Goal: Information Seeking & Learning: Learn about a topic

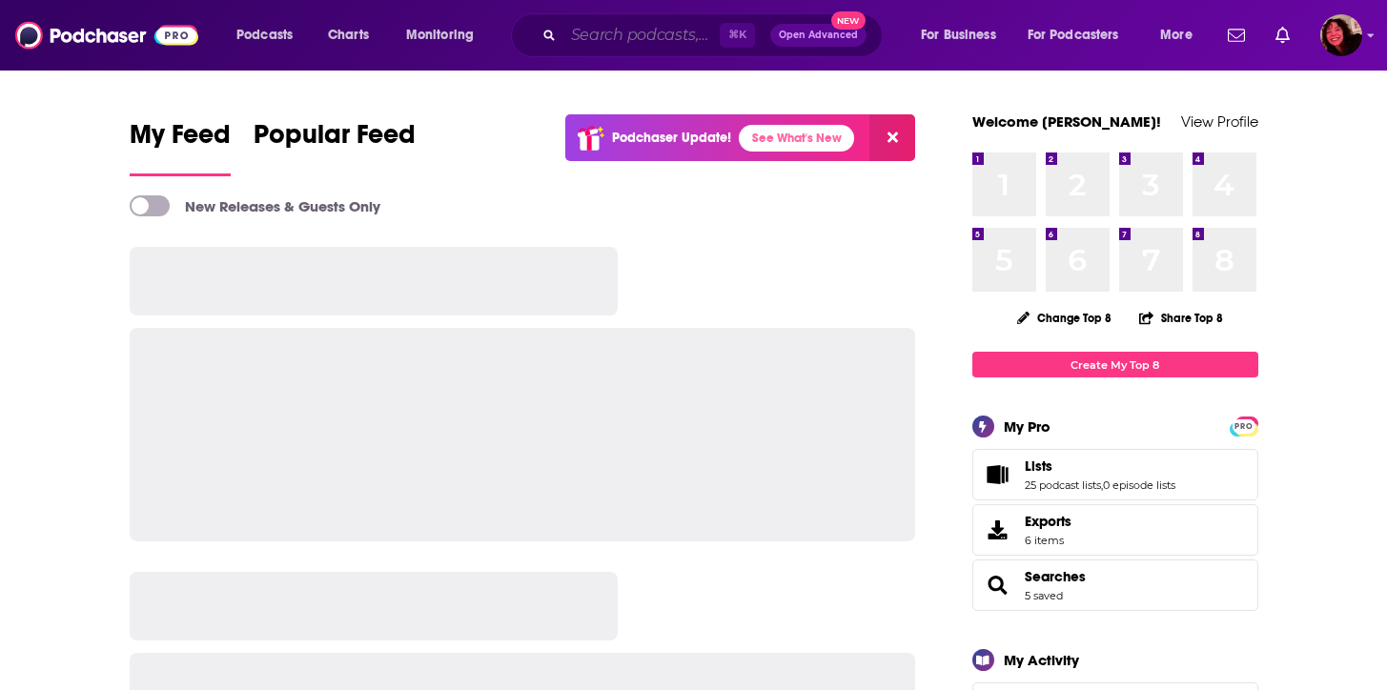
click at [585, 50] on input "Search podcasts, credits, & more..." at bounding box center [641, 35] width 156 height 30
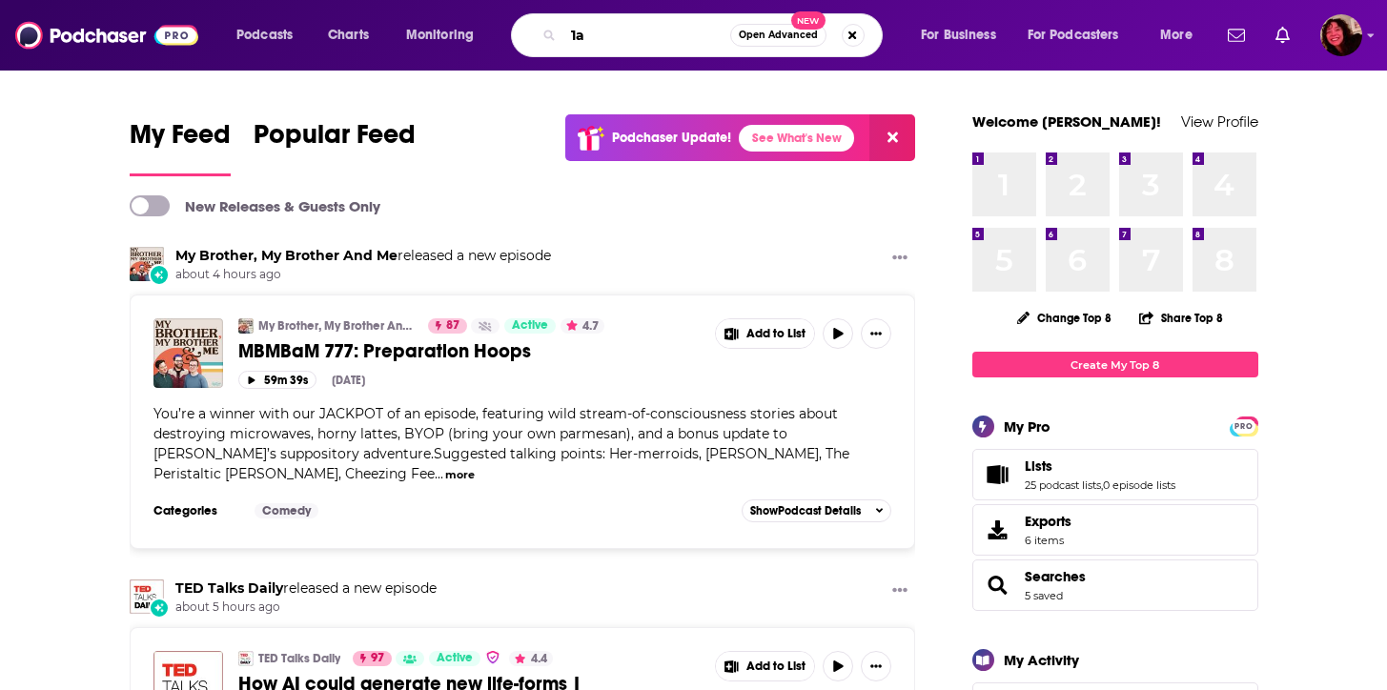
type input "1a"
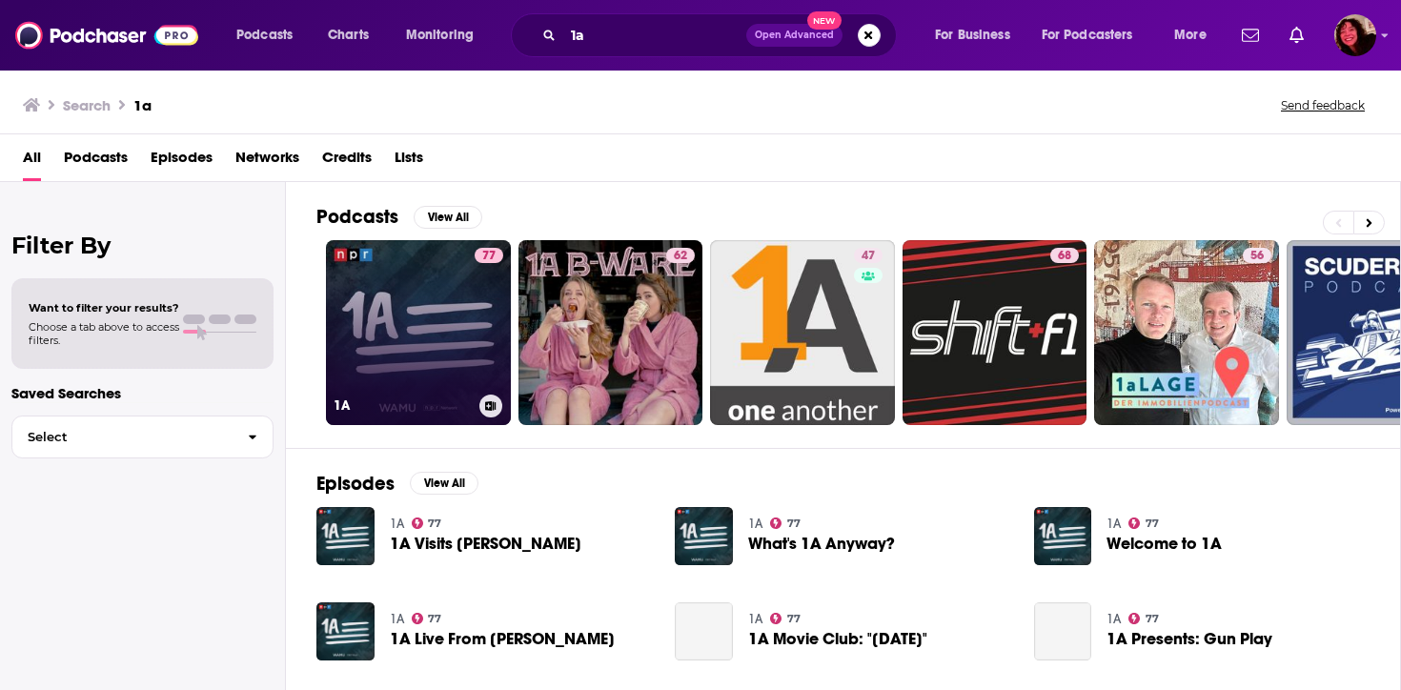
click at [421, 352] on link "77 1A" at bounding box center [418, 332] width 185 height 185
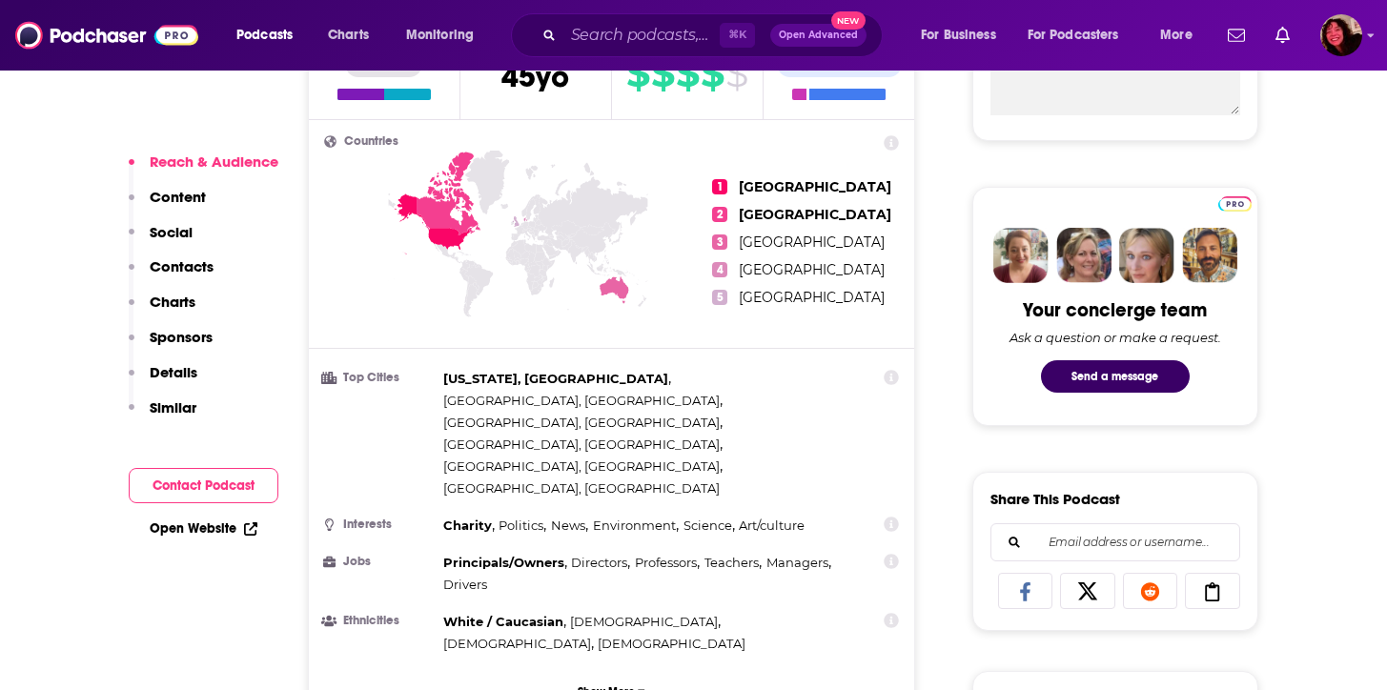
scroll to position [821, 0]
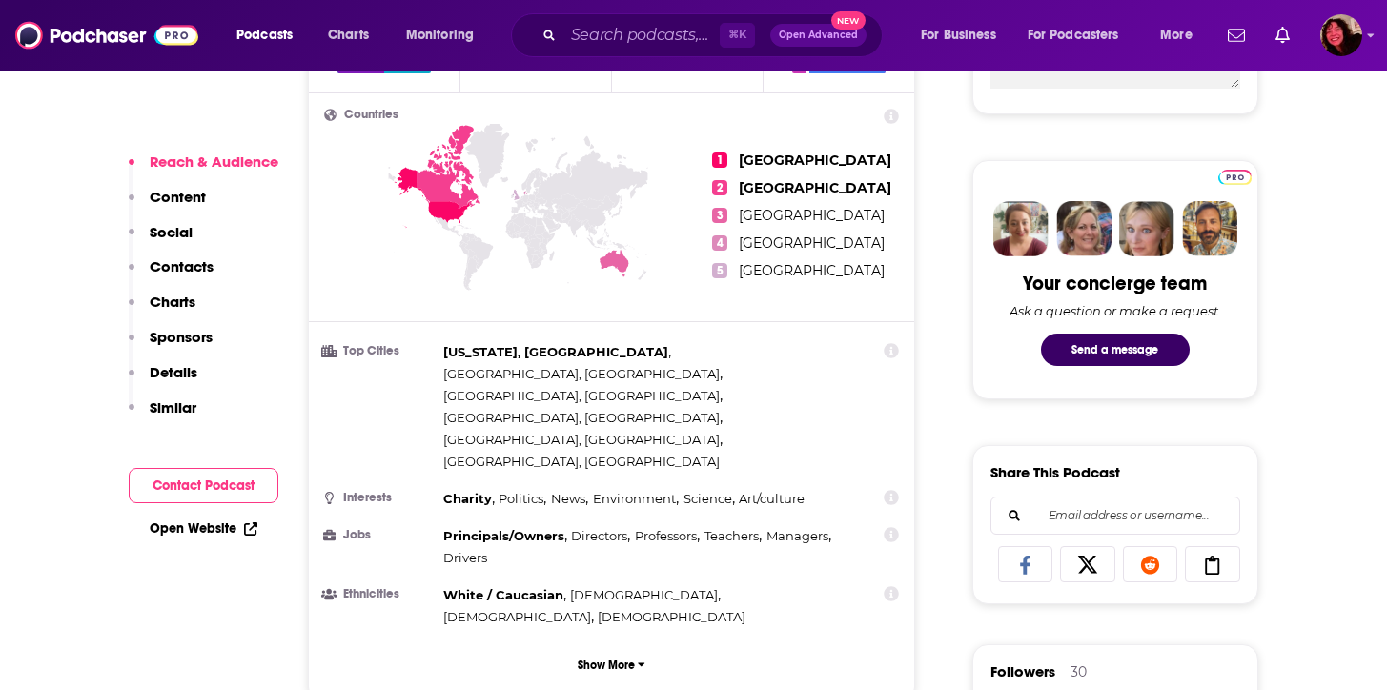
click at [599, 580] on div "Countries 1 United States 2 Canada 3 Australia 4 Denmark 5 United Kingdom Top C…" at bounding box center [612, 395] width 606 height 604
click at [600, 659] on p "Show More" at bounding box center [606, 665] width 57 height 13
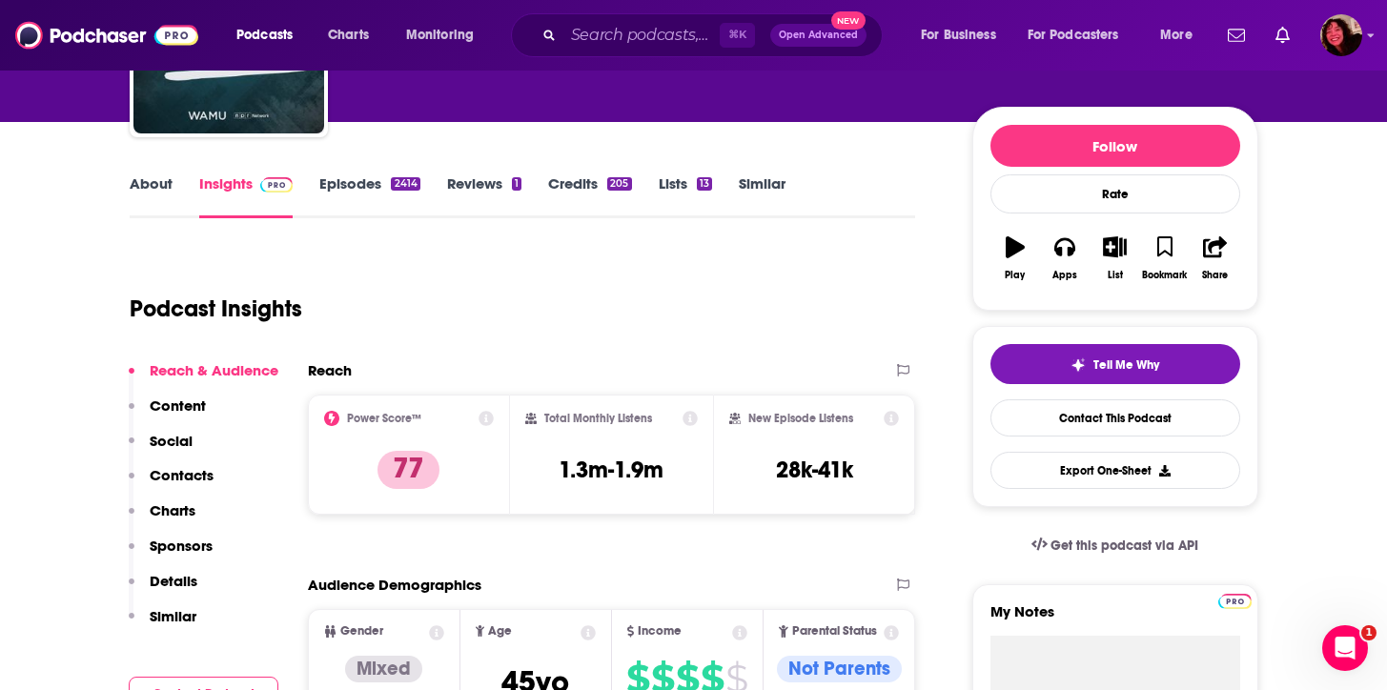
scroll to position [191, 0]
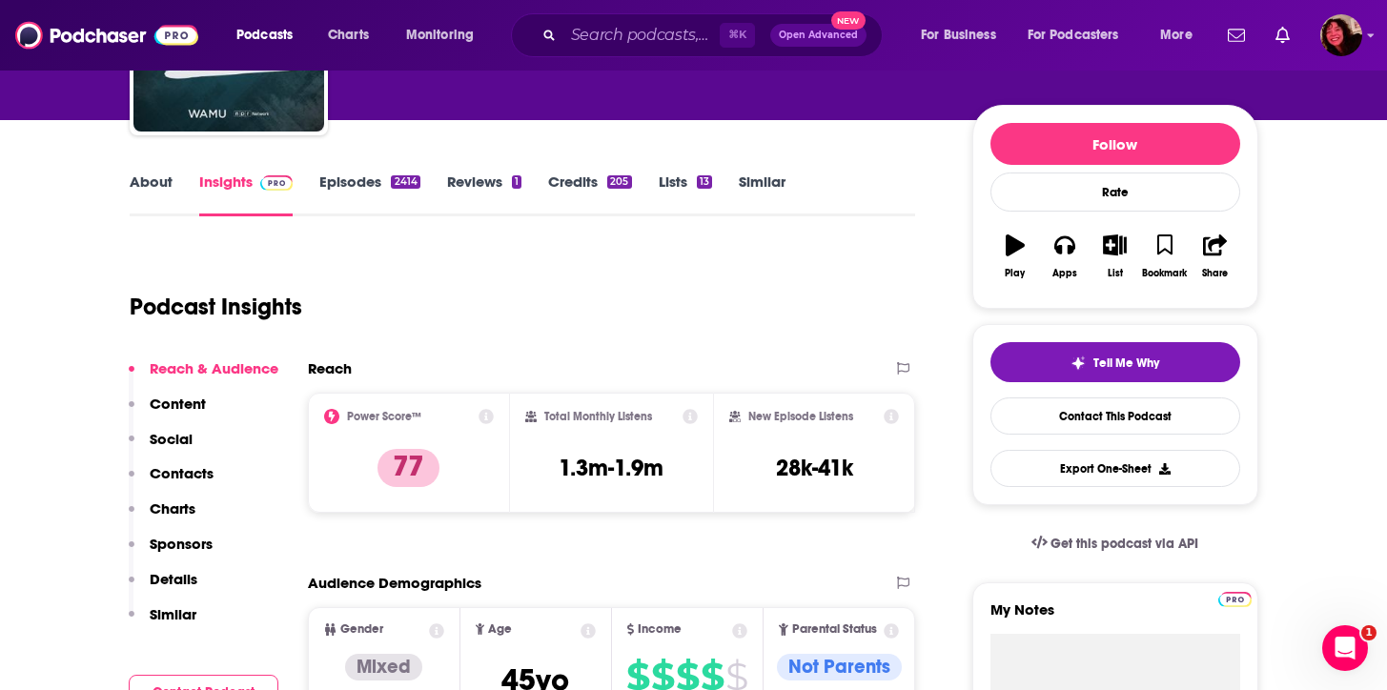
click at [148, 201] on link "About" at bounding box center [151, 195] width 43 height 44
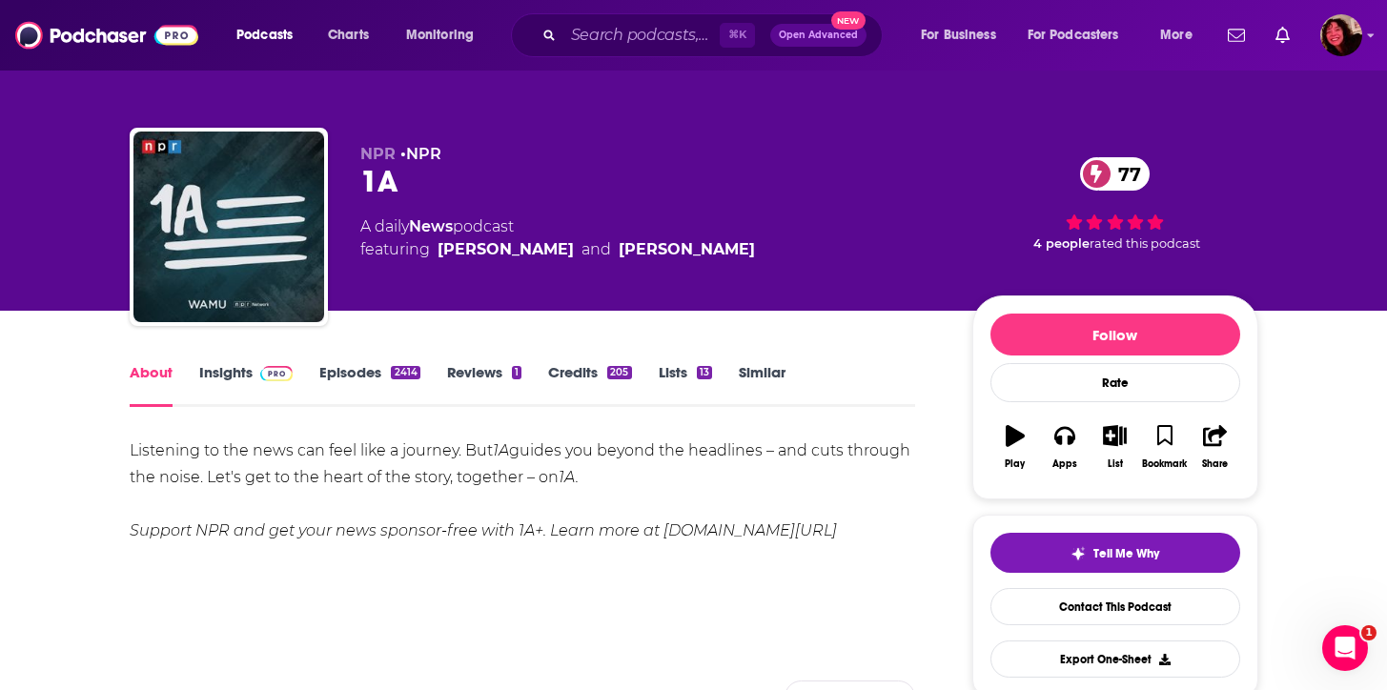
click at [552, 34] on icon "Search podcasts, credits, & more..." at bounding box center [548, 35] width 10 height 10
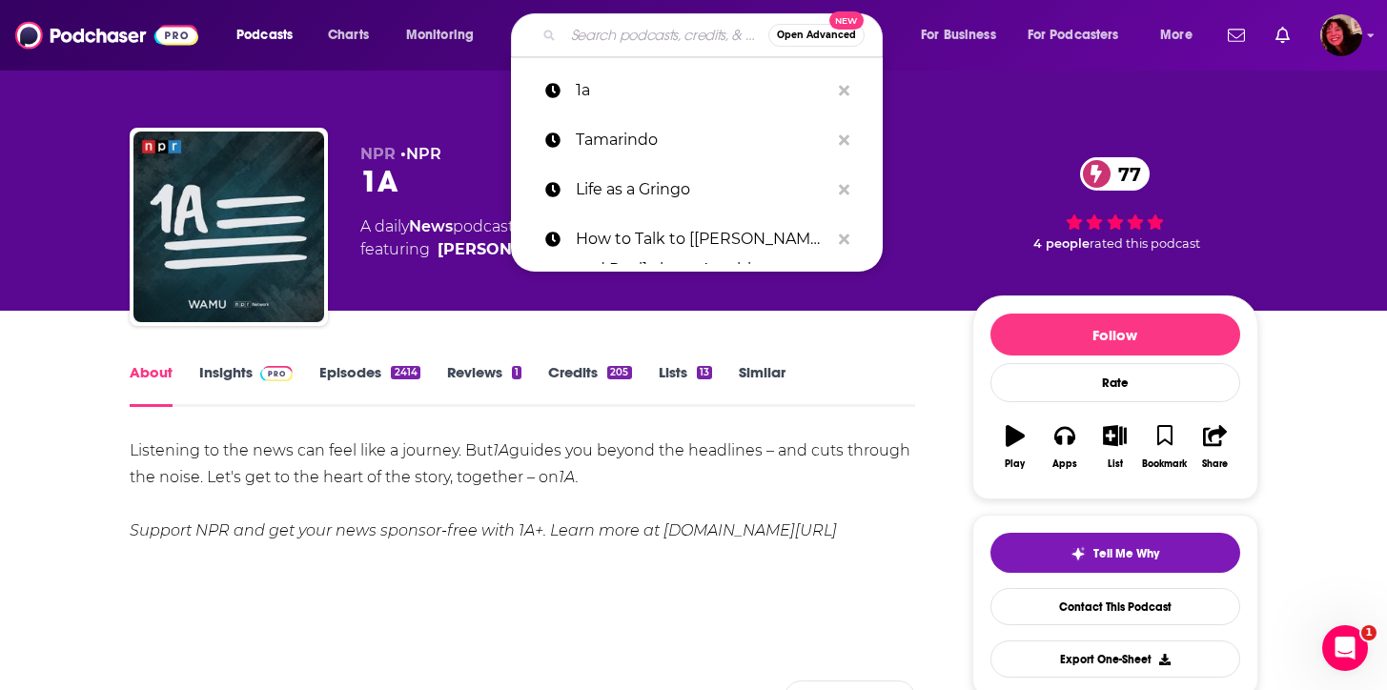
click at [600, 32] on input "Search podcasts, credits, & more..." at bounding box center [665, 35] width 205 height 30
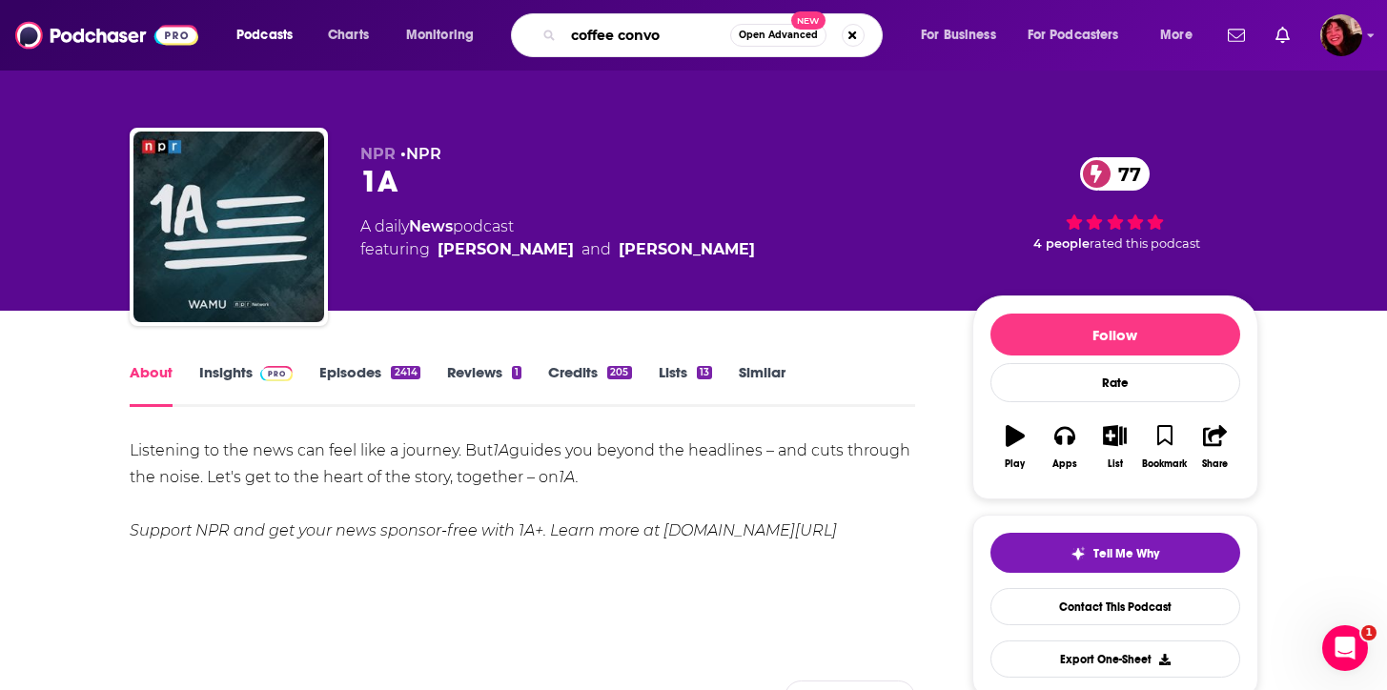
type input "coffee convos"
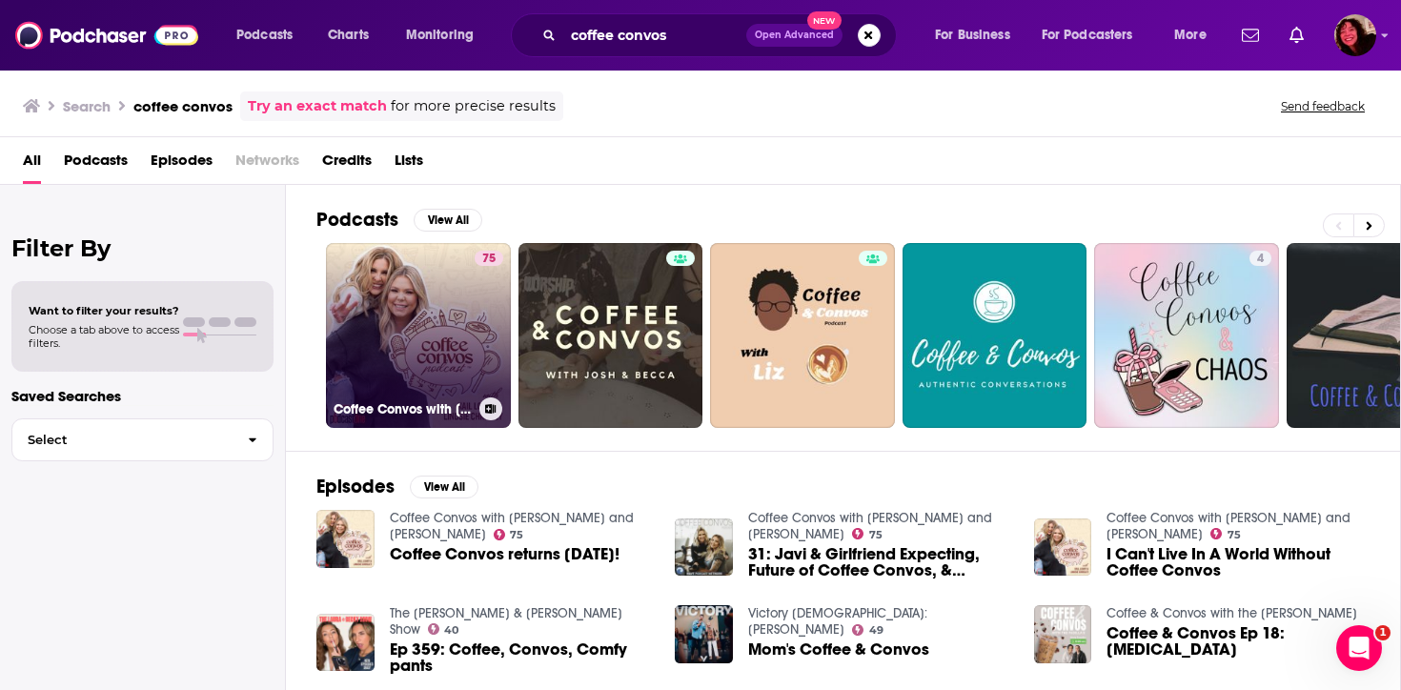
click at [429, 371] on link "75 Coffee Convos with [PERSON_NAME] and [PERSON_NAME]" at bounding box center [418, 335] width 185 height 185
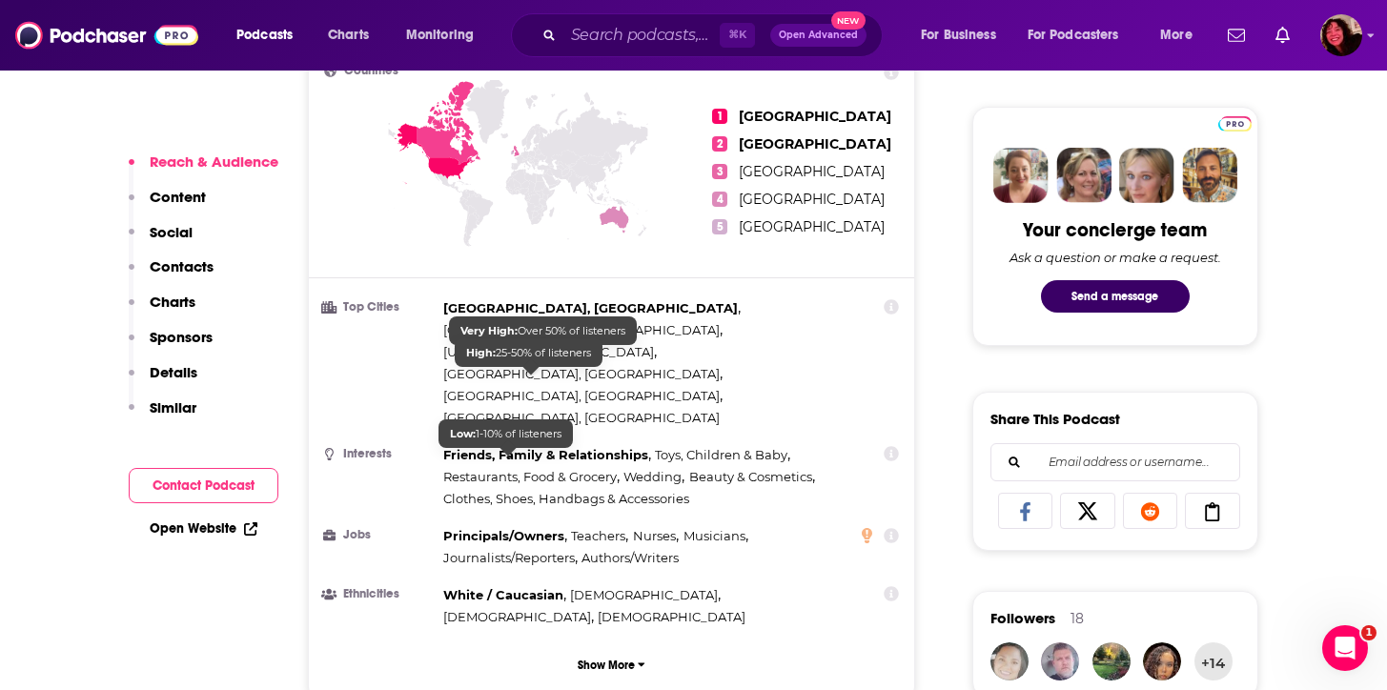
scroll to position [880, 0]
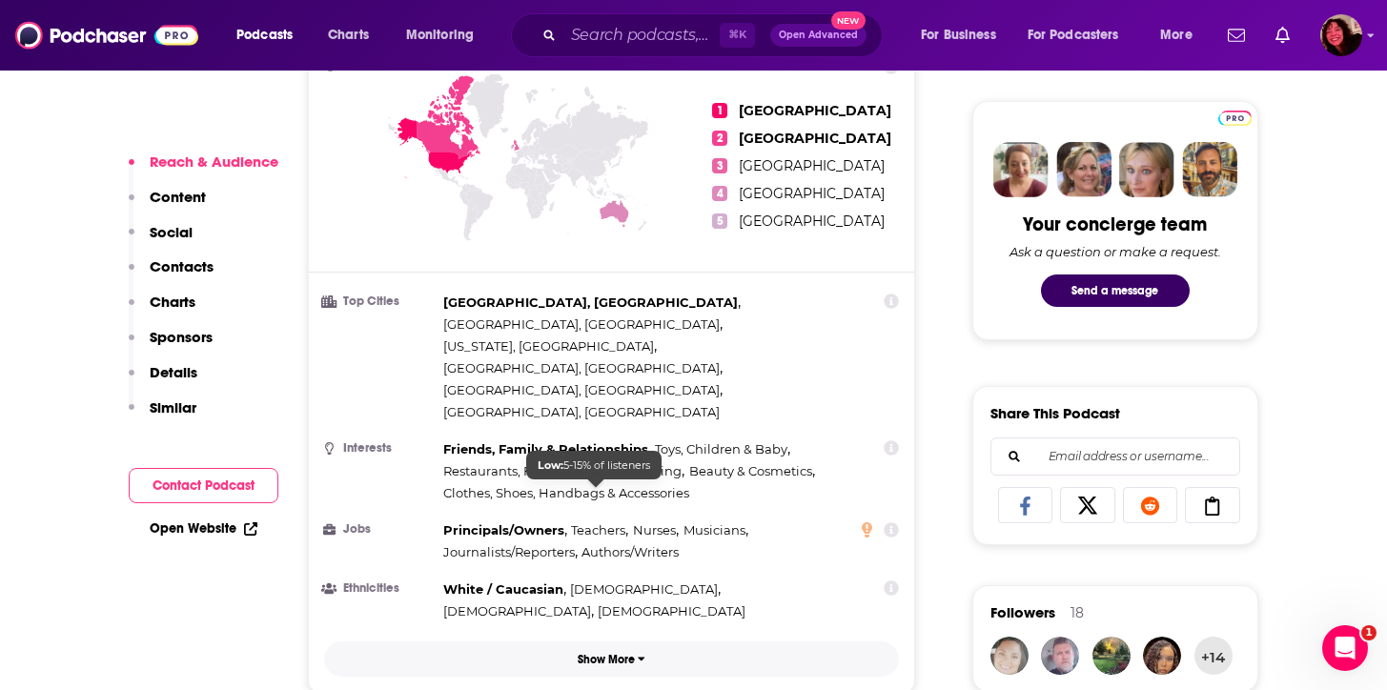
click at [619, 641] on button "Show More" at bounding box center [612, 658] width 576 height 35
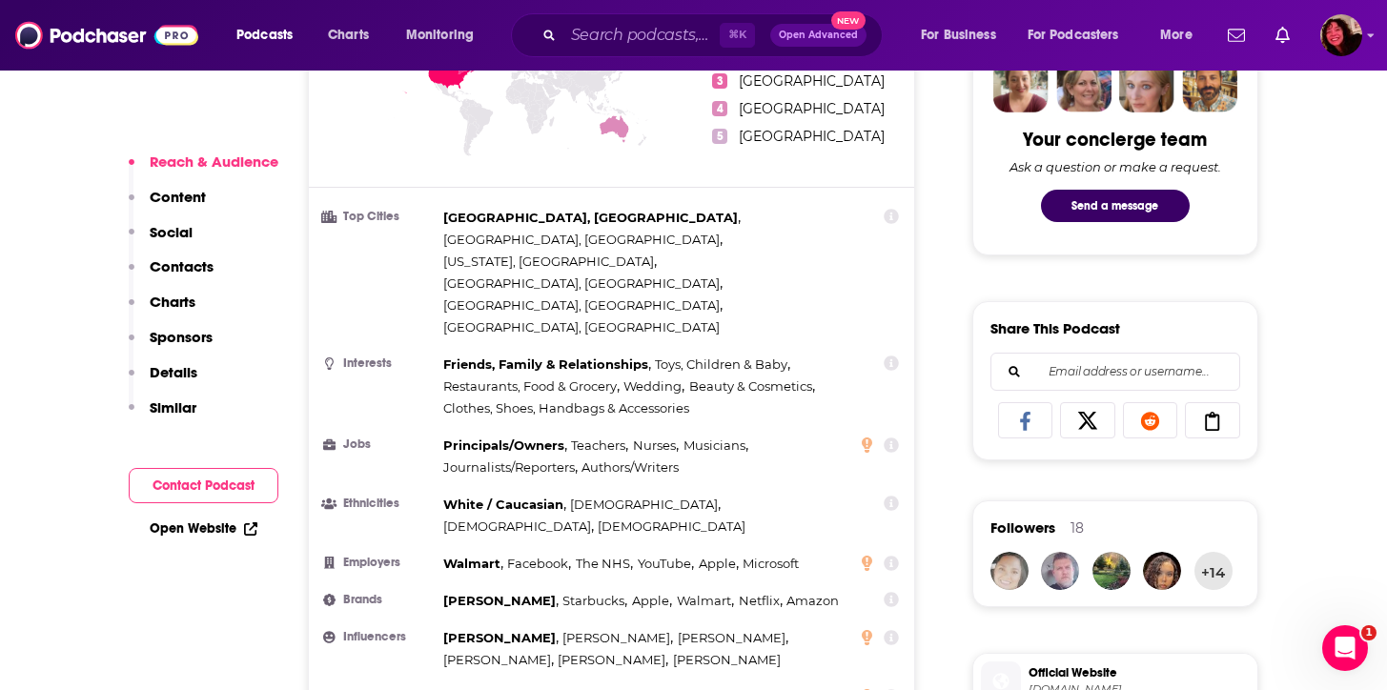
scroll to position [1035, 0]
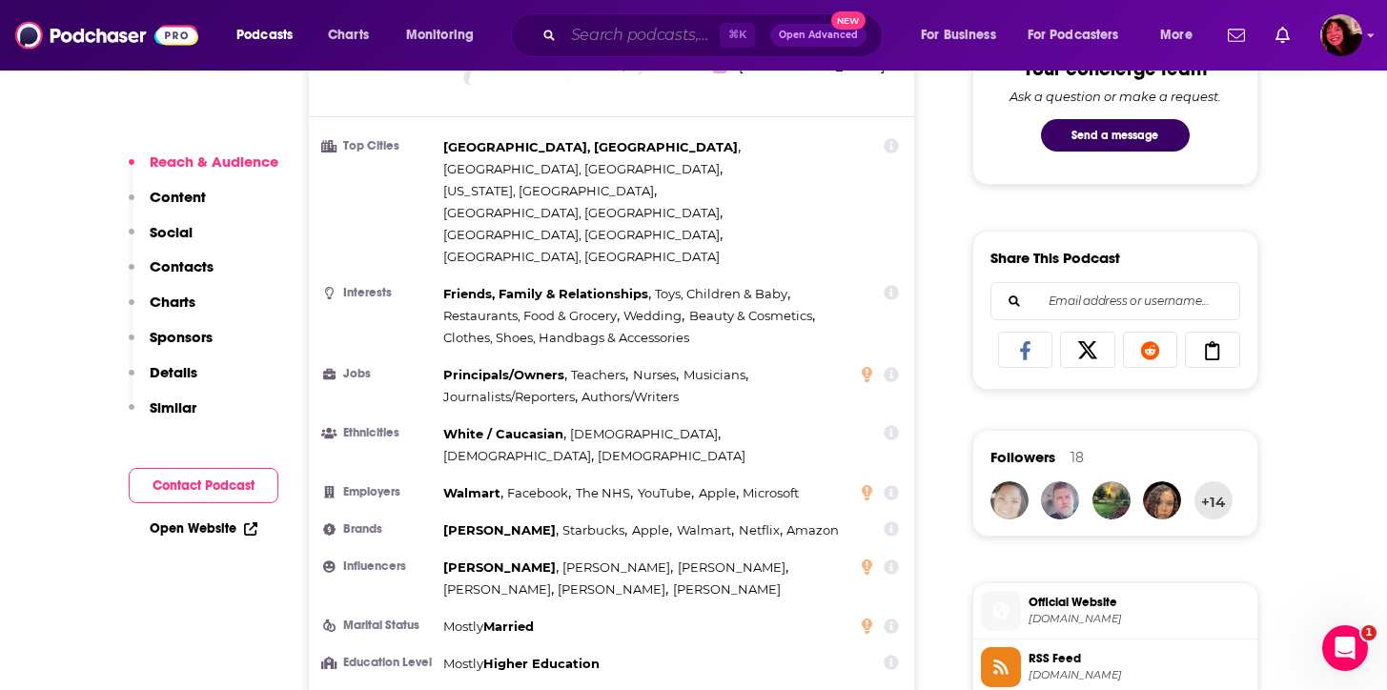
click at [631, 24] on input "Search podcasts, credits, & more..." at bounding box center [641, 35] width 156 height 30
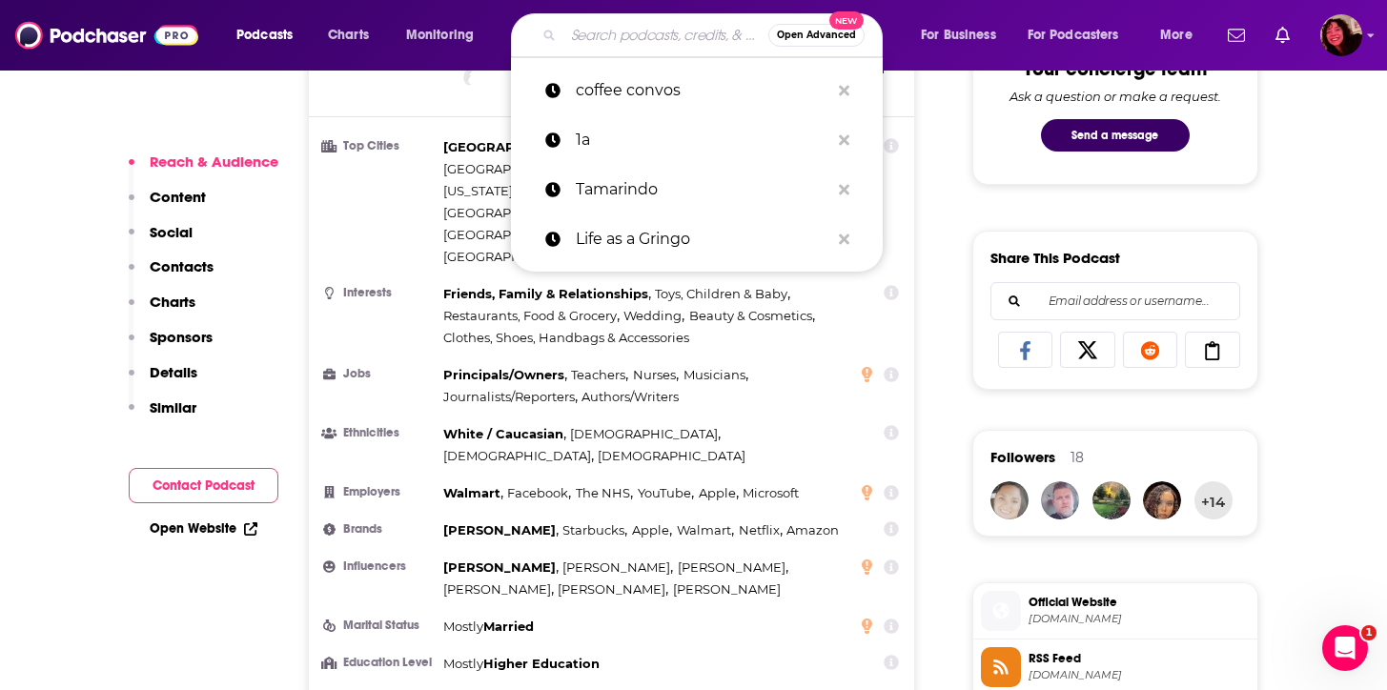
paste input "Take it or Leave it"
type input "Take it or Leave it"
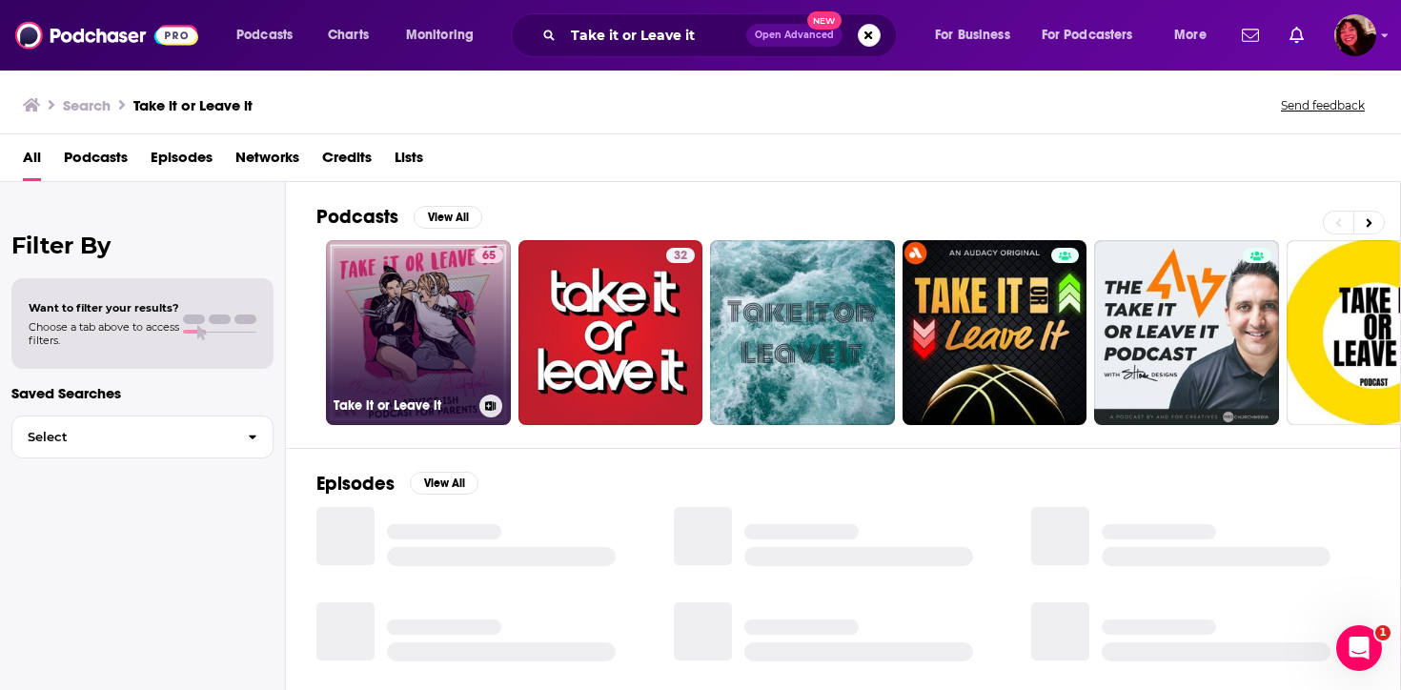
click at [430, 330] on link "65 Take it or Leave it" at bounding box center [418, 332] width 185 height 185
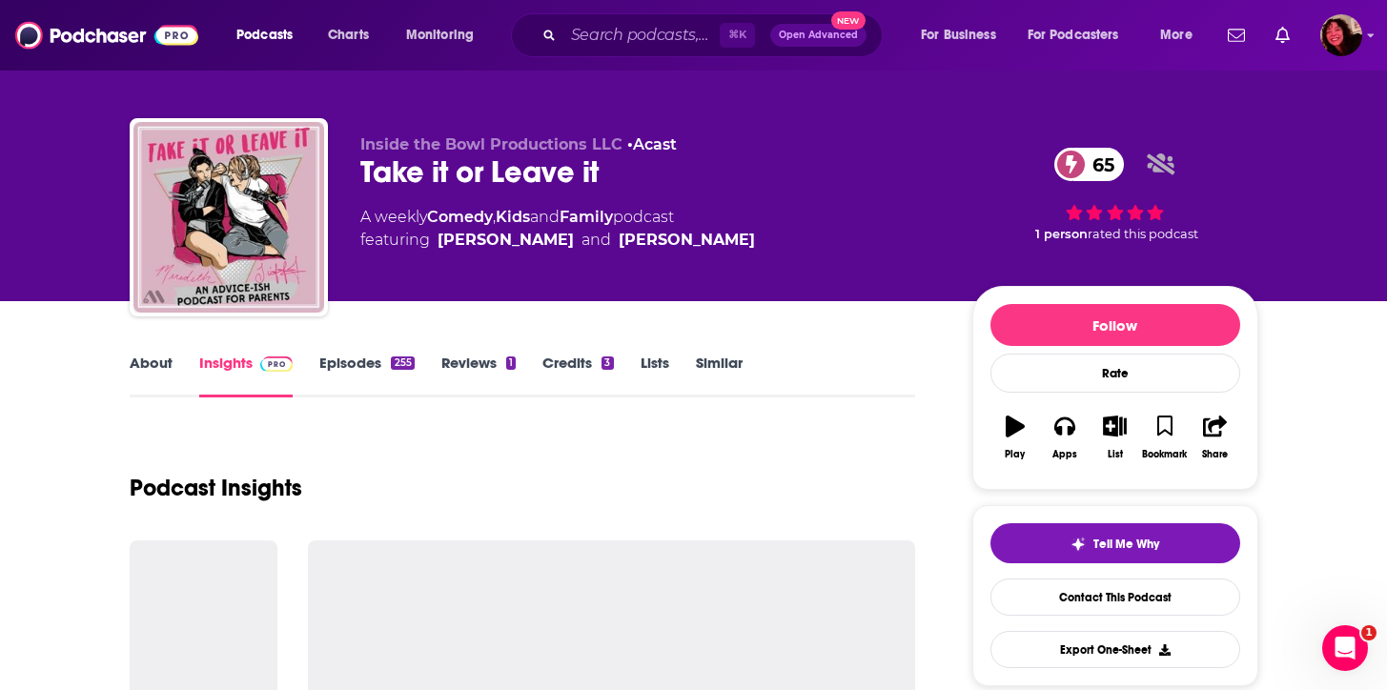
scroll to position [32, 0]
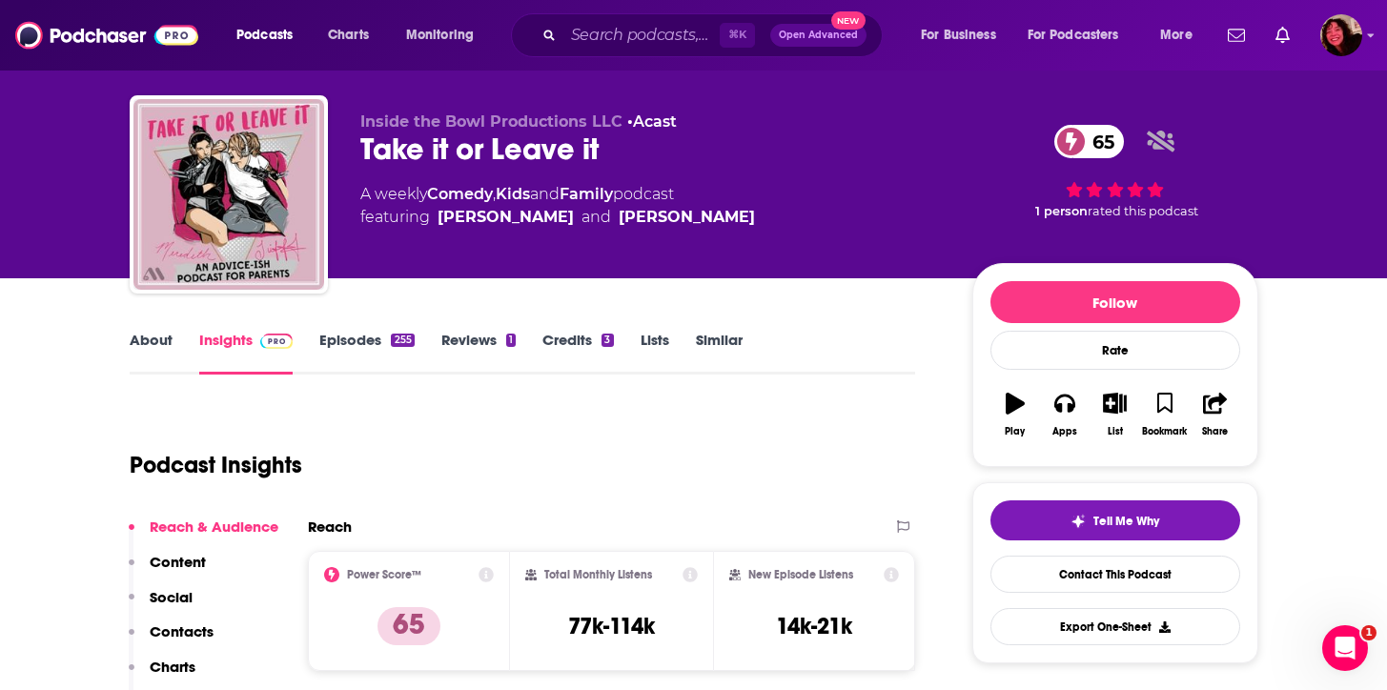
click at [152, 340] on link "About" at bounding box center [151, 353] width 43 height 44
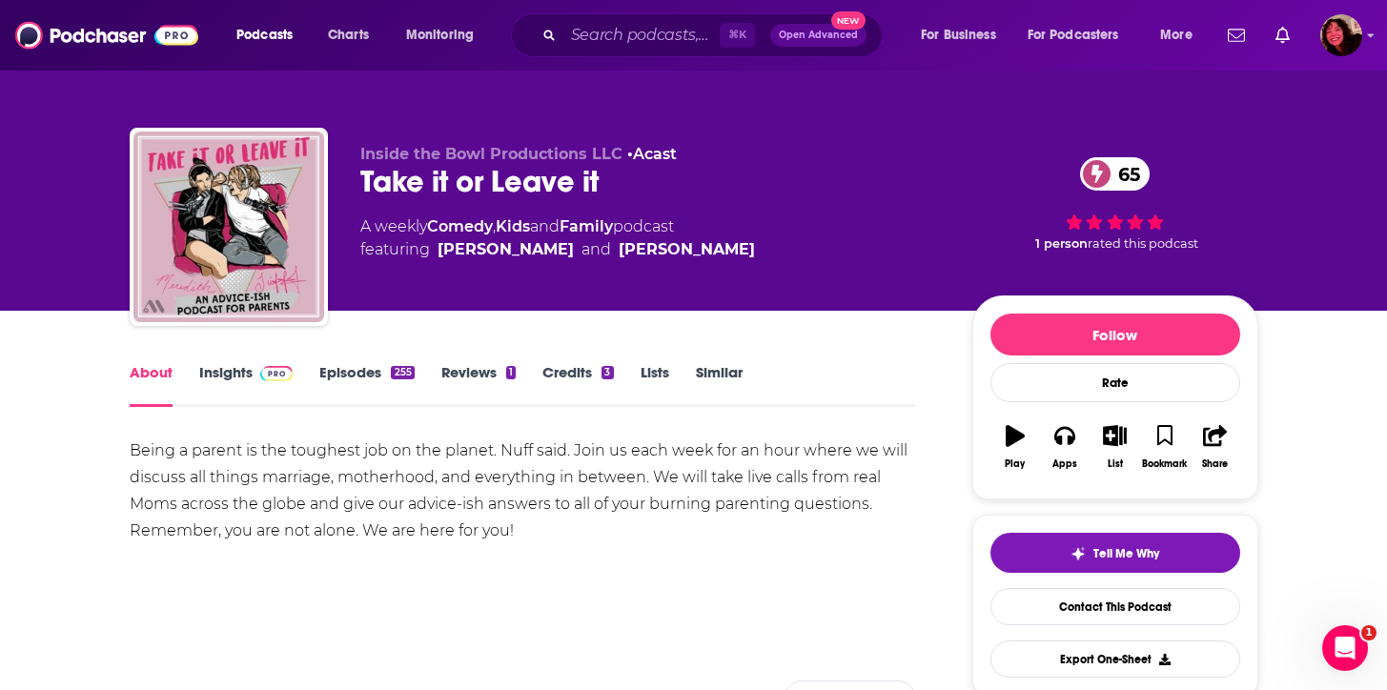
click at [247, 372] on link "Insights" at bounding box center [246, 385] width 94 height 44
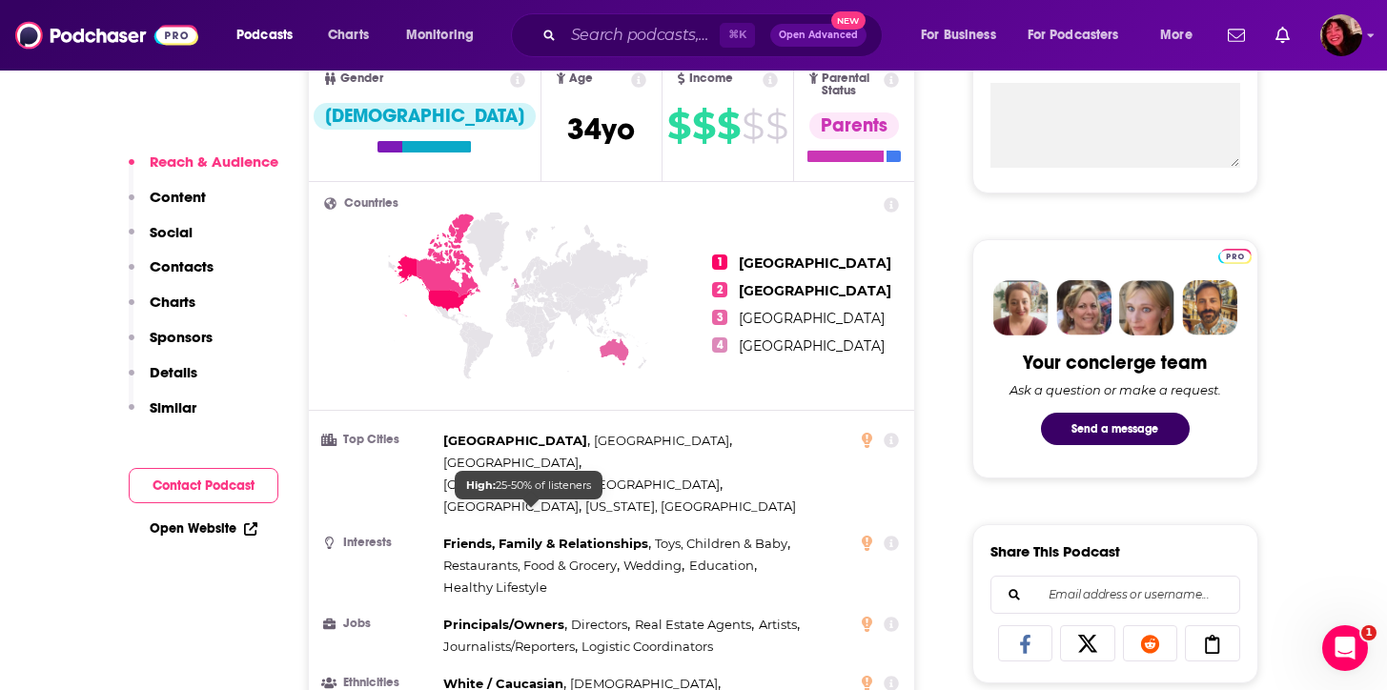
scroll to position [738, 0]
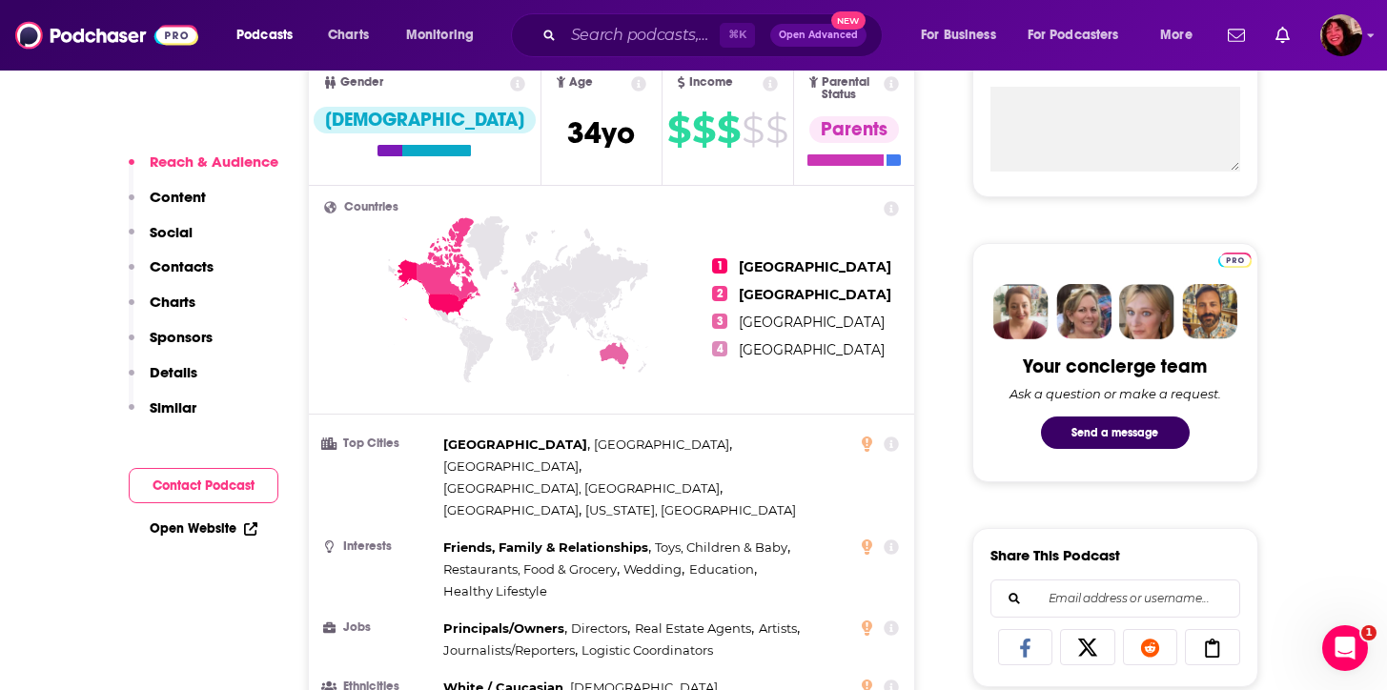
click at [627, 216] on icon at bounding box center [518, 334] width 389 height 236
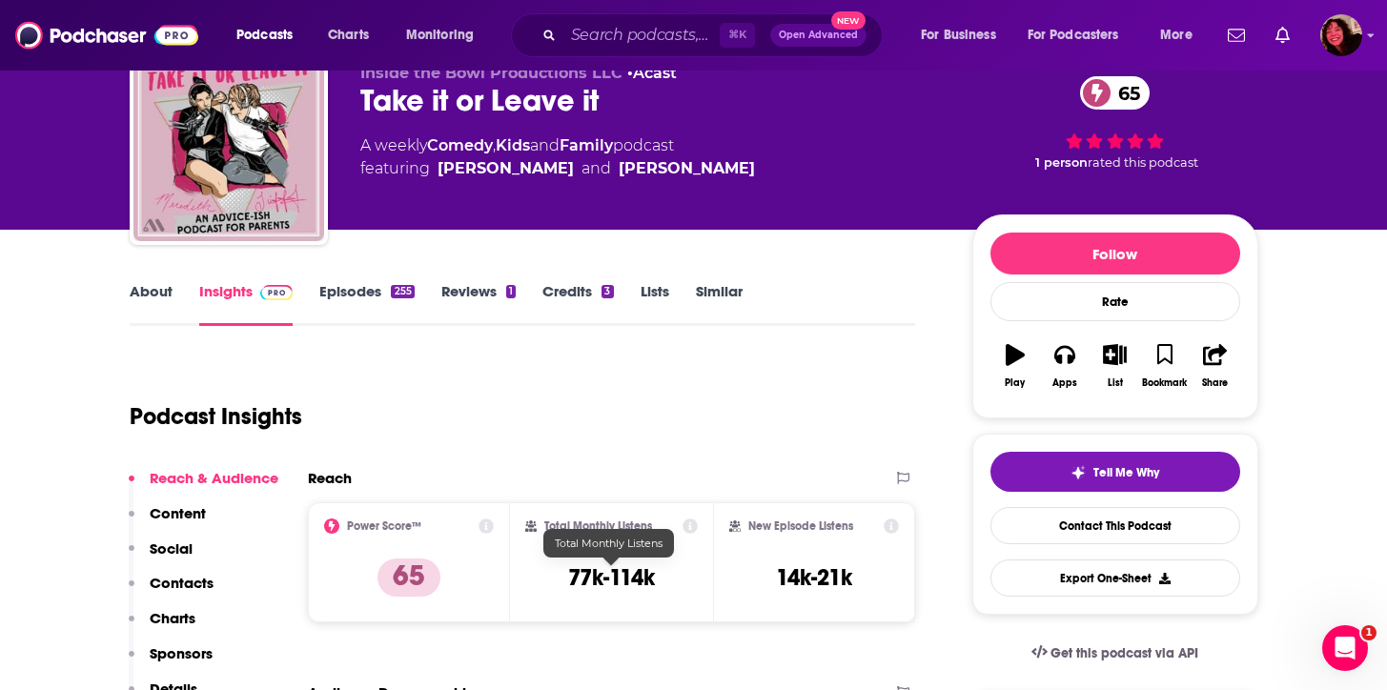
scroll to position [0, 0]
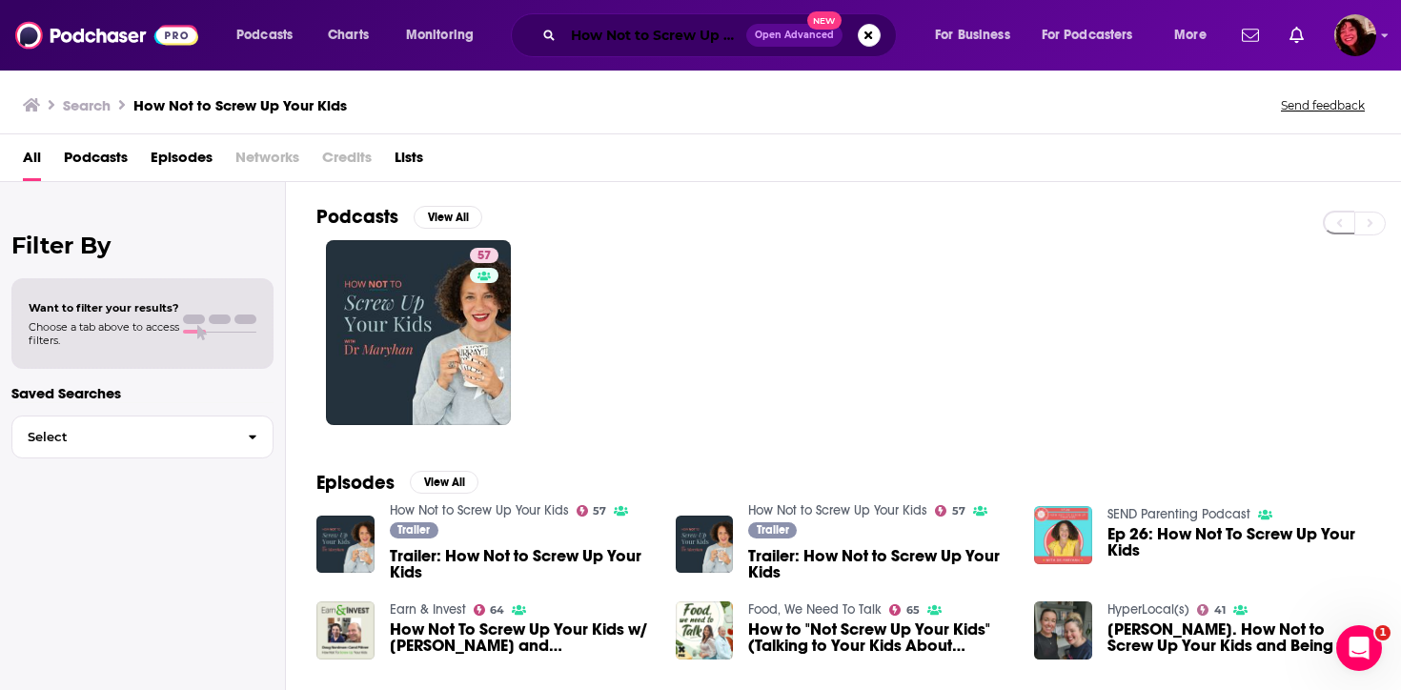
click at [669, 43] on input "How Not to Screw Up Your Kids" at bounding box center [654, 35] width 183 height 30
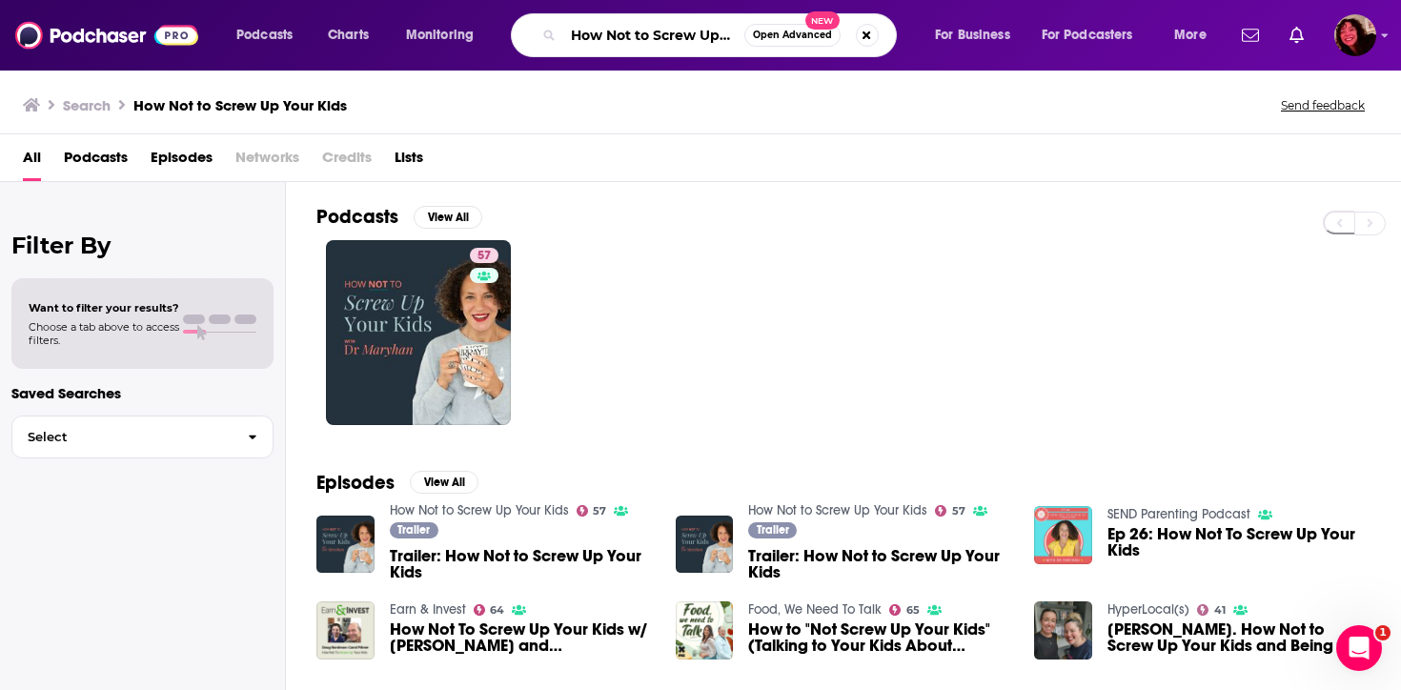
click at [669, 43] on input "How Not to Screw Up Your Kids" at bounding box center [653, 35] width 181 height 30
paste input "Coffee Convos with [PERSON_NAME] and [PERSON_NAME]"
type input "Coffee Convos with [PERSON_NAME] and [PERSON_NAME]"
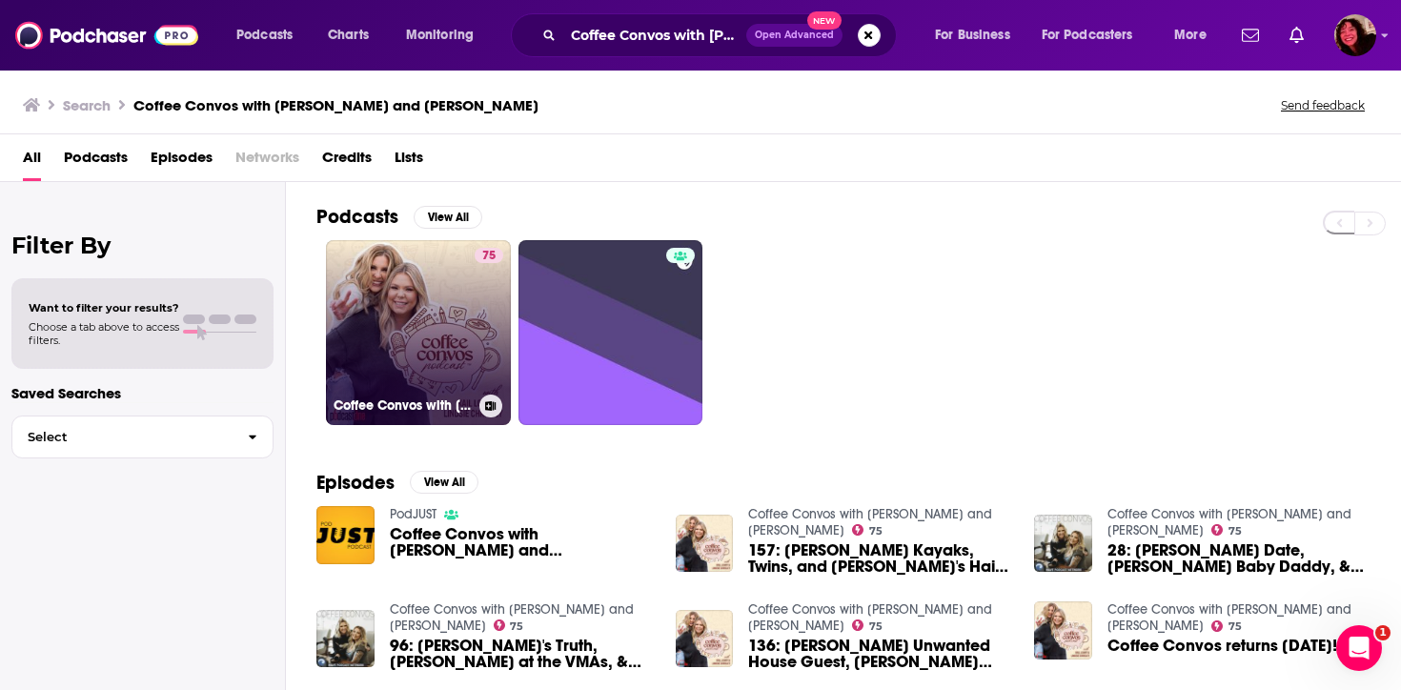
click at [409, 327] on link "75 Coffee Convos with [PERSON_NAME] and [PERSON_NAME]" at bounding box center [418, 332] width 185 height 185
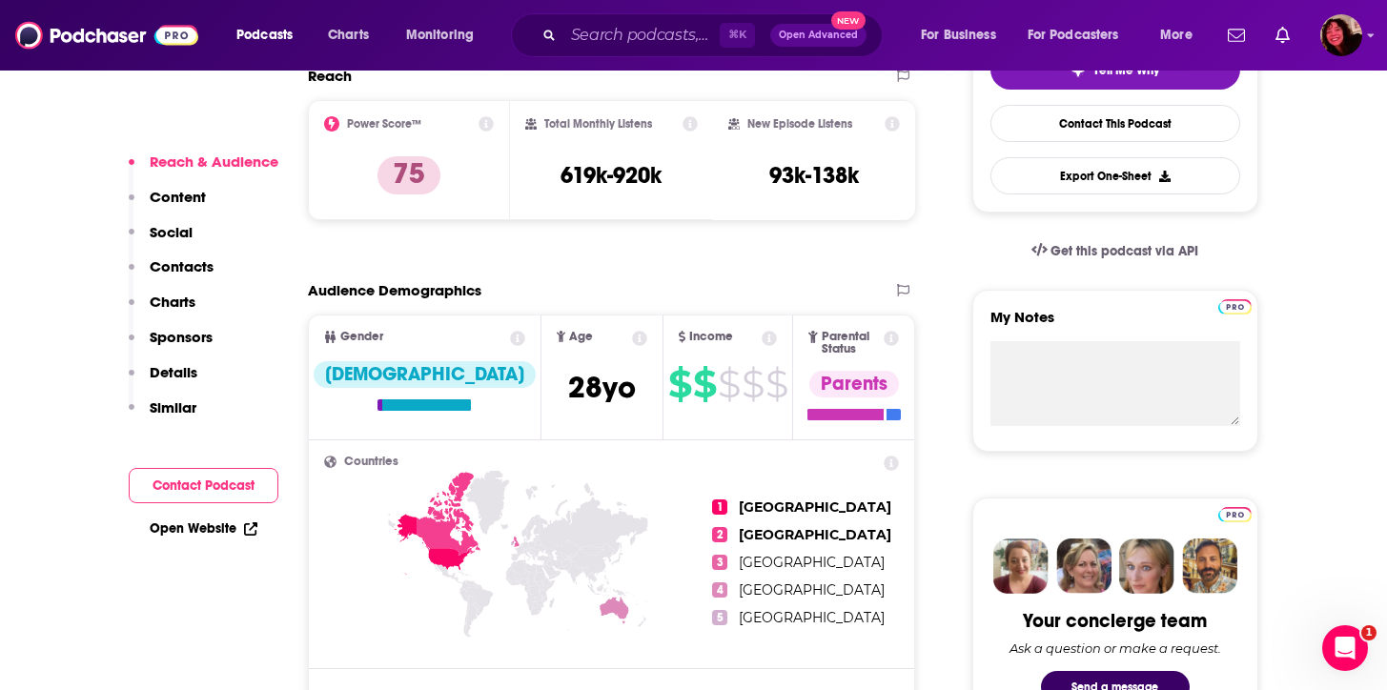
scroll to position [904, 0]
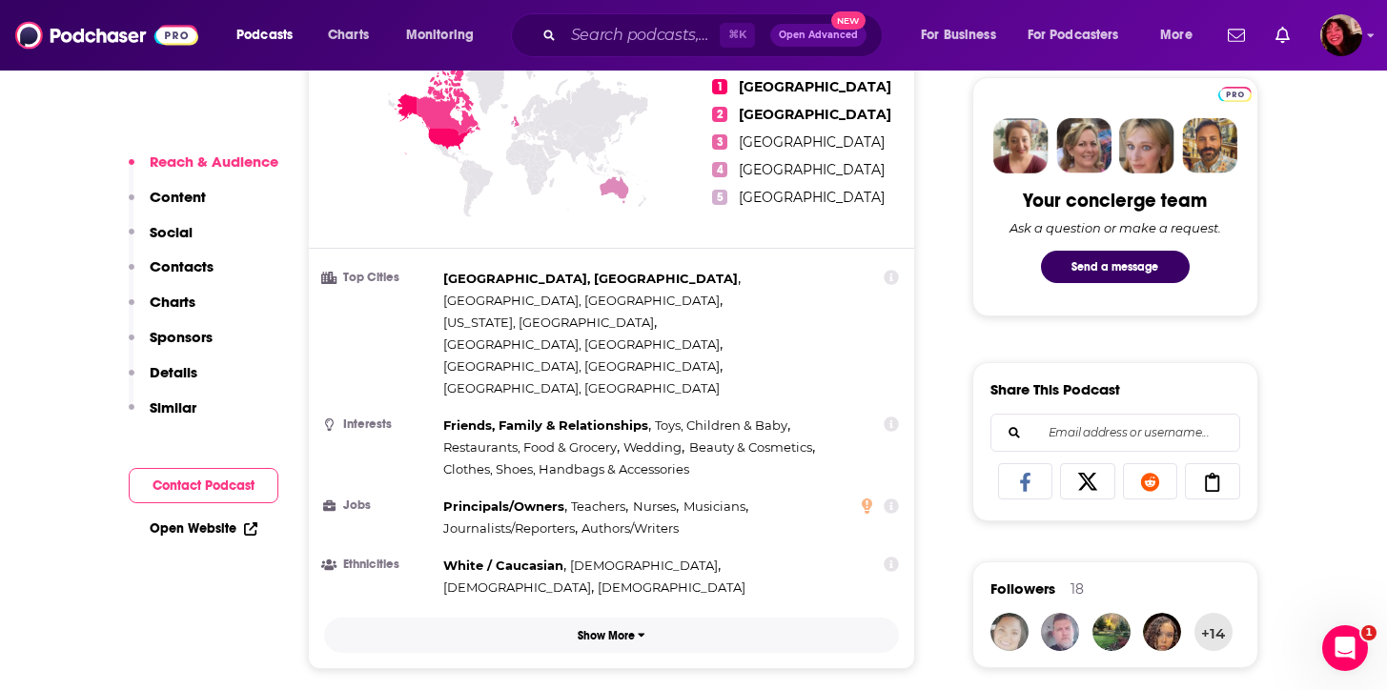
click at [644, 618] on button "Show More" at bounding box center [612, 635] width 576 height 35
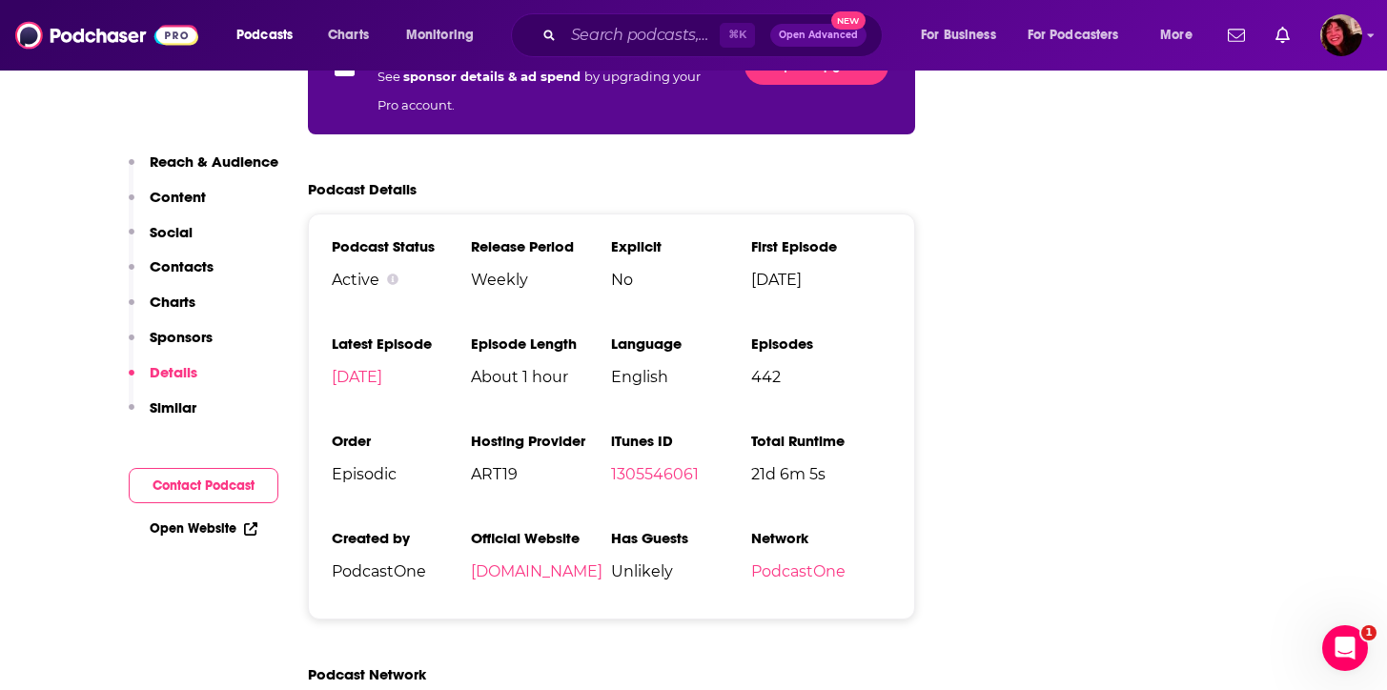
scroll to position [3252, 0]
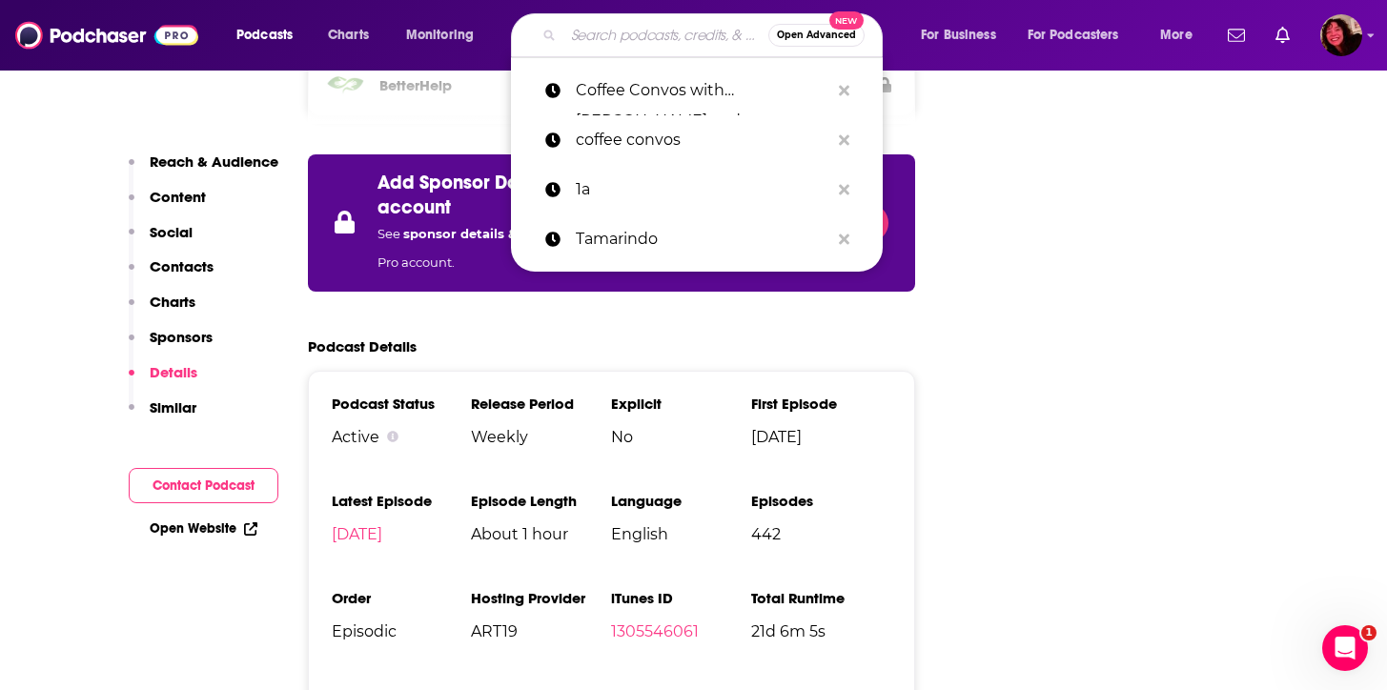
click at [614, 40] on input "Search podcasts, credits, & more..." at bounding box center [665, 35] width 205 height 30
paste input "Super Mamás"
type input "Super Mamás"
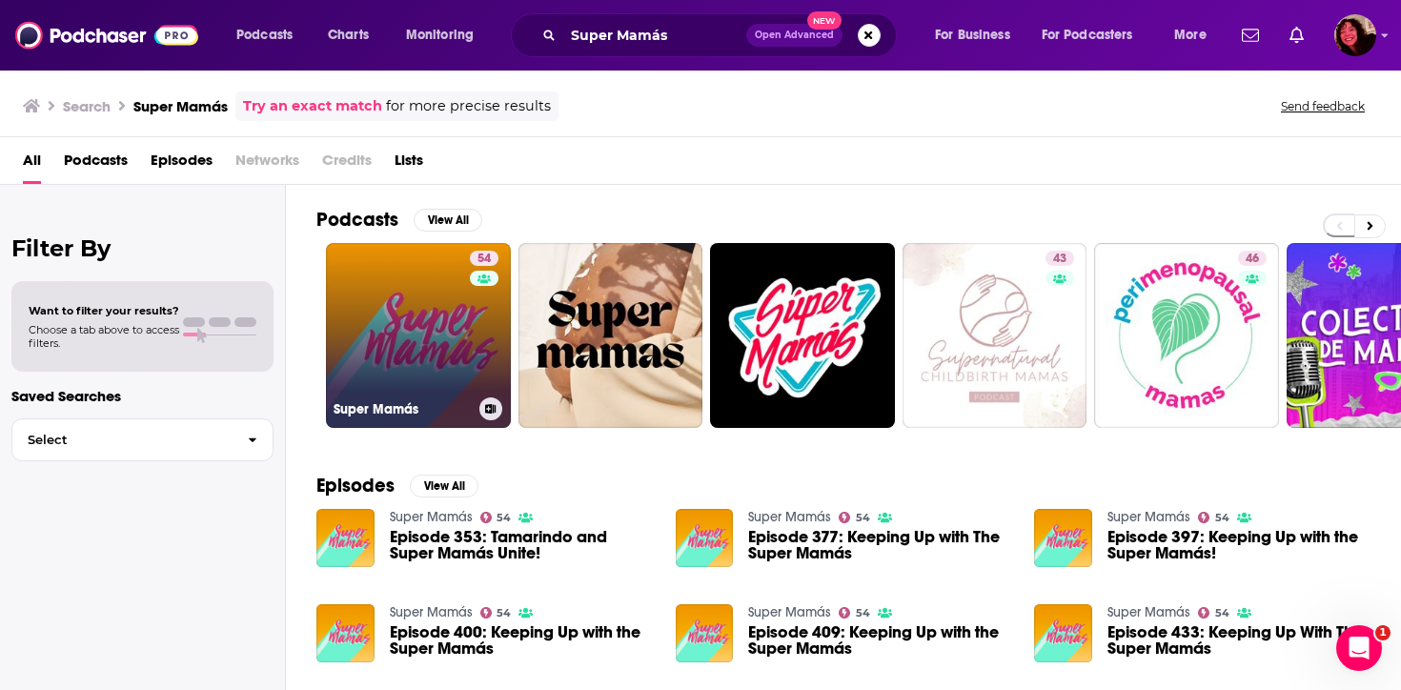
click at [412, 348] on link "54 Super Mamás" at bounding box center [418, 335] width 185 height 185
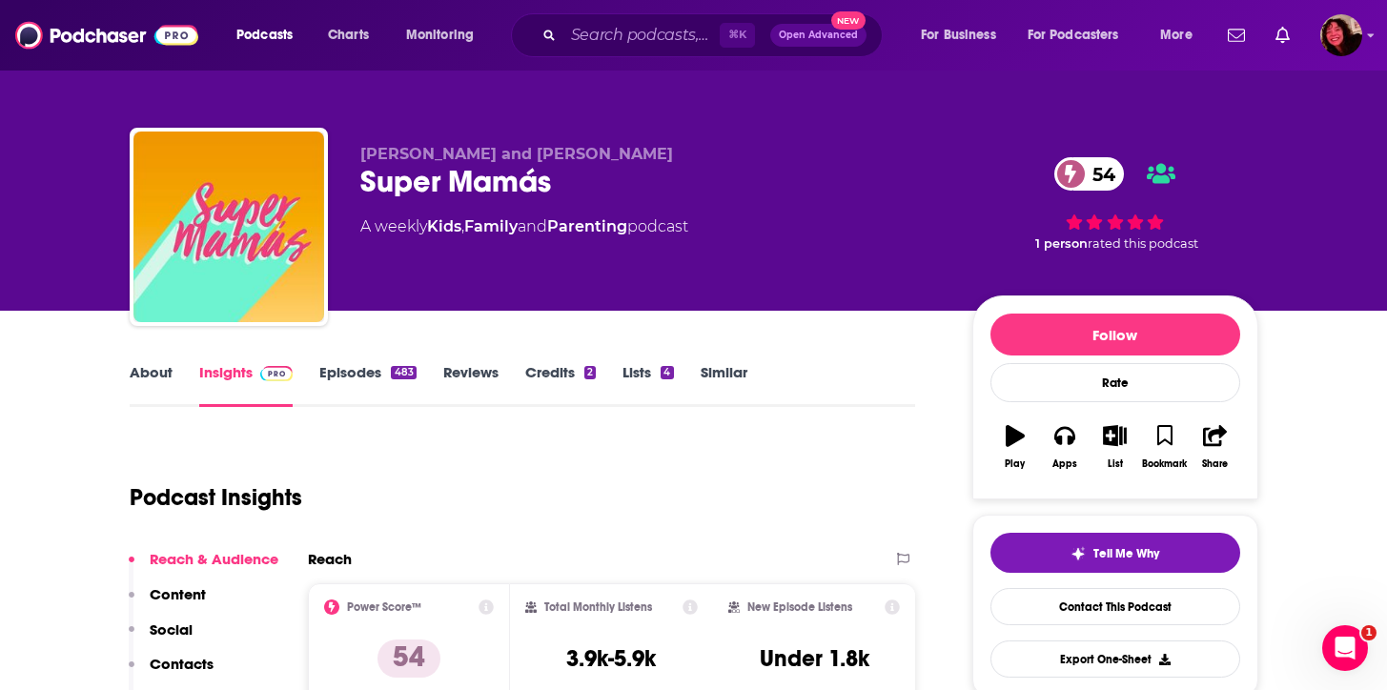
click at [169, 364] on div "About Insights Episodes 483 Reviews Credits 2 Lists 4 Similar" at bounding box center [523, 383] width 786 height 47
click at [167, 365] on link "About" at bounding box center [151, 385] width 43 height 44
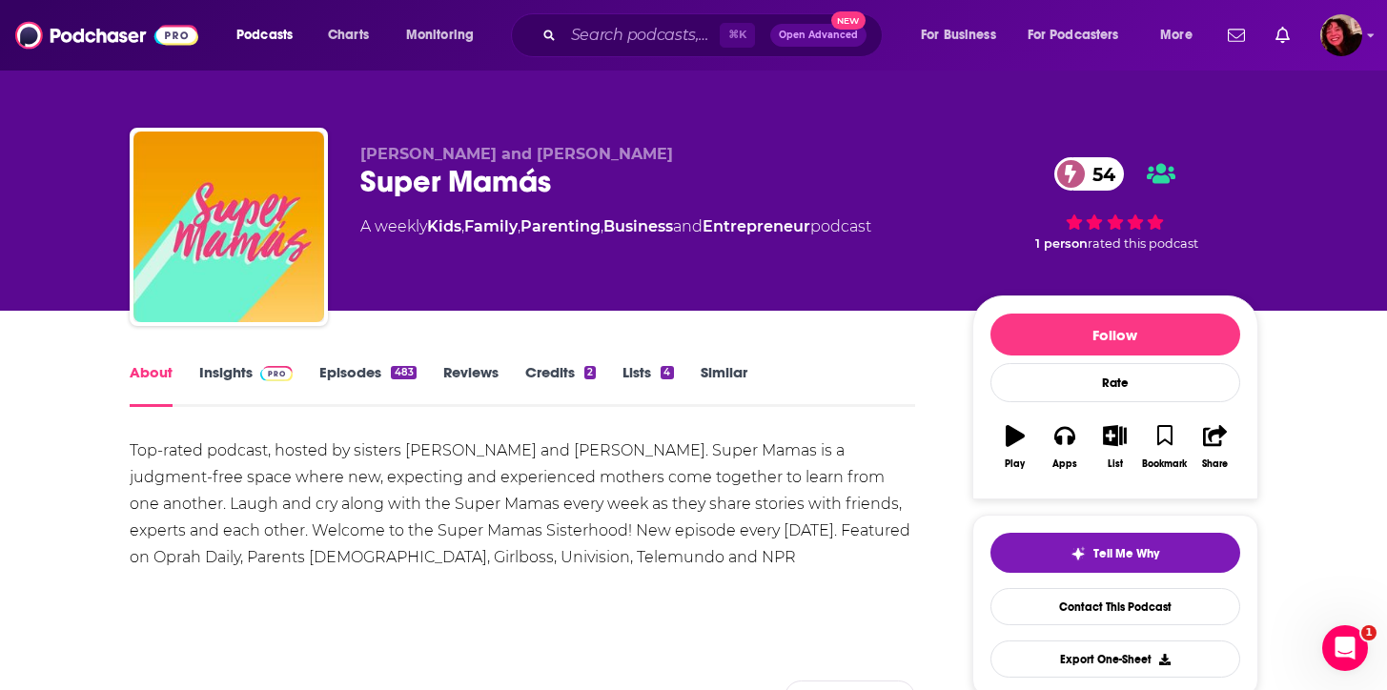
click at [228, 360] on div "About Insights Episodes 483 Reviews Credits 2 Lists 4 Similar" at bounding box center [523, 383] width 786 height 47
click at [217, 377] on link "Insights" at bounding box center [246, 385] width 94 height 44
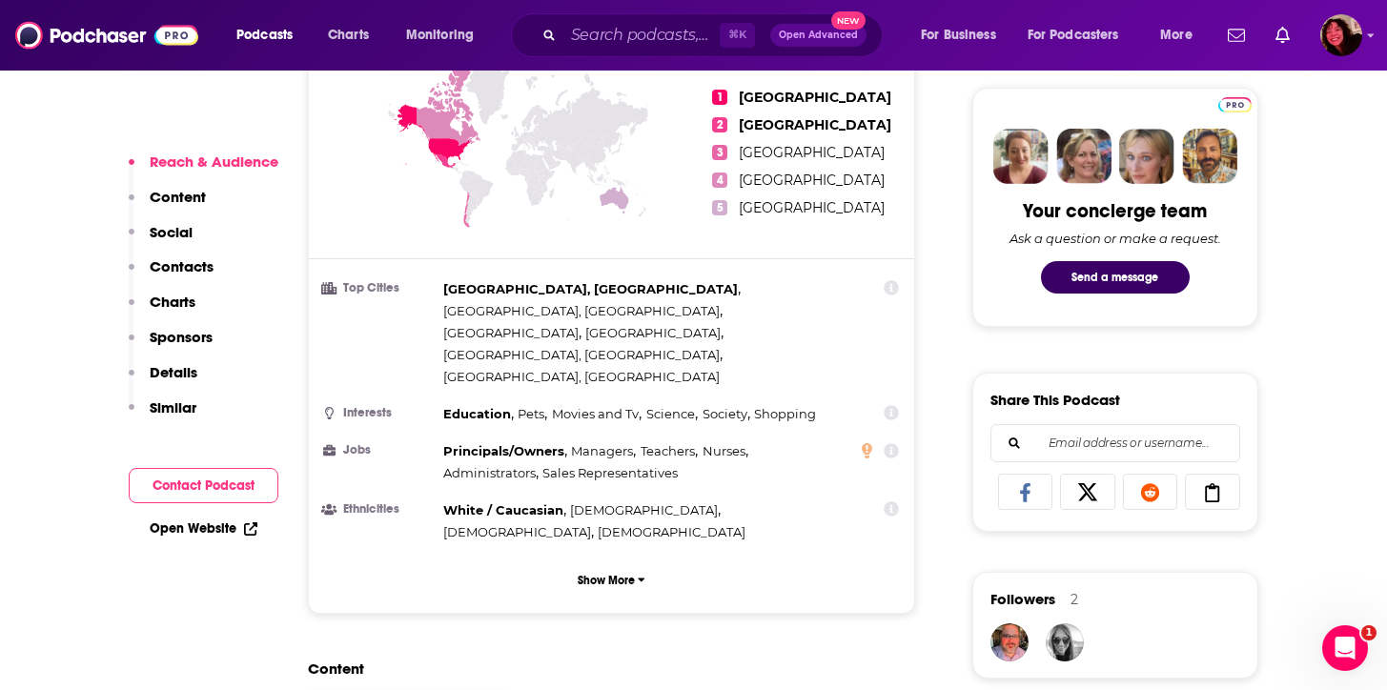
scroll to position [862, 0]
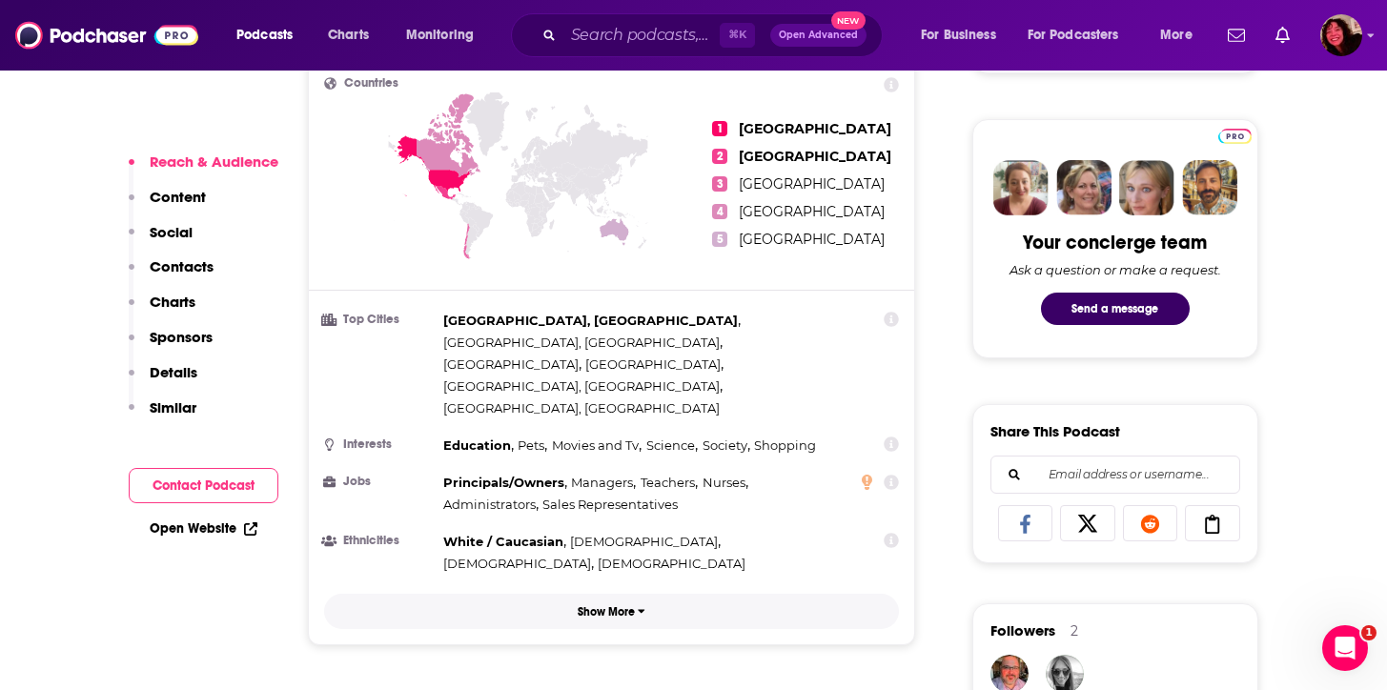
click at [601, 594] on button "Show More" at bounding box center [612, 611] width 576 height 35
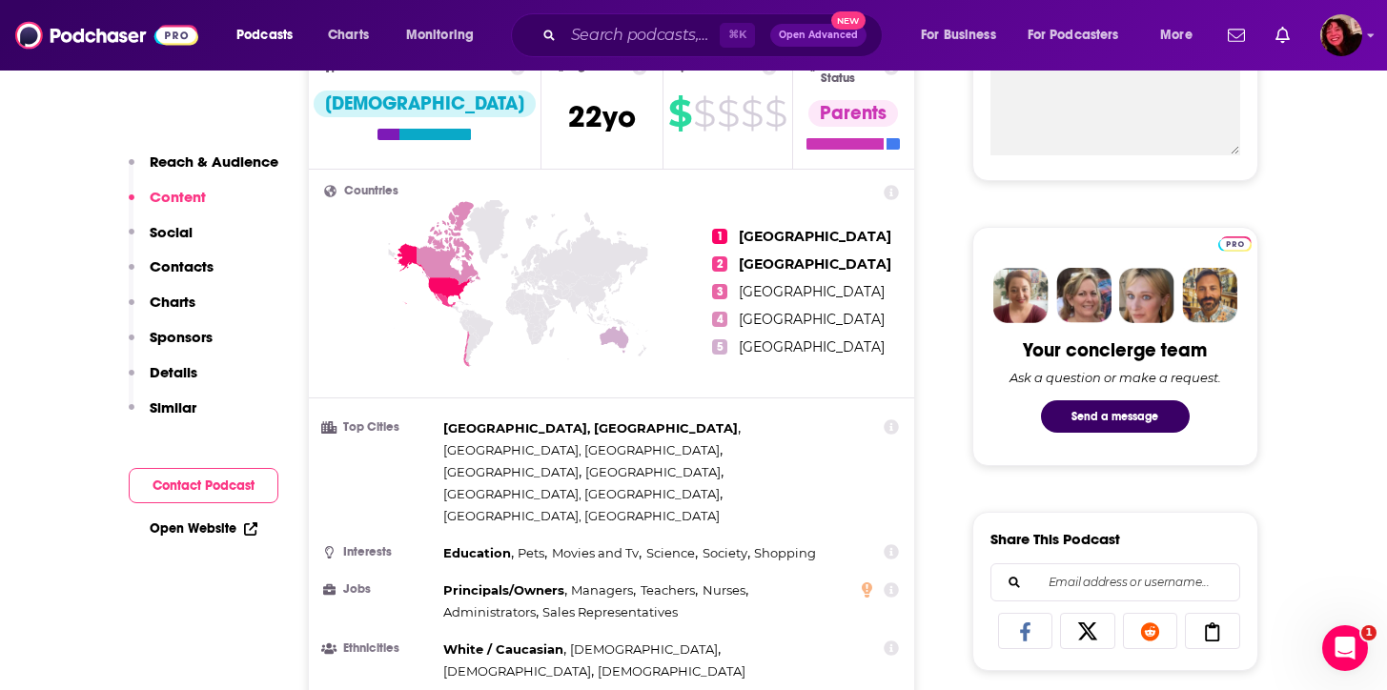
scroll to position [329, 0]
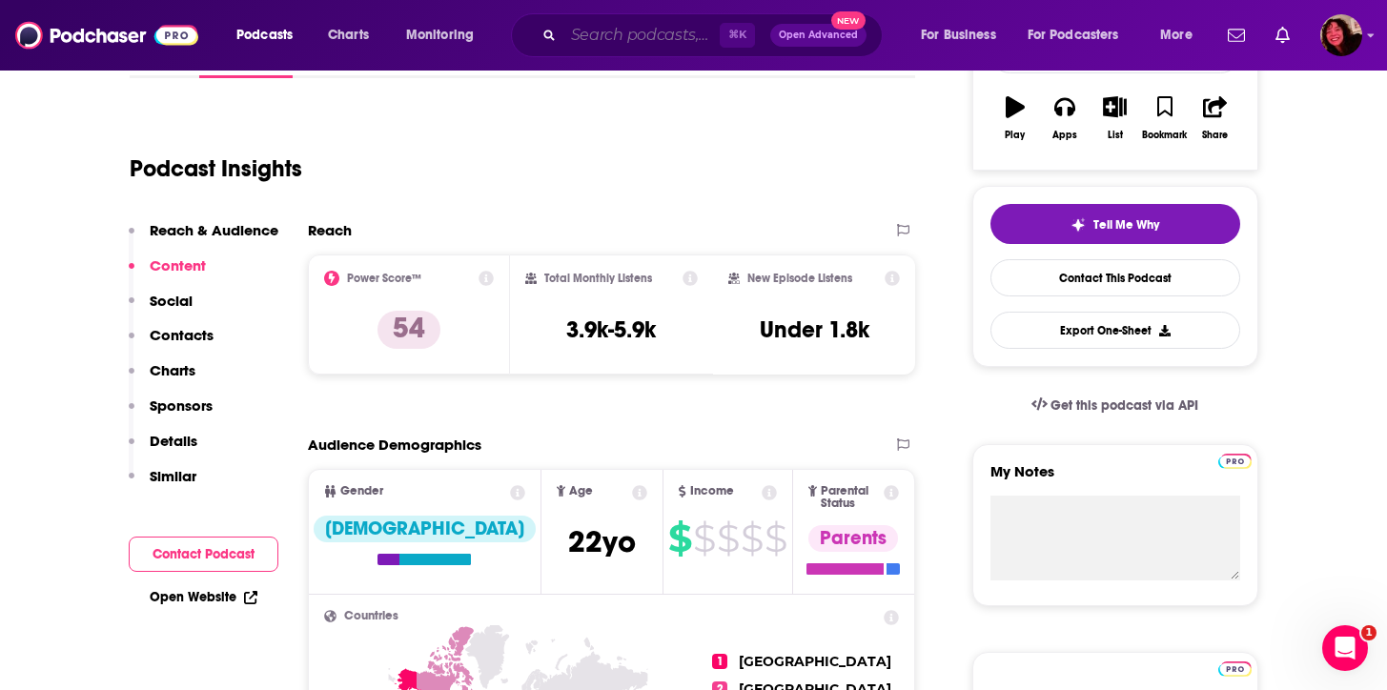
click at [657, 42] on input "Search podcasts, credits, & more..." at bounding box center [641, 35] width 156 height 30
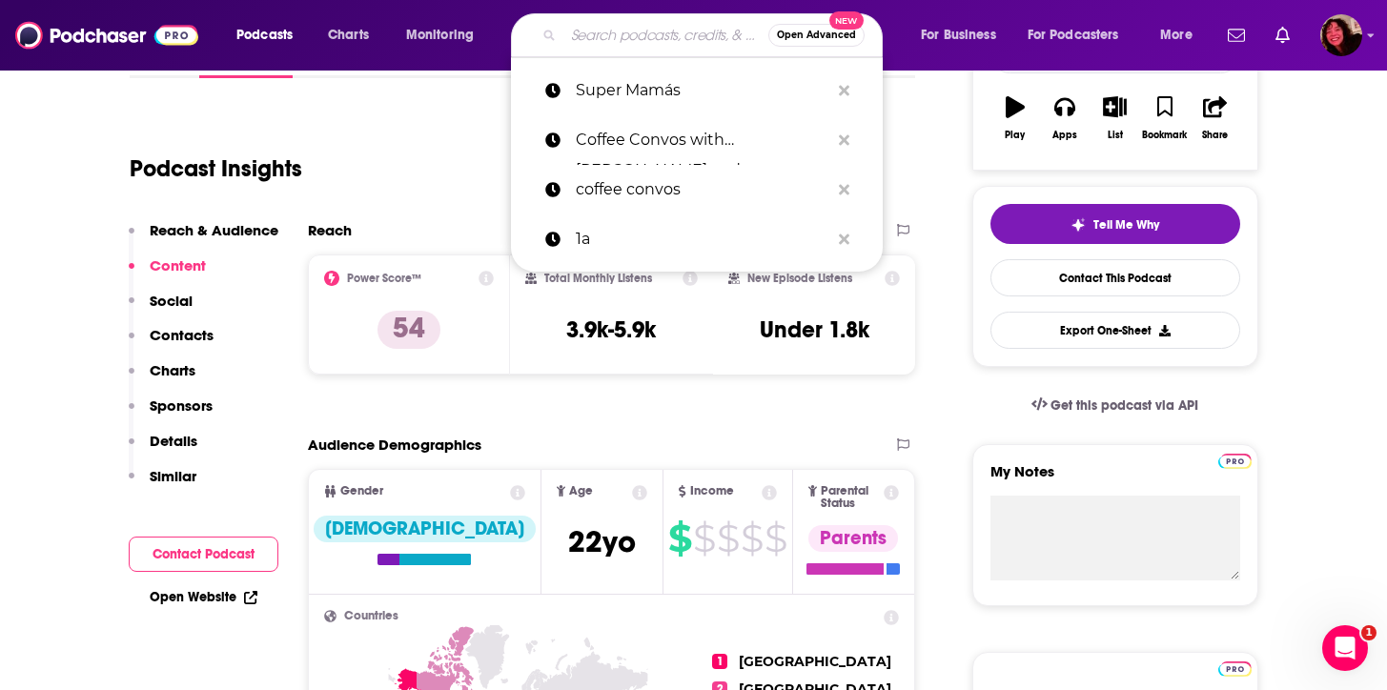
paste input "Hysteria"
type input "Hysteria"
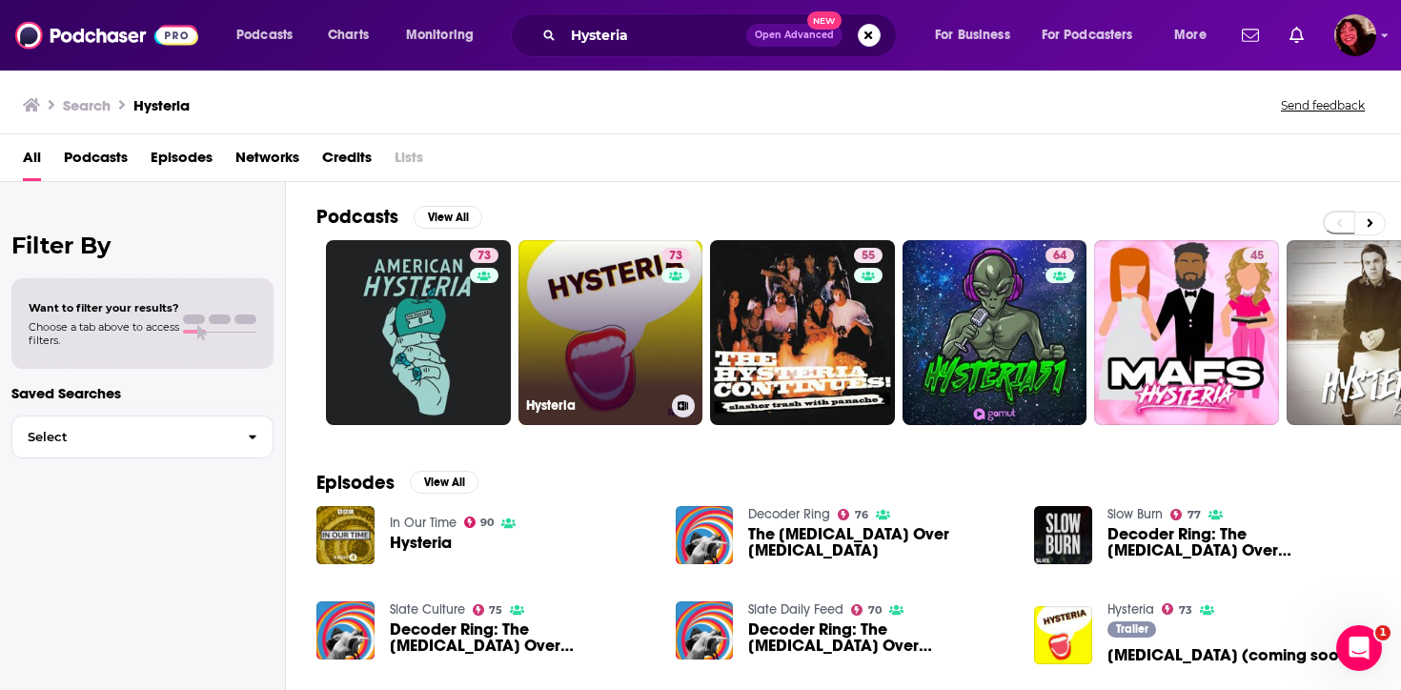
click at [633, 347] on link "73 [MEDICAL_DATA]" at bounding box center [610, 332] width 185 height 185
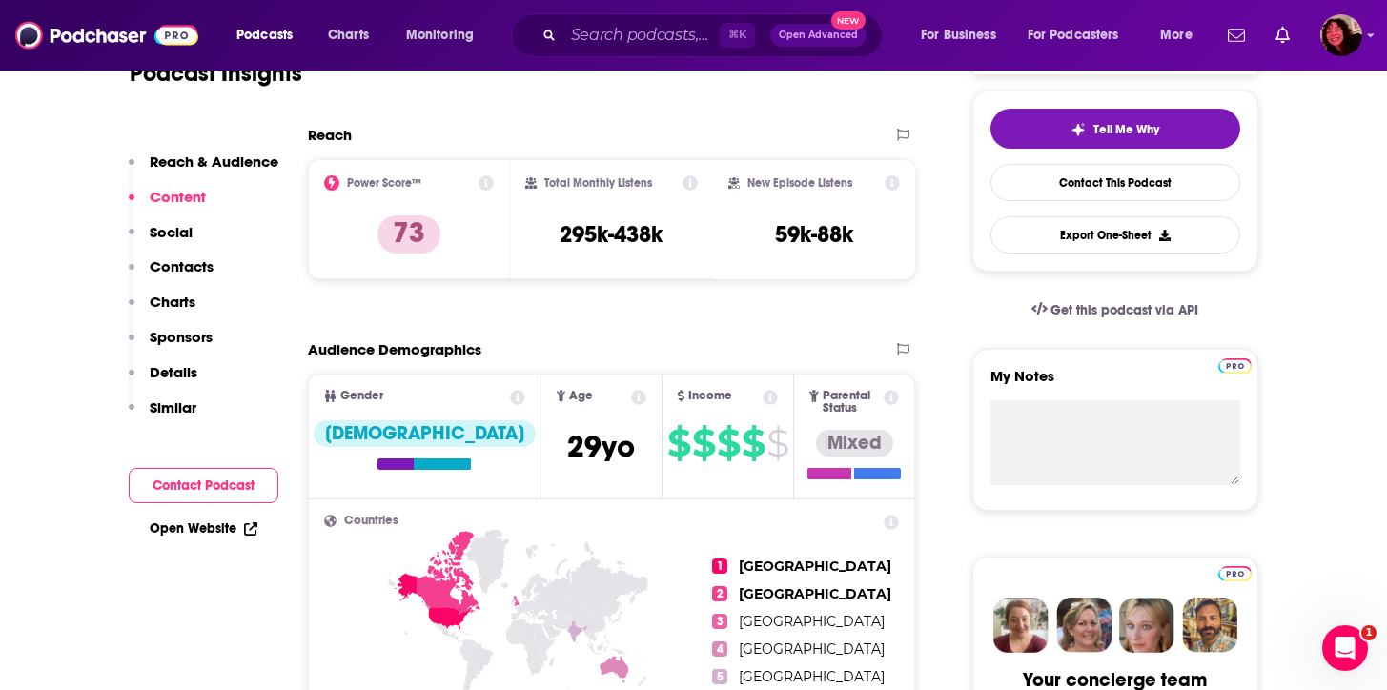
scroll to position [307, 0]
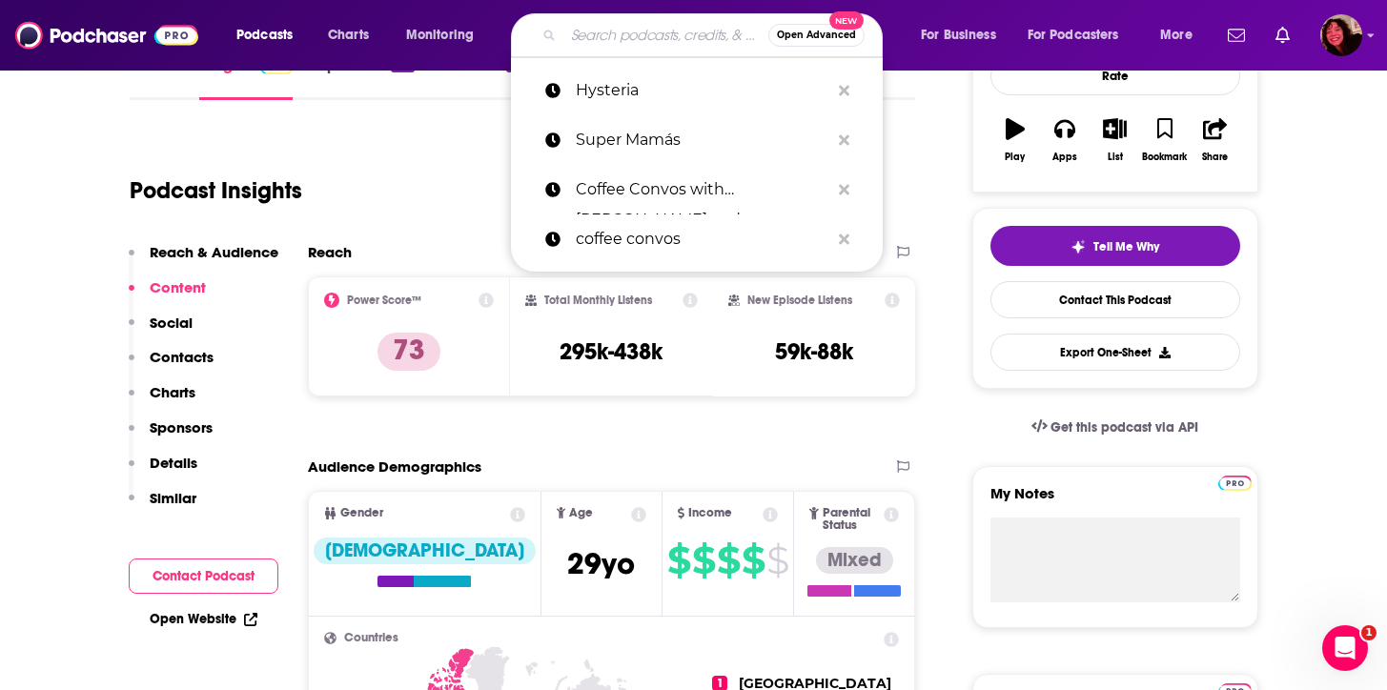
click at [602, 45] on input "Search podcasts, credits, & more..." at bounding box center [665, 35] width 205 height 30
paste input "Fake the Nation"
type input "Fake the Nation"
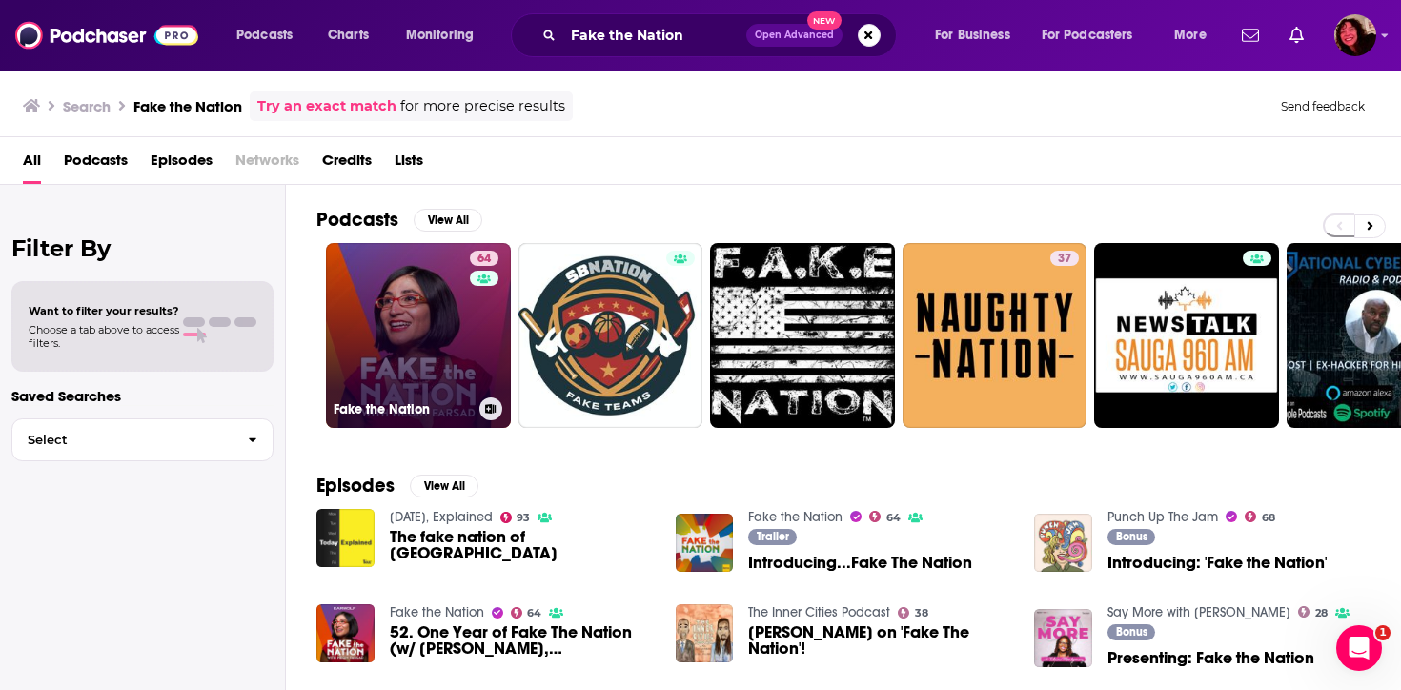
click at [378, 333] on link "64 Fake the Nation" at bounding box center [418, 335] width 185 height 185
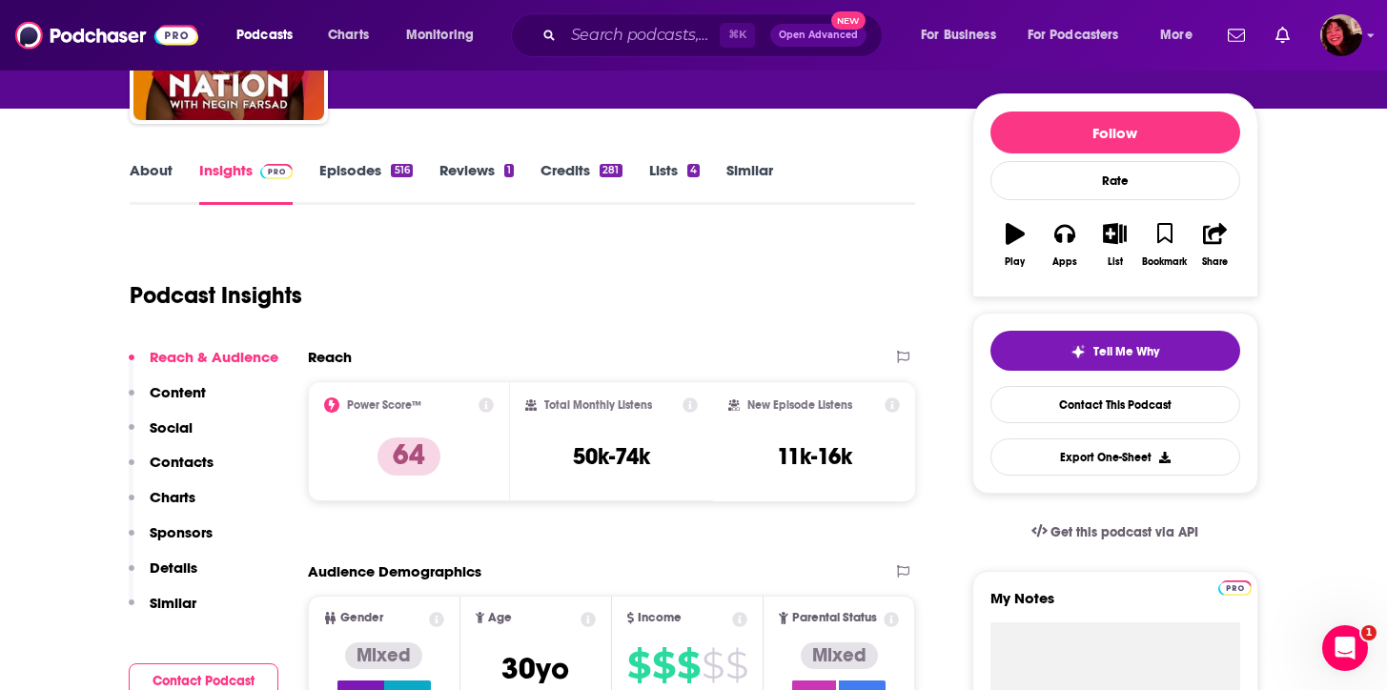
scroll to position [281, 0]
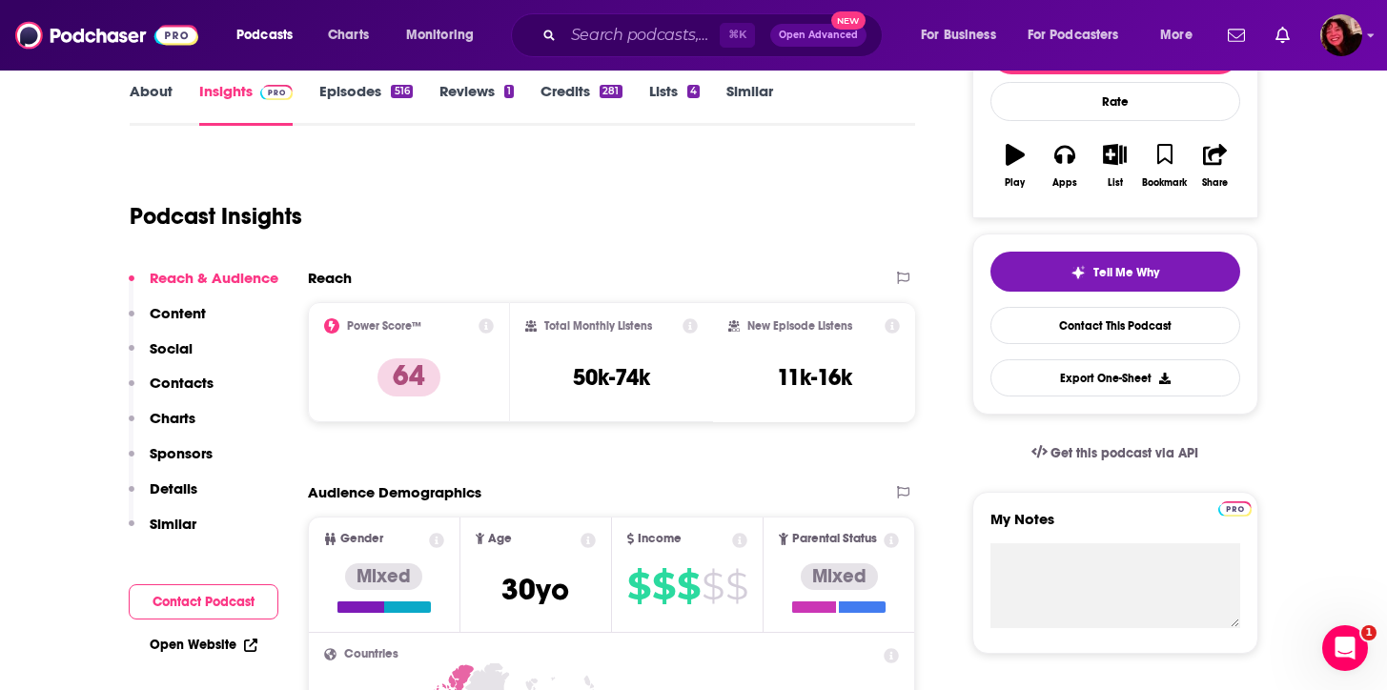
click at [358, 107] on link "Episodes 516" at bounding box center [365, 104] width 92 height 44
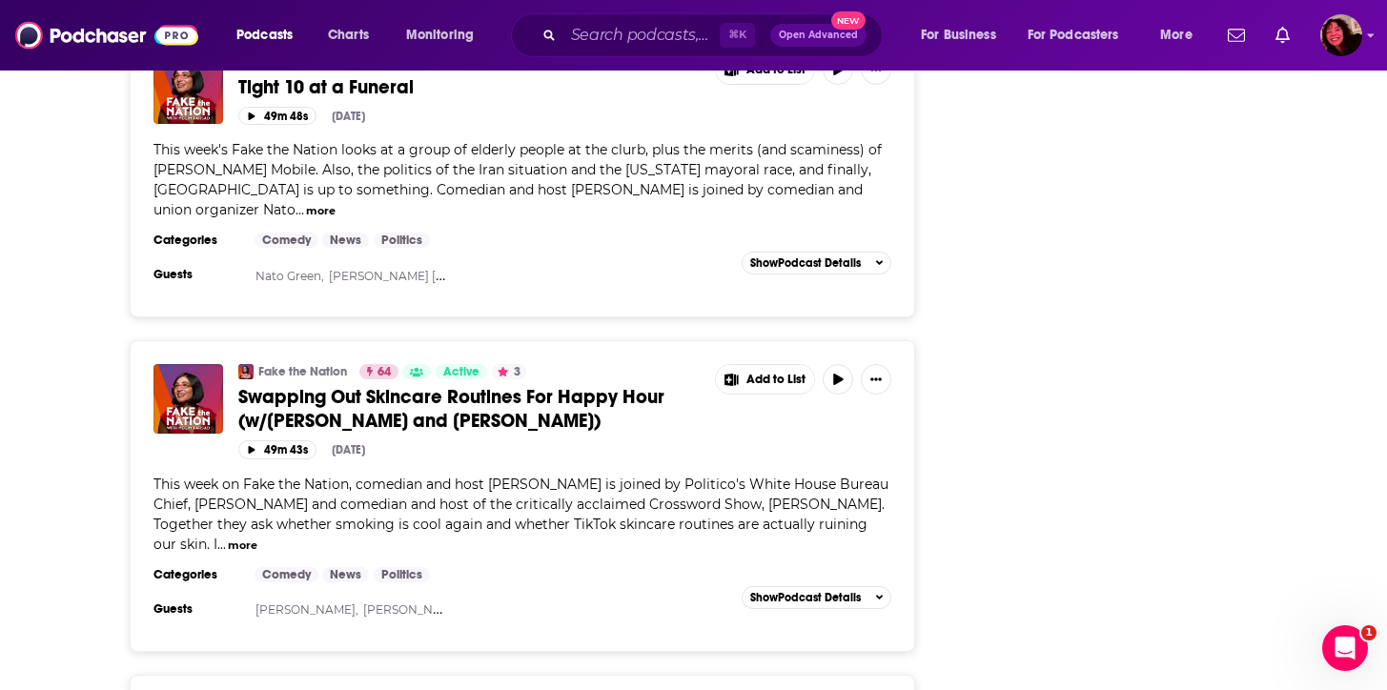
scroll to position [3174, 0]
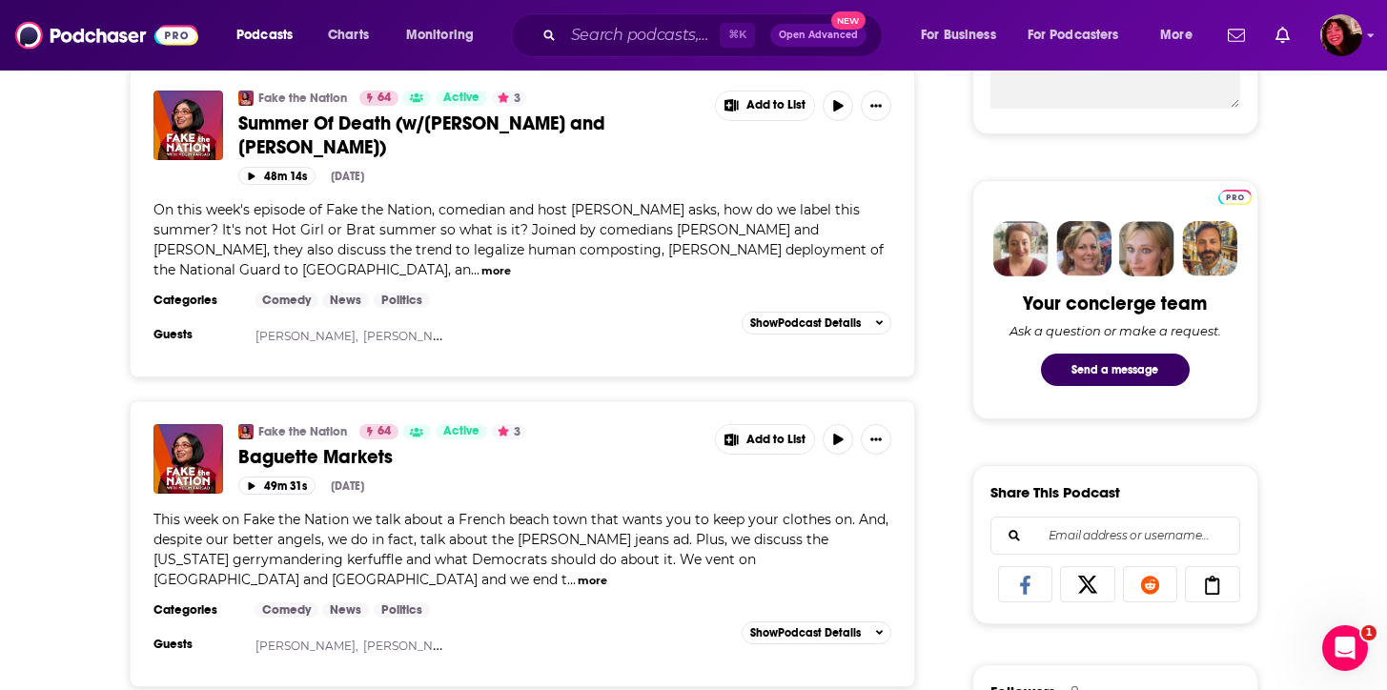
scroll to position [559, 0]
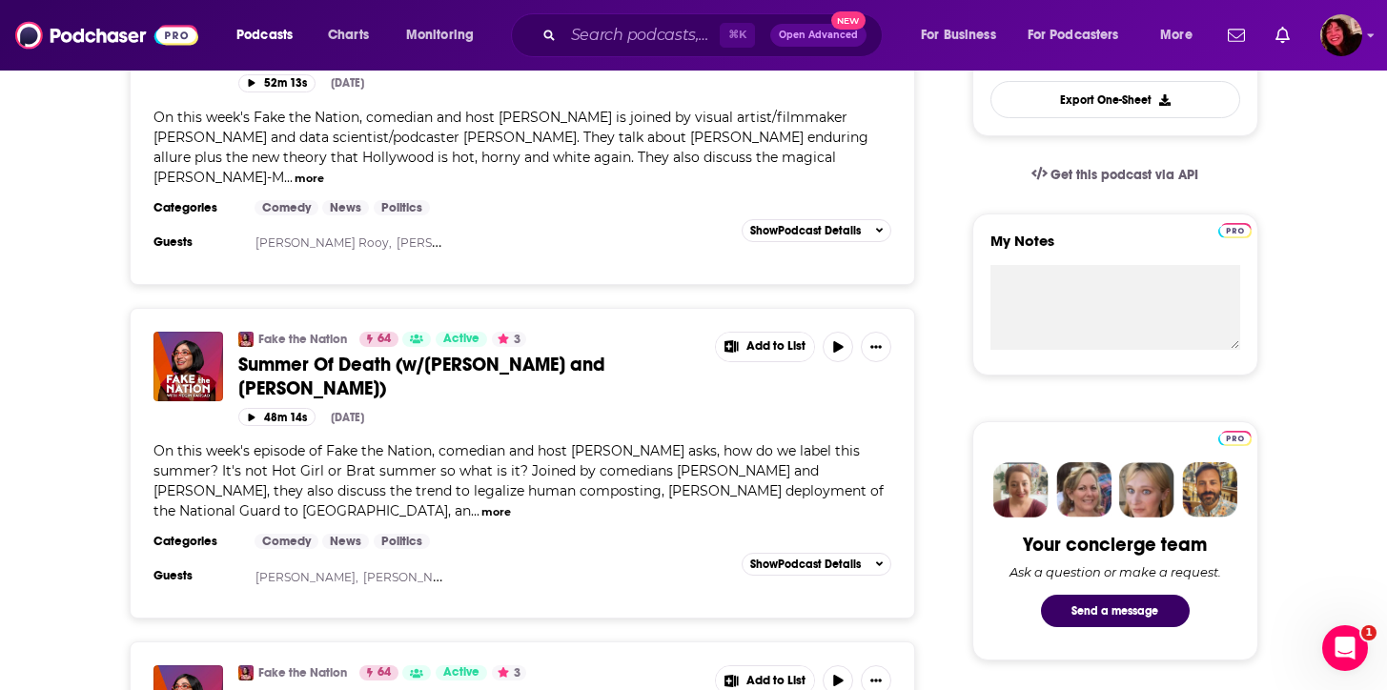
click at [620, 53] on div "⌘ K Open Advanced New" at bounding box center [697, 35] width 372 height 44
click at [618, 44] on input "Search podcasts, credits, & more..." at bounding box center [641, 35] width 156 height 30
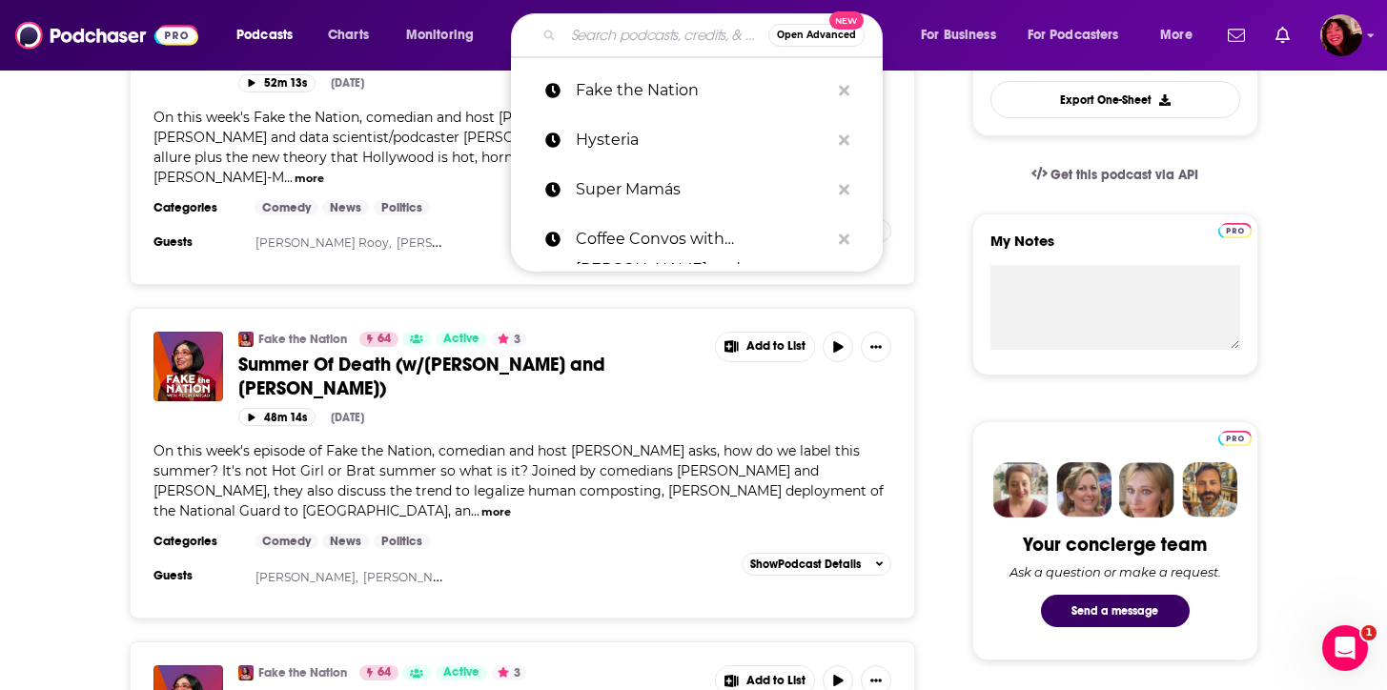
paste input "Take it or Leave it"
type input "Take it or Leave it"
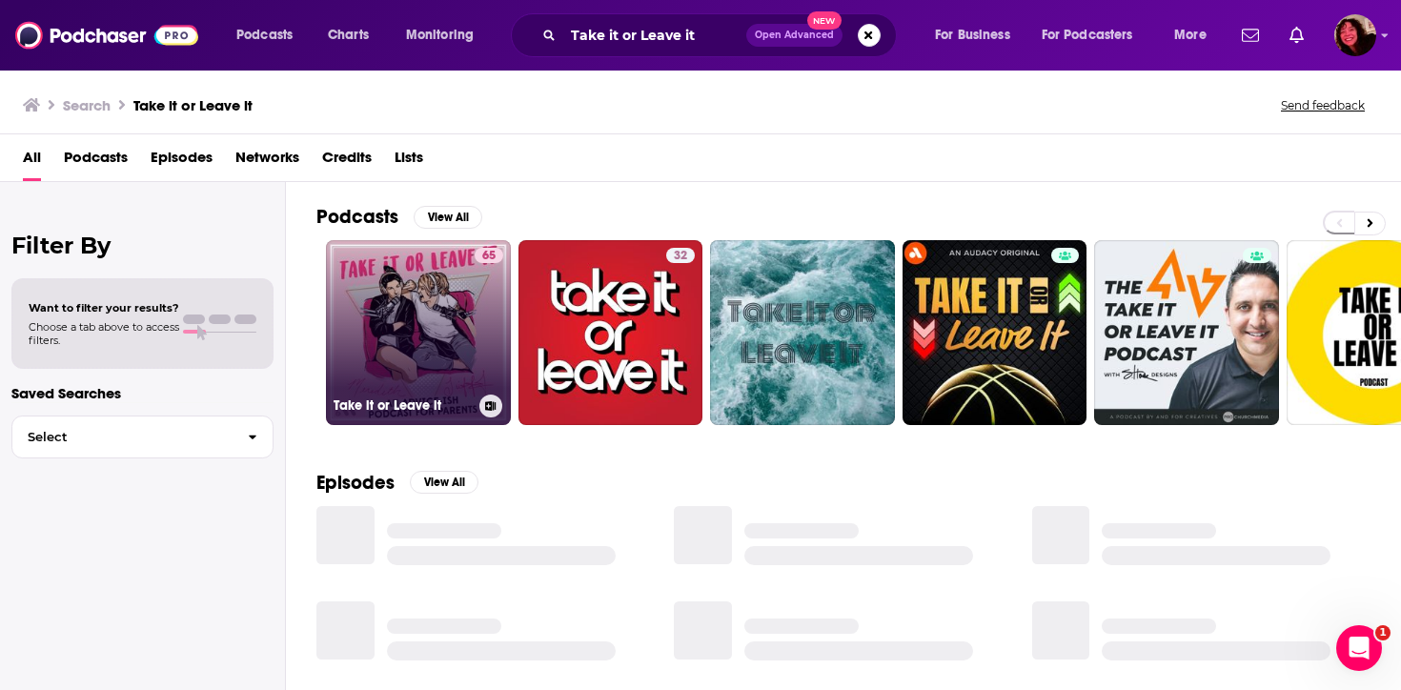
click at [411, 299] on link "65 Take it or Leave it" at bounding box center [418, 332] width 185 height 185
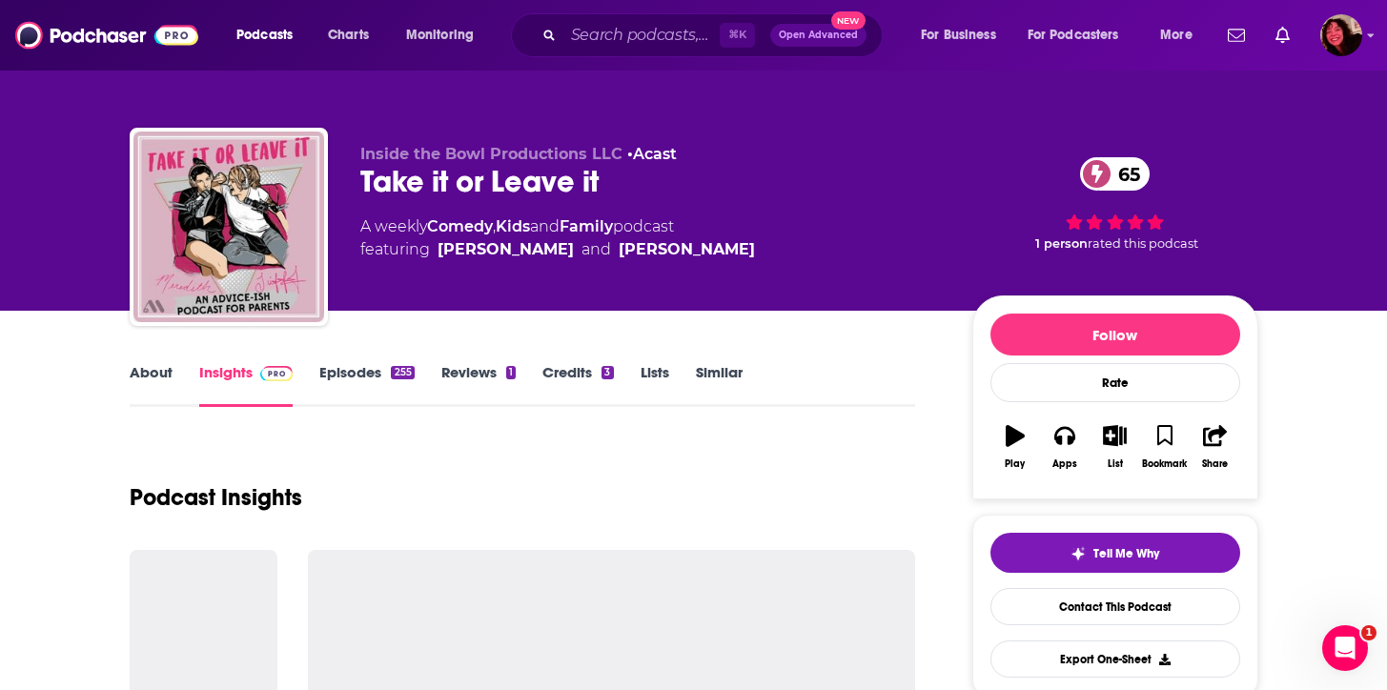
scroll to position [32, 0]
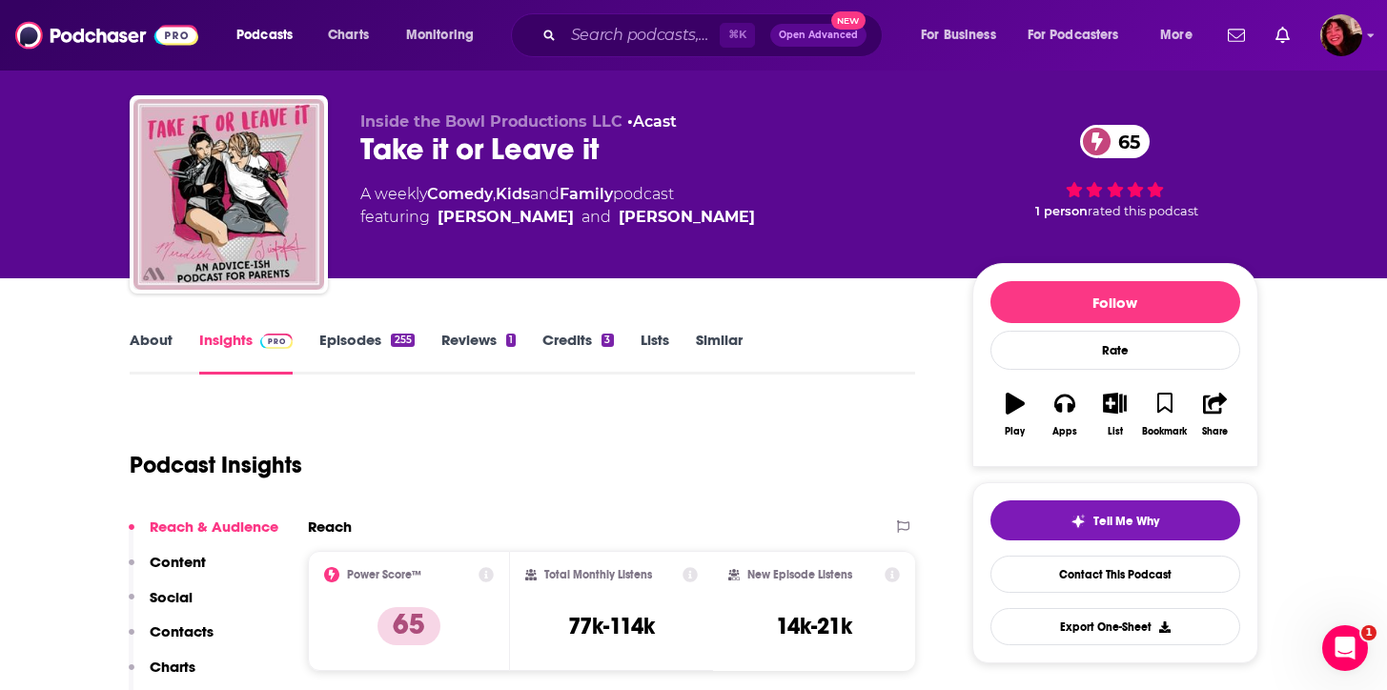
click at [158, 356] on link "About" at bounding box center [151, 353] width 43 height 44
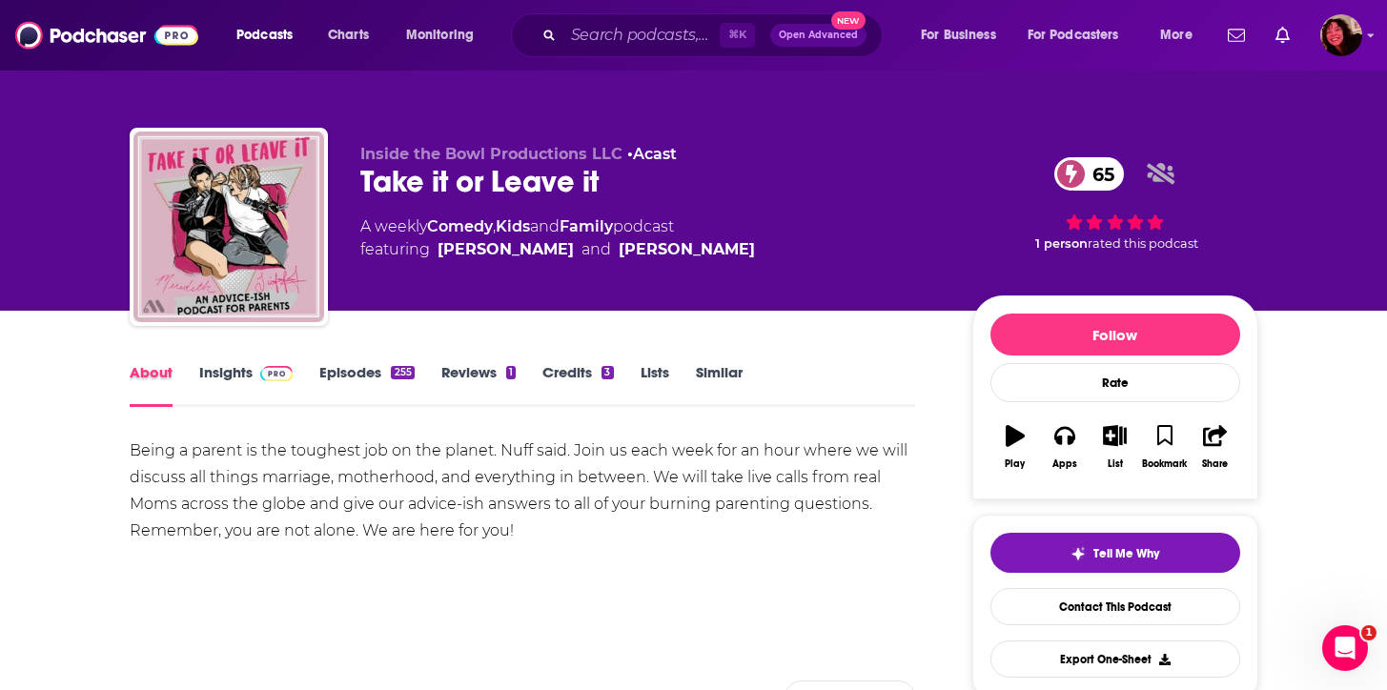
click at [188, 386] on div "About" at bounding box center [165, 385] width 70 height 44
click at [202, 384] on link "Insights" at bounding box center [246, 385] width 94 height 44
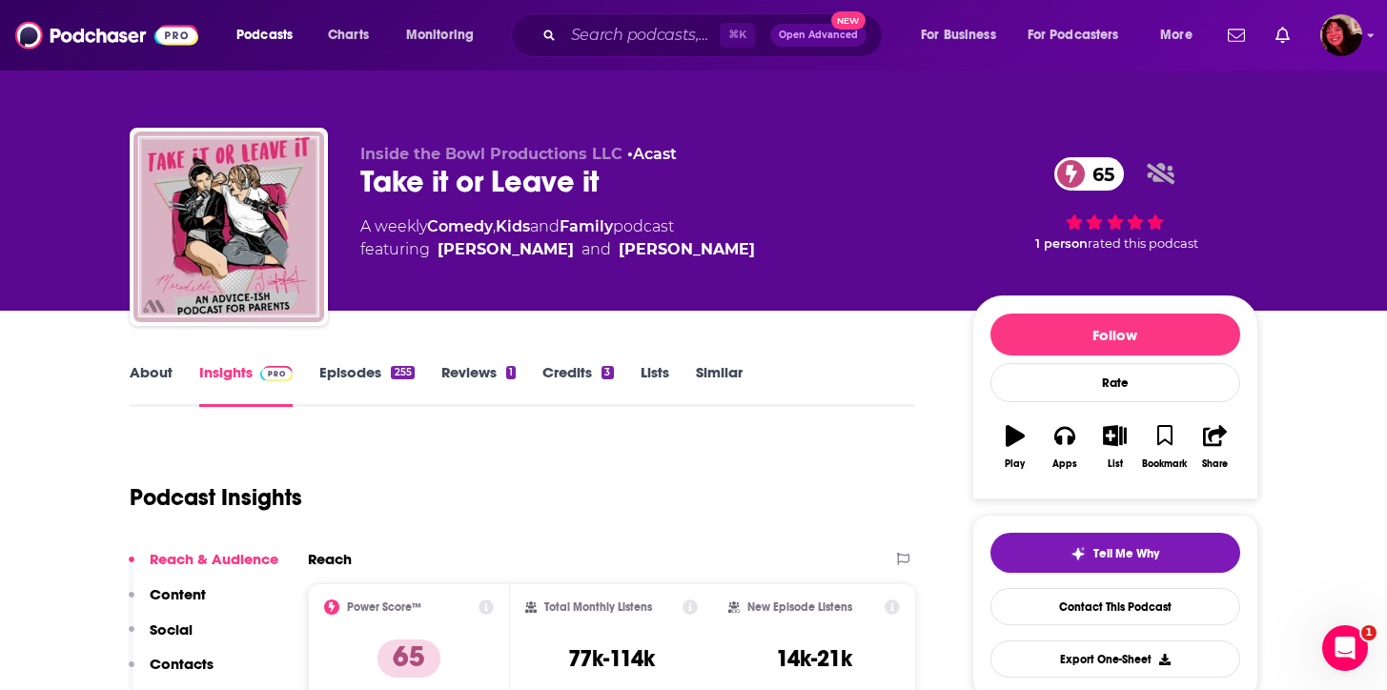
click at [212, 382] on link "Insights" at bounding box center [246, 385] width 94 height 44
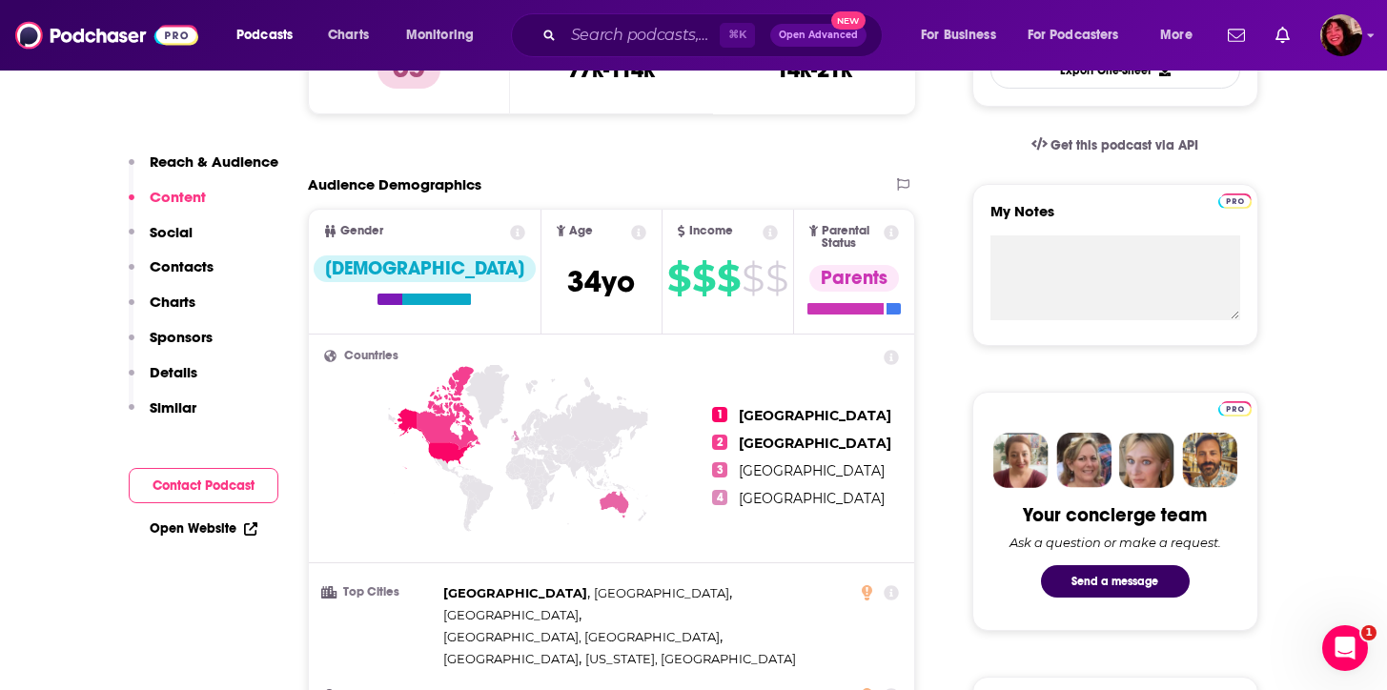
scroll to position [3055, 0]
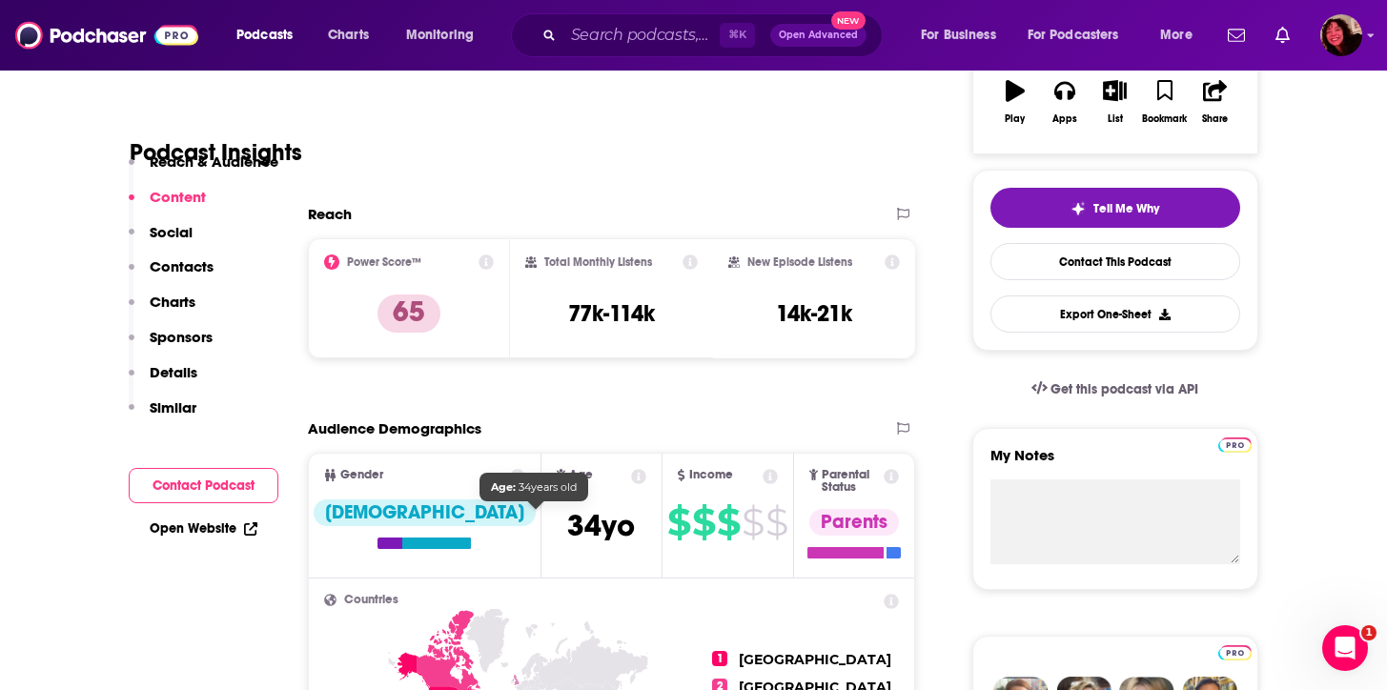
scroll to position [39, 0]
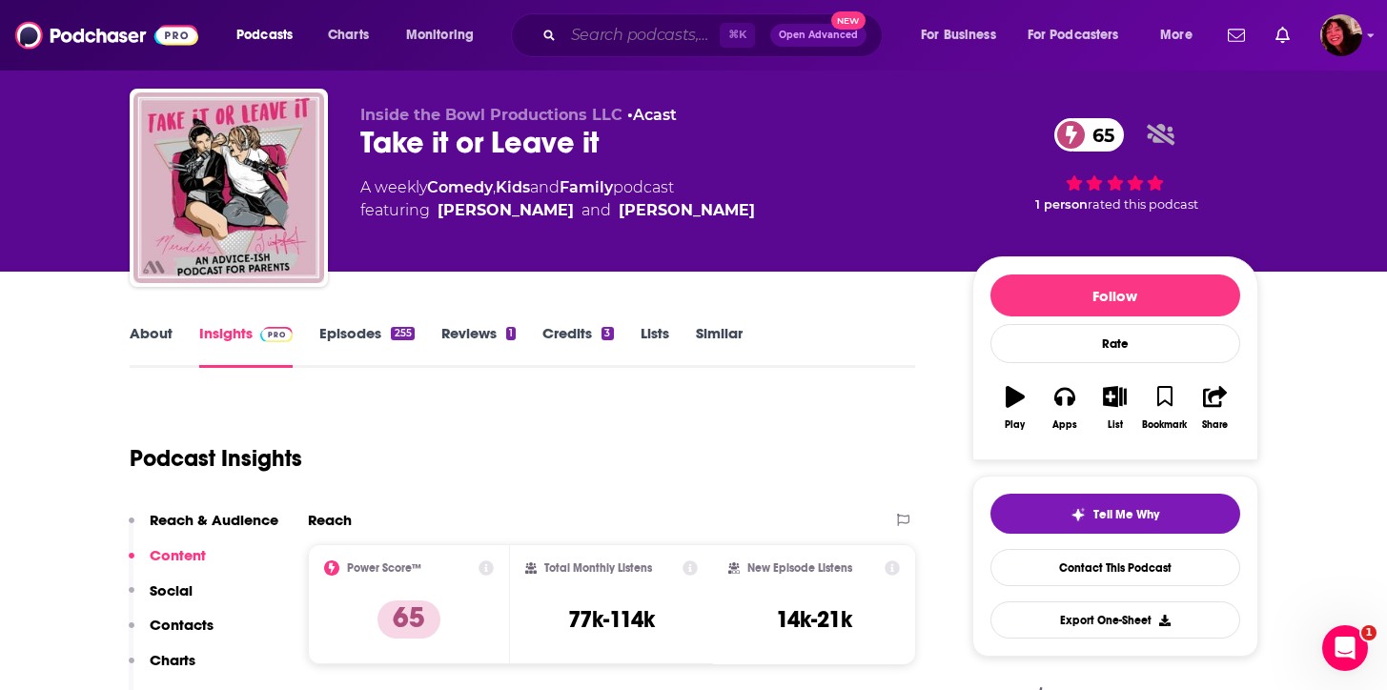
click at [627, 40] on input "Search podcasts, credits, & more..." at bounding box center [641, 35] width 156 height 30
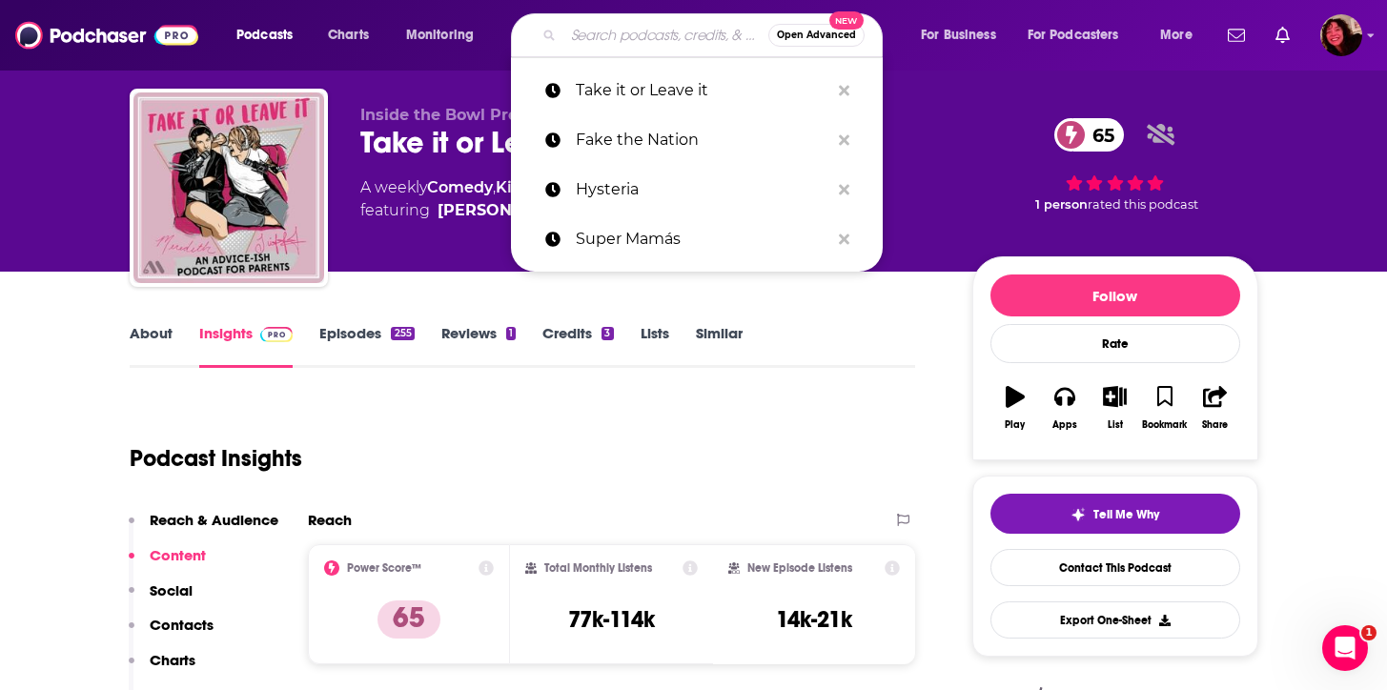
paste input "The Chisme Corner with [PERSON_NAME]"
type input "The Chisme Corner with [PERSON_NAME]"
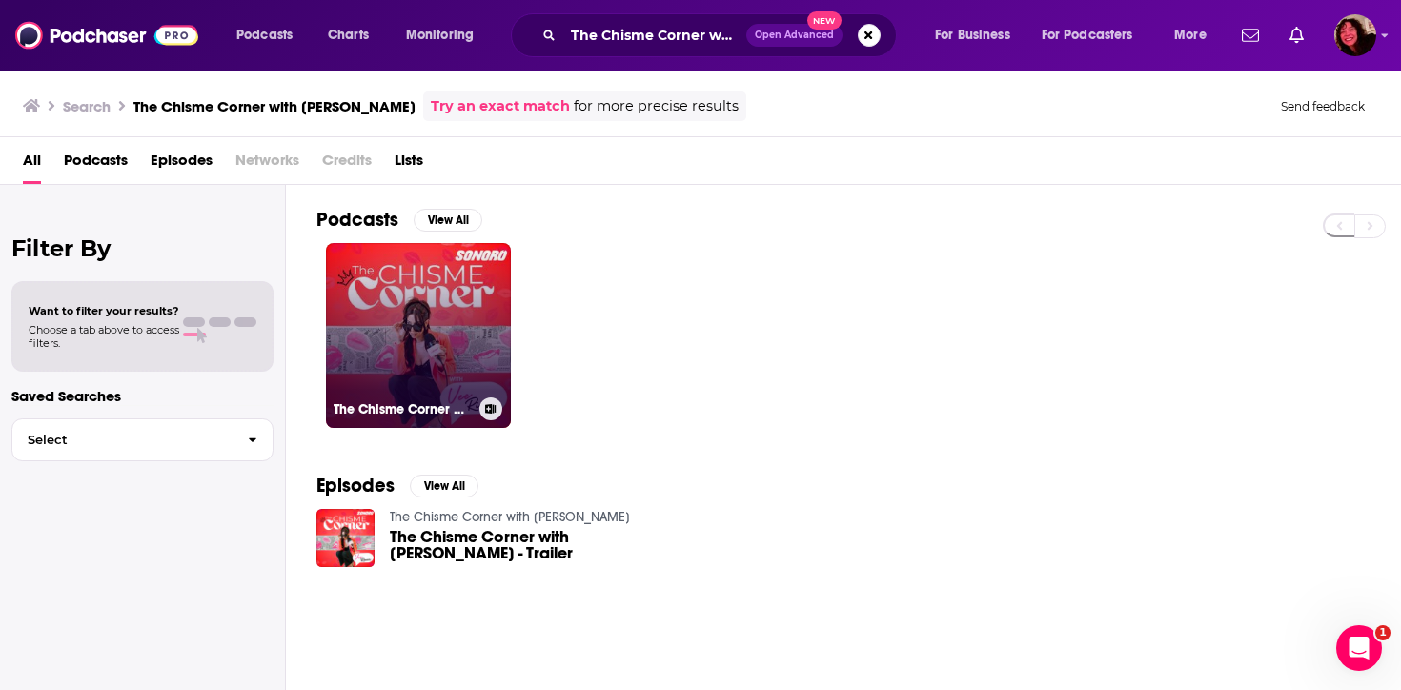
click at [452, 344] on link "The Chisme Corner with [PERSON_NAME]" at bounding box center [418, 335] width 185 height 185
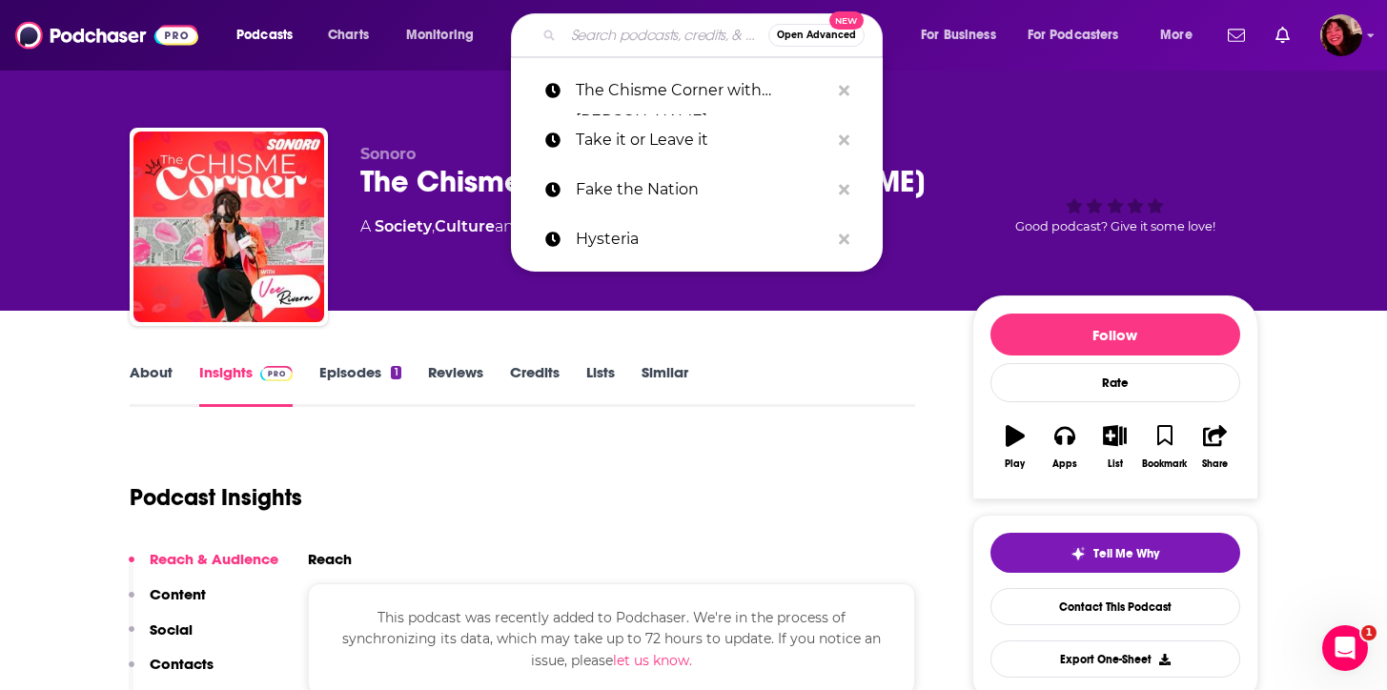
click at [609, 42] on input "Search podcasts, credits, & more..." at bounding box center [665, 35] width 205 height 30
paste input "Re:Thinking with [PERSON_NAME]"
type input "Re:Thinking with [PERSON_NAME]"
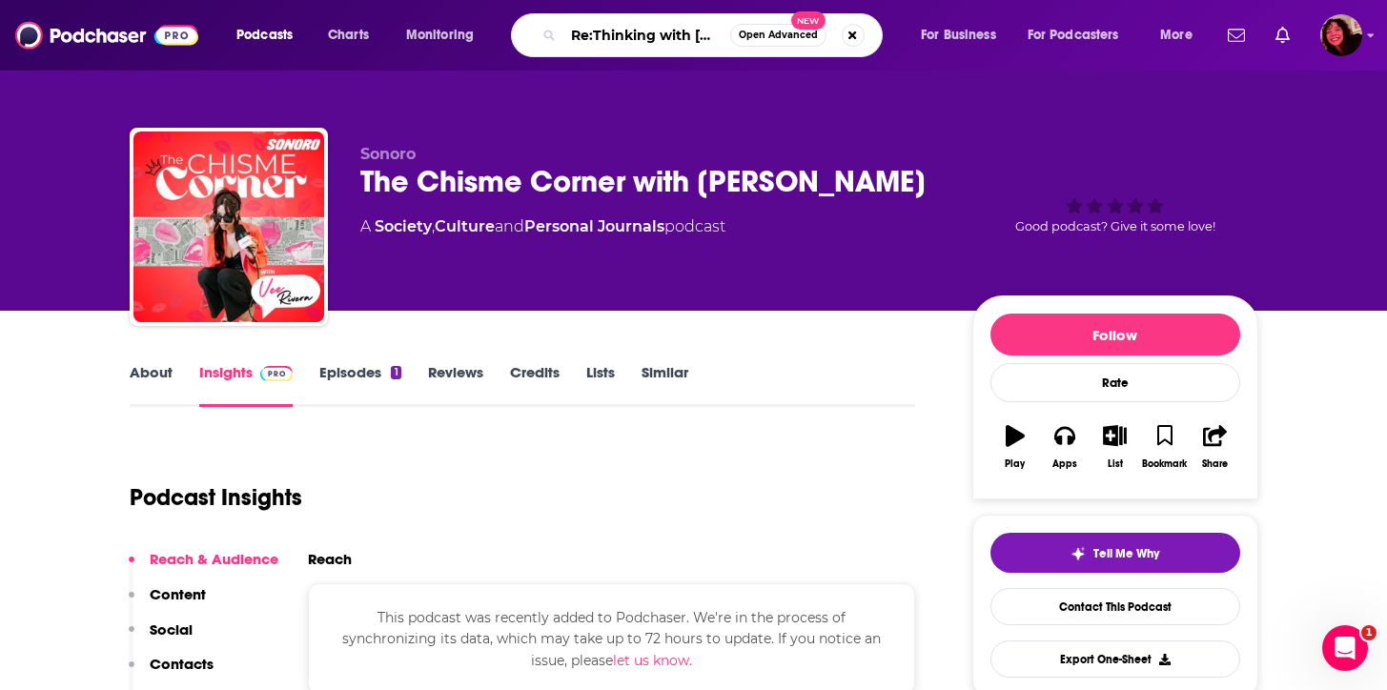
scroll to position [0, 57]
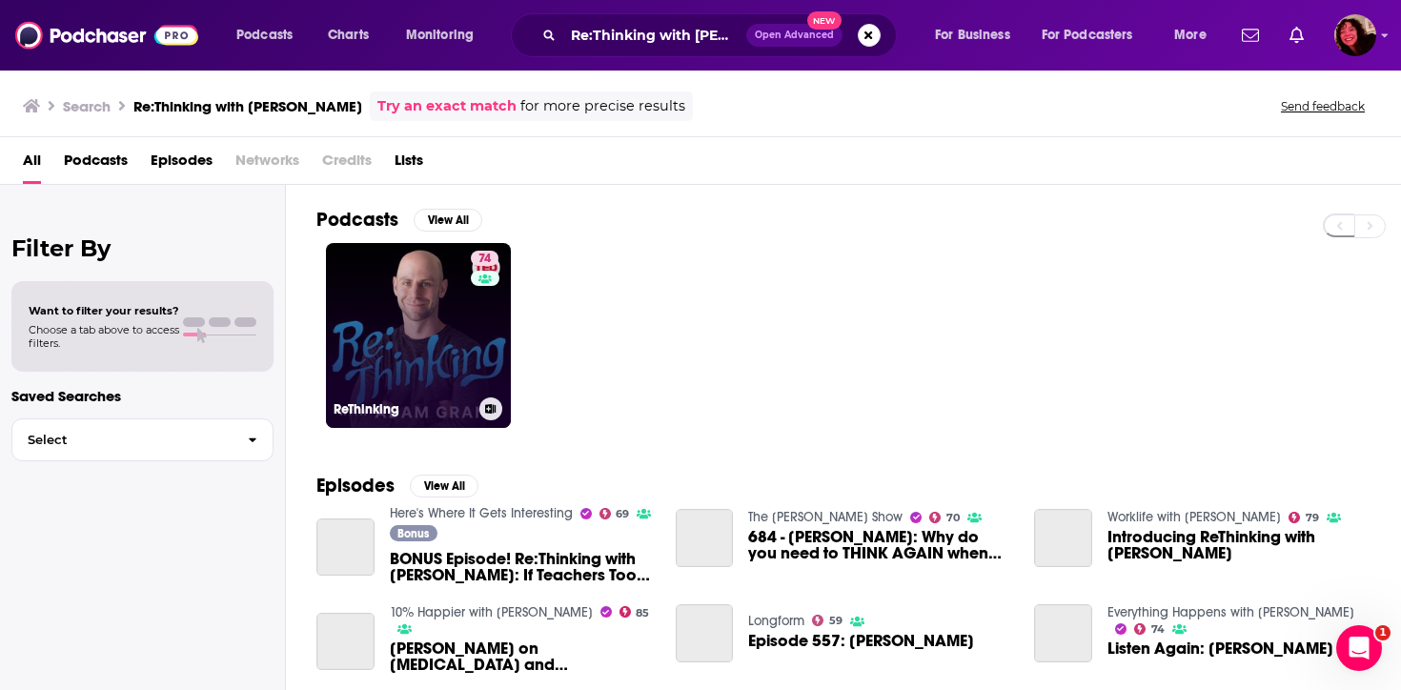
click at [440, 355] on link "74 ReThinking" at bounding box center [418, 335] width 185 height 185
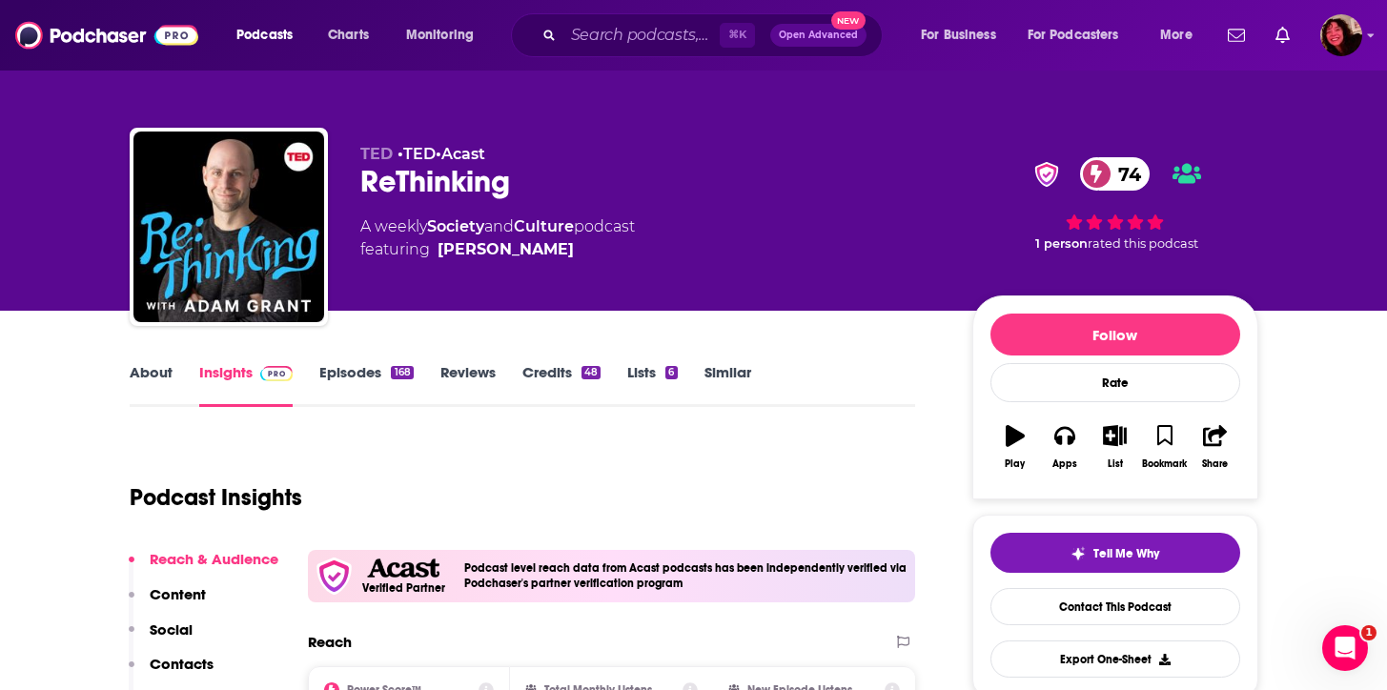
click at [168, 382] on link "About" at bounding box center [151, 385] width 43 height 44
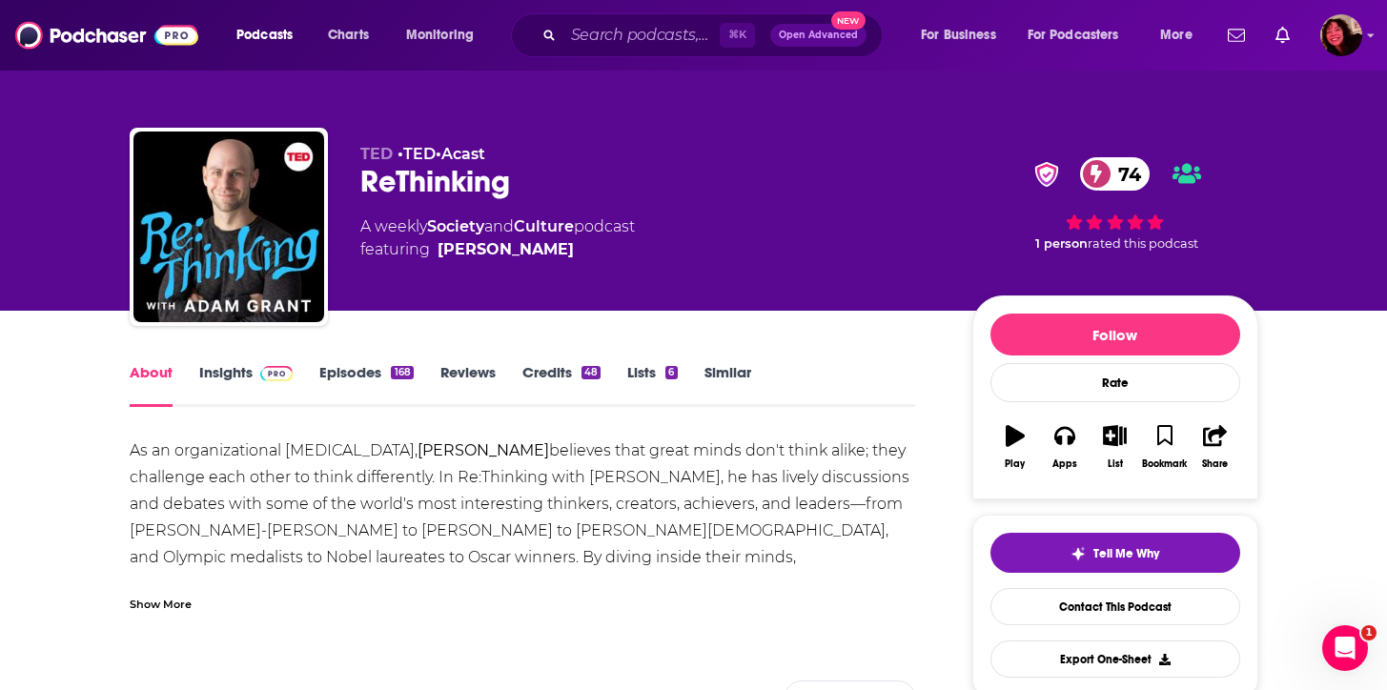
click at [245, 390] on link "Insights" at bounding box center [246, 385] width 94 height 44
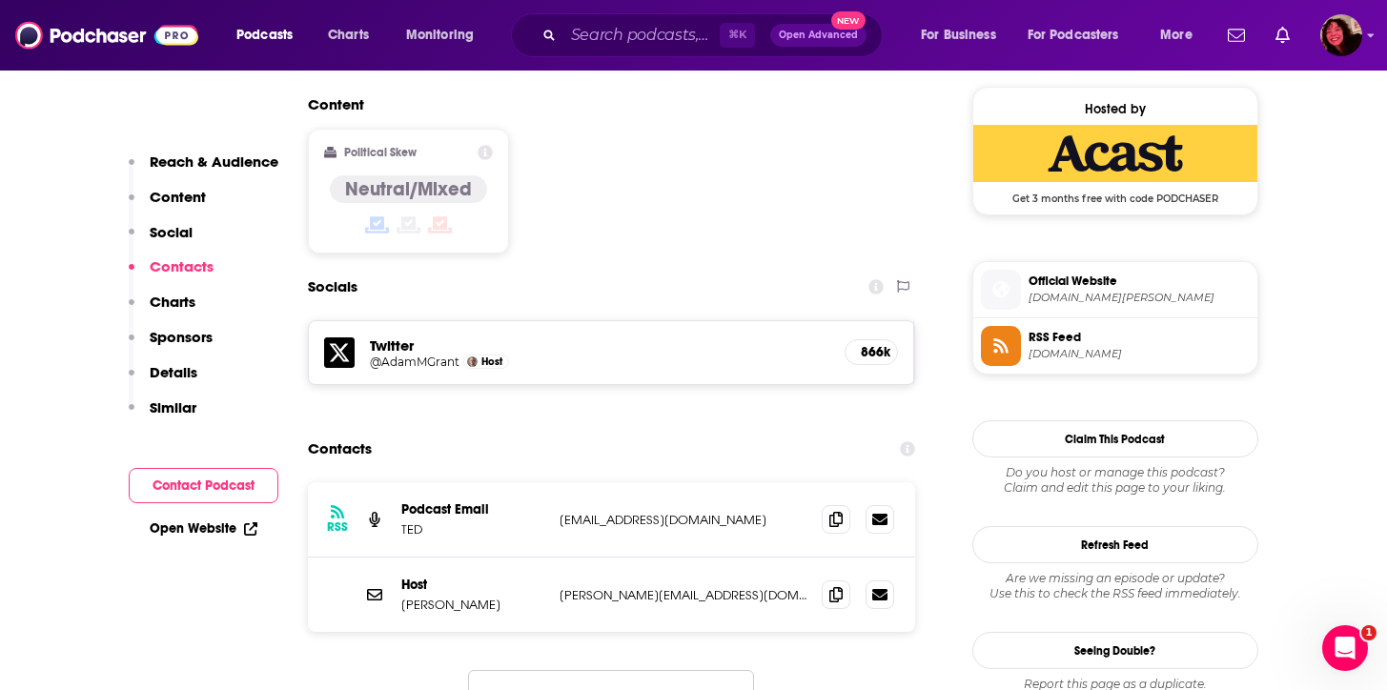
scroll to position [1633, 0]
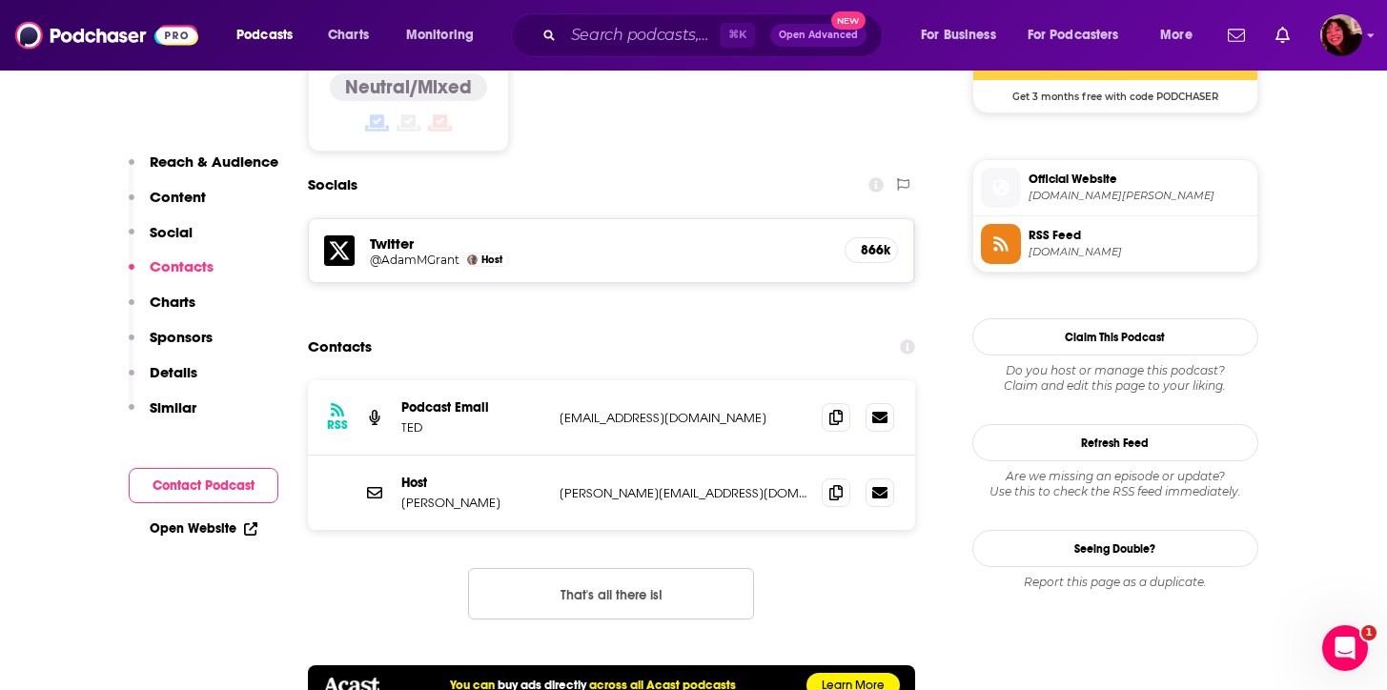
click at [458, 495] on p "[PERSON_NAME]" at bounding box center [472, 503] width 143 height 16
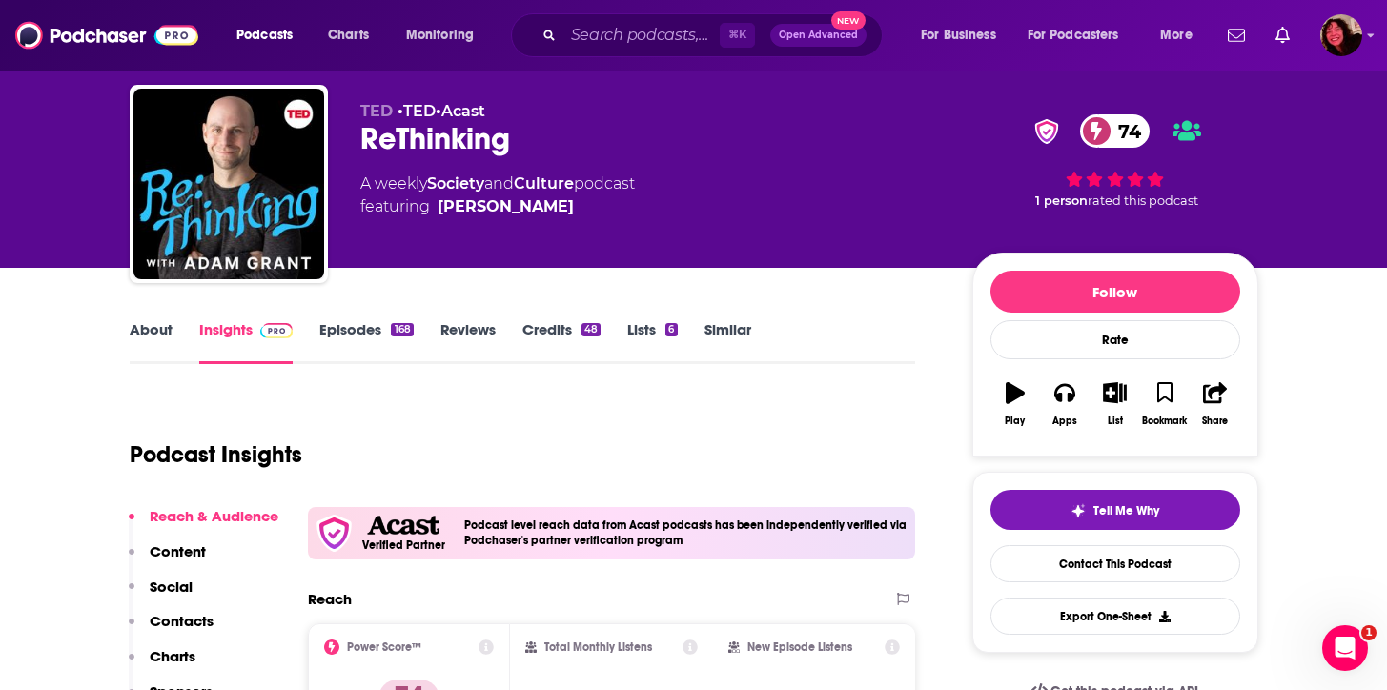
scroll to position [0, 0]
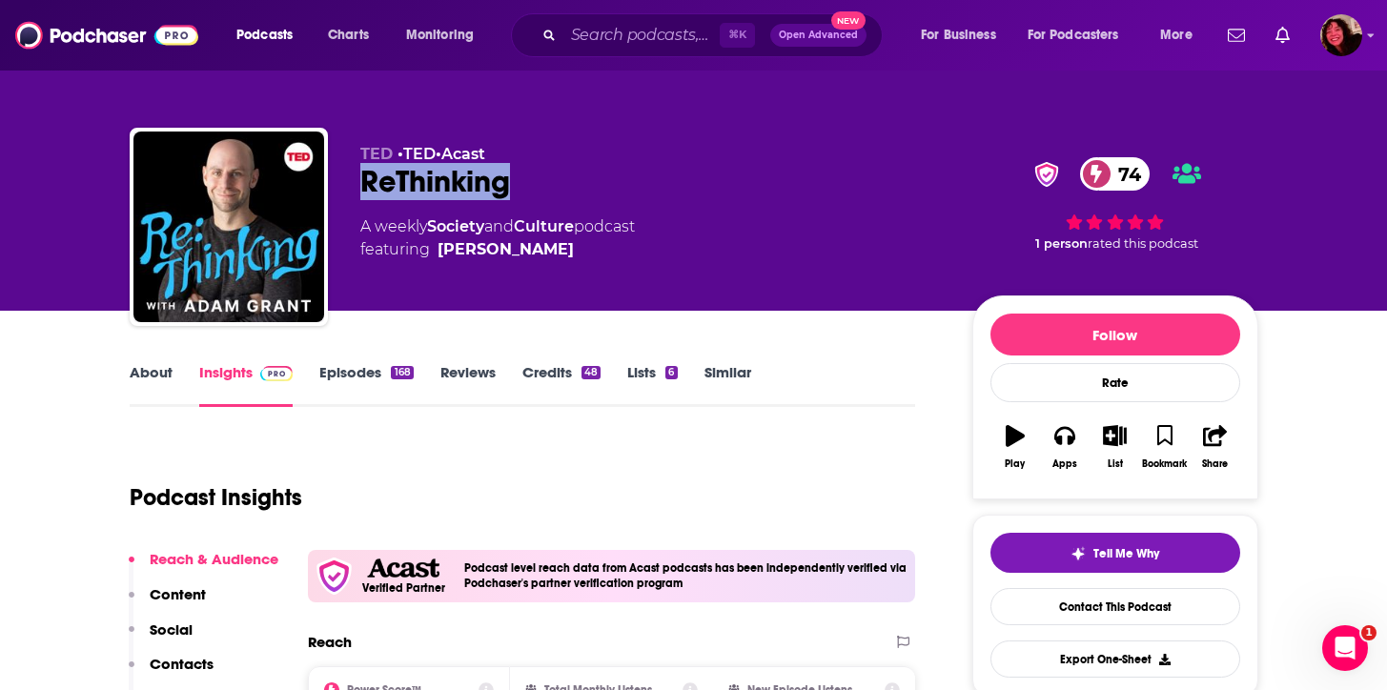
drag, startPoint x: 560, startPoint y: 171, endPoint x: 353, endPoint y: 181, distance: 208.0
click at [353, 181] on div "[PERSON_NAME] • [PERSON_NAME] • Acast ReThinking 74 A weekly Society and Cultur…" at bounding box center [694, 231] width 1128 height 206
click at [144, 378] on link "About" at bounding box center [151, 385] width 43 height 44
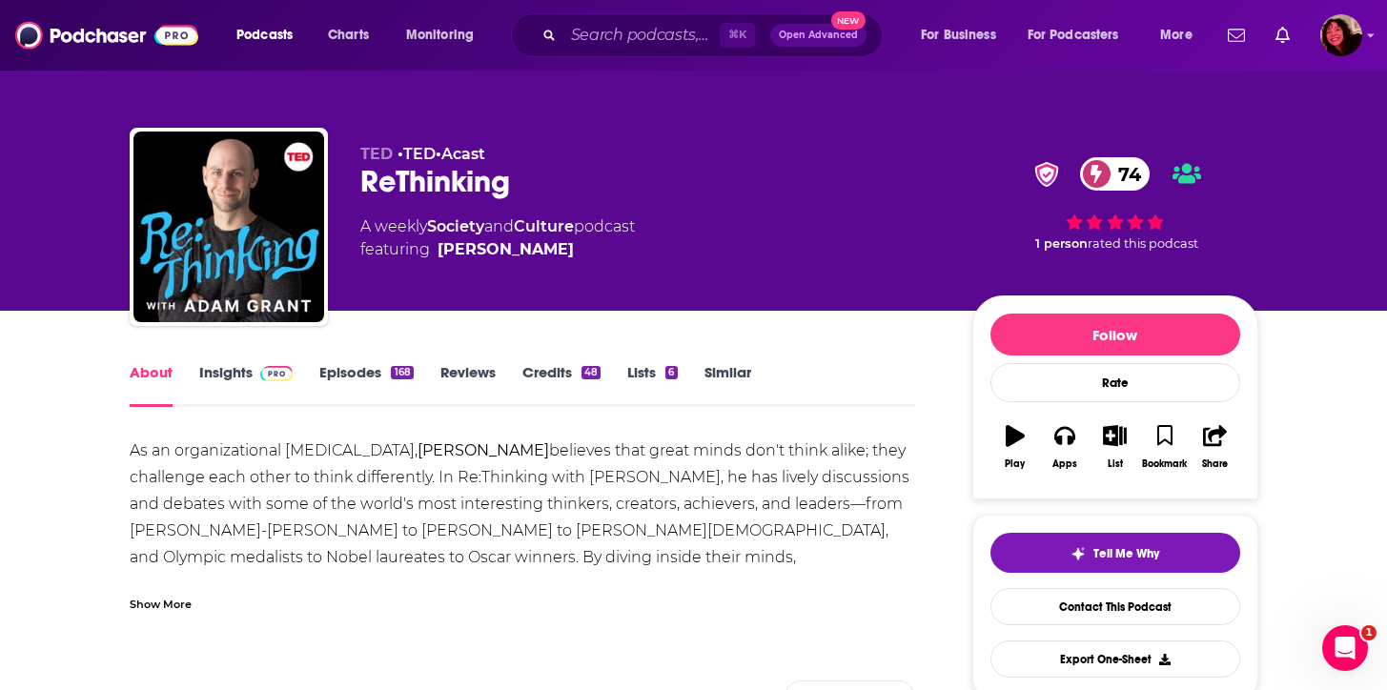
scroll to position [186, 0]
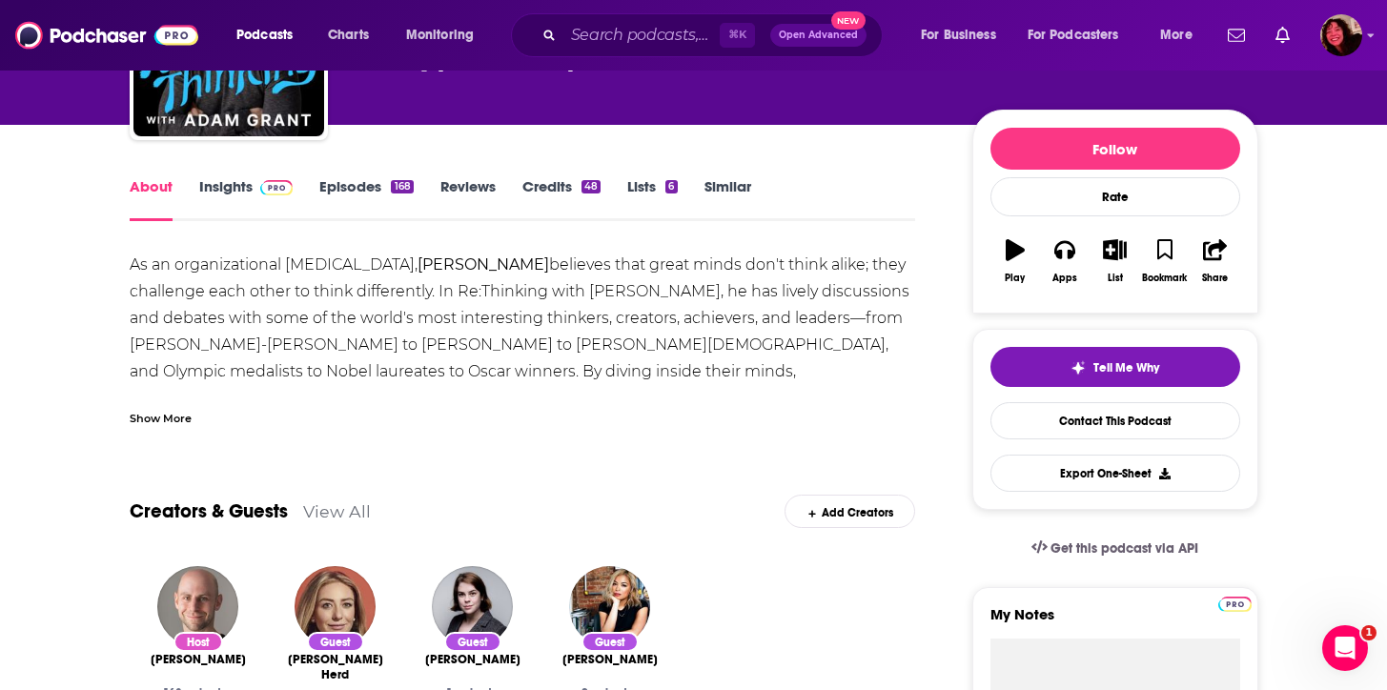
click at [319, 187] on link "Episodes 168" at bounding box center [365, 199] width 93 height 44
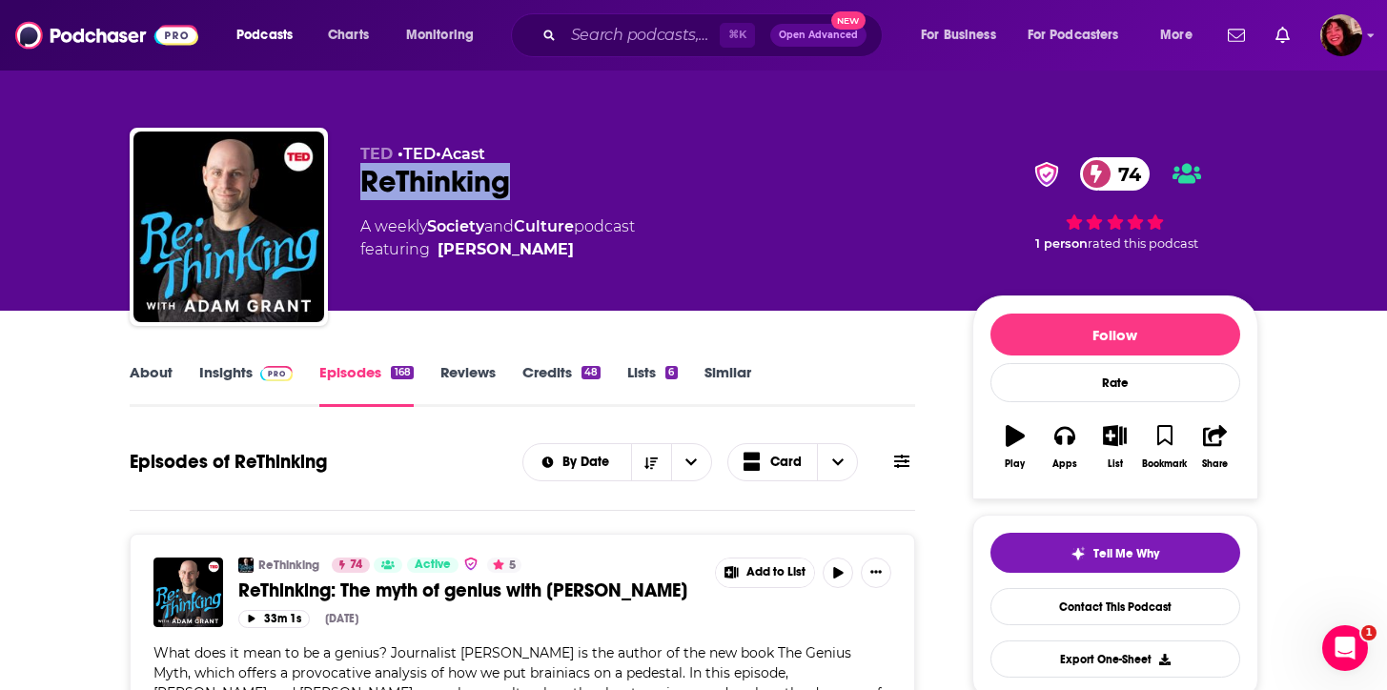
drag, startPoint x: 518, startPoint y: 178, endPoint x: 356, endPoint y: 178, distance: 162.0
click at [356, 178] on div "[PERSON_NAME] • [PERSON_NAME] • Acast ReThinking 74 A weekly Society and Cultur…" at bounding box center [694, 231] width 1128 height 206
copy h2 "ReThinking"
click at [200, 360] on div "About Insights Episodes 168 Reviews Credits 48 Lists 6 Similar" at bounding box center [523, 383] width 786 height 47
click at [233, 376] on link "Insights" at bounding box center [246, 385] width 94 height 44
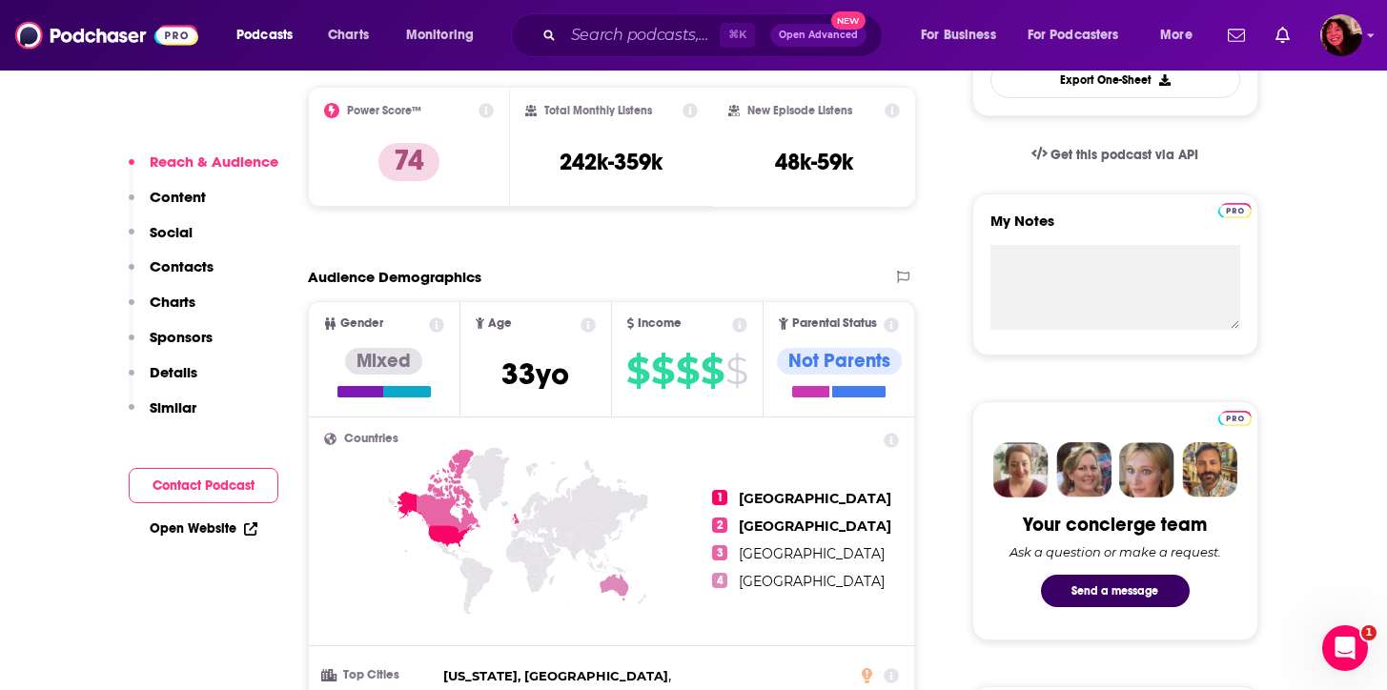
scroll to position [580, 0]
click at [649, 38] on input "Search podcasts, credits, & more..." at bounding box center [641, 35] width 156 height 30
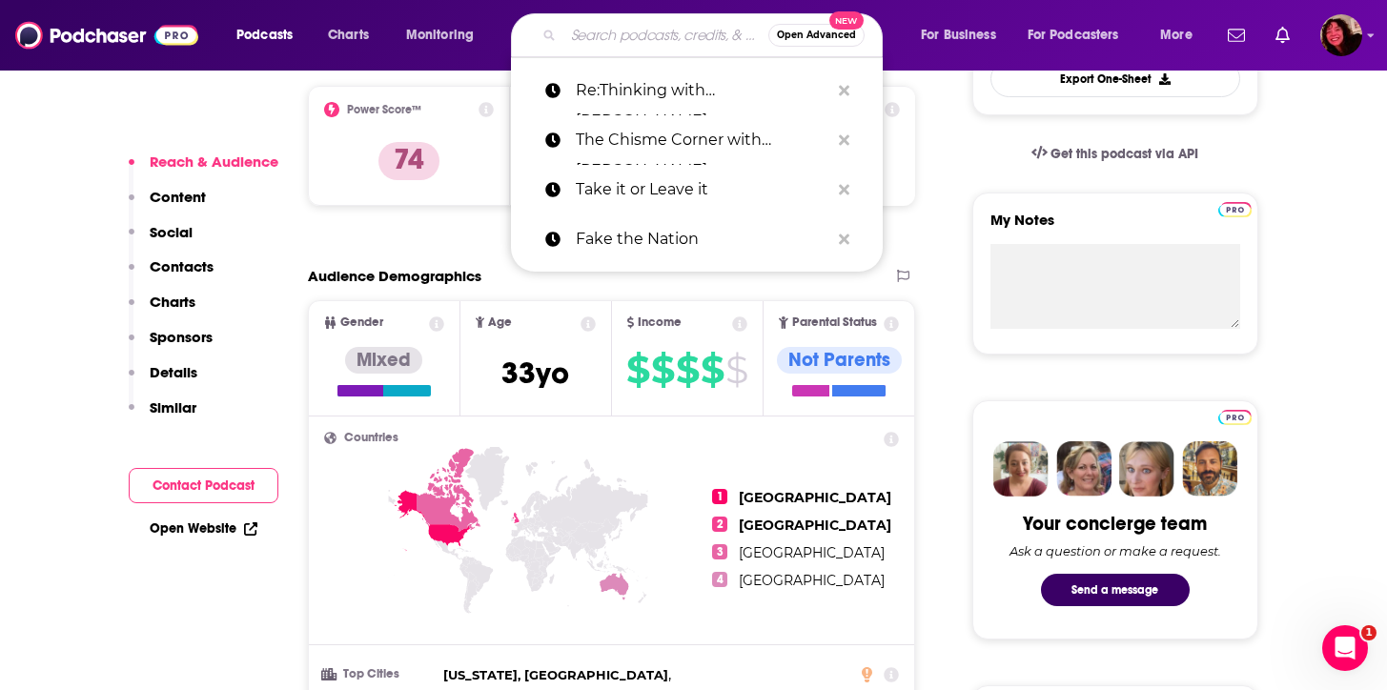
paste input "It’s OK That You’re Not OK with [PERSON_NAME]"
type input "It’s OK That You’re Not OK with [PERSON_NAME]"
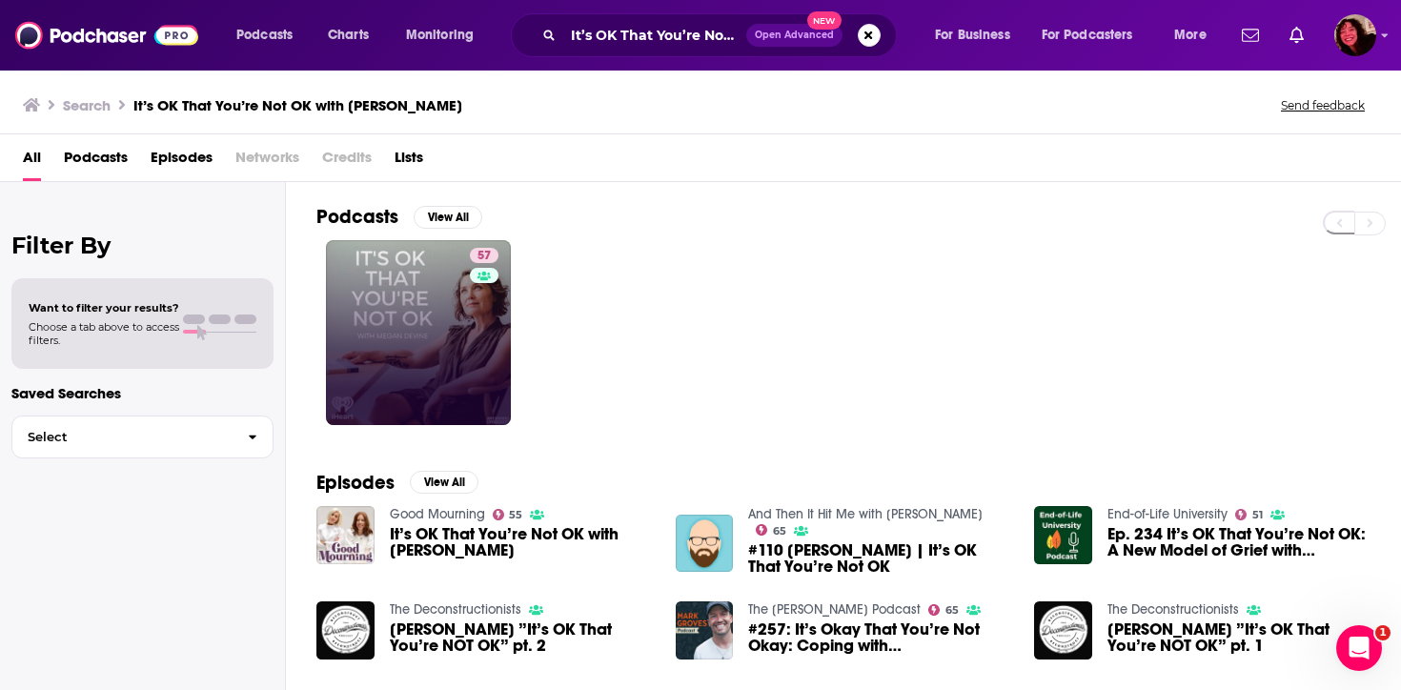
click at [424, 338] on link "57" at bounding box center [418, 332] width 185 height 185
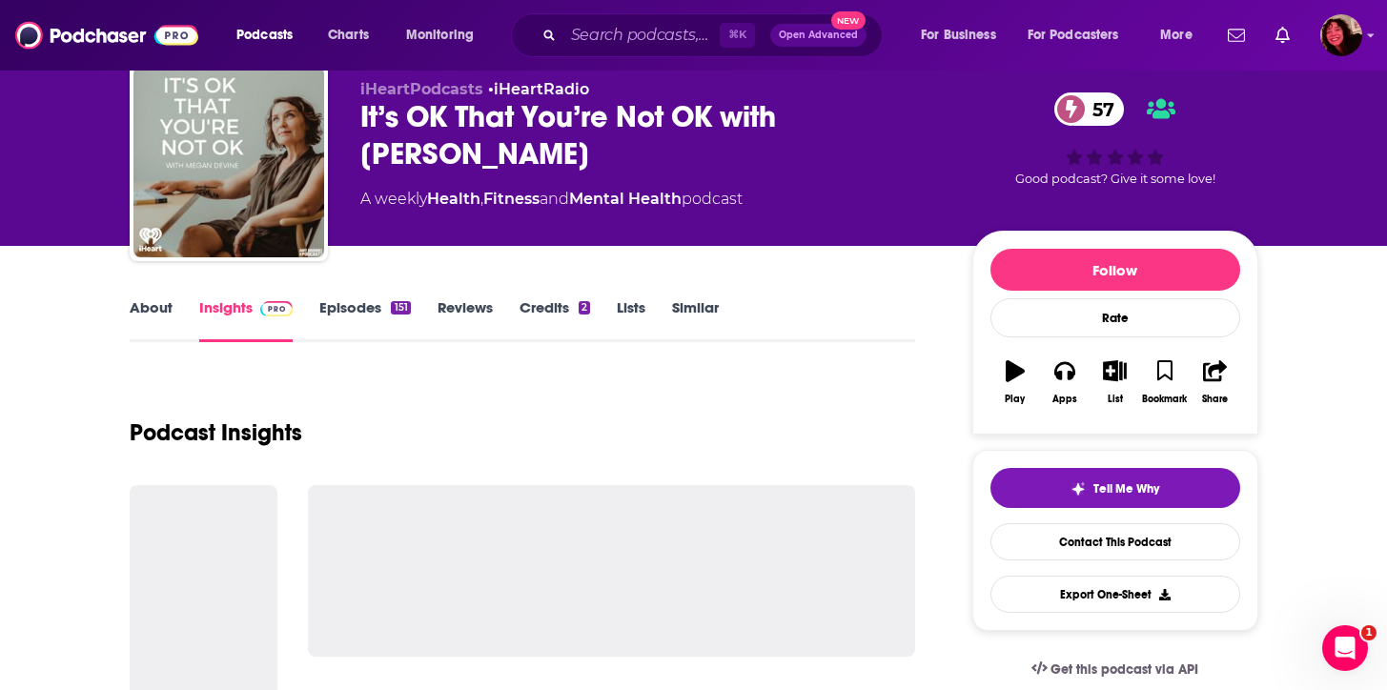
scroll to position [160, 0]
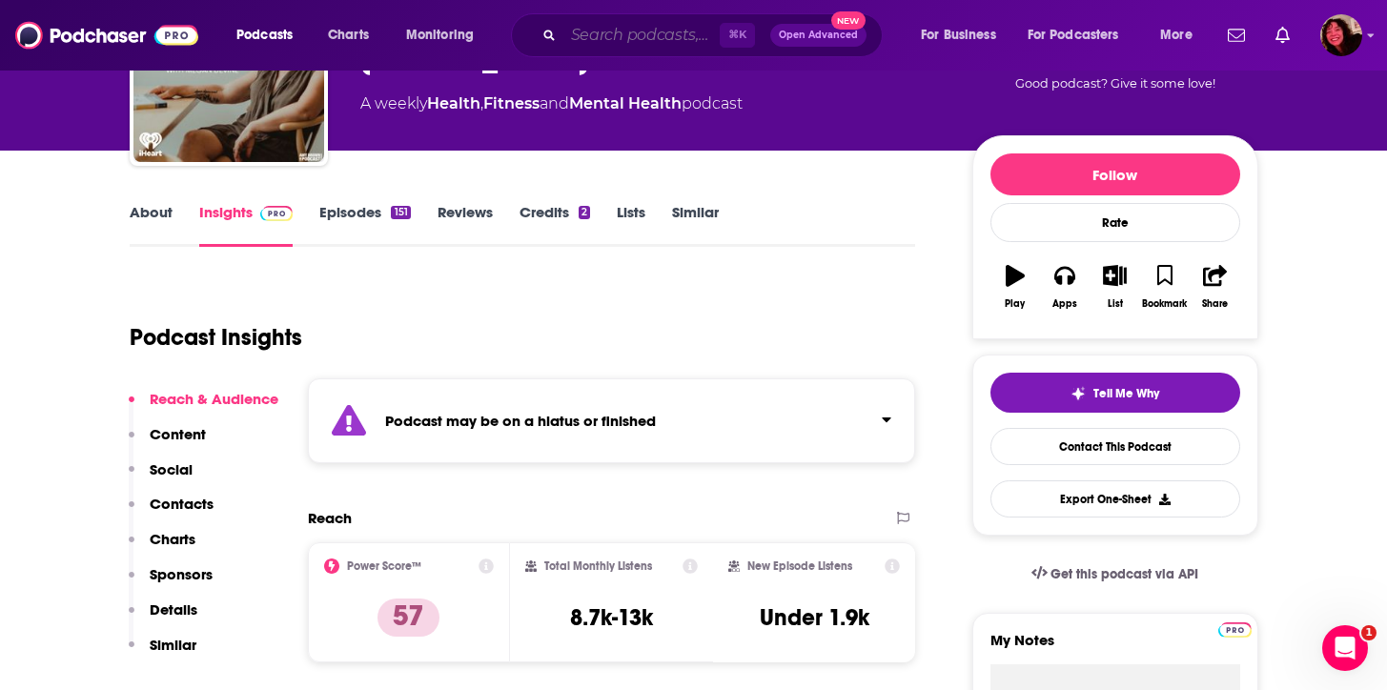
click at [607, 49] on input "Search podcasts, credits, & more..." at bounding box center [641, 35] width 156 height 30
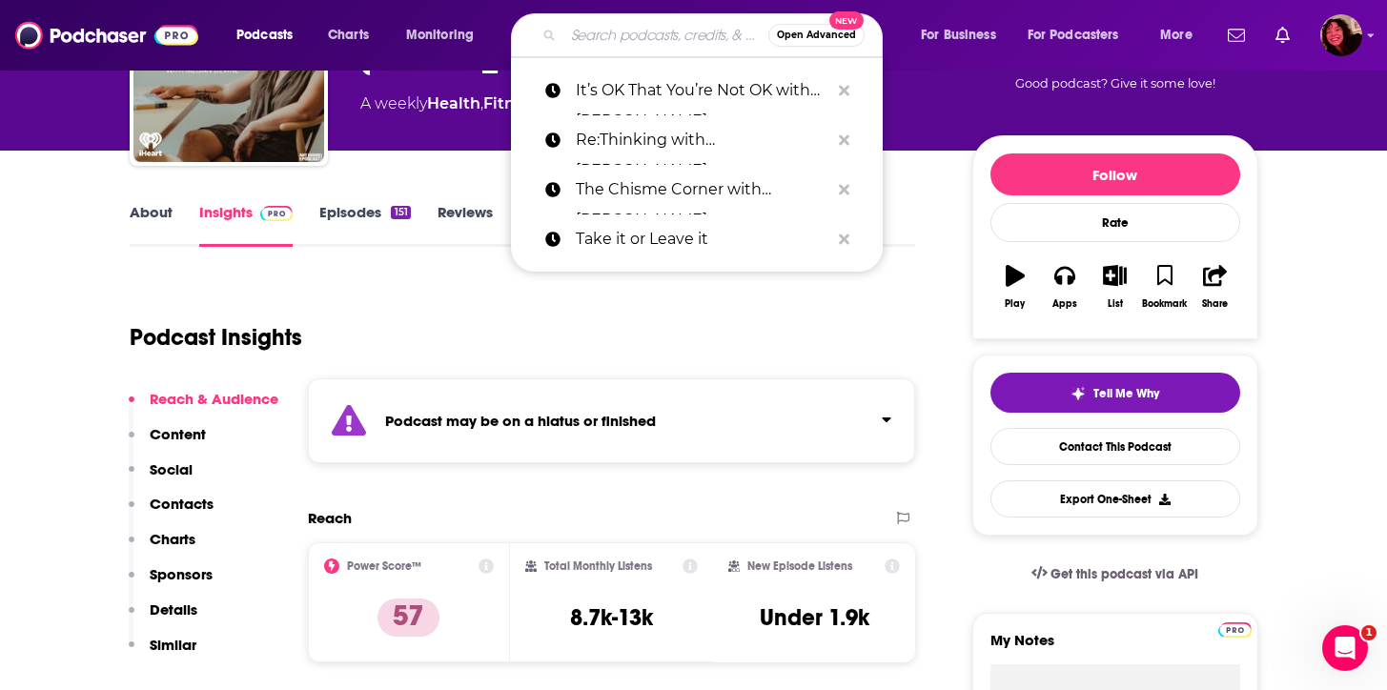
paste input "The Nocturnists"
type input "The Nocturnists"
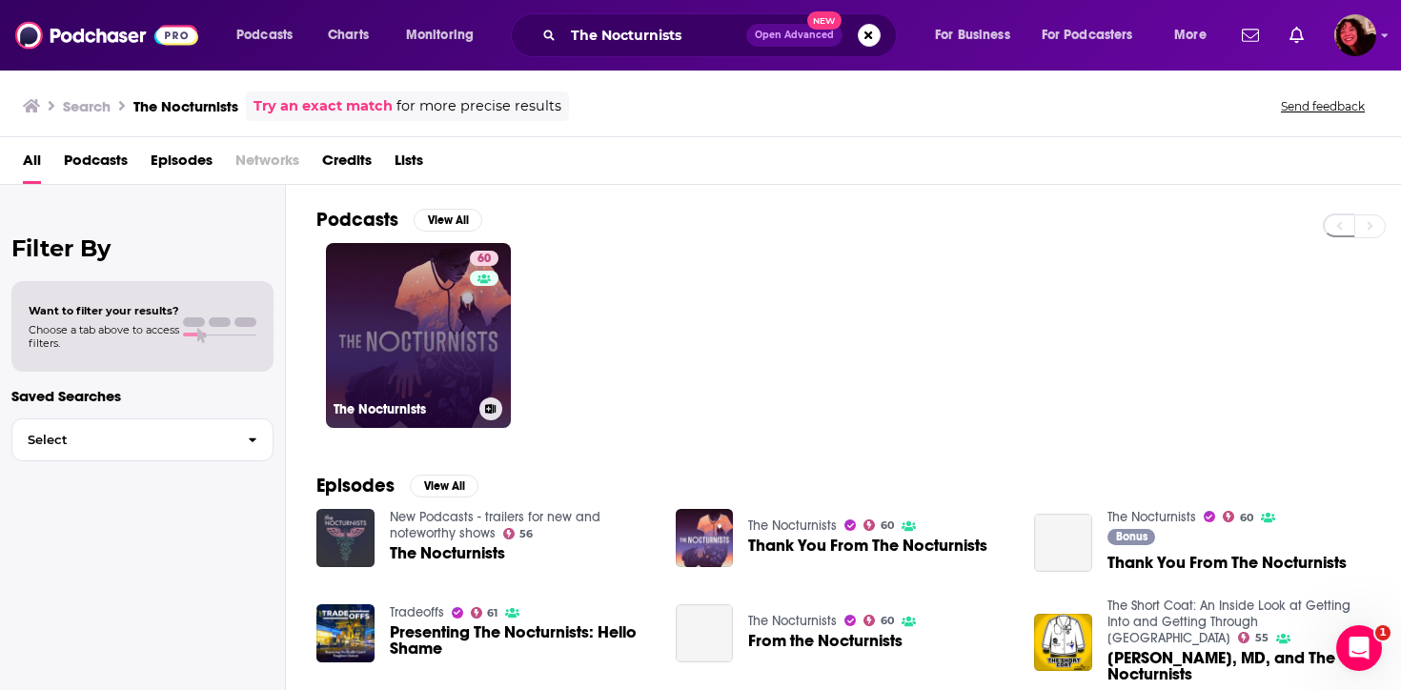
click at [432, 329] on link "60 The Nocturnists" at bounding box center [418, 335] width 185 height 185
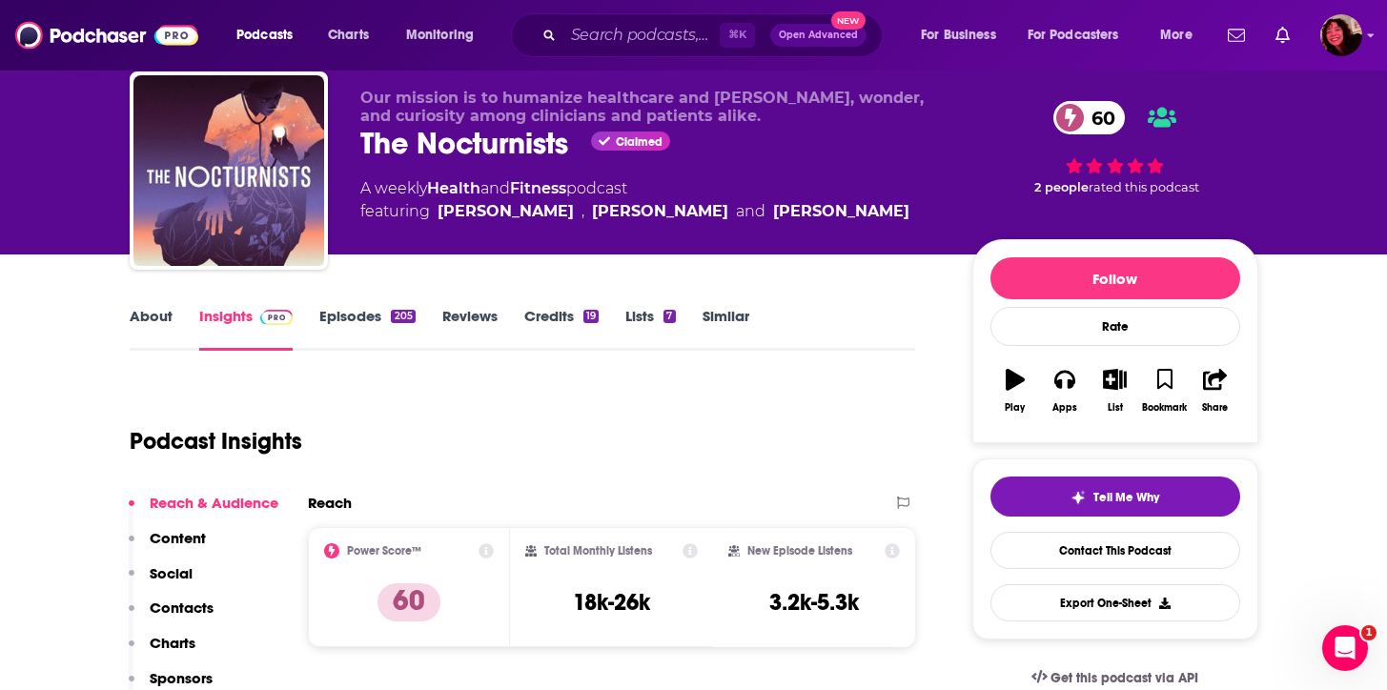
scroll to position [171, 0]
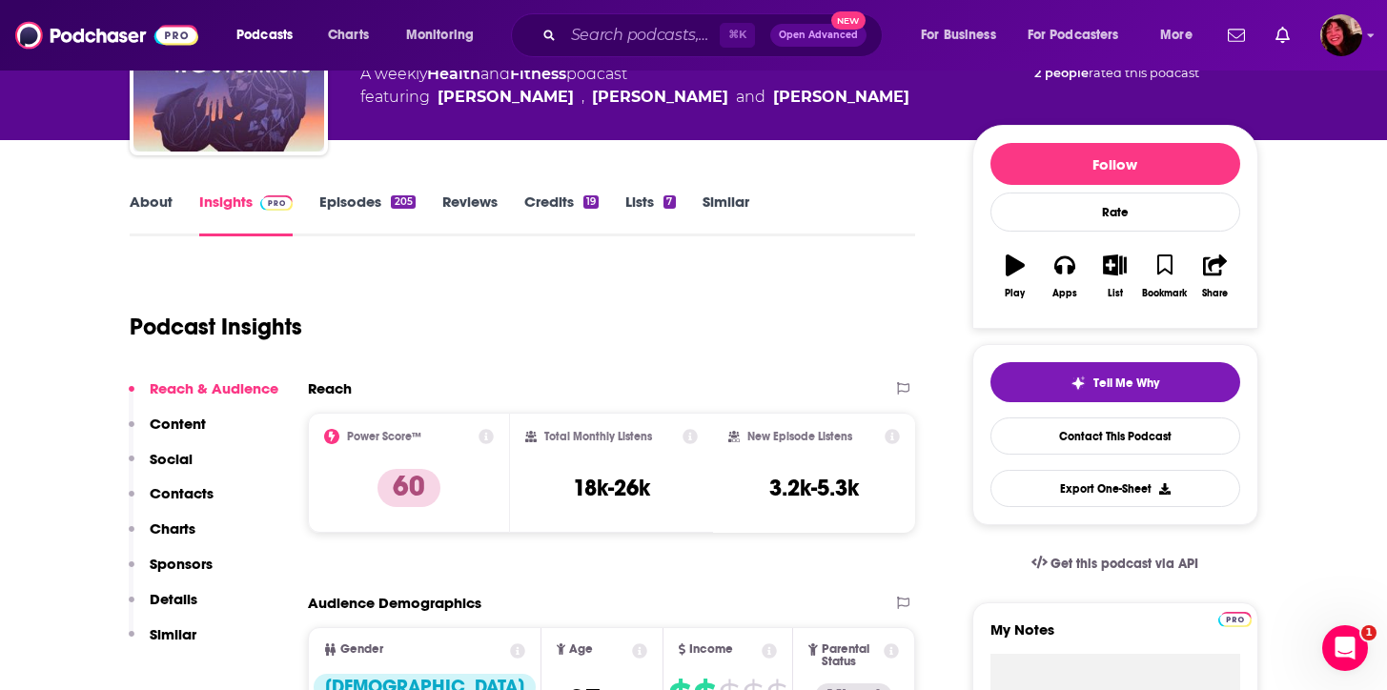
click at [170, 205] on link "About" at bounding box center [151, 215] width 43 height 44
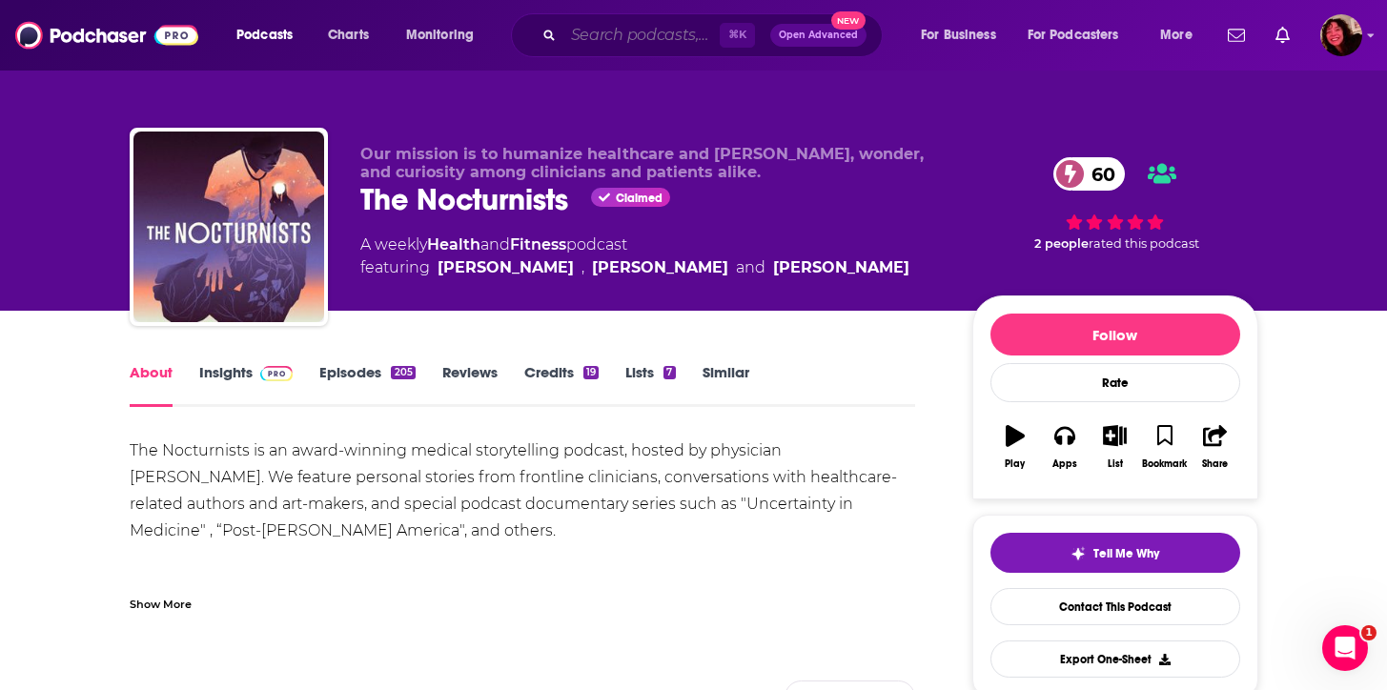
click at [657, 39] on input "Search podcasts, credits, & more..." at bounding box center [641, 35] width 156 height 30
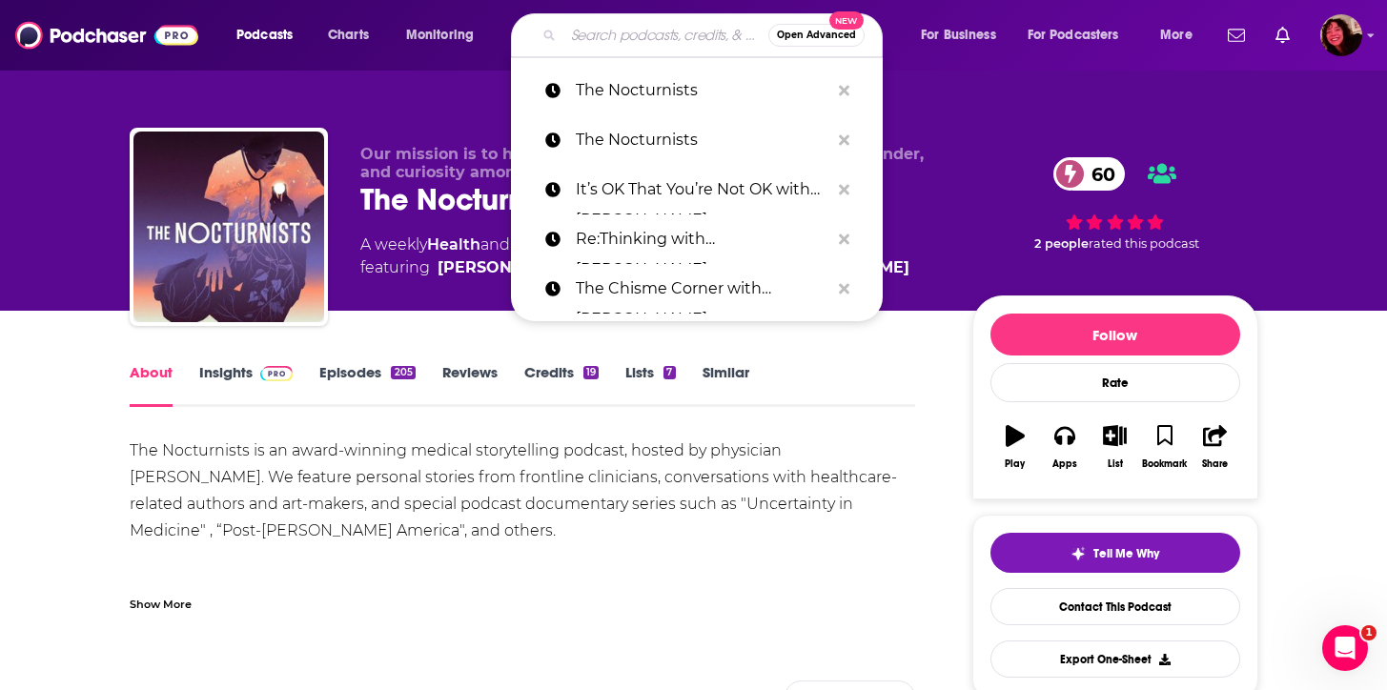
paste input "Maintenance Phase"
type input "Maintenance Phase"
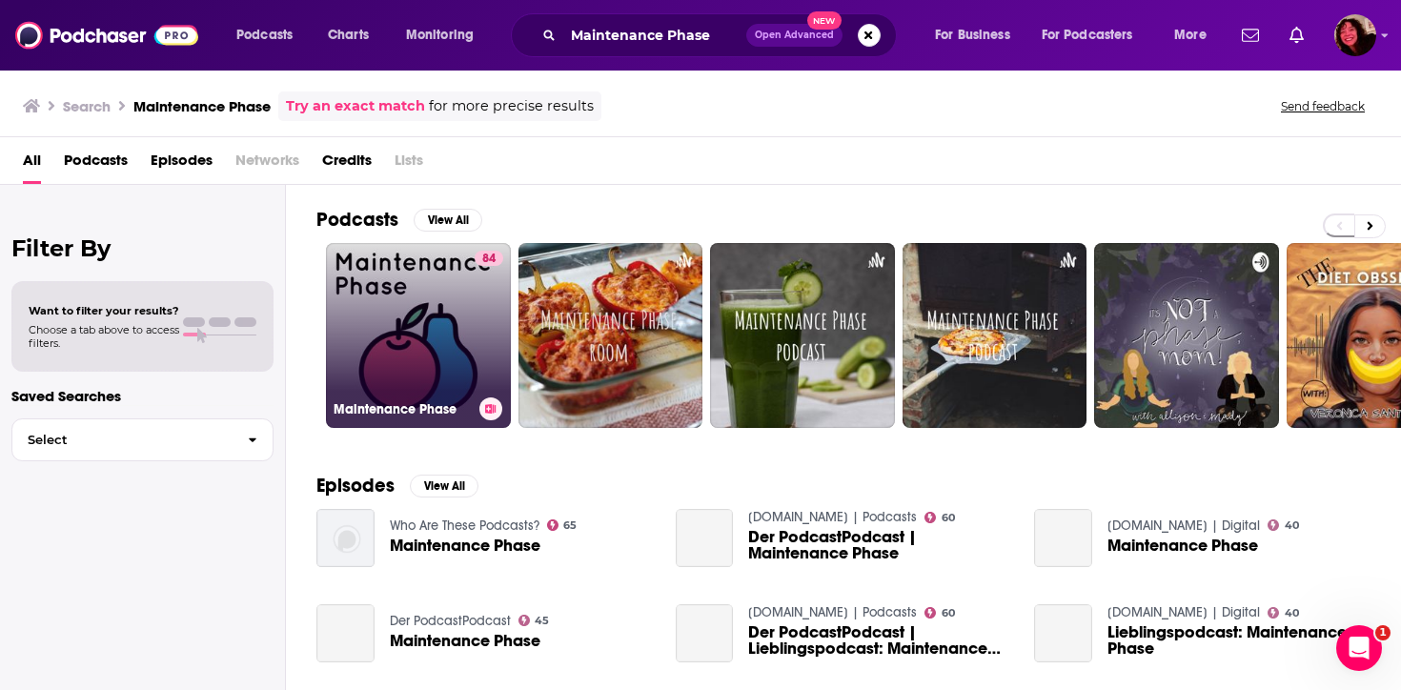
click at [441, 314] on link "84 Maintenance Phase" at bounding box center [418, 335] width 185 height 185
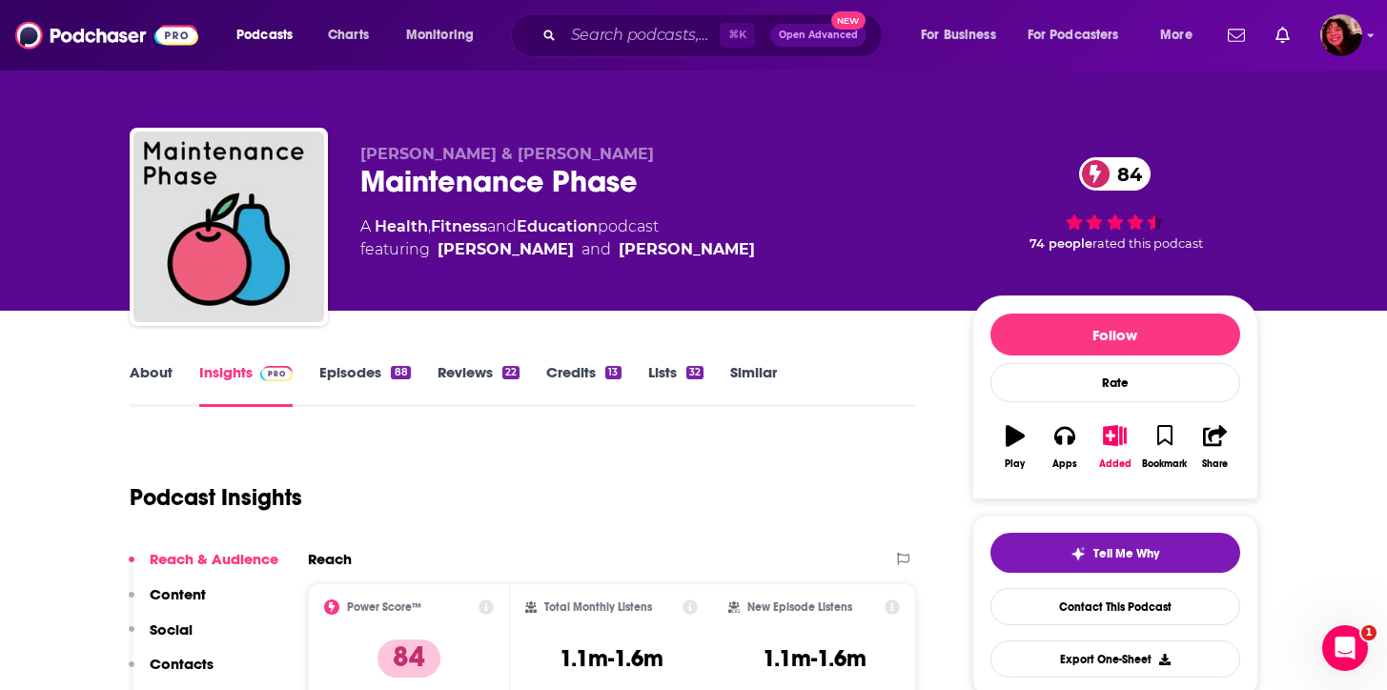
click at [159, 365] on link "About" at bounding box center [151, 385] width 43 height 44
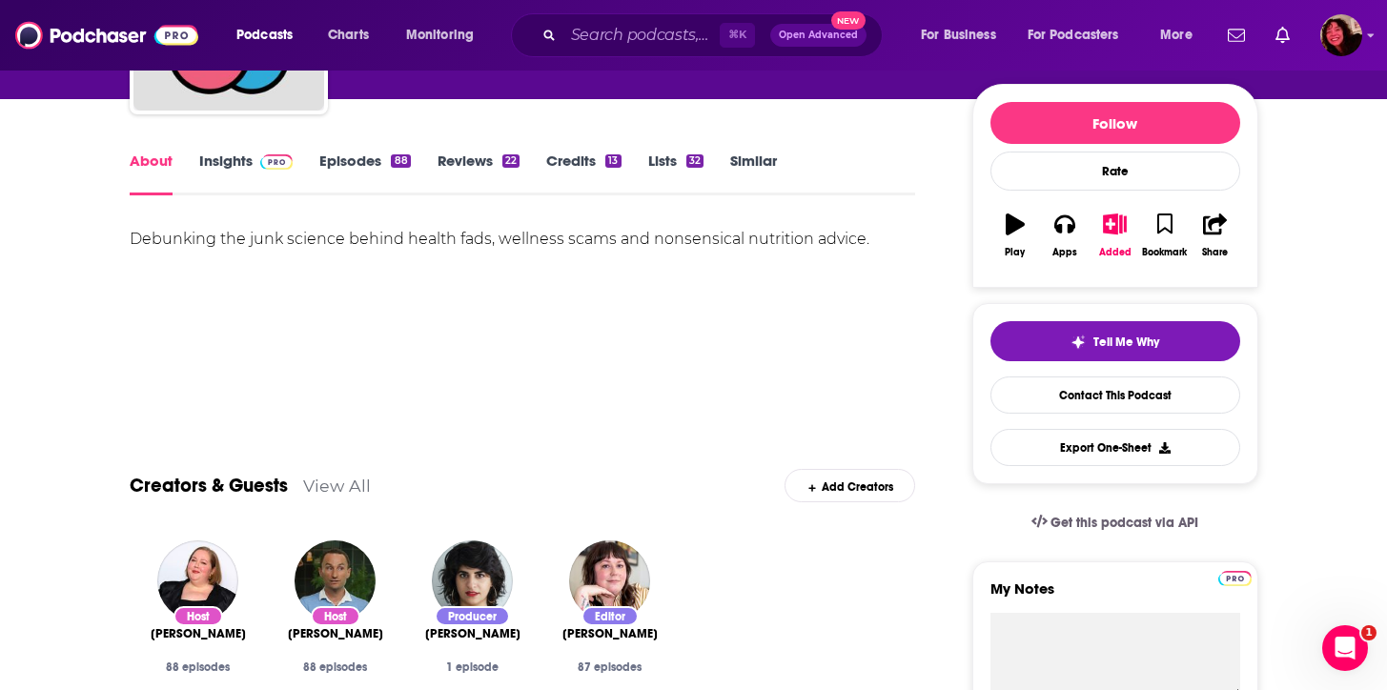
scroll to position [49, 0]
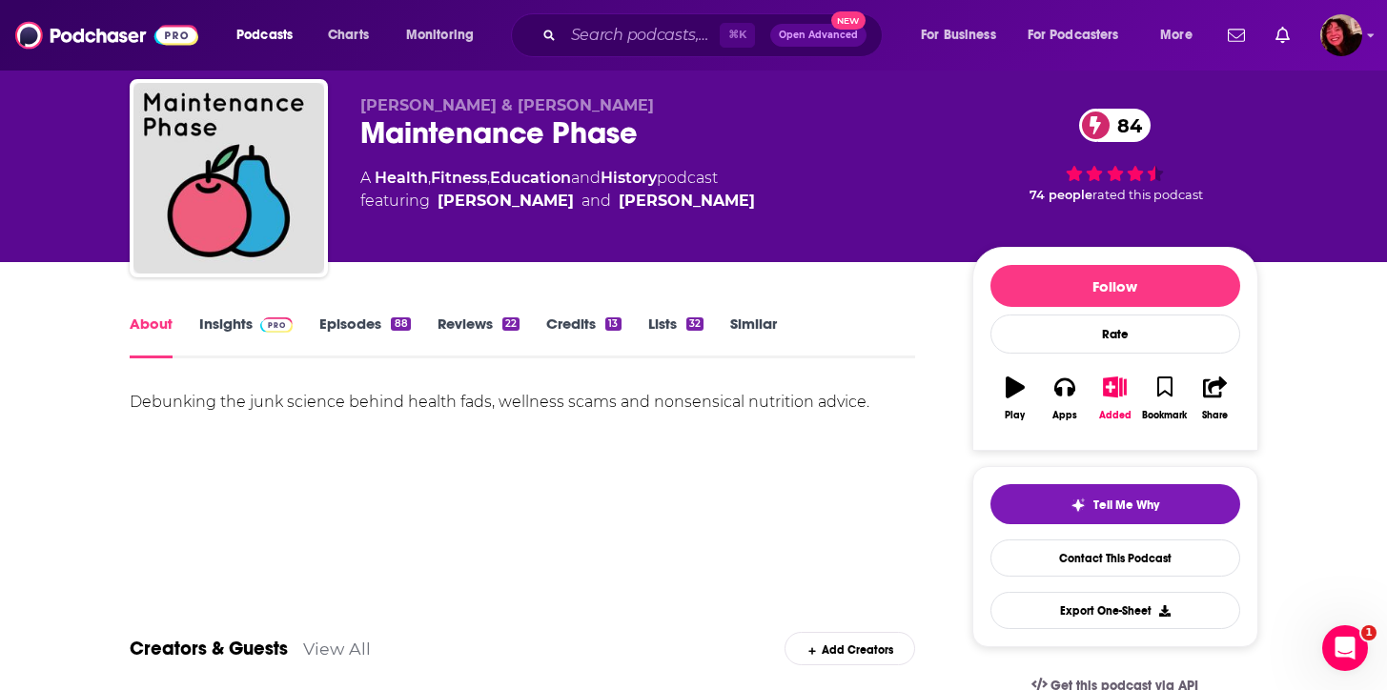
click at [229, 324] on link "Insights" at bounding box center [246, 337] width 94 height 44
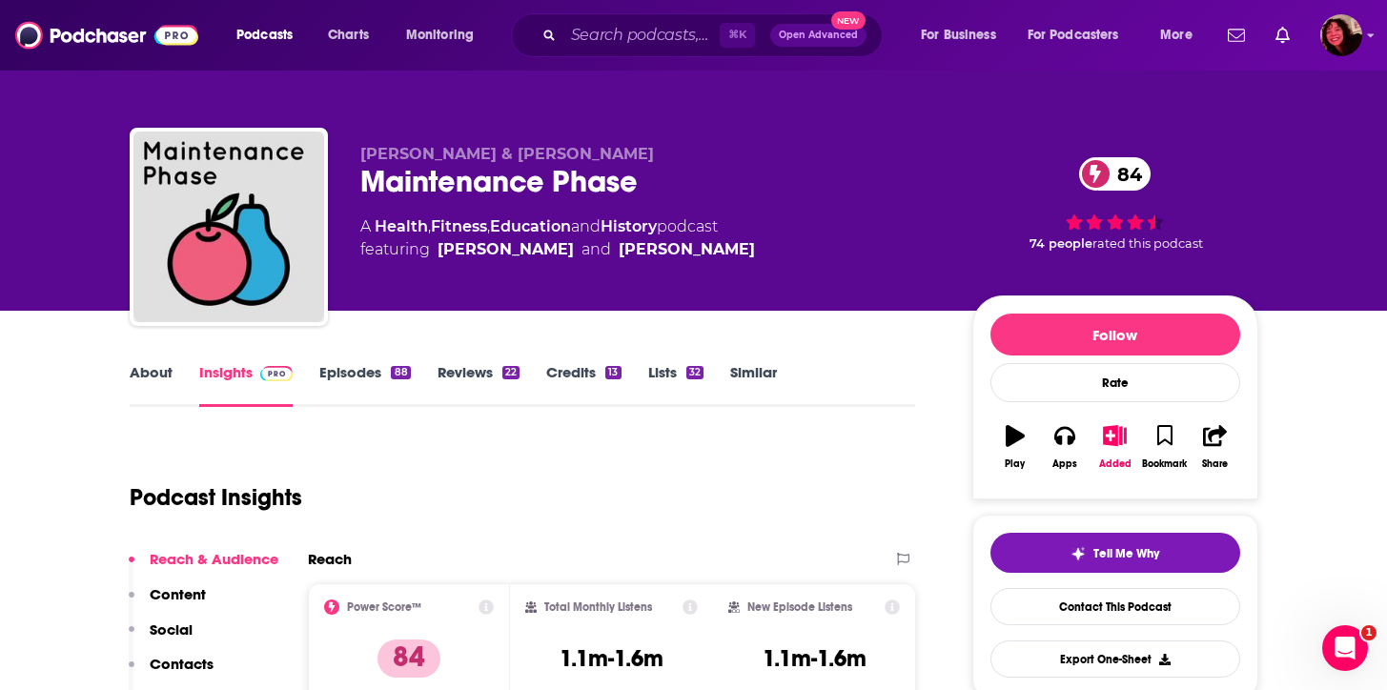
click at [509, 442] on div "Podcast Insights" at bounding box center [515, 485] width 771 height 97
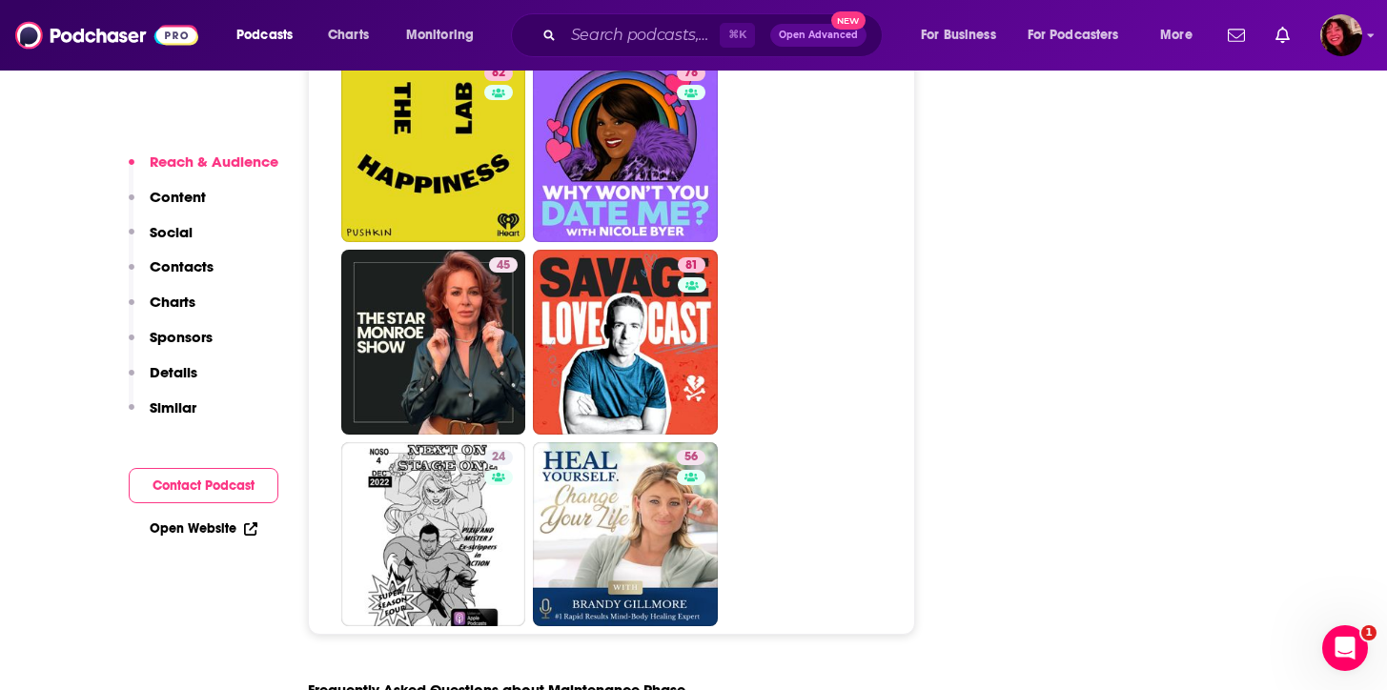
scroll to position [9850, 0]
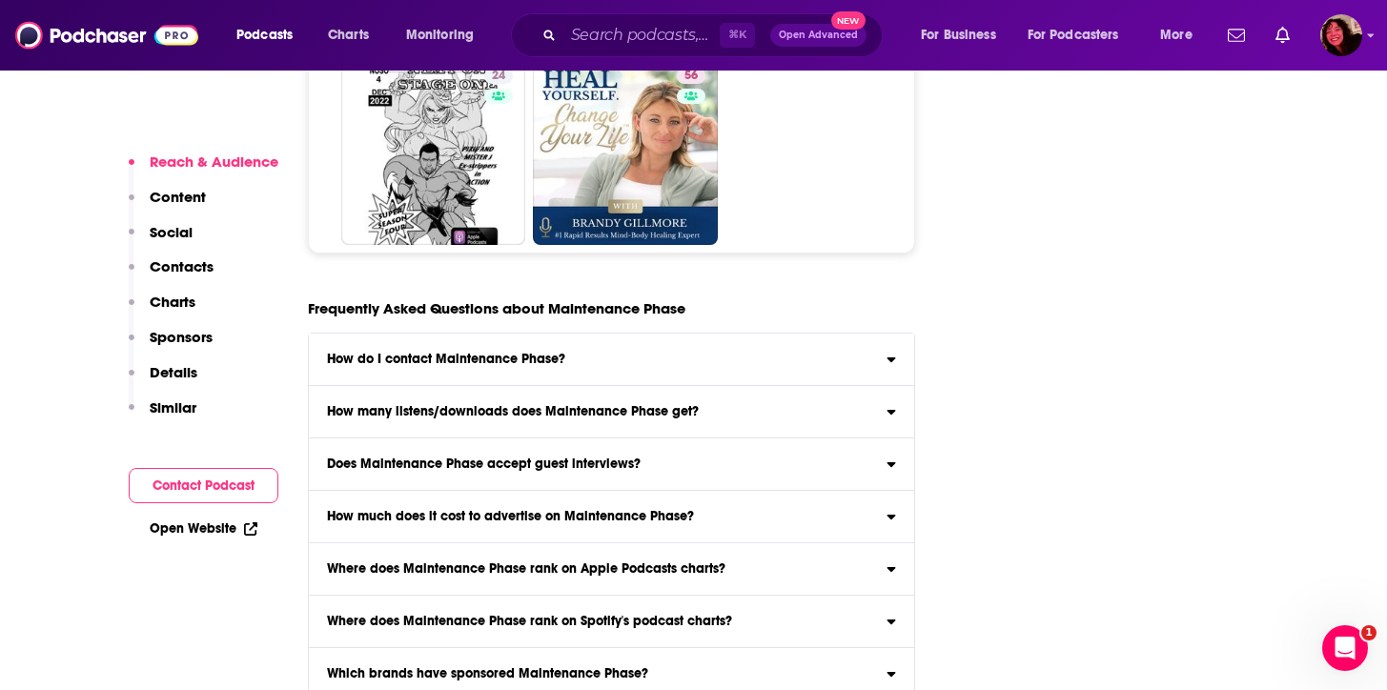
click at [724, 438] on label "Does Maintenance Phase accept guest interviews?" at bounding box center [612, 464] width 606 height 52
click at [0, 0] on input "Does Maintenance Phase accept guest interviews?" at bounding box center [0, 0] width 0 height 0
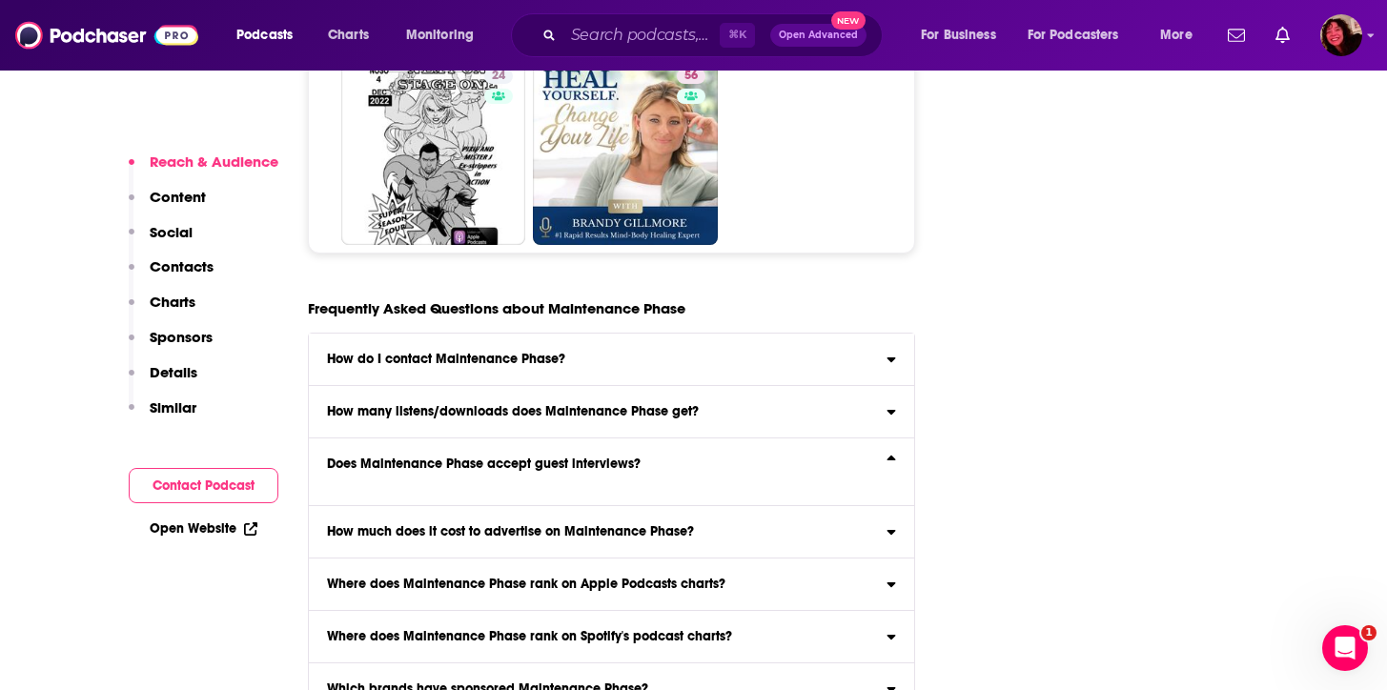
click at [874, 457] on div "Does Maintenance Phase accept guest interviews?" at bounding box center [612, 463] width 606 height 13
click at [0, 0] on input "Does Maintenance Phase accept guest interviews?" at bounding box center [0, 0] width 0 height 0
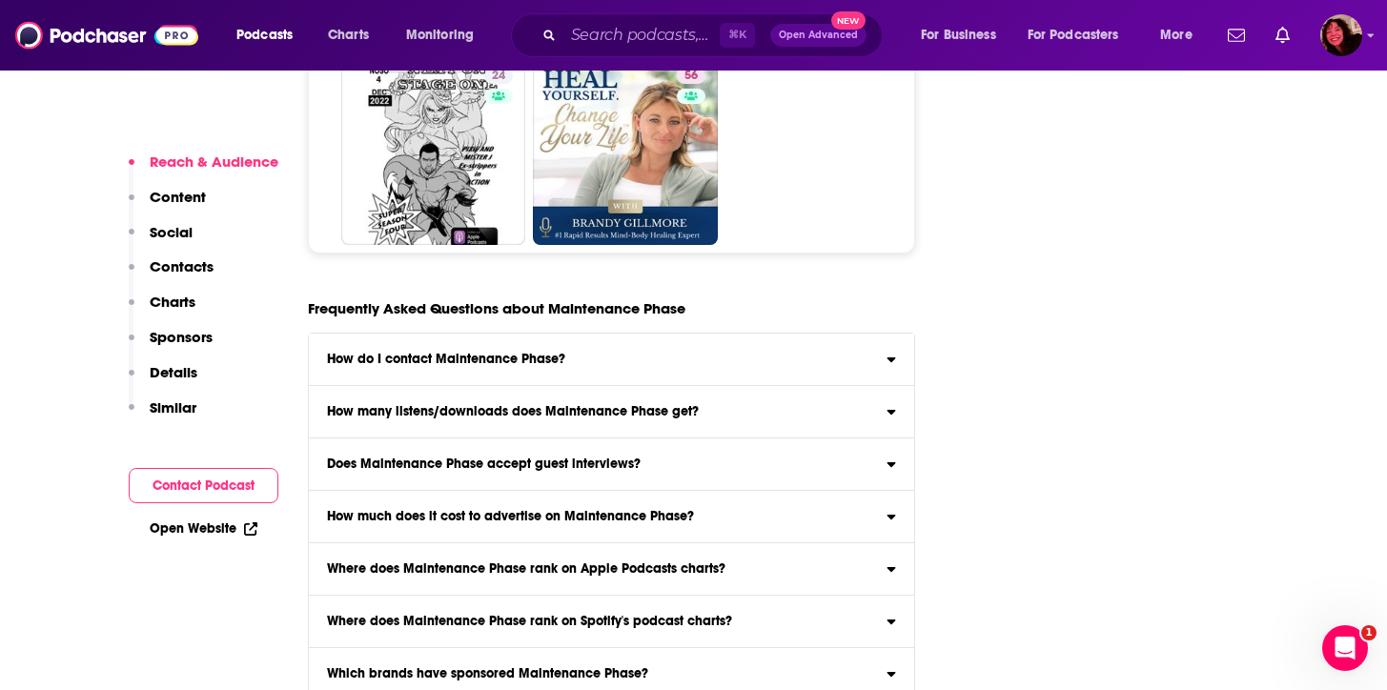
drag, startPoint x: 875, startPoint y: 316, endPoint x: 836, endPoint y: 345, distance: 48.4
click at [875, 457] on div "Does Maintenance Phase accept guest interviews?" at bounding box center [612, 463] width 606 height 13
click at [0, 0] on input "Does Maintenance Phase accept guest interviews?" at bounding box center [0, 0] width 0 height 0
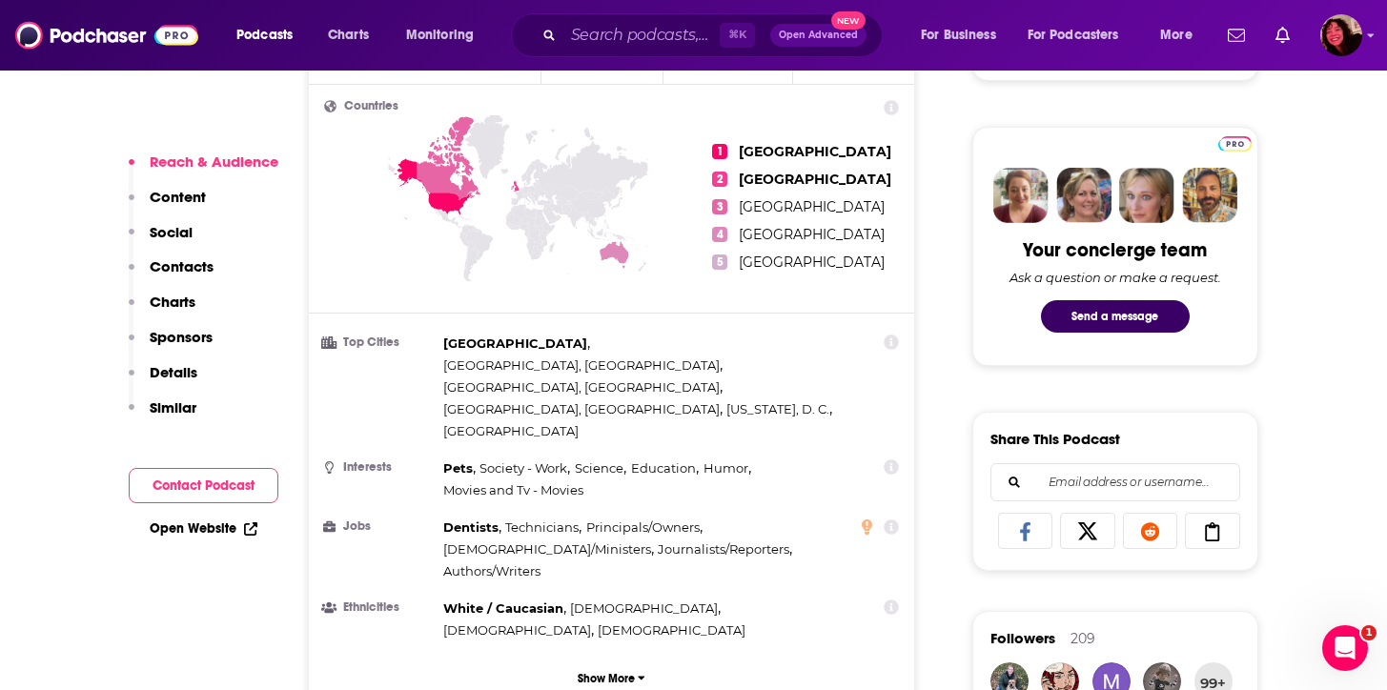
scroll to position [855, 0]
click at [618, 564] on div "Countries 1 [GEOGRAPHIC_DATA] 2 [GEOGRAPHIC_DATA] 3 [GEOGRAPHIC_DATA] 4 [GEOGRA…" at bounding box center [612, 397] width 606 height 626
click at [619, 671] on p "Show More" at bounding box center [606, 677] width 57 height 13
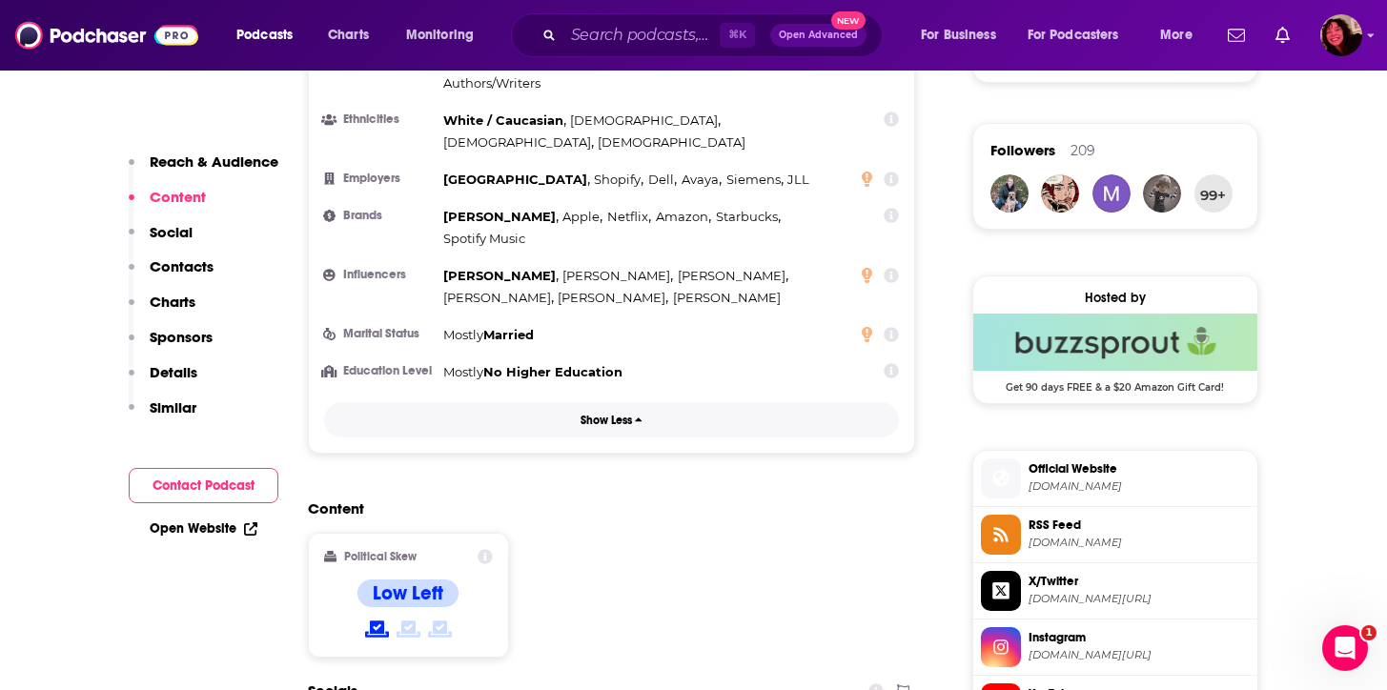
scroll to position [1280, 0]
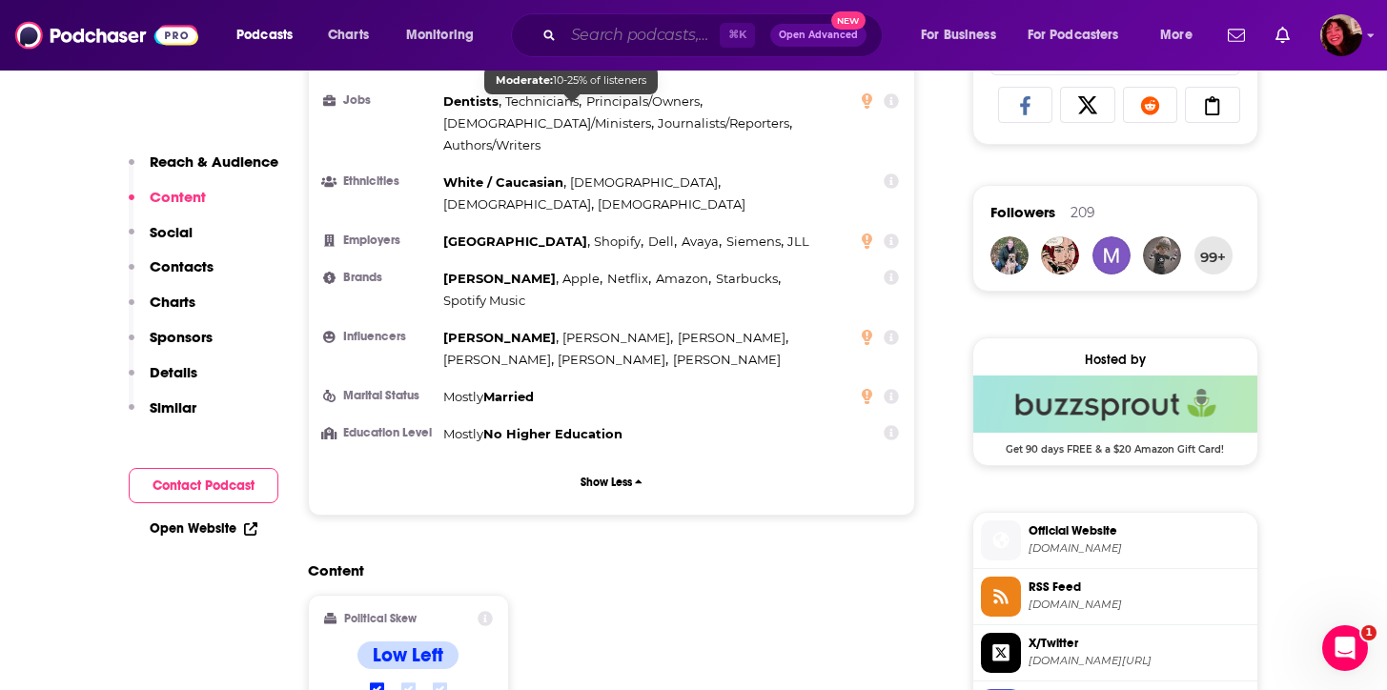
click at [590, 48] on input "Search podcasts, credits, & more..." at bounding box center [641, 35] width 156 height 30
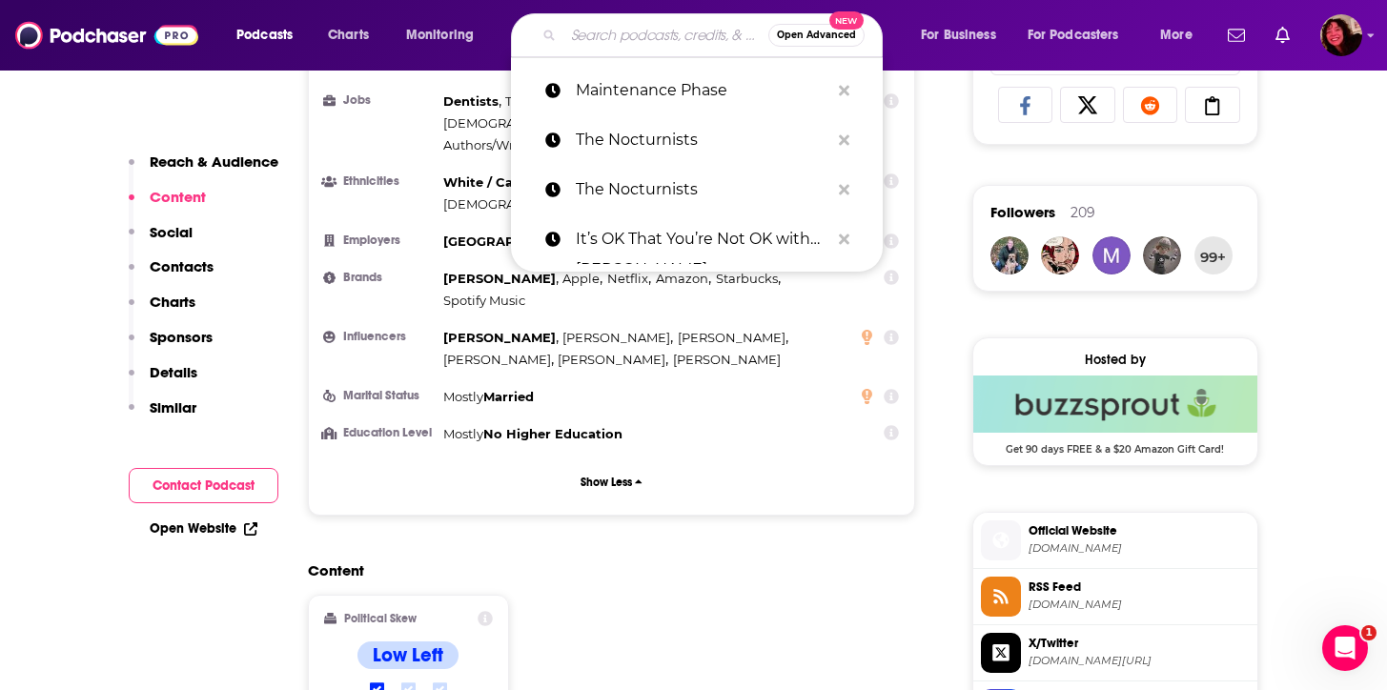
paste input "Depresh Mode with [PERSON_NAME]"
type input "Depresh Mode with [PERSON_NAME]"
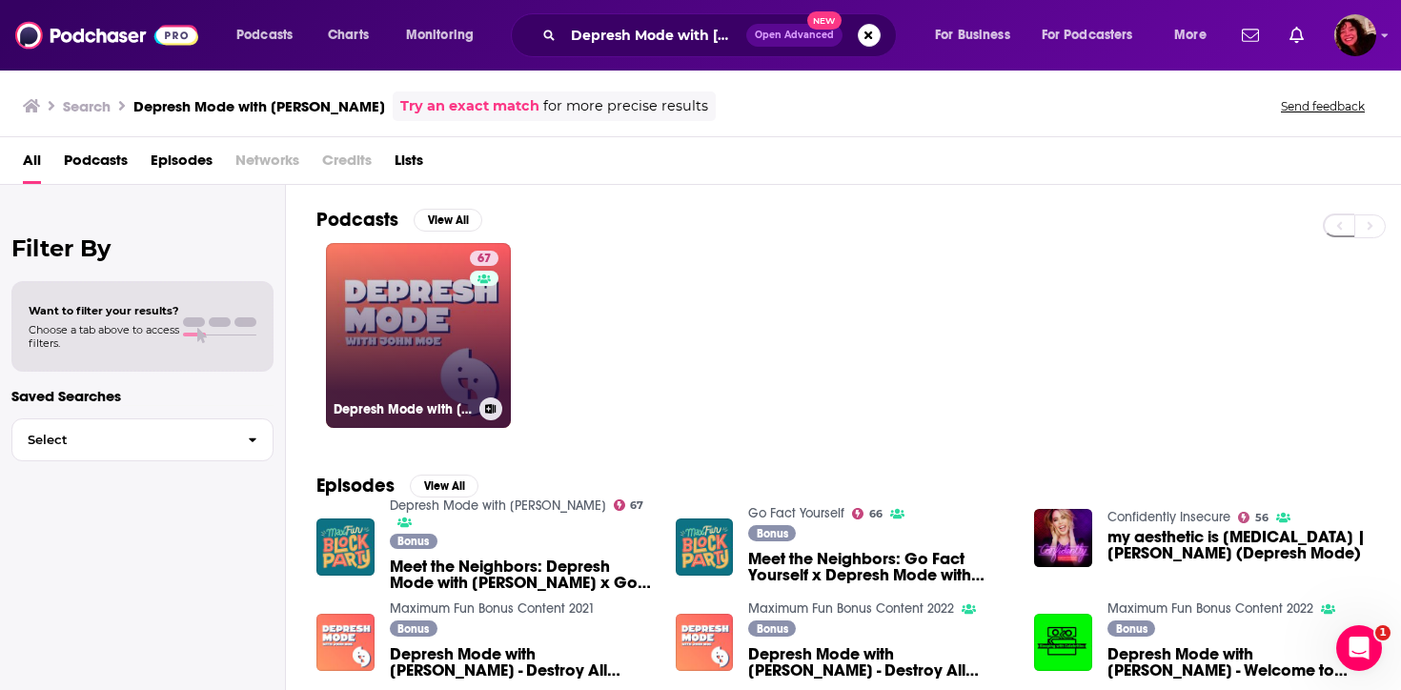
click at [445, 412] on h3 "Depresh Mode with [PERSON_NAME]" at bounding box center [403, 409] width 138 height 16
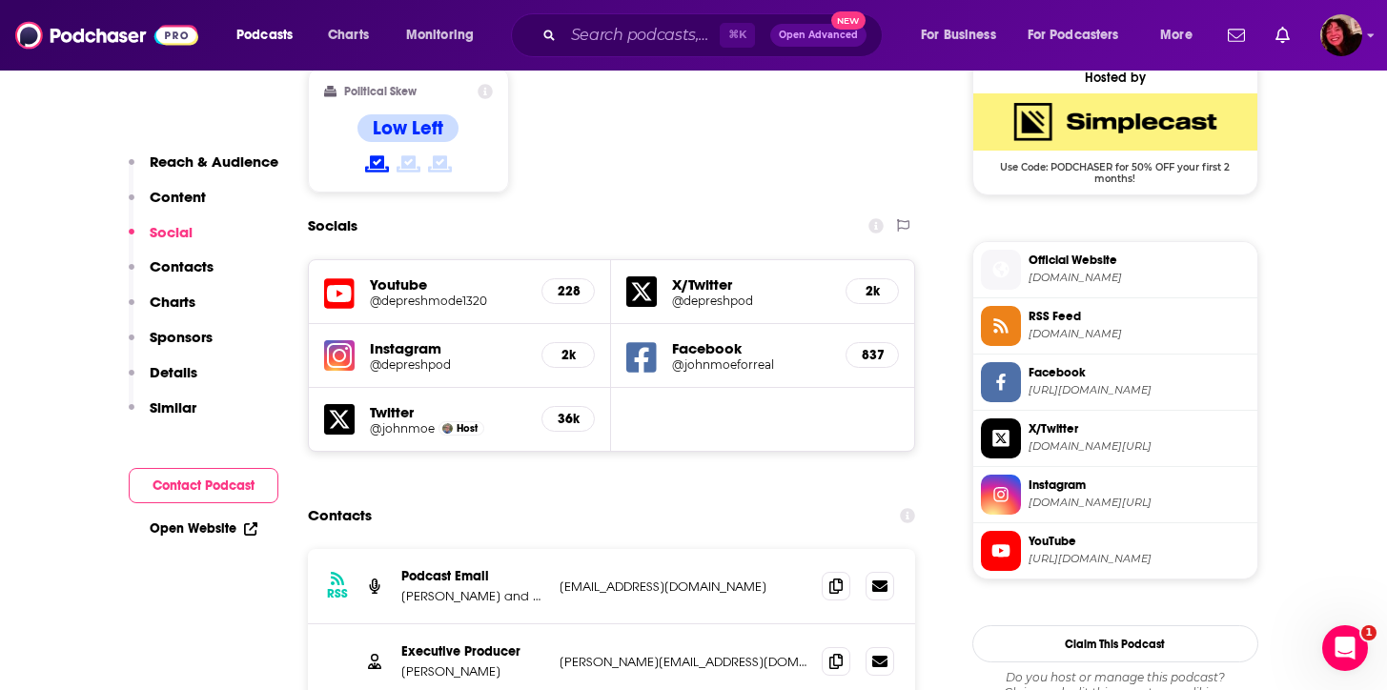
scroll to position [1809, 0]
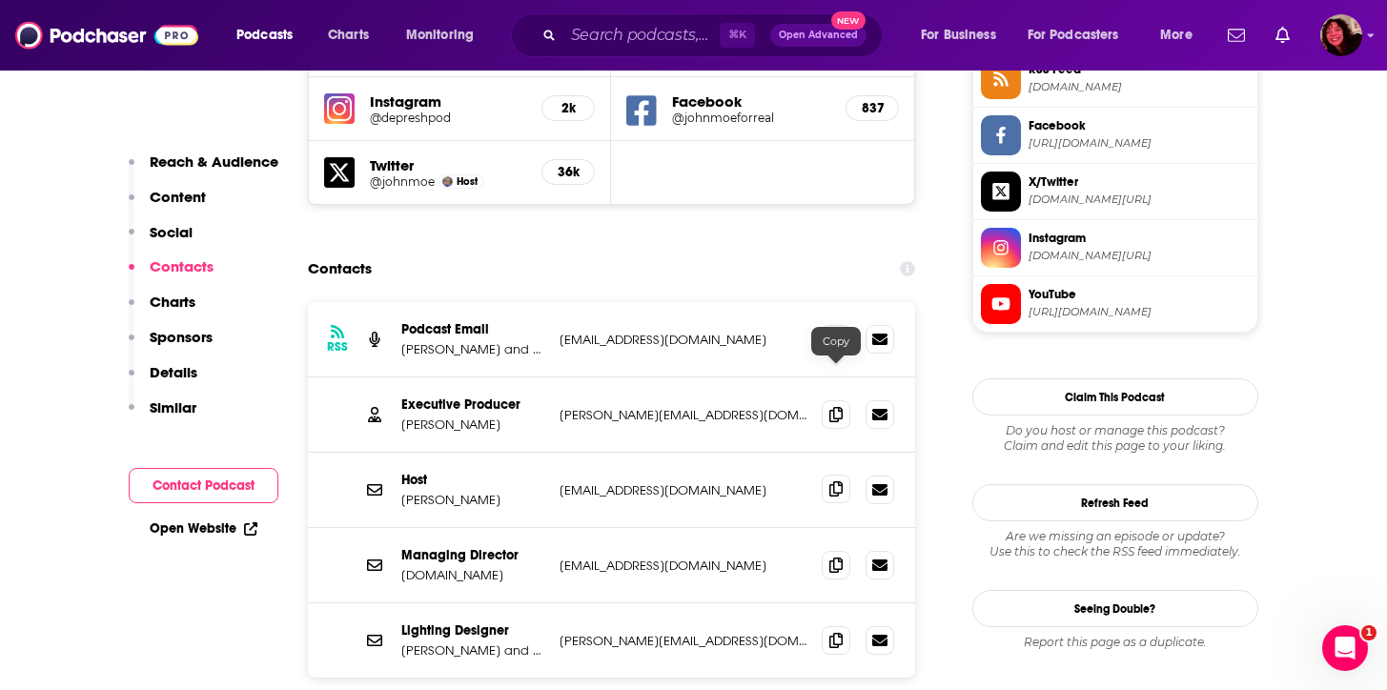
click at [844, 475] on span at bounding box center [836, 489] width 29 height 29
click at [591, 28] on input "Search podcasts, credits, & more..." at bounding box center [641, 35] width 156 height 30
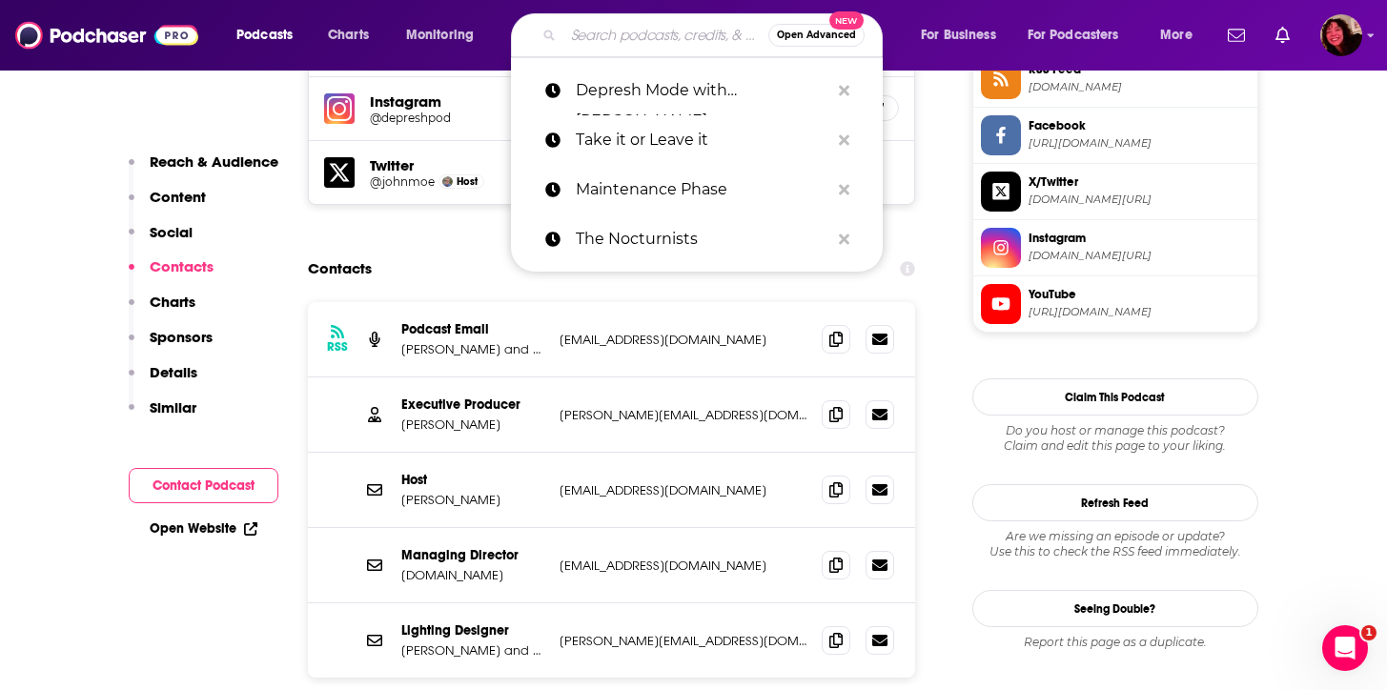
paste input "Under the Influence with [PERSON_NAME]"
type input "Under the Influence with [PERSON_NAME]"
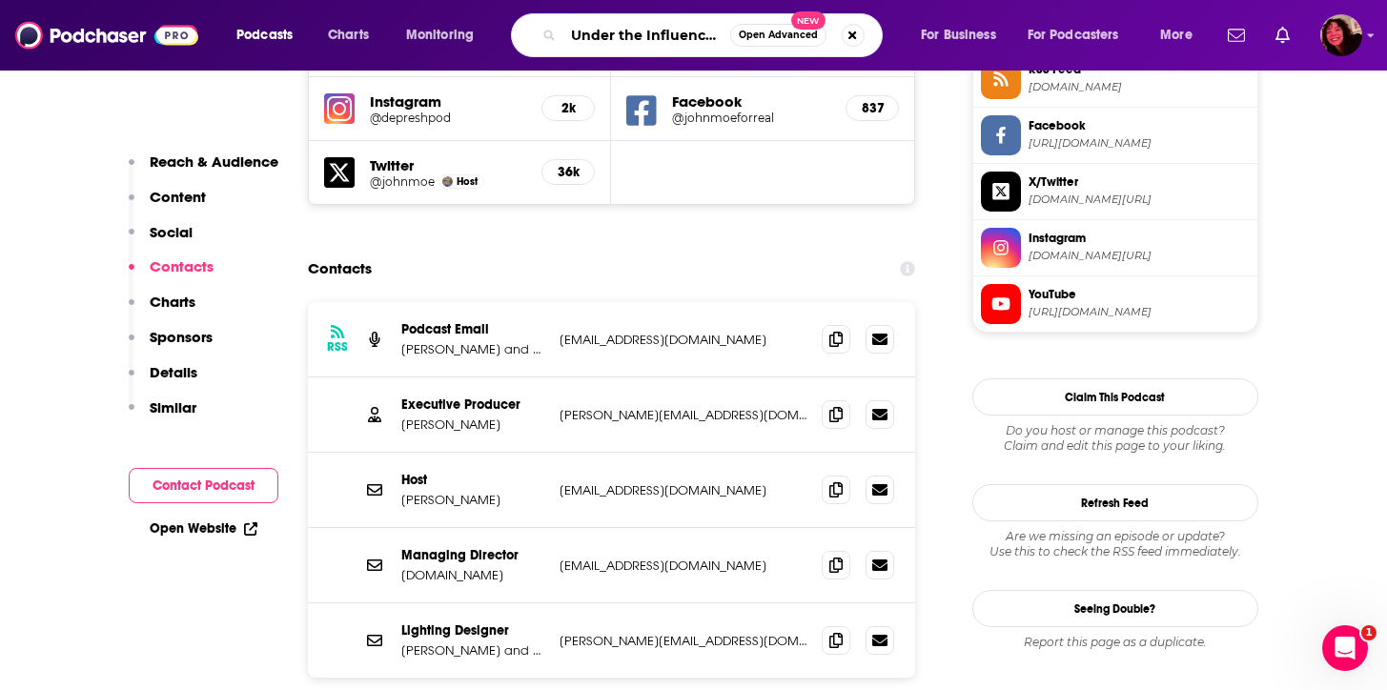
scroll to position [0, 93]
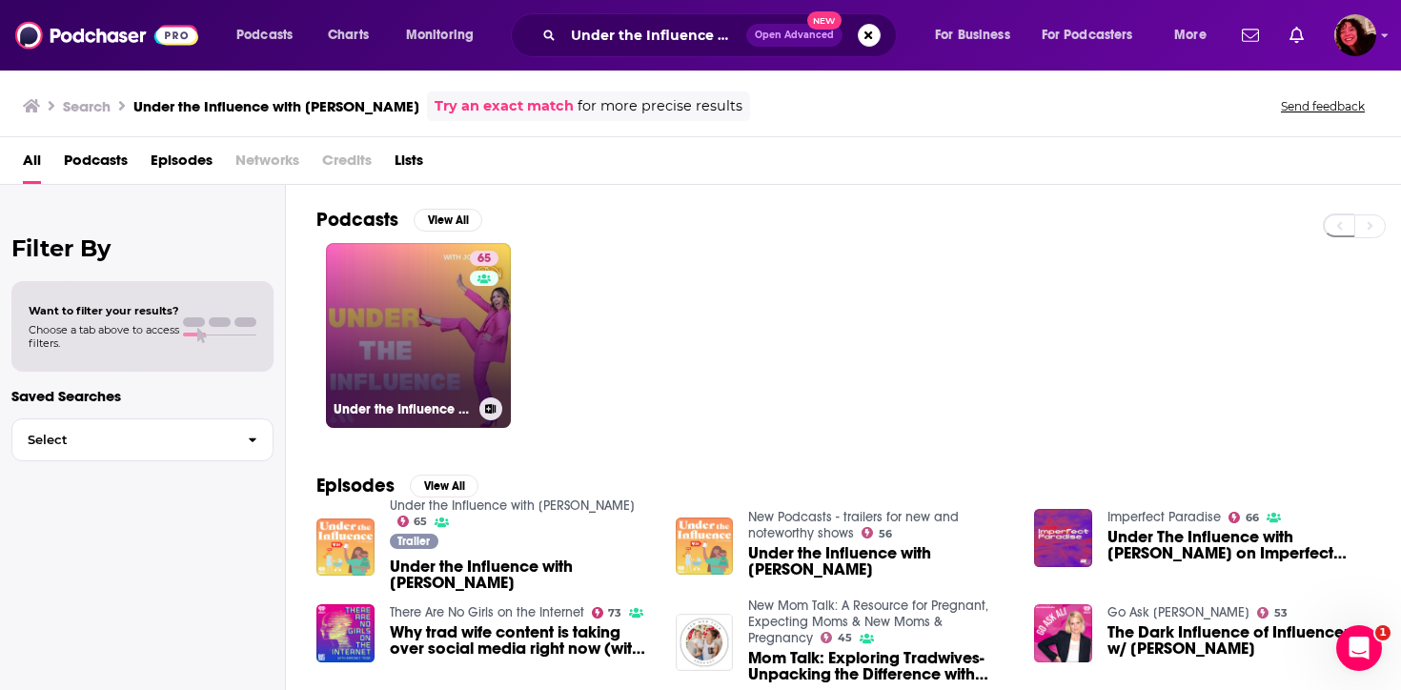
click at [448, 351] on link "65 Under the Influence with [PERSON_NAME]" at bounding box center [418, 335] width 185 height 185
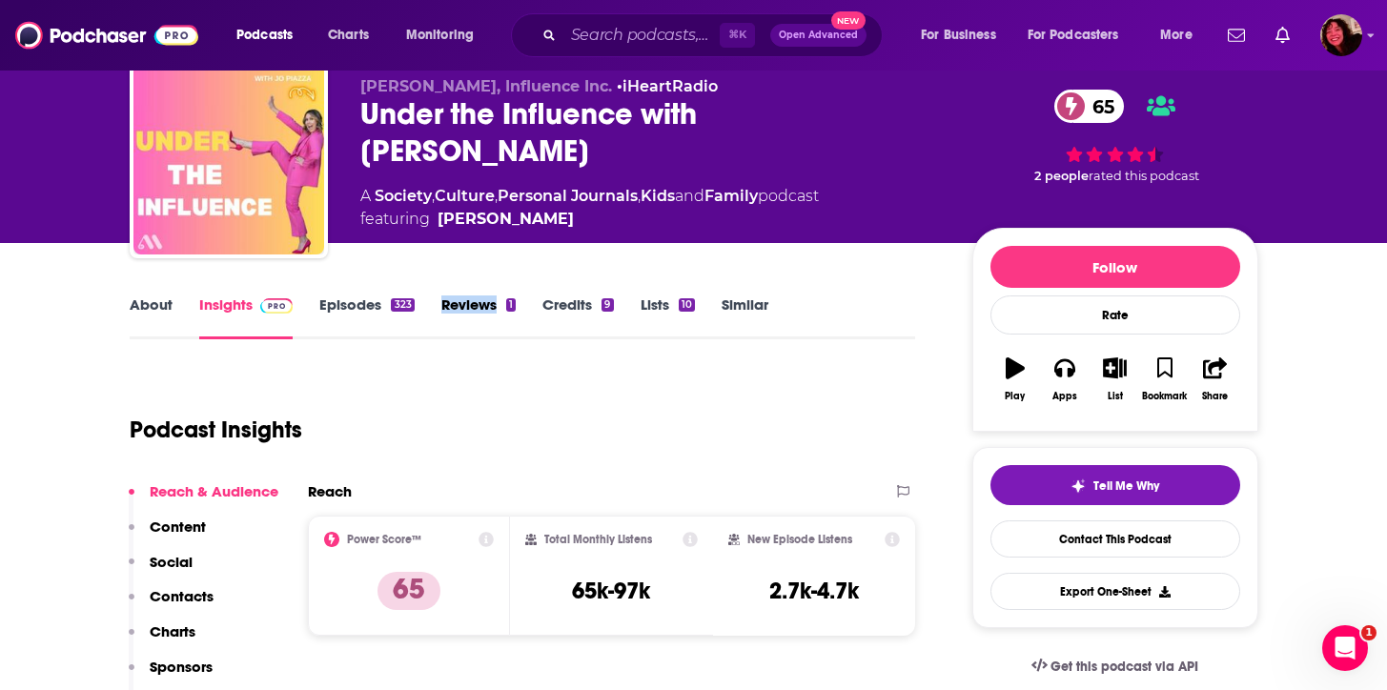
click at [190, 596] on p "Contacts" at bounding box center [182, 596] width 64 height 18
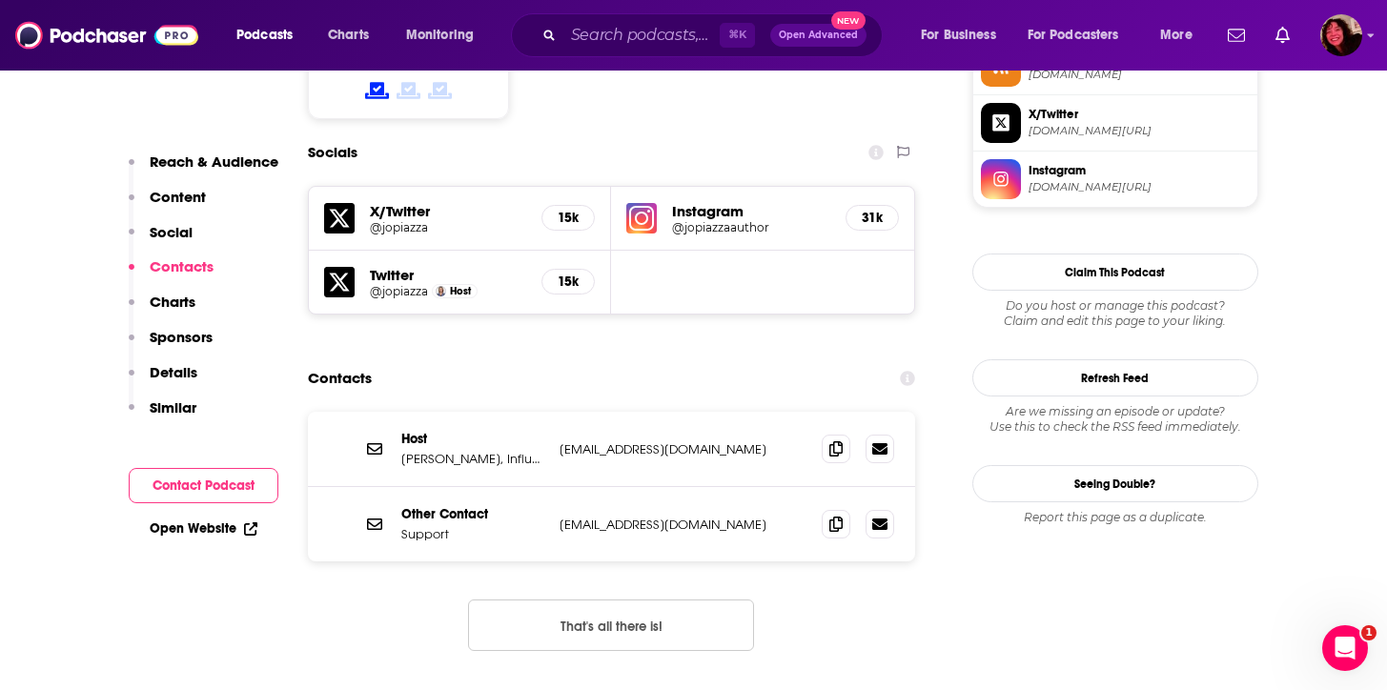
scroll to position [1637, 0]
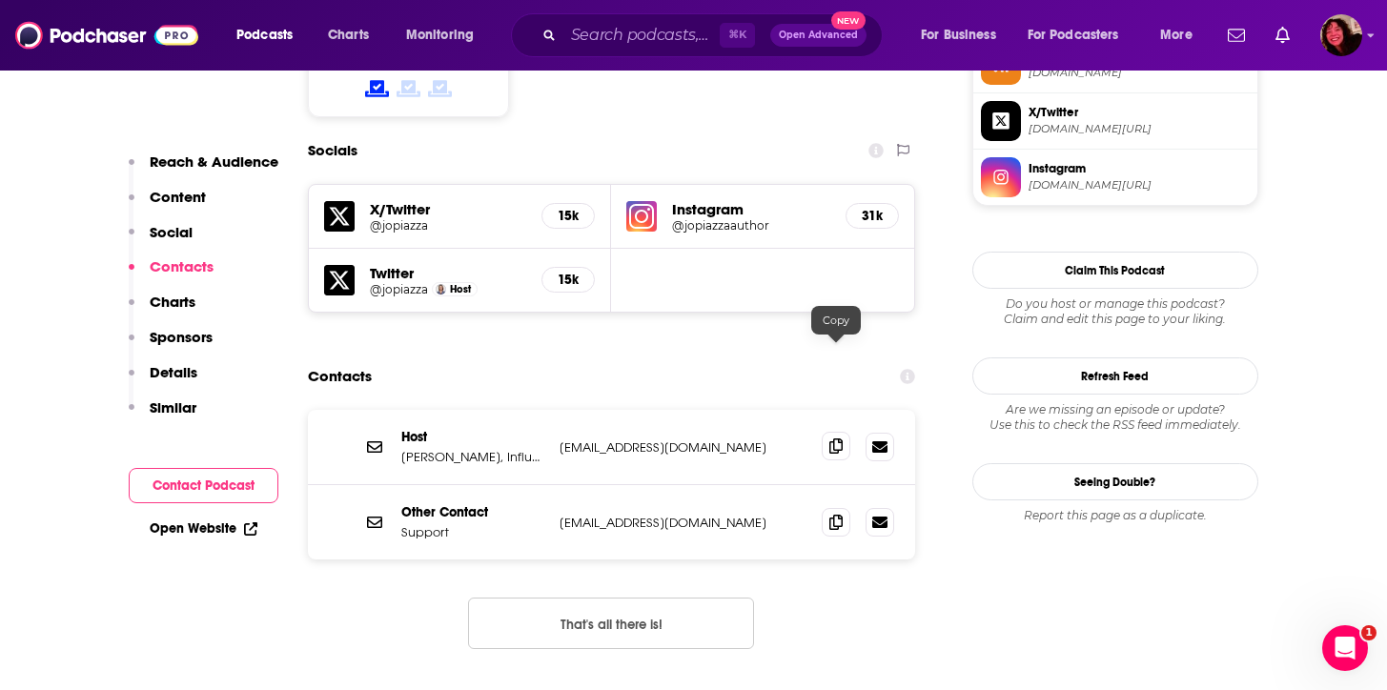
click at [837, 438] on icon at bounding box center [835, 445] width 13 height 15
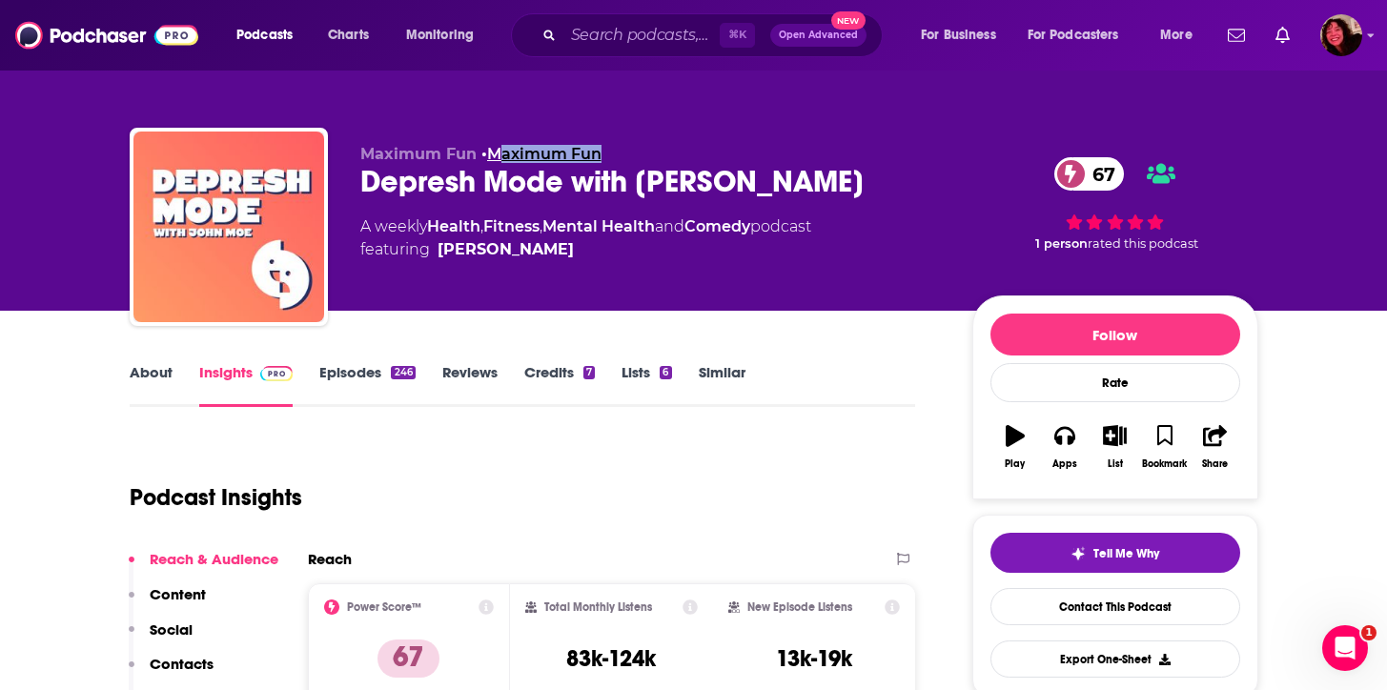
drag, startPoint x: 642, startPoint y: 155, endPoint x: 498, endPoint y: 157, distance: 144.9
click at [498, 157] on p "Maximum Fun • Maximum Fun" at bounding box center [650, 154] width 581 height 18
click at [620, 142] on div "Maximum Fun • Maximum Fun Depresh Mode with [PERSON_NAME] 67 A weekly Health , …" at bounding box center [694, 231] width 1128 height 206
drag, startPoint x: 620, startPoint y: 147, endPoint x: 489, endPoint y: 149, distance: 131.5
click at [489, 149] on p "Maximum Fun • Maximum Fun" at bounding box center [650, 154] width 581 height 18
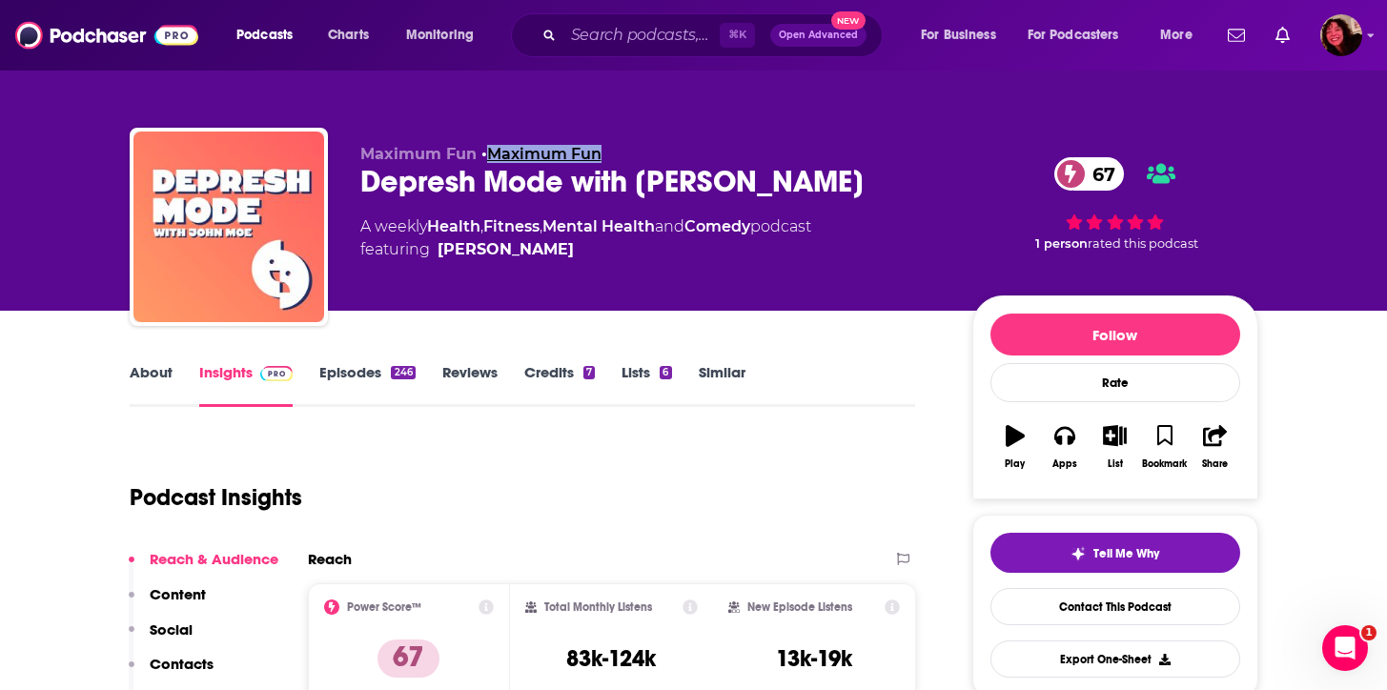
copy link "Maximum Fun"
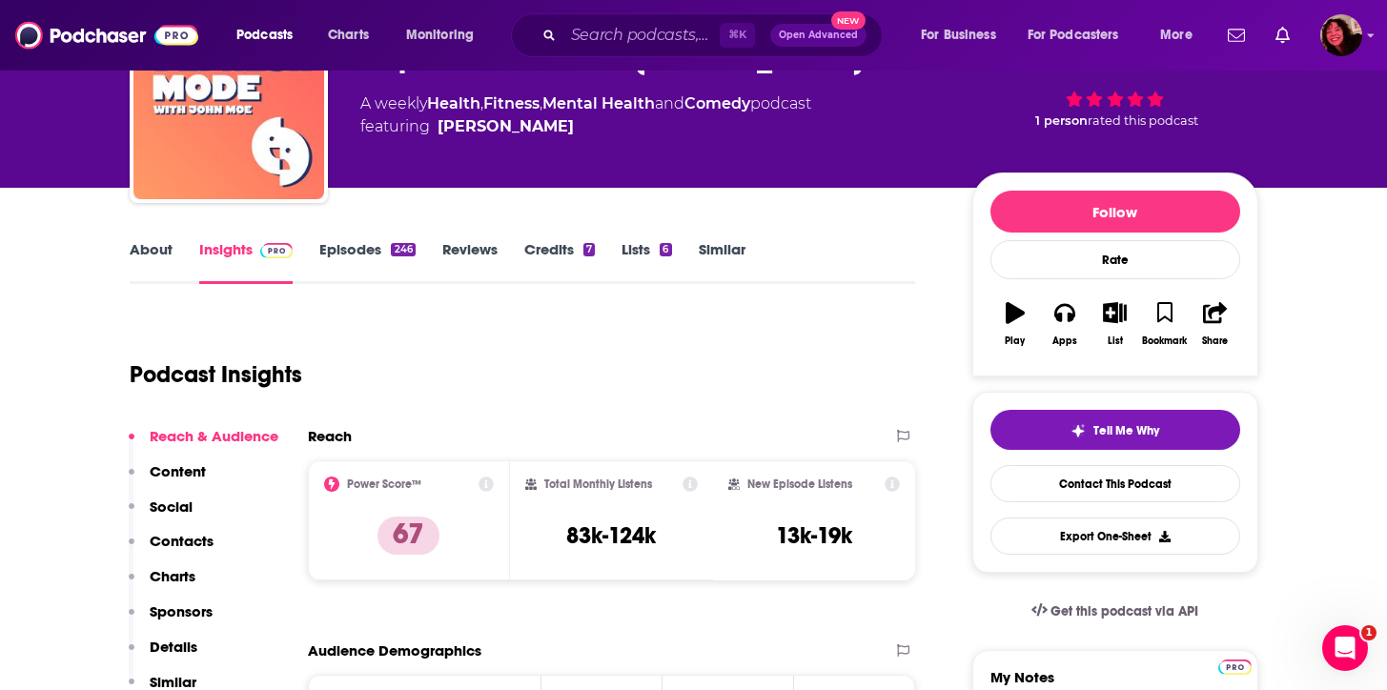
scroll to position [142, 0]
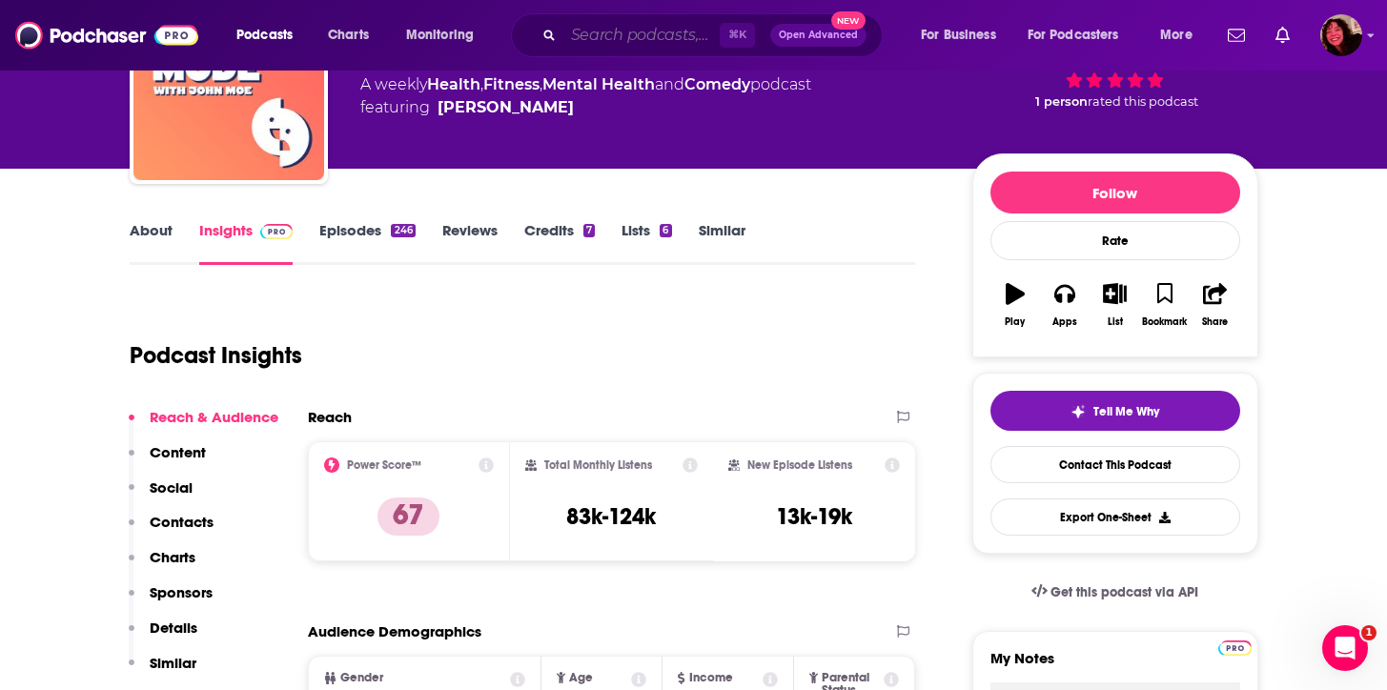
click at [597, 41] on input "Search podcasts, credits, & more..." at bounding box center [641, 35] width 156 height 30
paste input "Take it or Leave it"
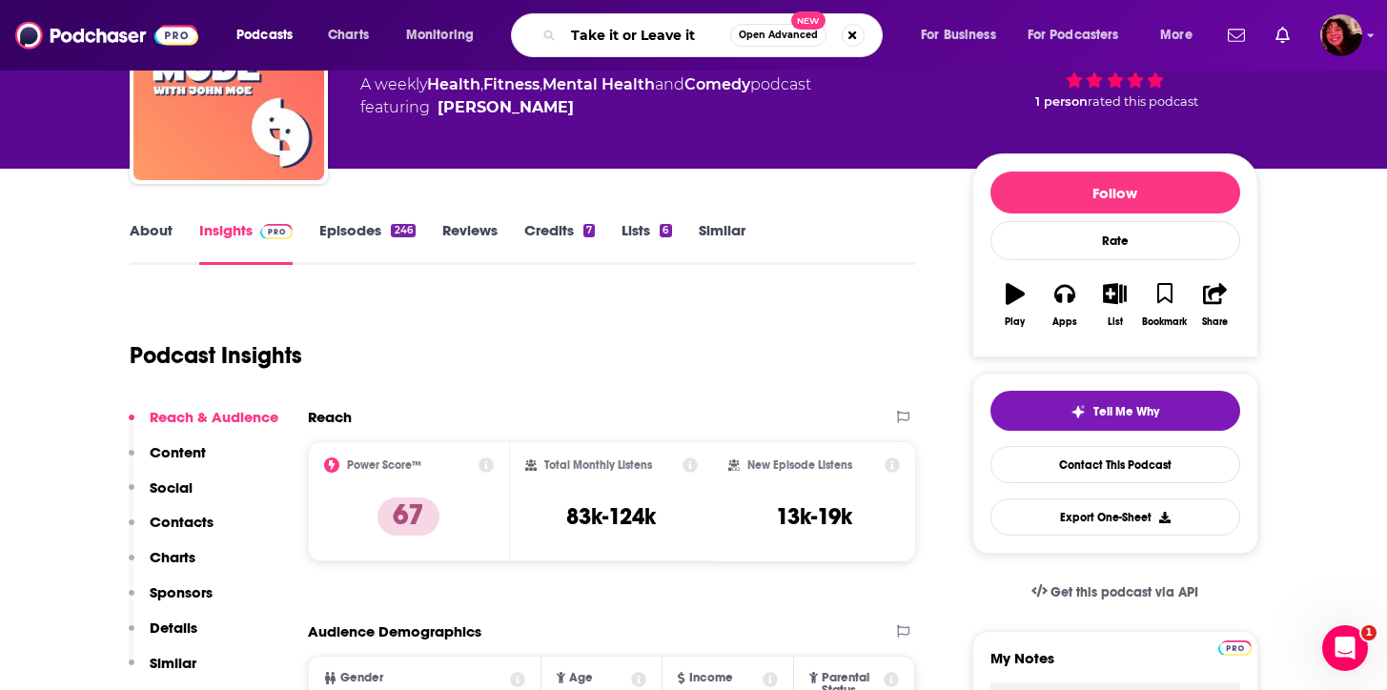
type input "Take it or Leave it"
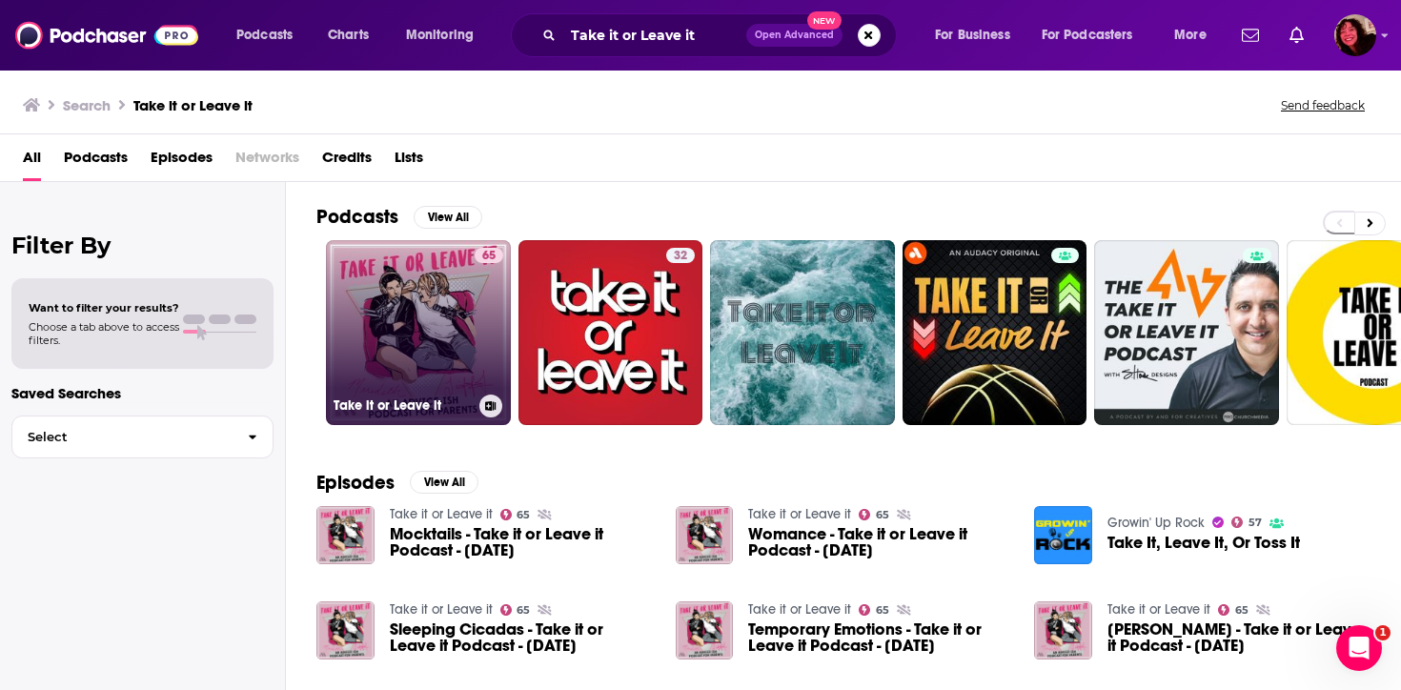
click at [413, 318] on link "65 Take it or Leave it" at bounding box center [418, 332] width 185 height 185
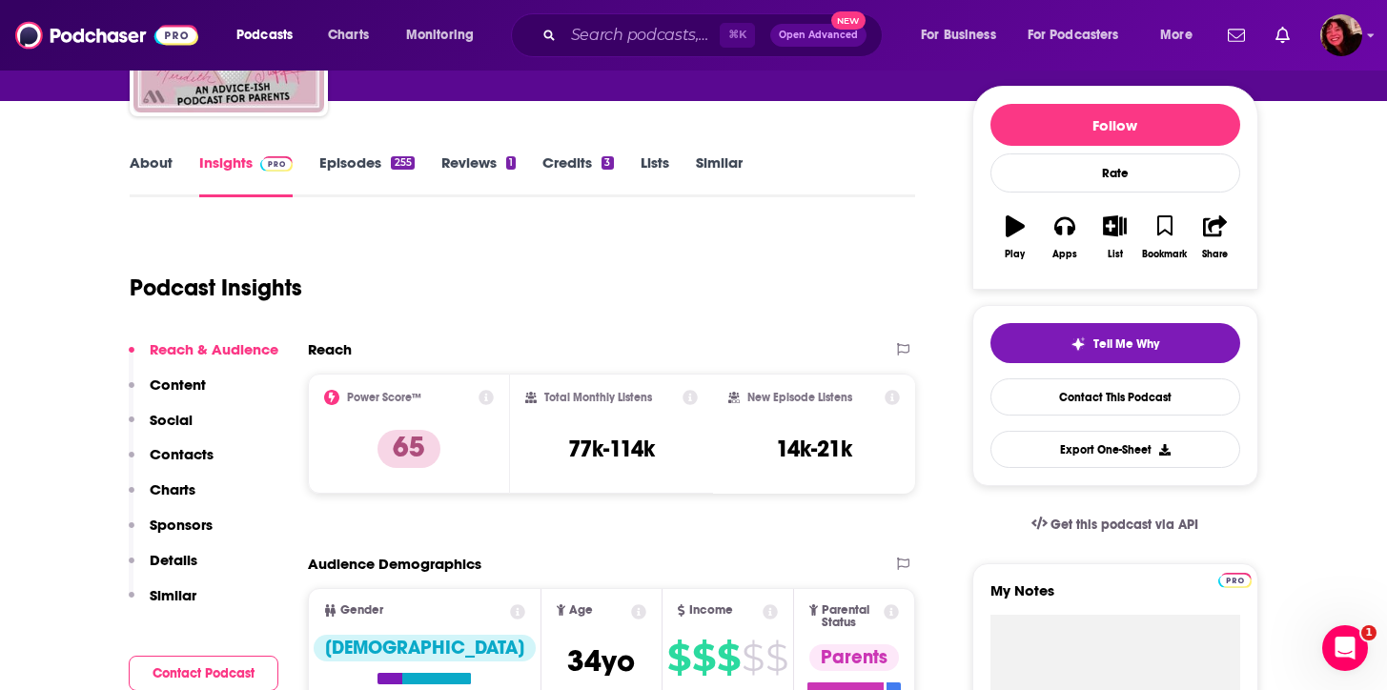
scroll to position [213, 0]
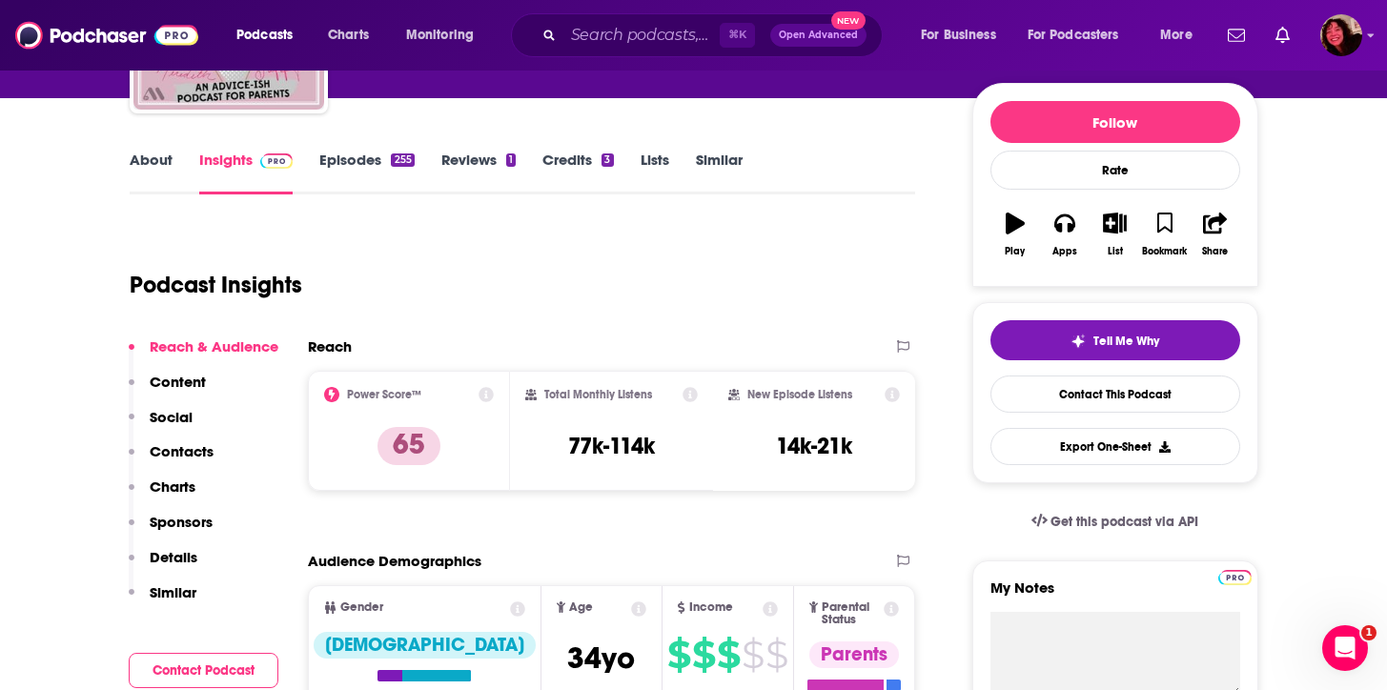
click at [153, 169] on link "About" at bounding box center [151, 173] width 43 height 44
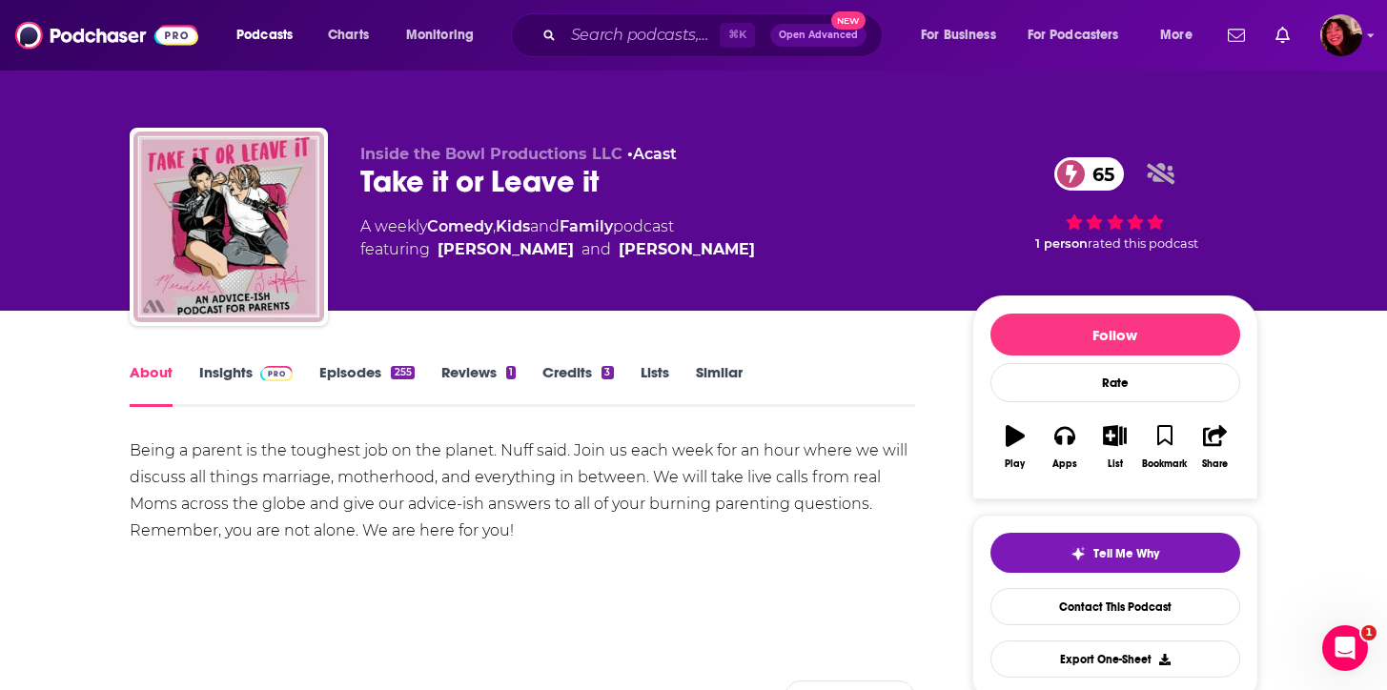
click at [351, 386] on link "Episodes 255" at bounding box center [366, 385] width 94 height 44
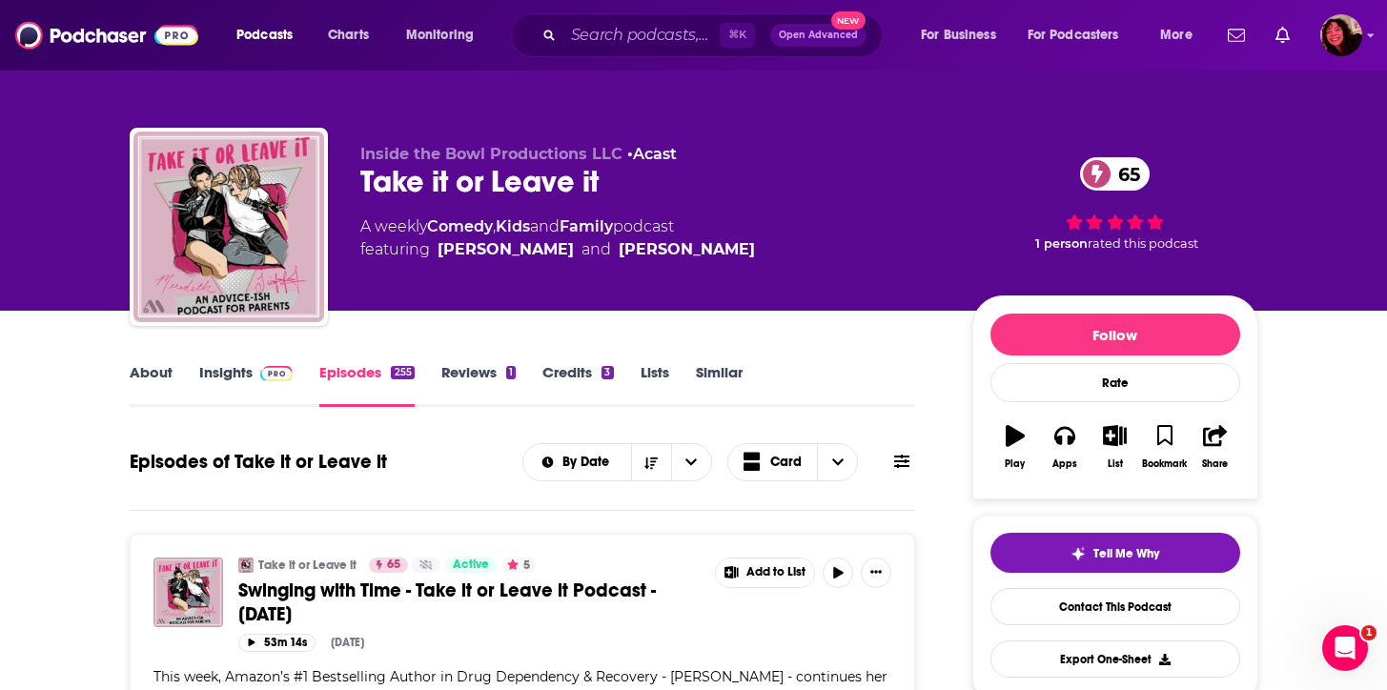
click at [620, 16] on div "⌘ K Open Advanced New" at bounding box center [697, 35] width 372 height 44
click at [618, 28] on input "Search podcasts, credits, & more..." at bounding box center [641, 35] width 156 height 30
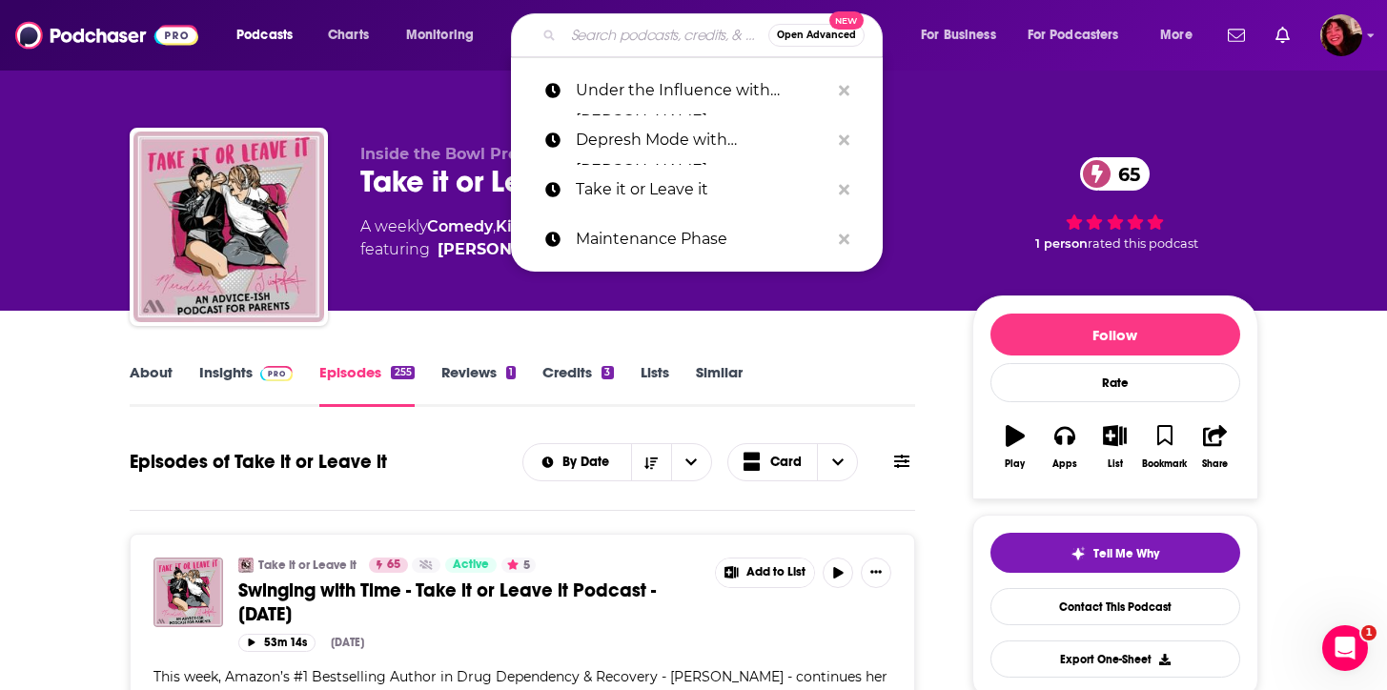
paste input "You're Wrong About"
type input "You're Wrong About"
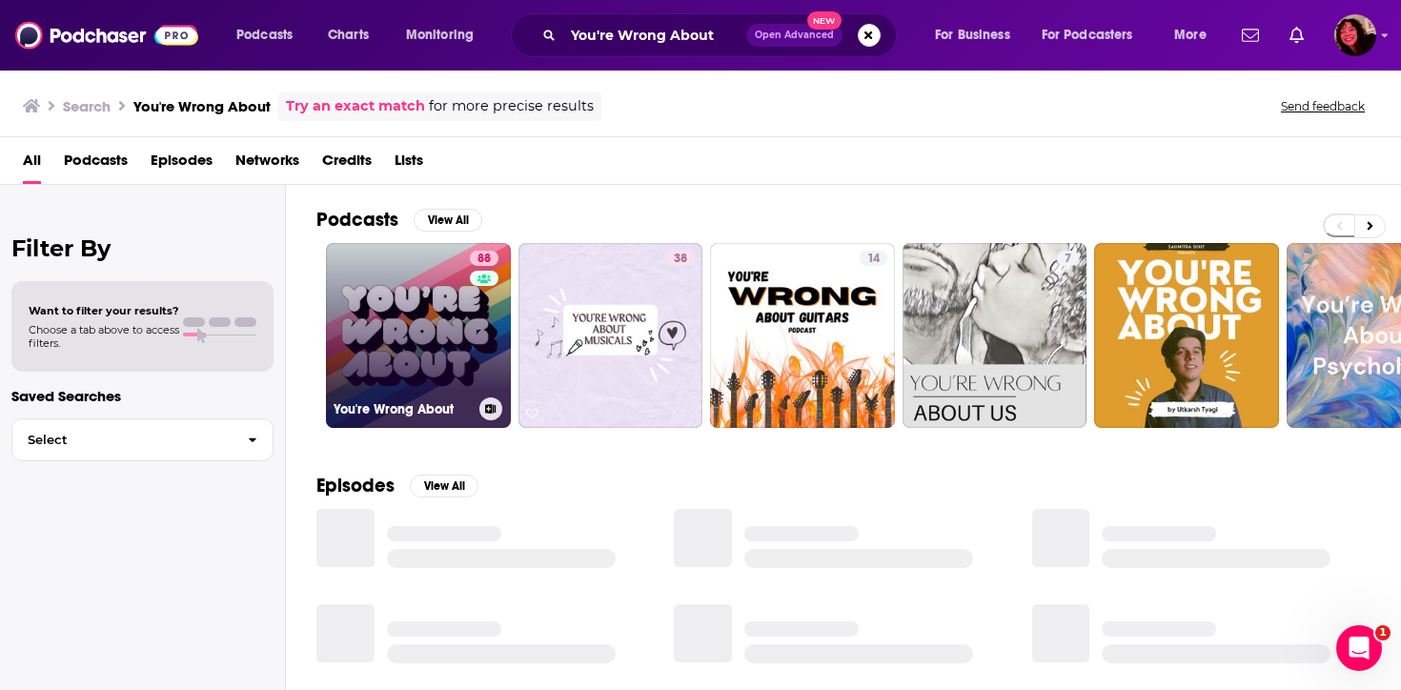
click at [412, 318] on link "88 You're Wrong About" at bounding box center [418, 335] width 185 height 185
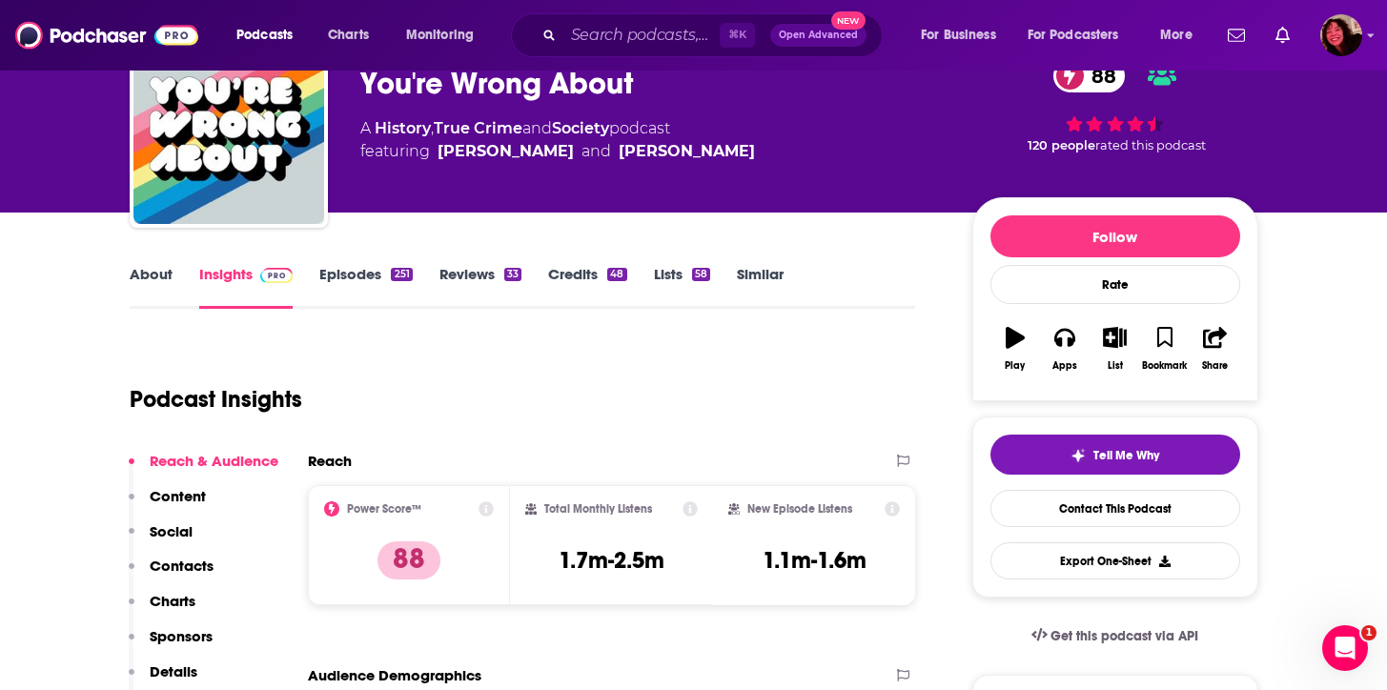
scroll to position [143, 0]
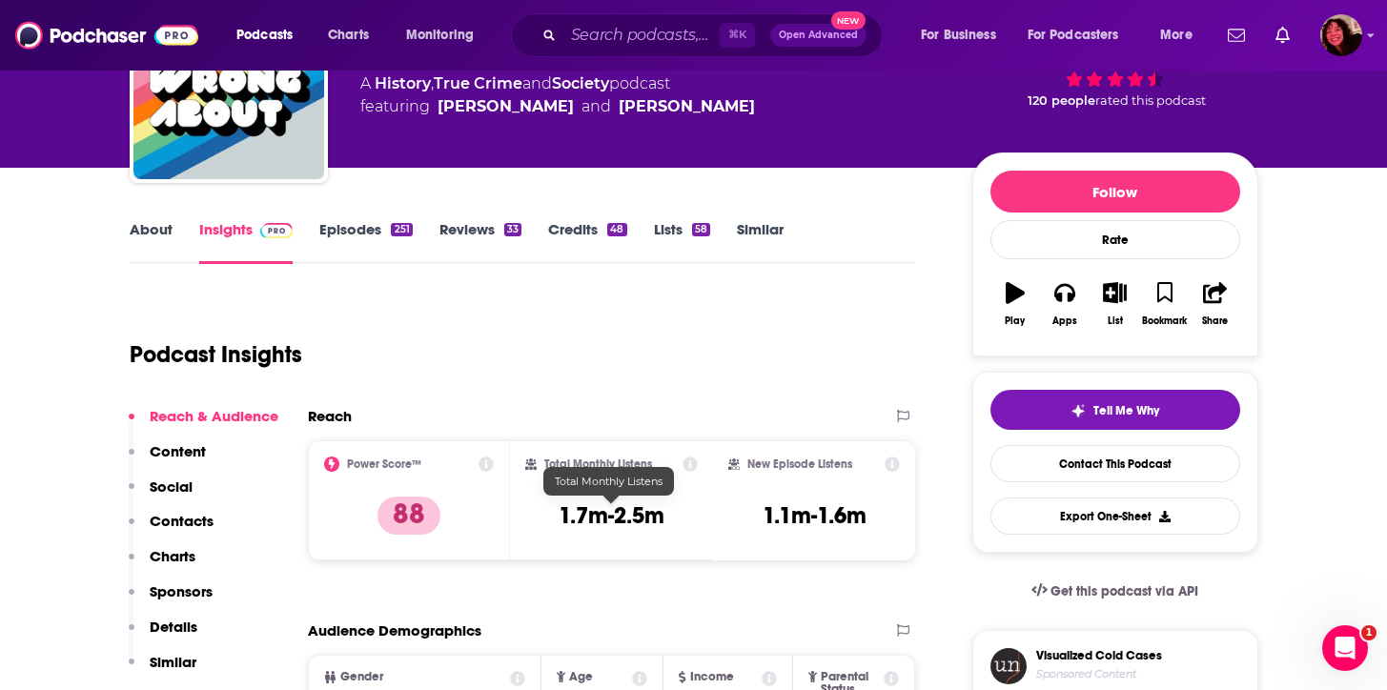
click at [593, 518] on h3 "1.7m-2.5m" at bounding box center [612, 515] width 106 height 29
copy div "1.7m-2.5m"
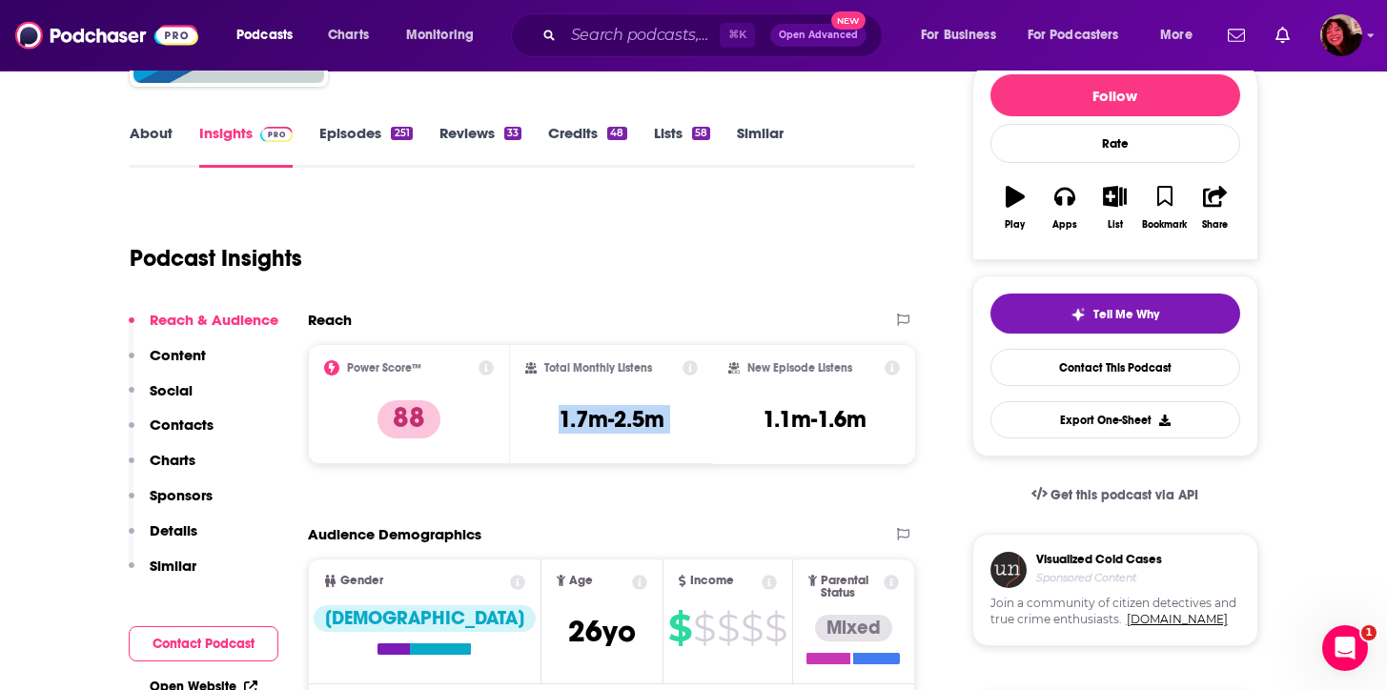
scroll to position [242, 0]
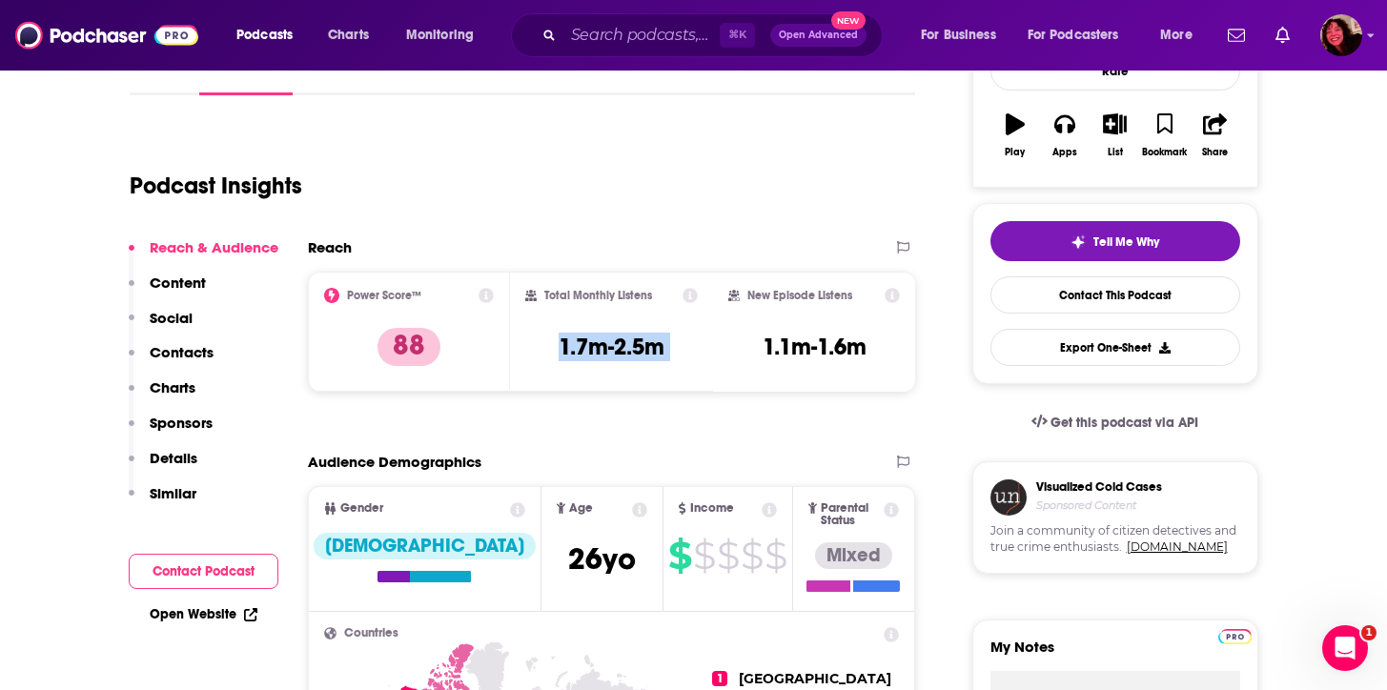
click at [457, 244] on div "Reach" at bounding box center [592, 247] width 569 height 18
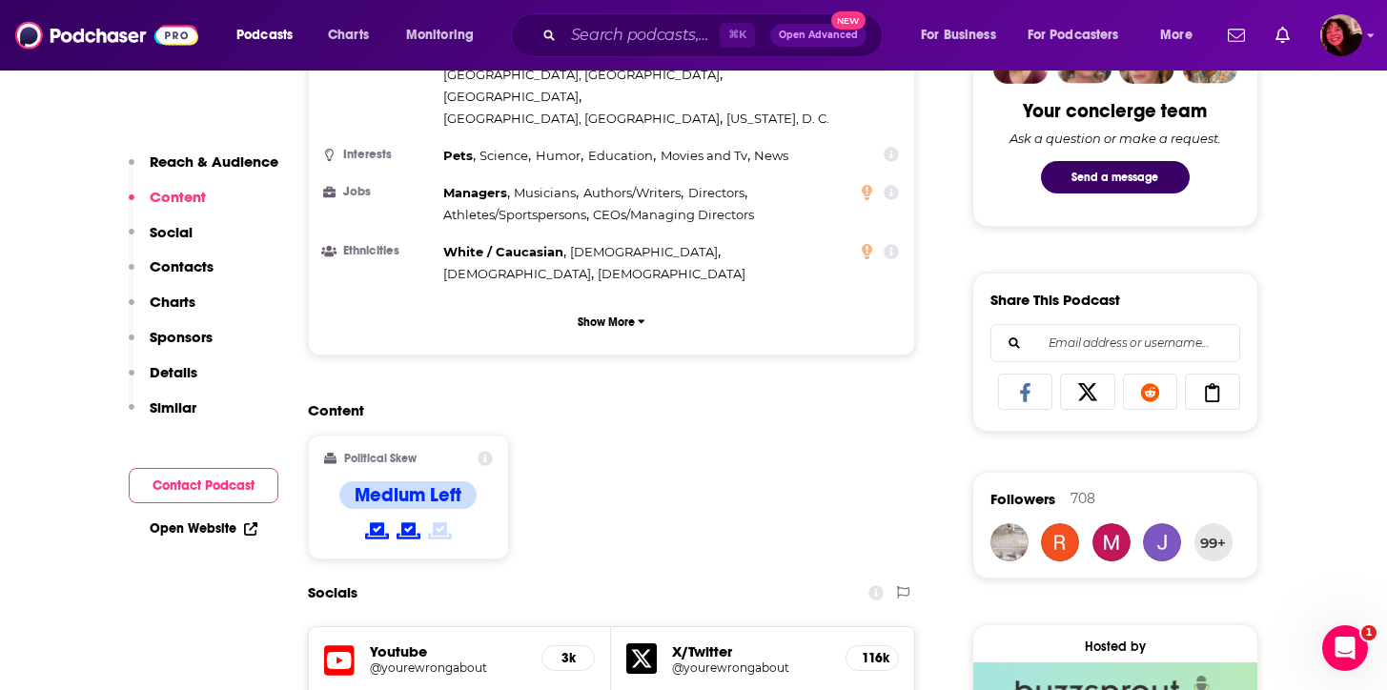
scroll to position [0, 0]
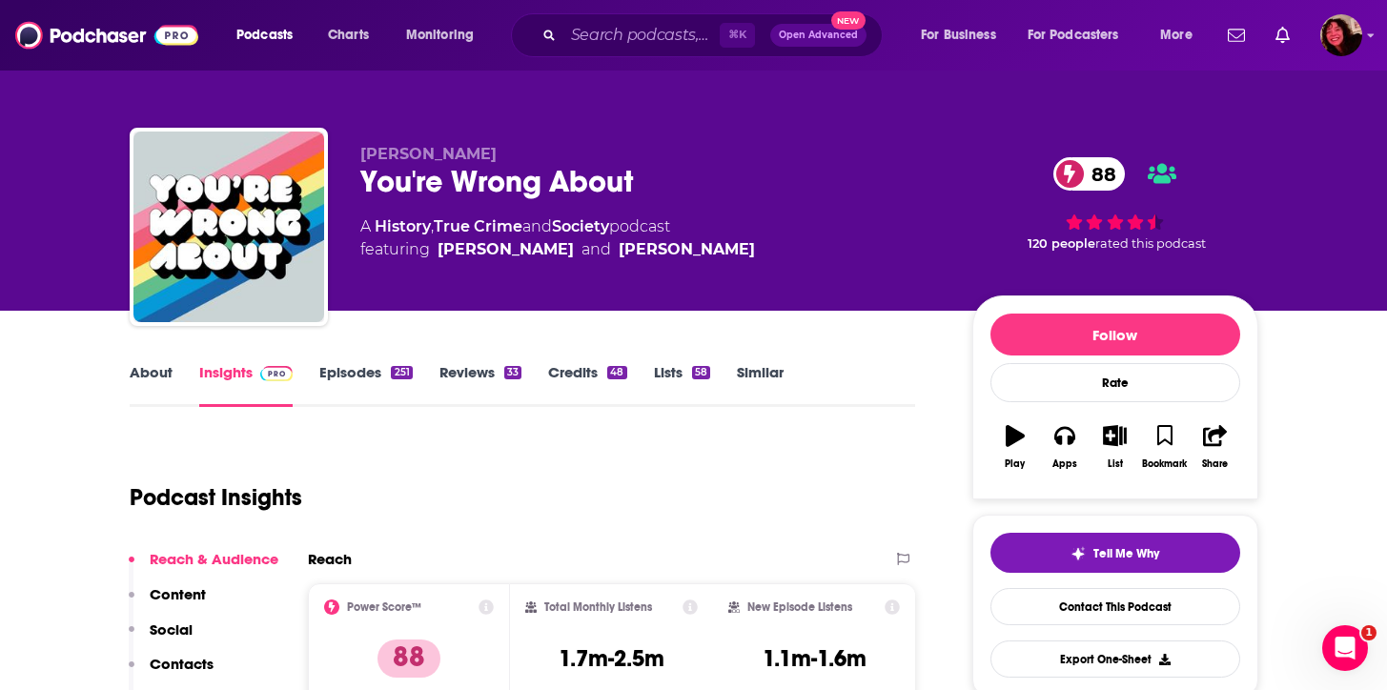
click at [319, 363] on link "Episodes 251" at bounding box center [365, 385] width 92 height 44
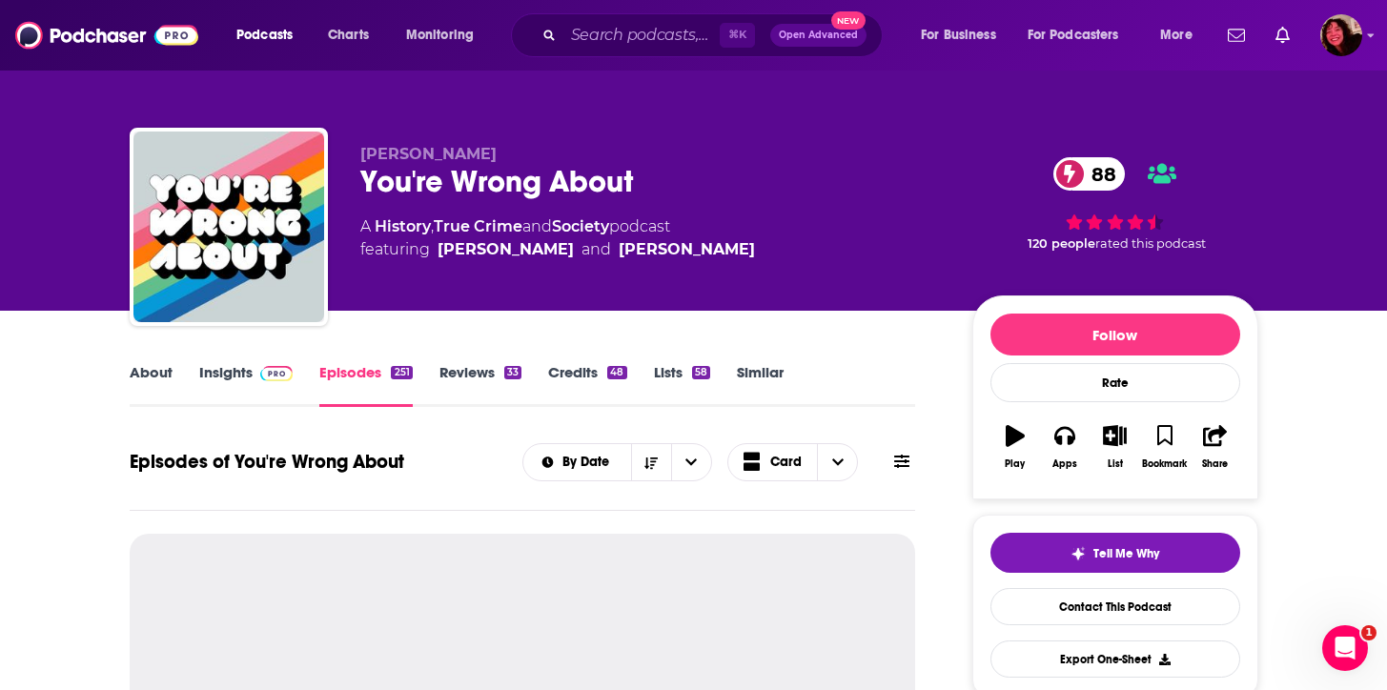
click at [339, 377] on link "Episodes 251" at bounding box center [365, 385] width 92 height 44
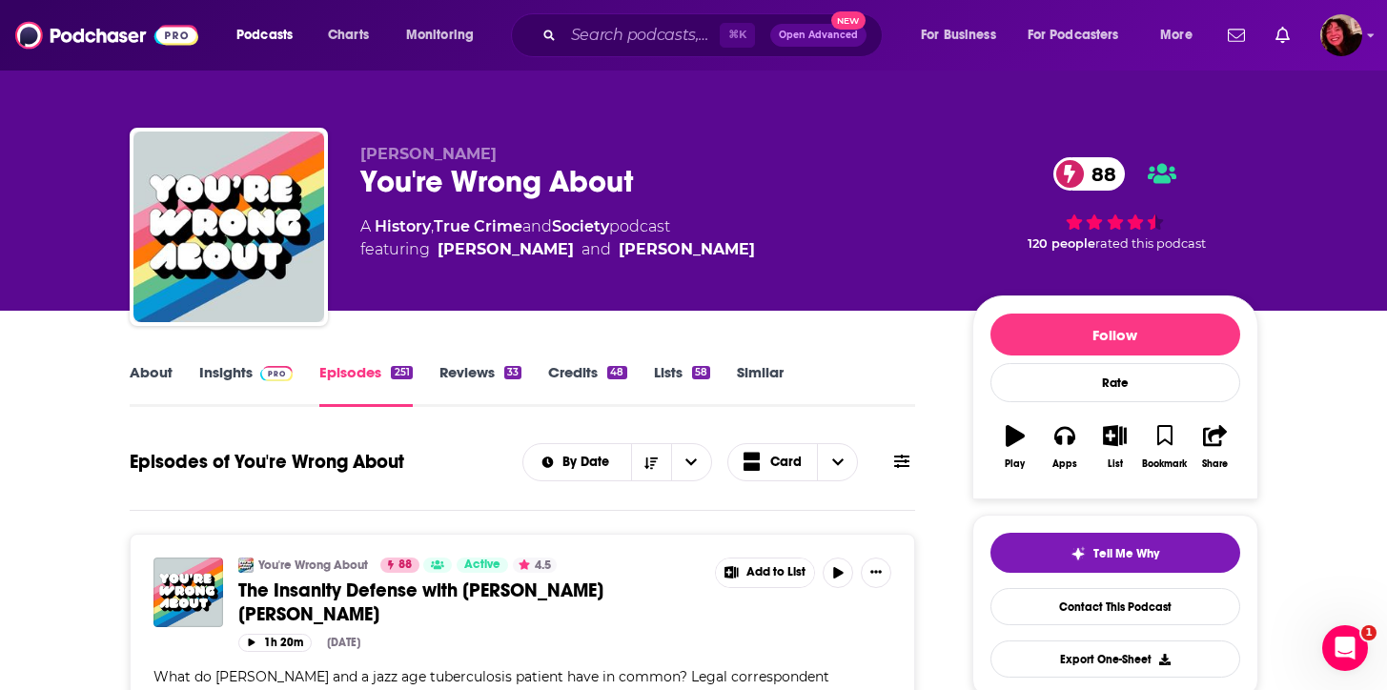
click at [155, 376] on link "About" at bounding box center [151, 385] width 43 height 44
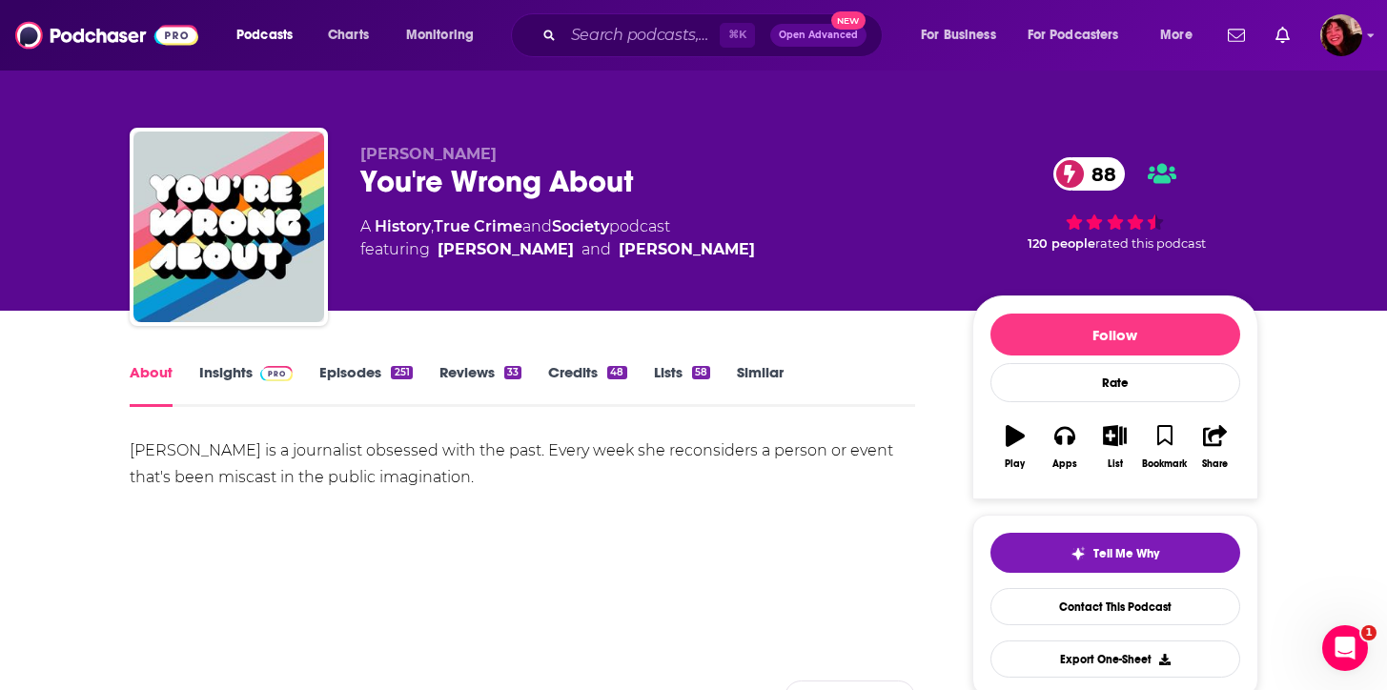
click at [406, 473] on div "[PERSON_NAME] is a journalist obsessed with the past. Every week she reconsider…" at bounding box center [523, 463] width 786 height 53
click at [592, 48] on input "Search podcasts, credits, & more..." at bounding box center [641, 35] width 156 height 30
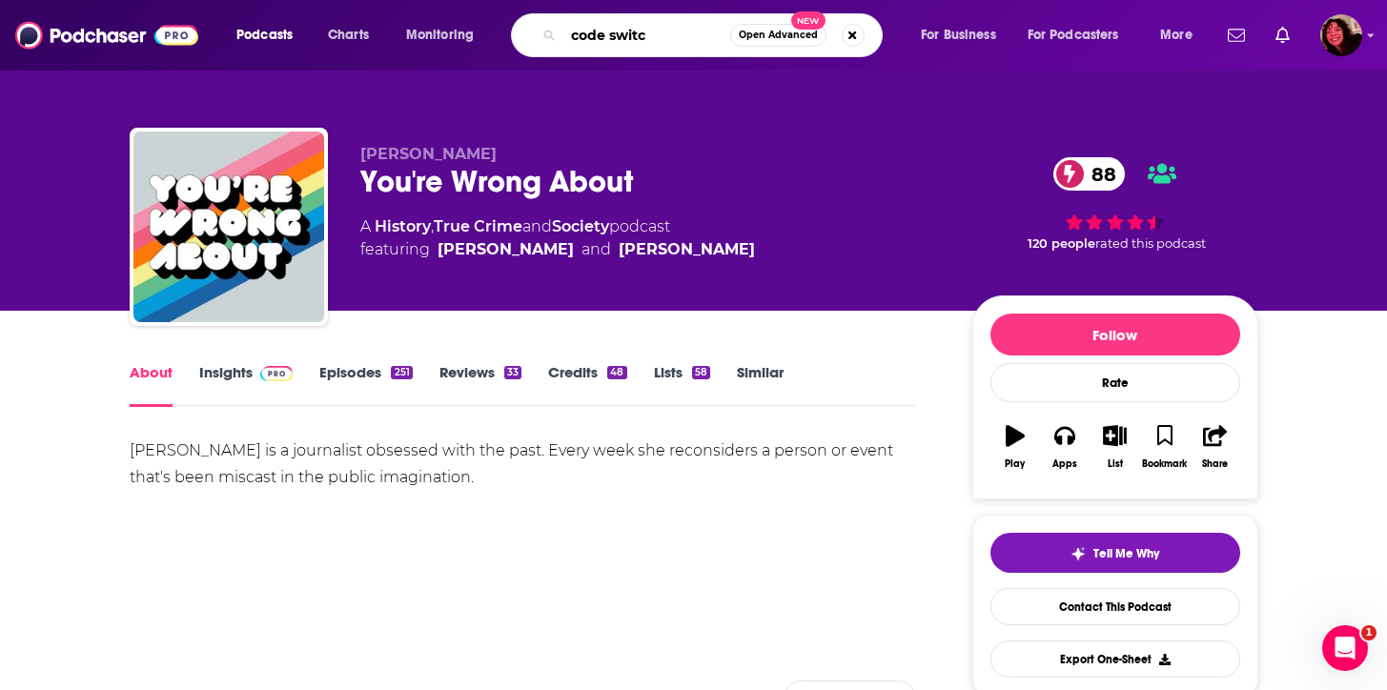
type input "code switch"
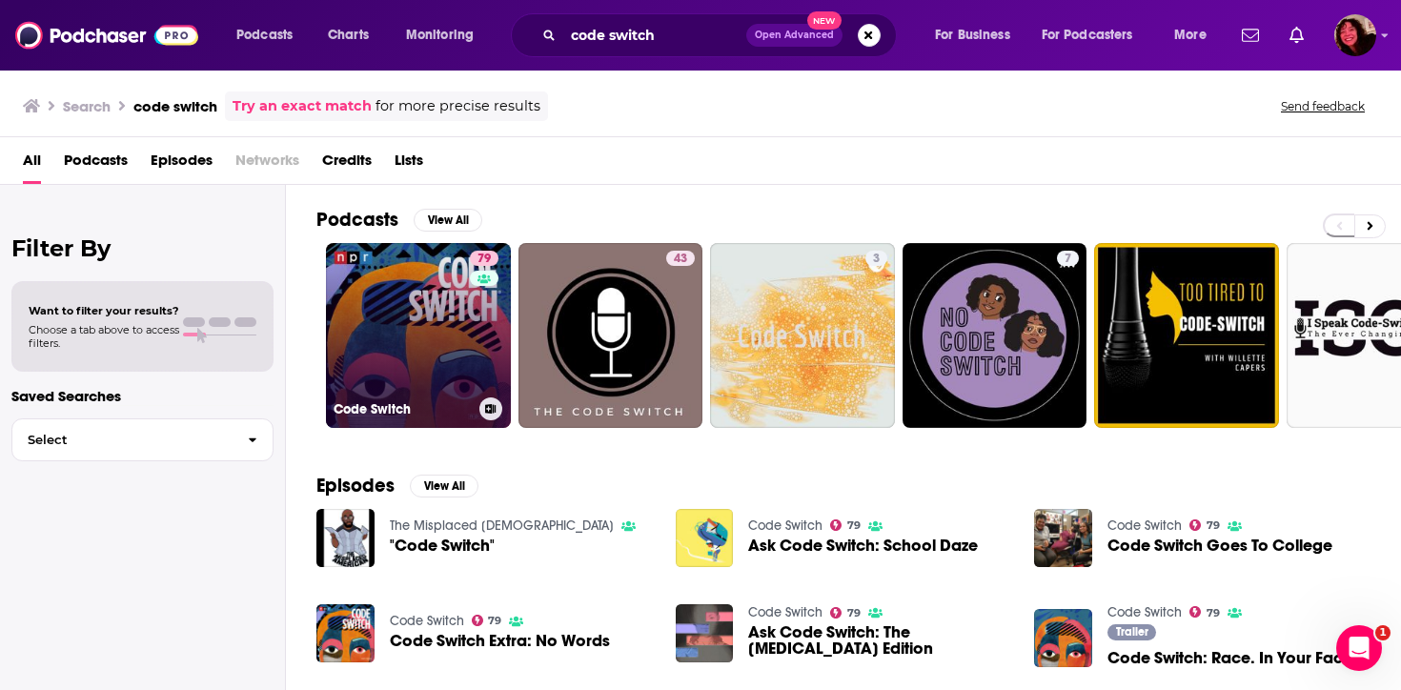
click at [400, 336] on link "79 Code Switch" at bounding box center [418, 335] width 185 height 185
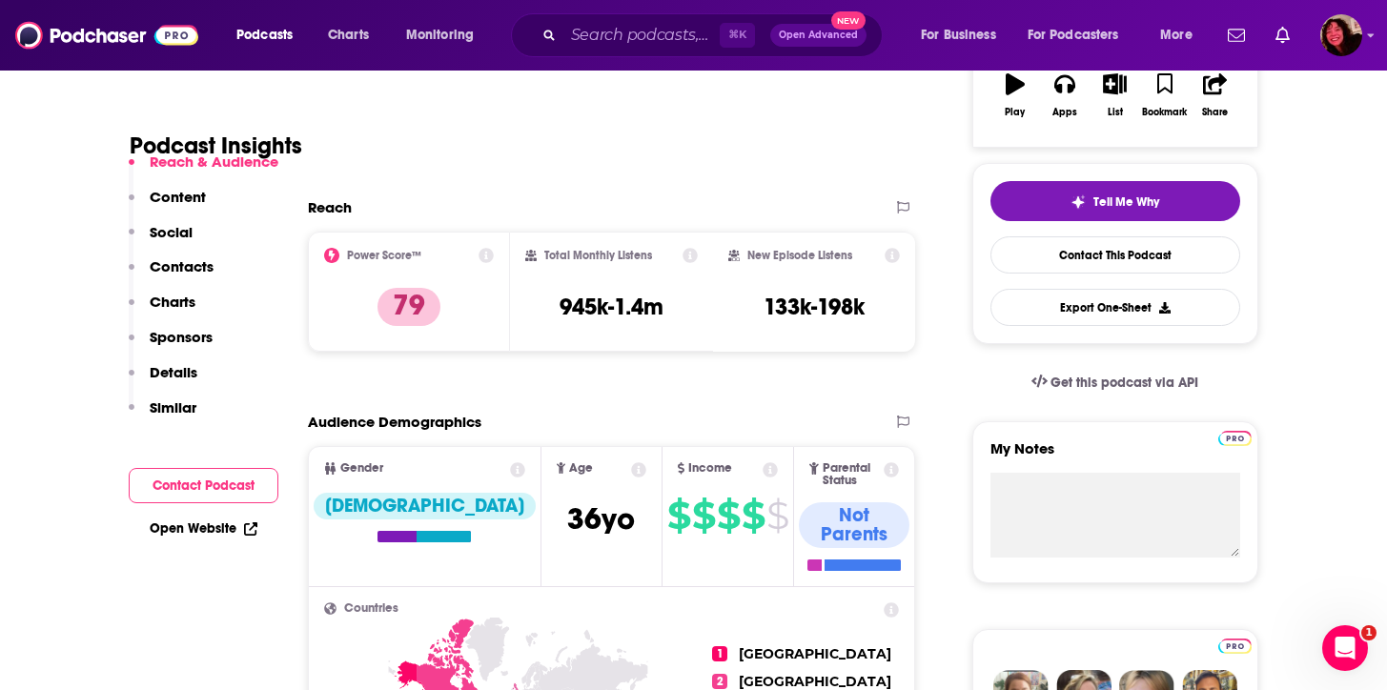
scroll to position [349, 0]
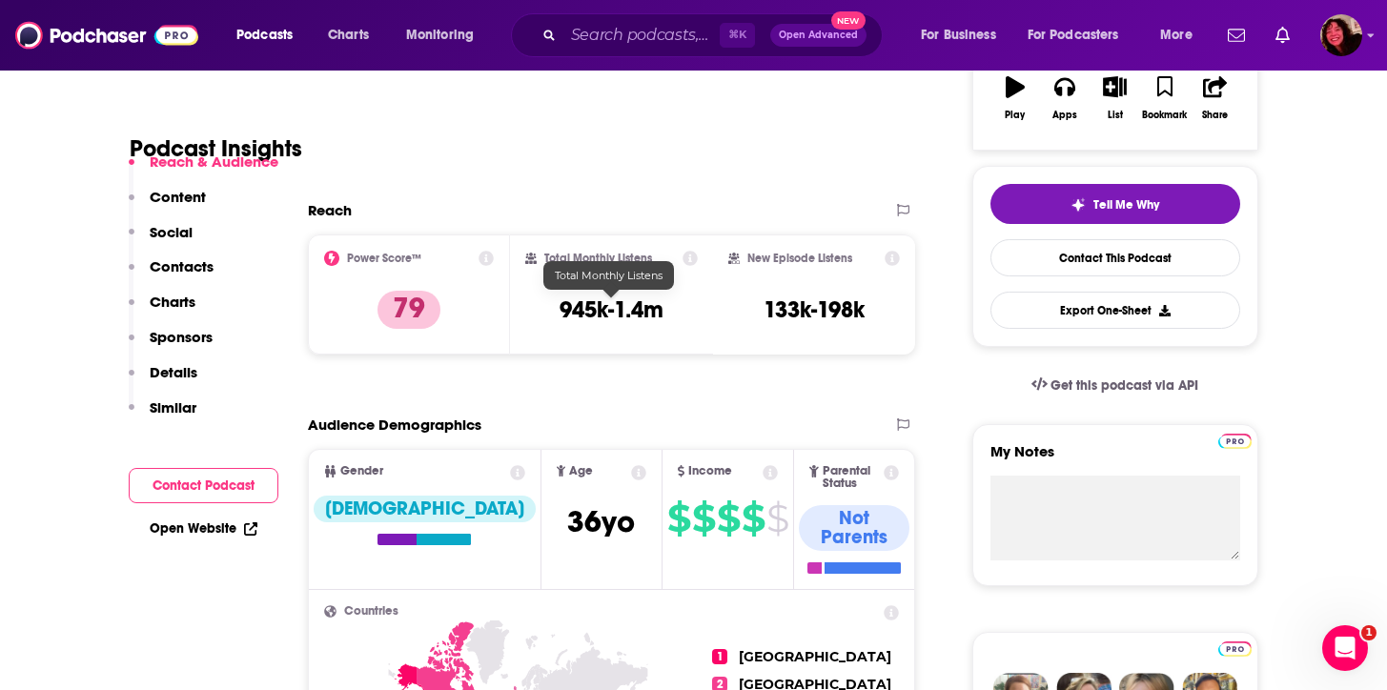
click at [621, 307] on h3 "945k-1.4m" at bounding box center [611, 309] width 104 height 29
copy div "945k-1.4m"
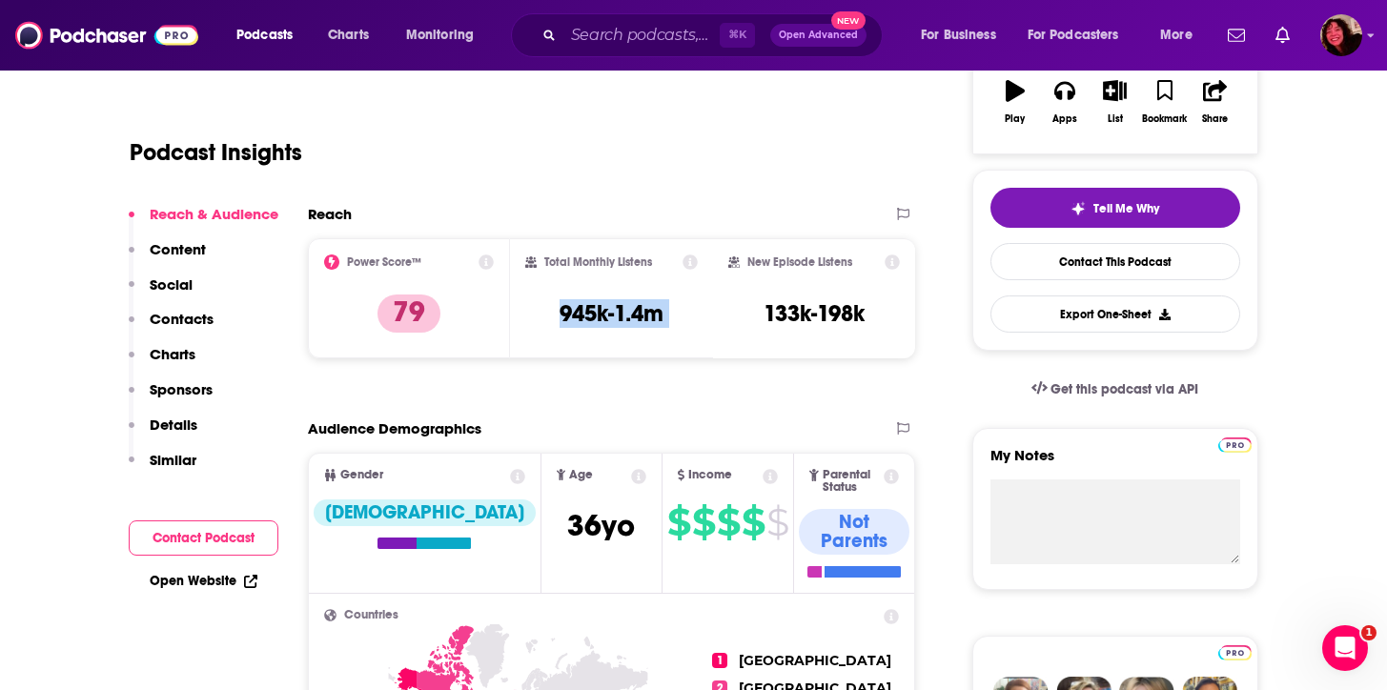
scroll to position [170, 0]
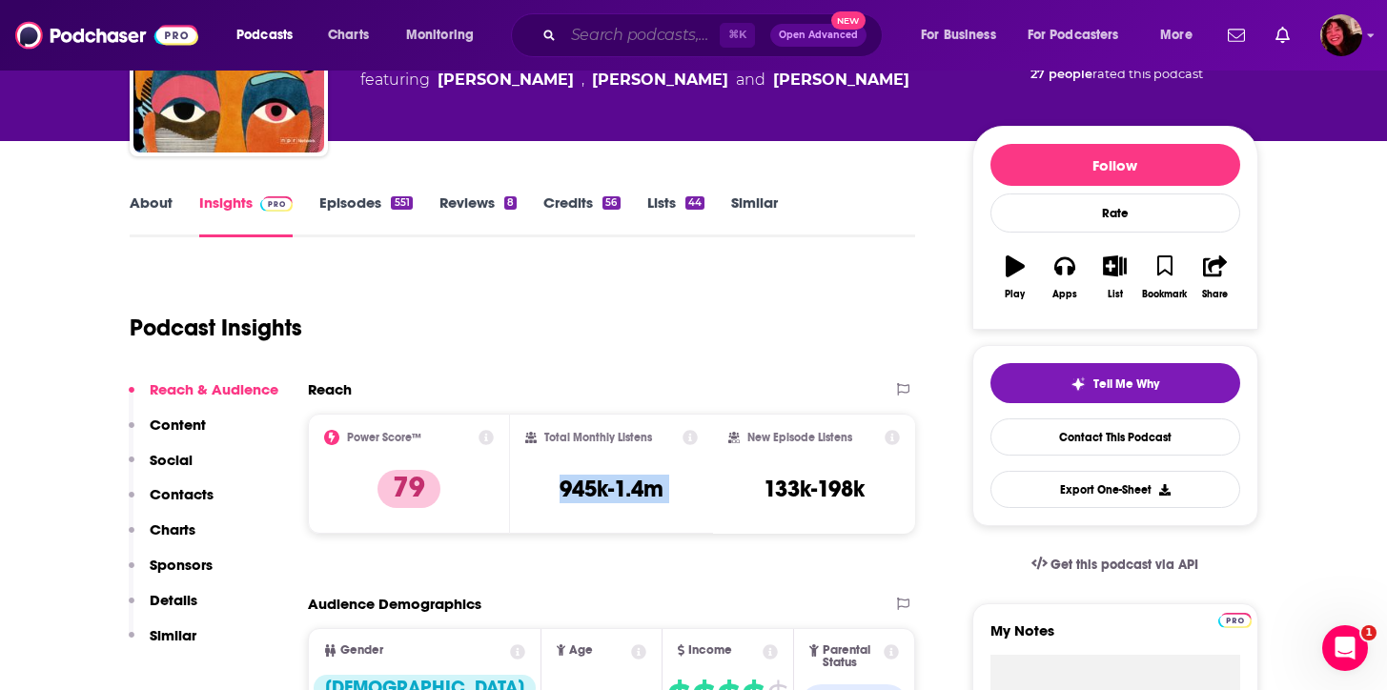
click at [634, 38] on input "Search podcasts, credits, & more..." at bounding box center [641, 35] width 156 height 30
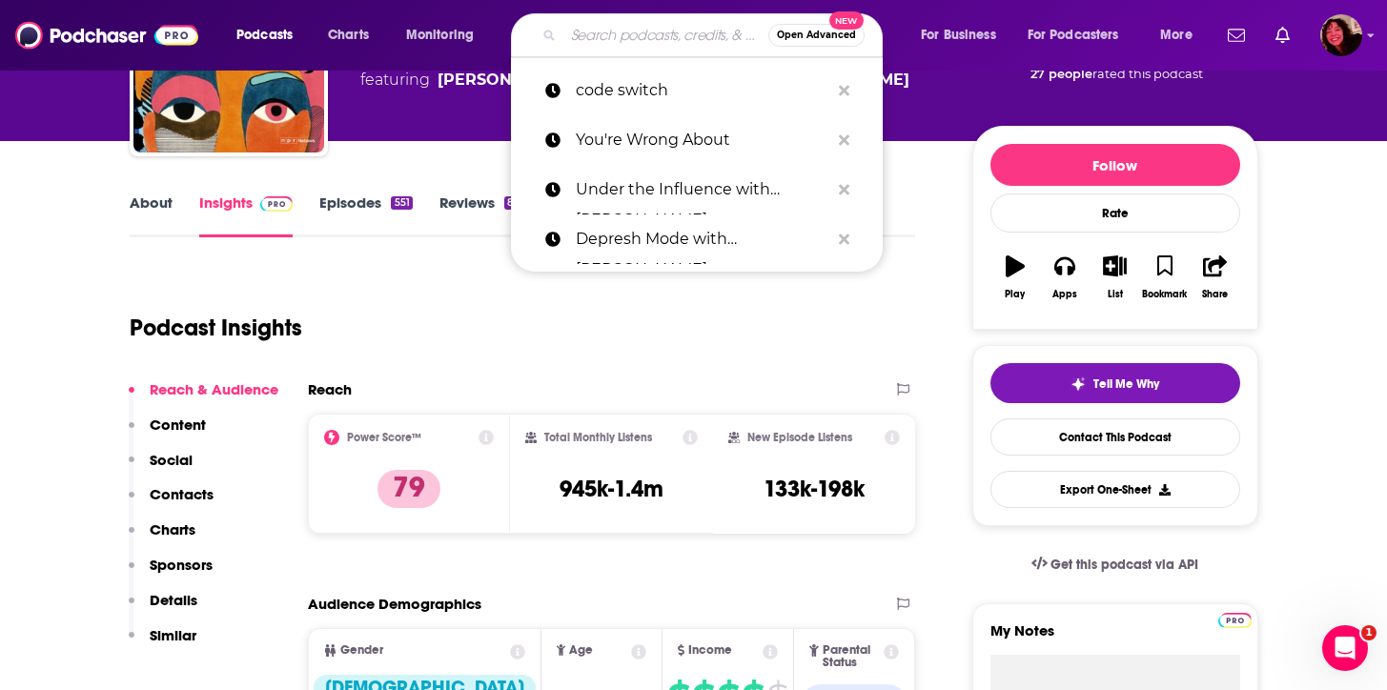
paste input "You're Wrong About"
type input "You're Wrong About"
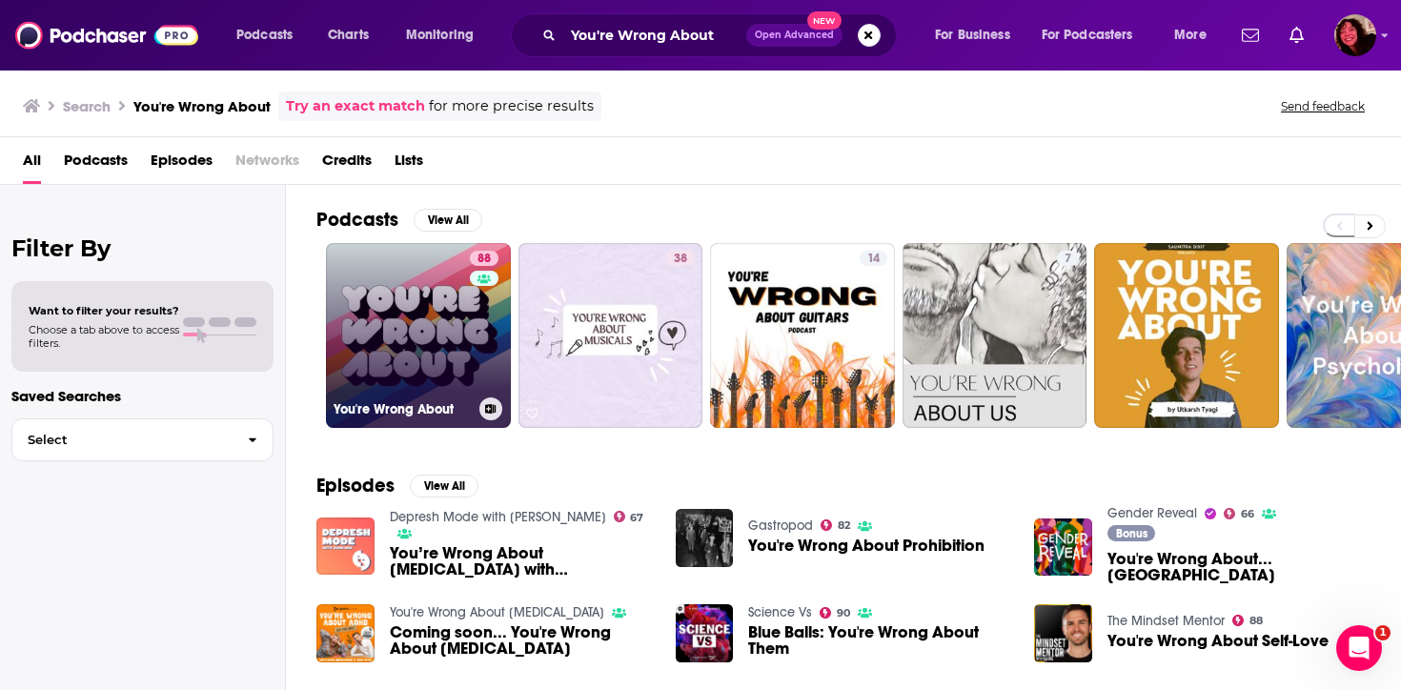
click at [386, 366] on link "88 You're Wrong About" at bounding box center [418, 335] width 185 height 185
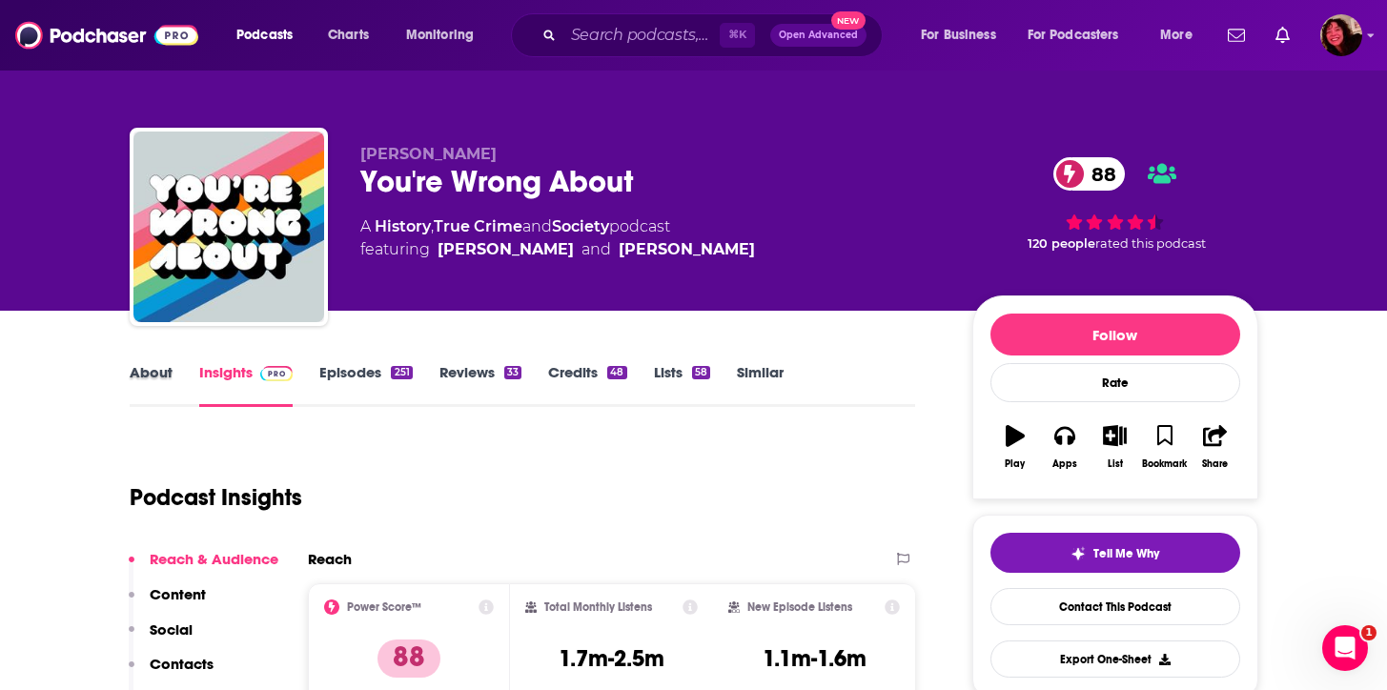
click at [178, 375] on div "About" at bounding box center [165, 385] width 70 height 44
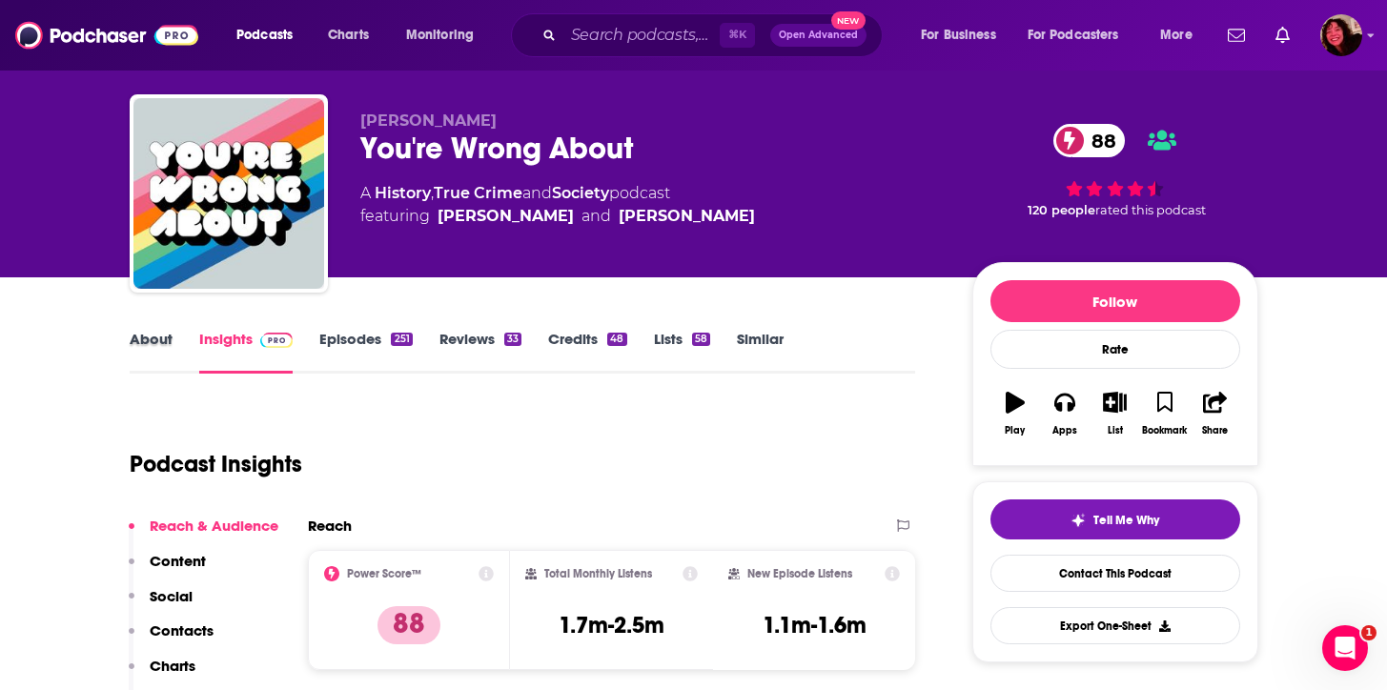
scroll to position [50, 0]
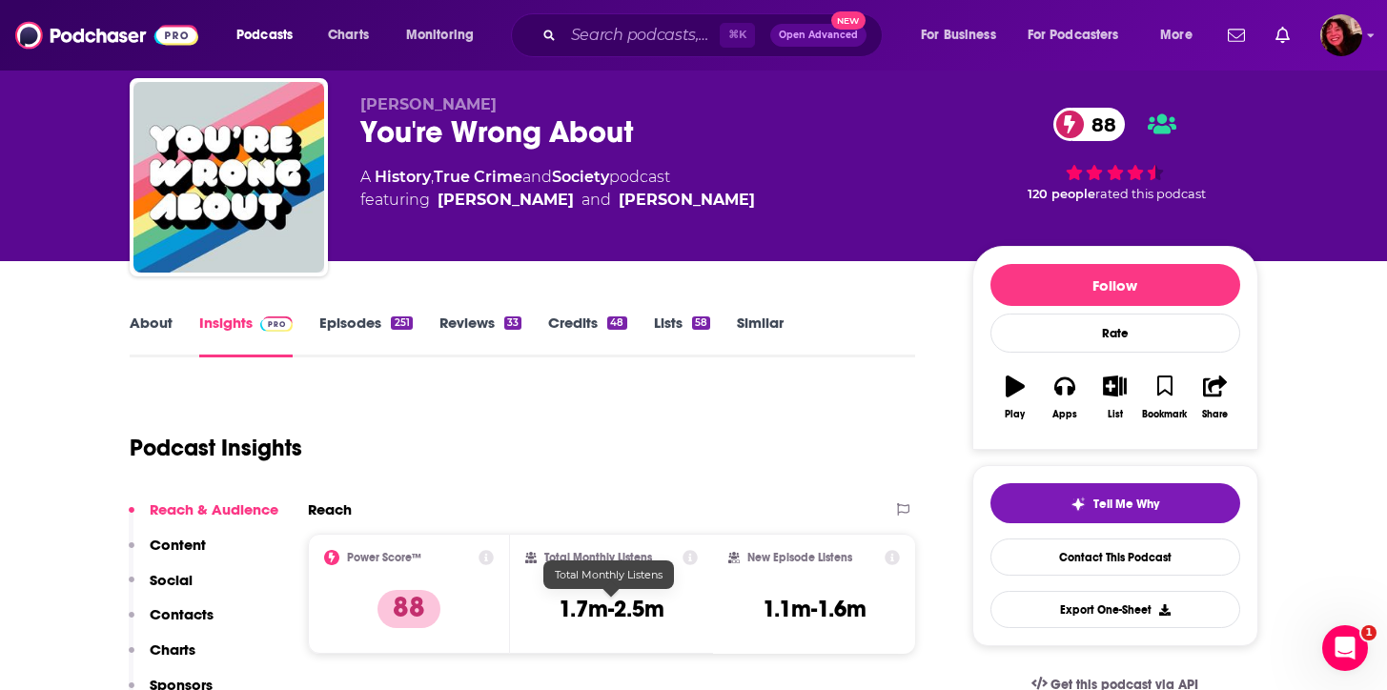
click at [620, 616] on h3 "1.7m-2.5m" at bounding box center [612, 609] width 106 height 29
copy div "1.7m-2.5m"
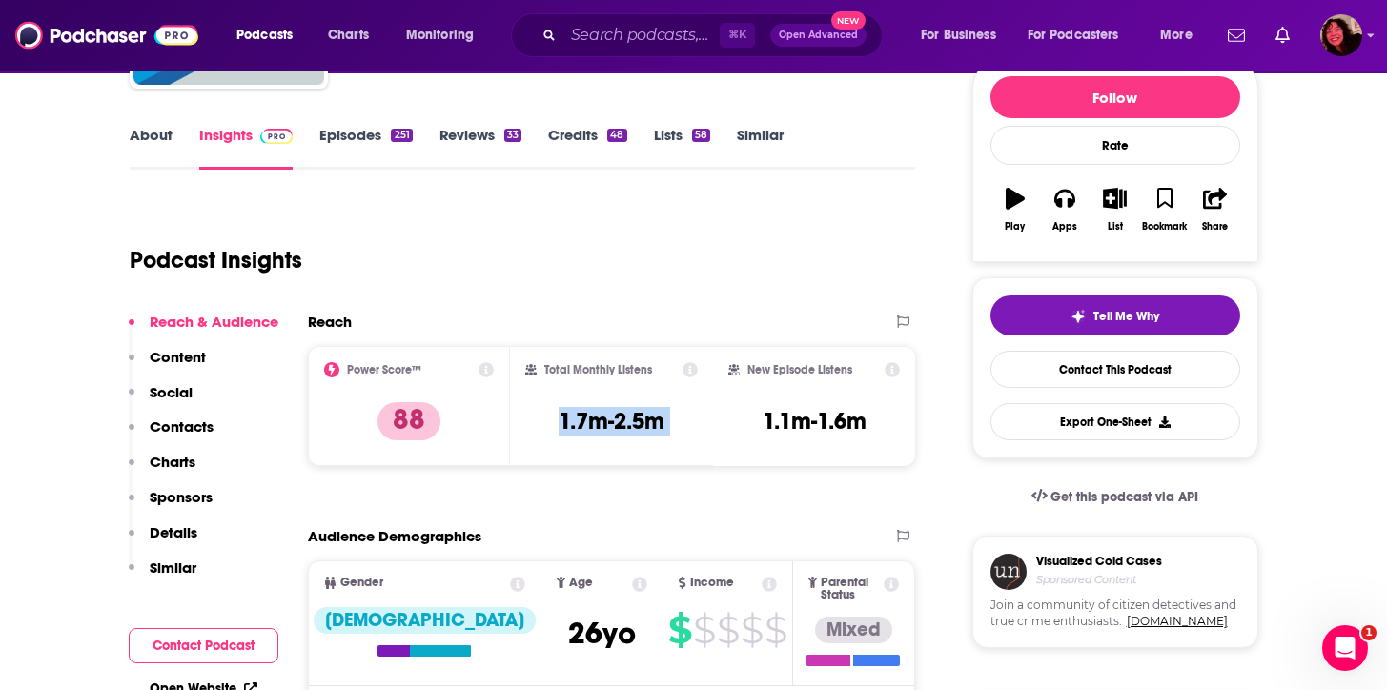
scroll to position [174, 0]
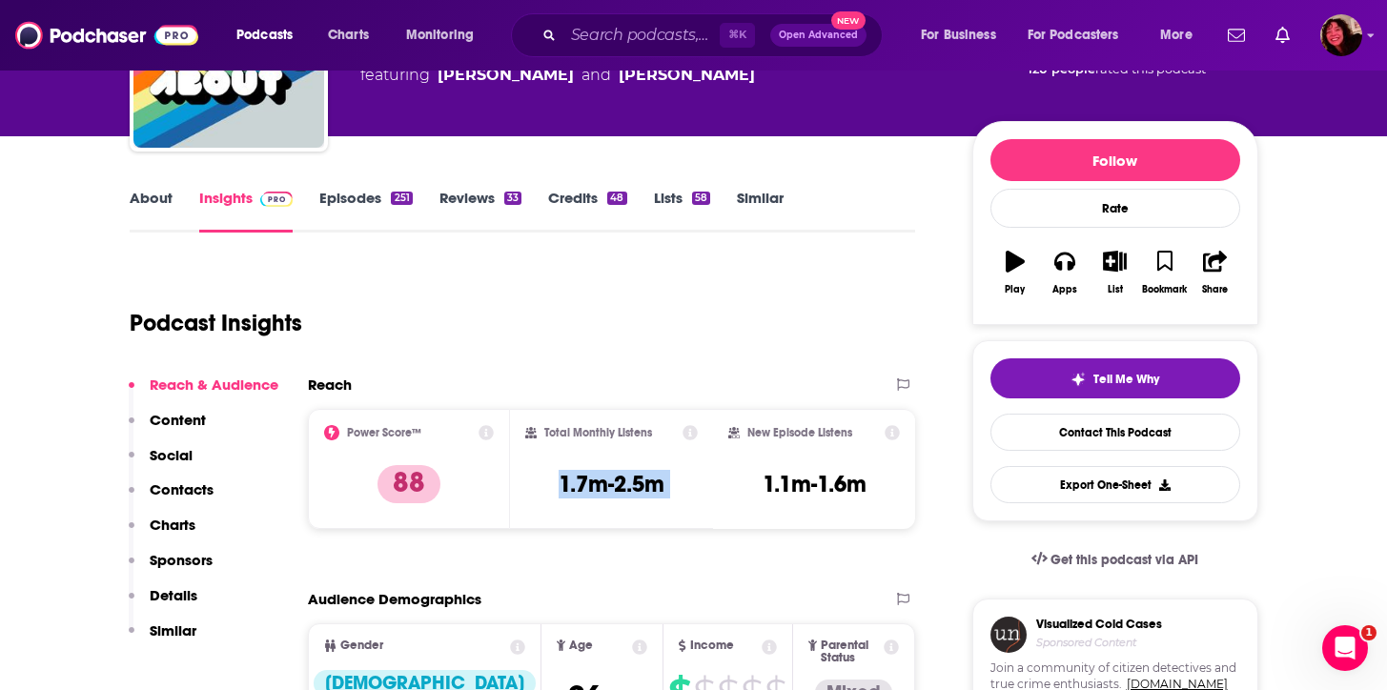
click at [190, 484] on p "Contacts" at bounding box center [182, 489] width 64 height 18
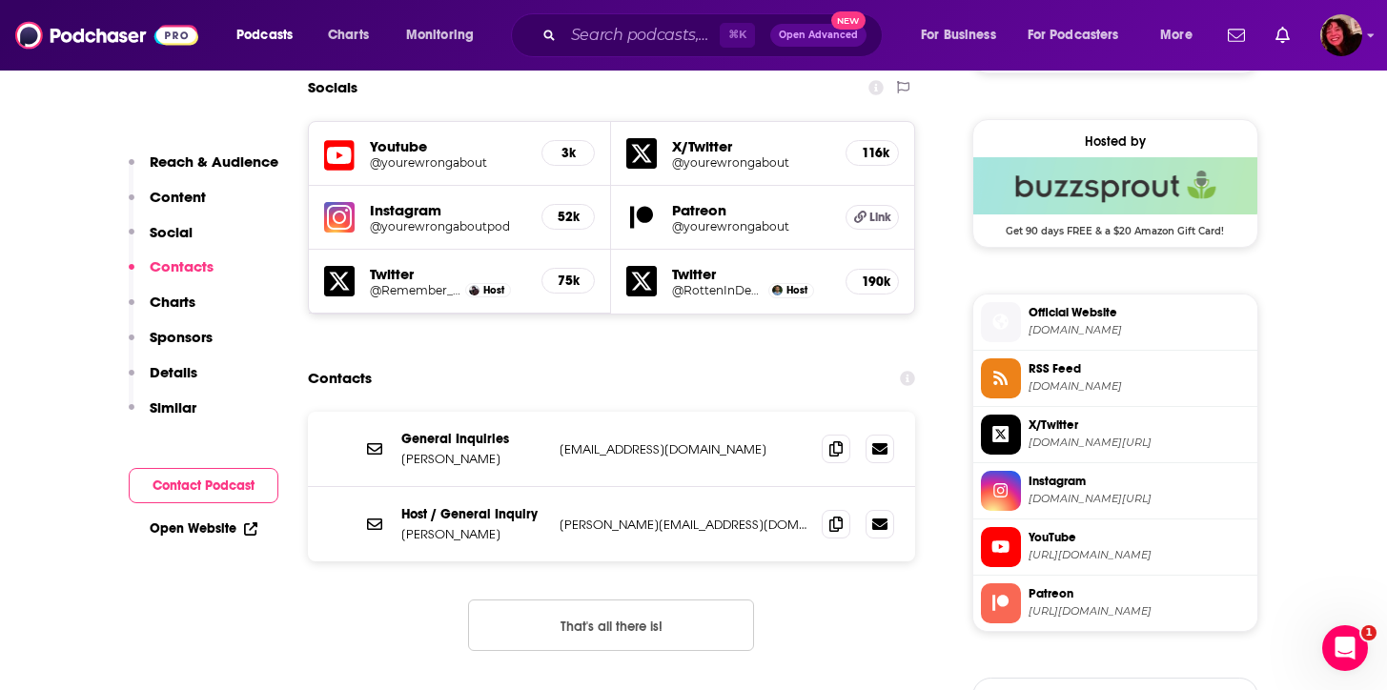
scroll to position [1658, 0]
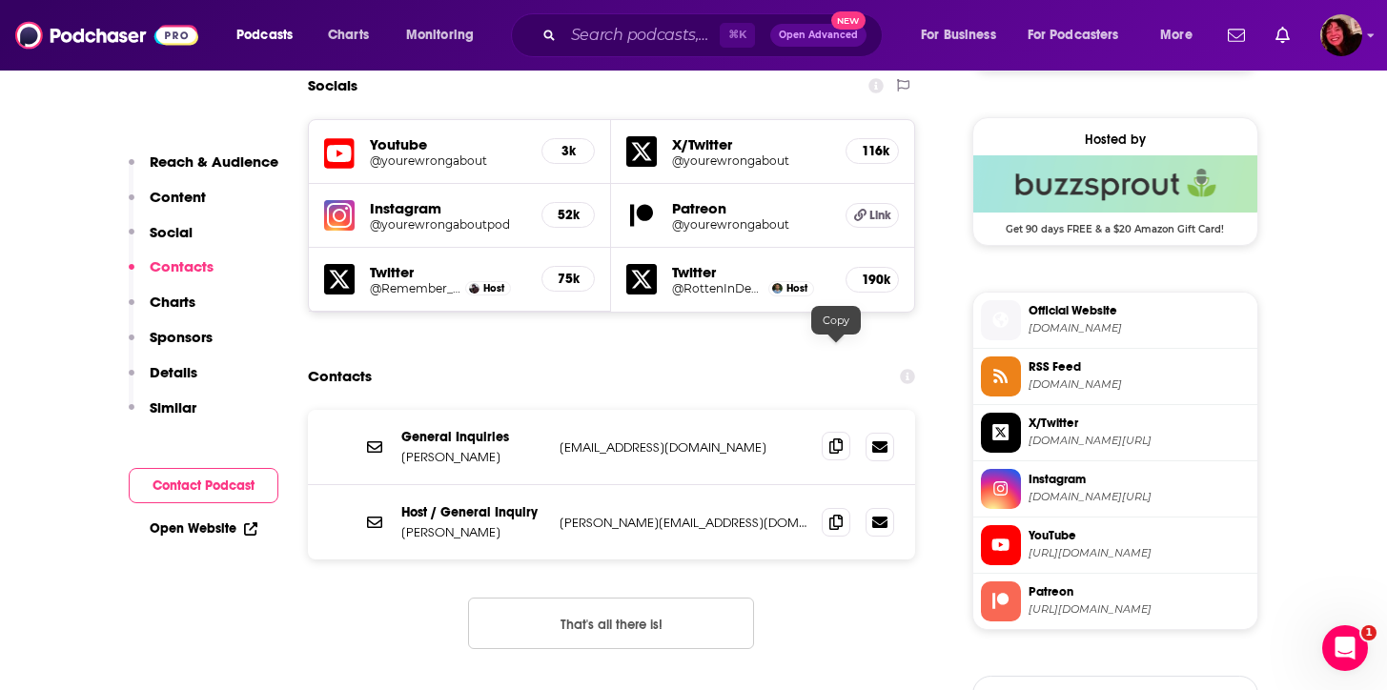
click at [834, 432] on span at bounding box center [836, 446] width 29 height 29
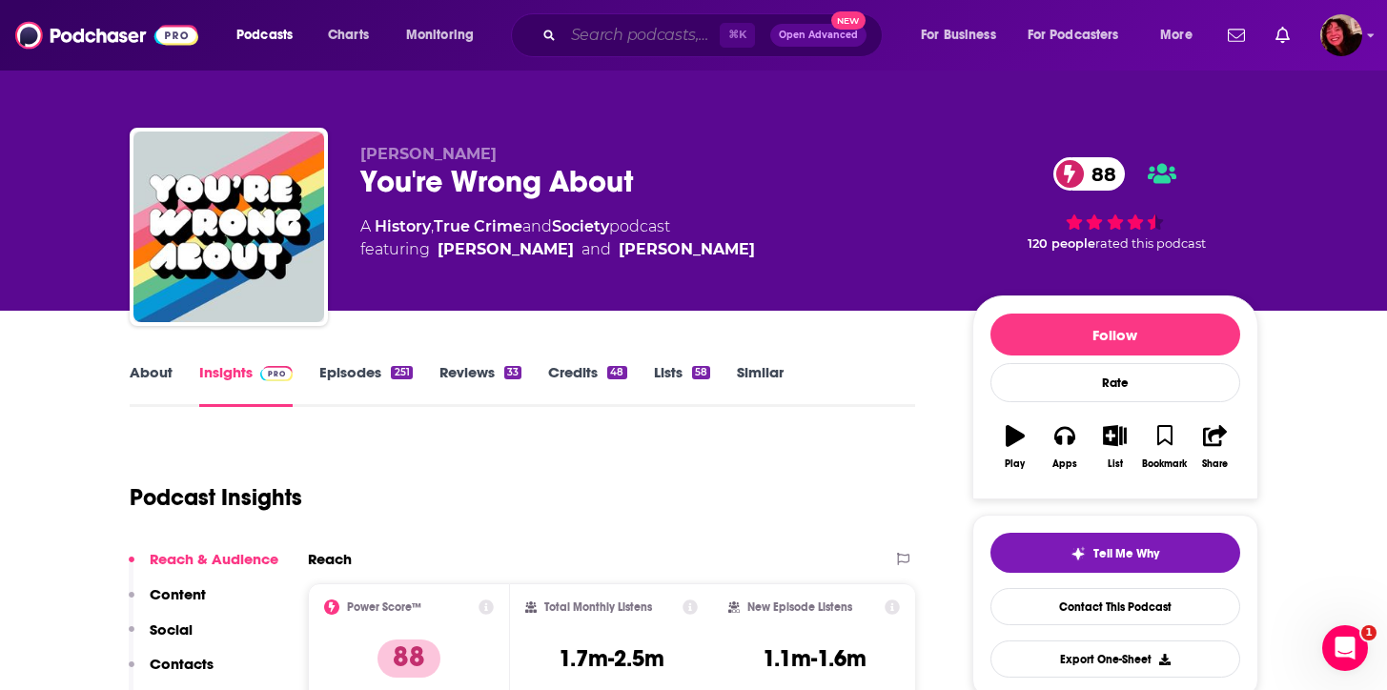
click at [564, 35] on input "Search podcasts, credits, & more..." at bounding box center [641, 35] width 156 height 30
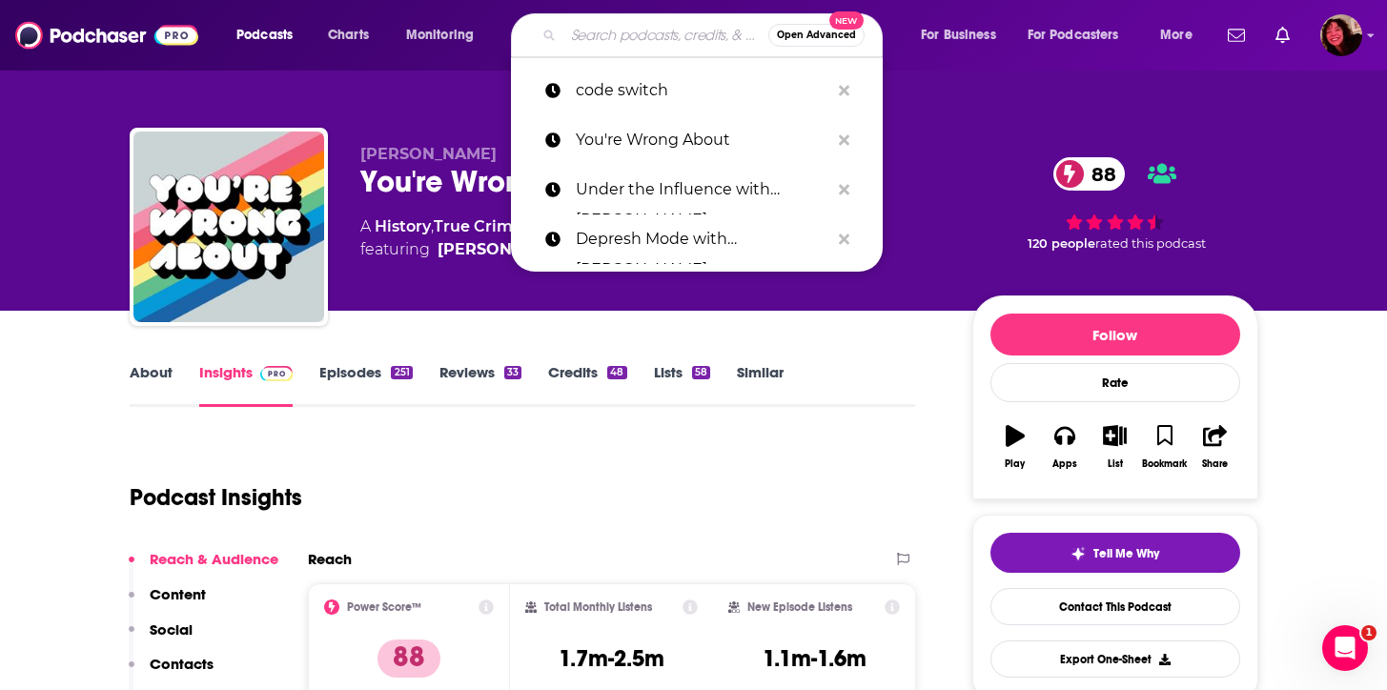
paste input "Code Switch"
type input "Code Switch"
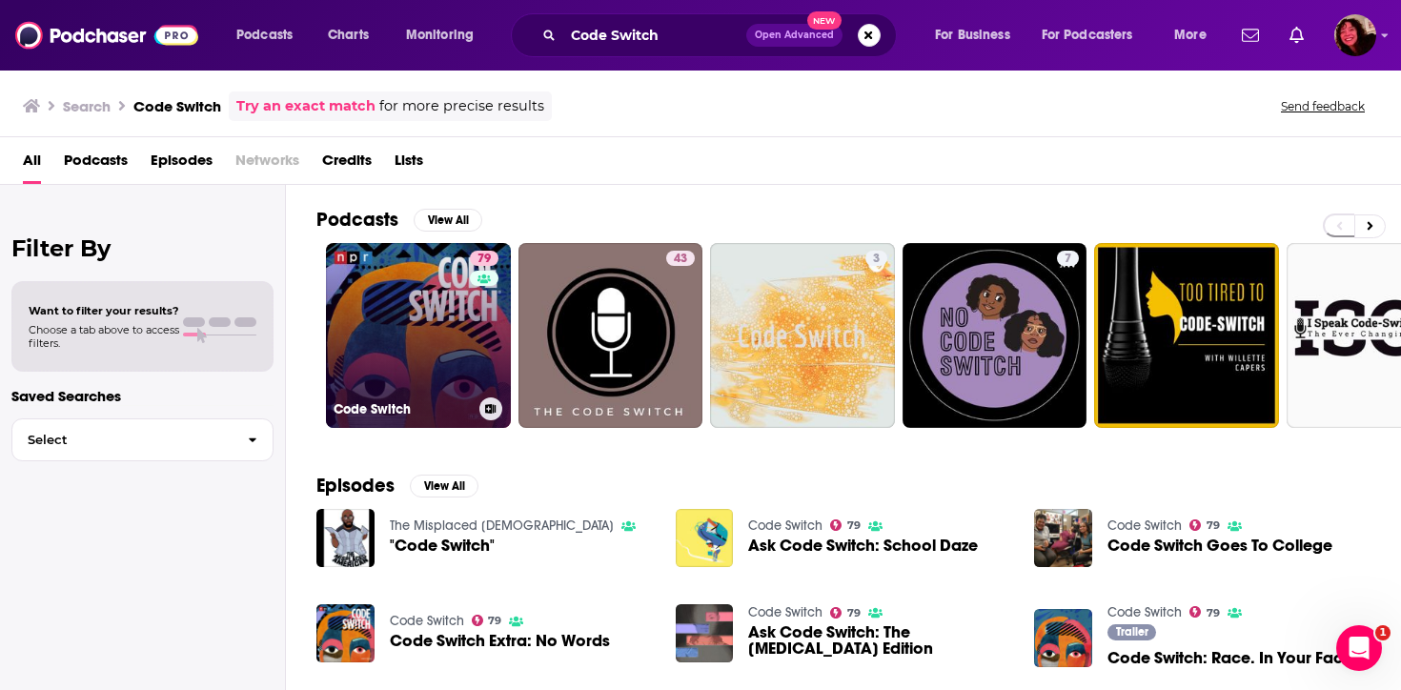
click at [423, 348] on link "79 Code Switch" at bounding box center [418, 335] width 185 height 185
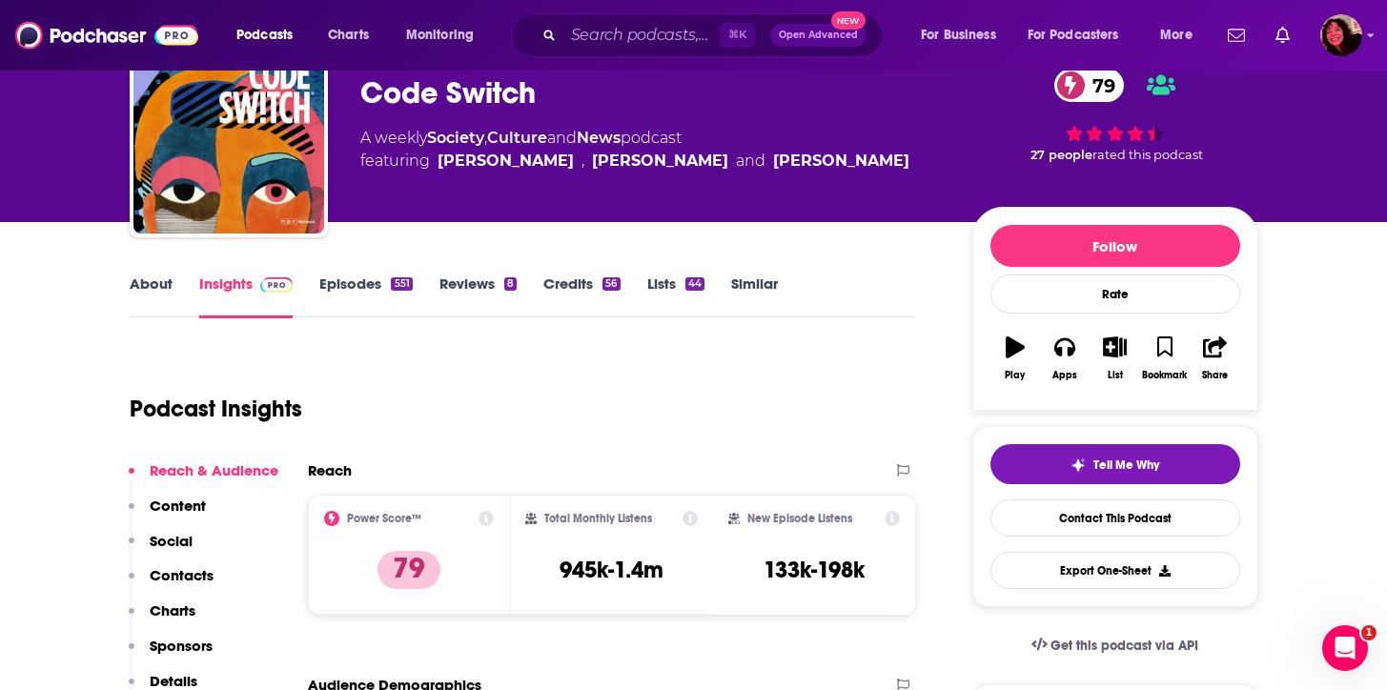
scroll to position [98, 0]
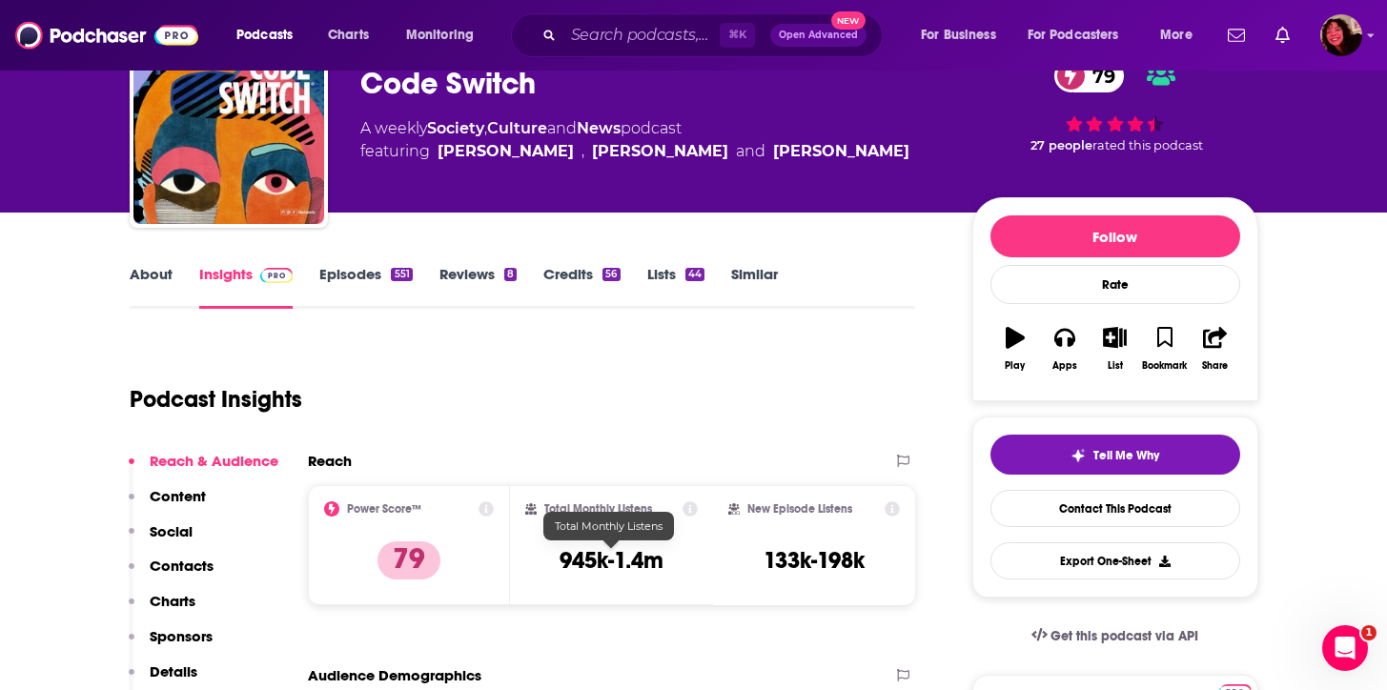
click at [600, 547] on h3 "945k-1.4m" at bounding box center [611, 560] width 104 height 29
copy div "945k-1.4m"
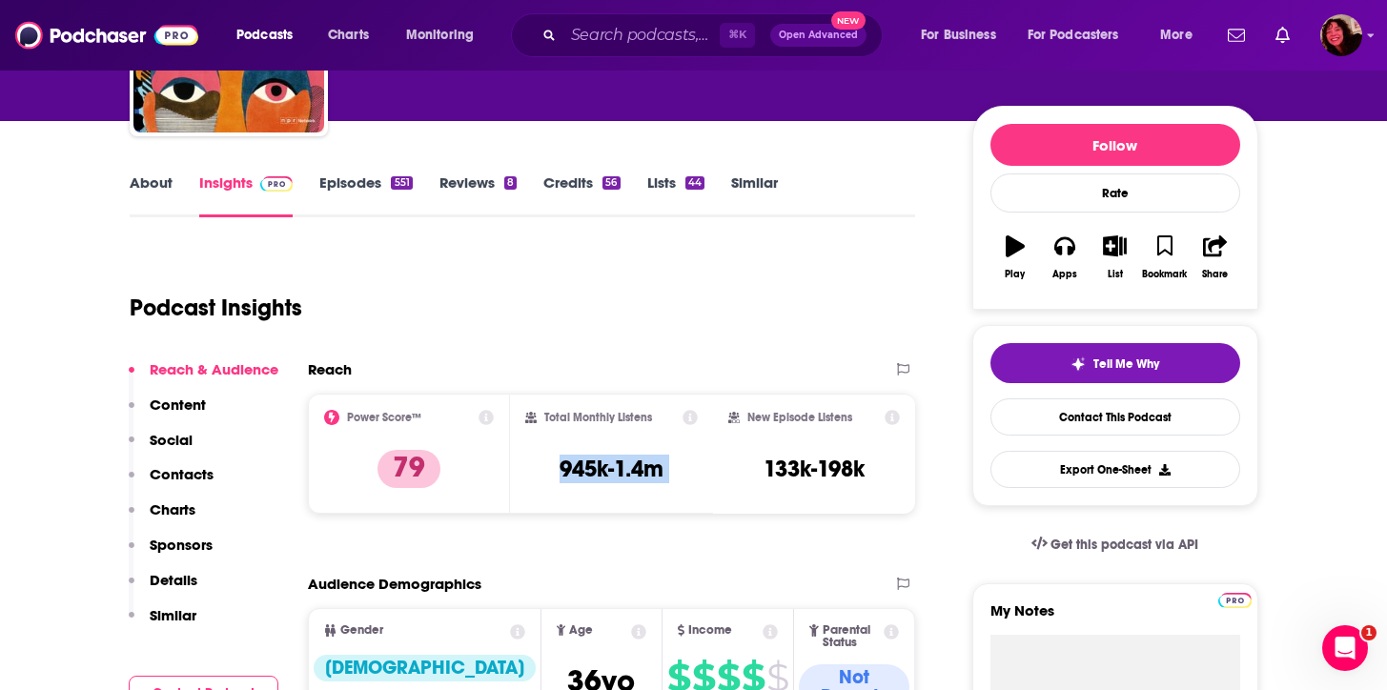
click at [175, 483] on p "Contacts" at bounding box center [182, 474] width 64 height 18
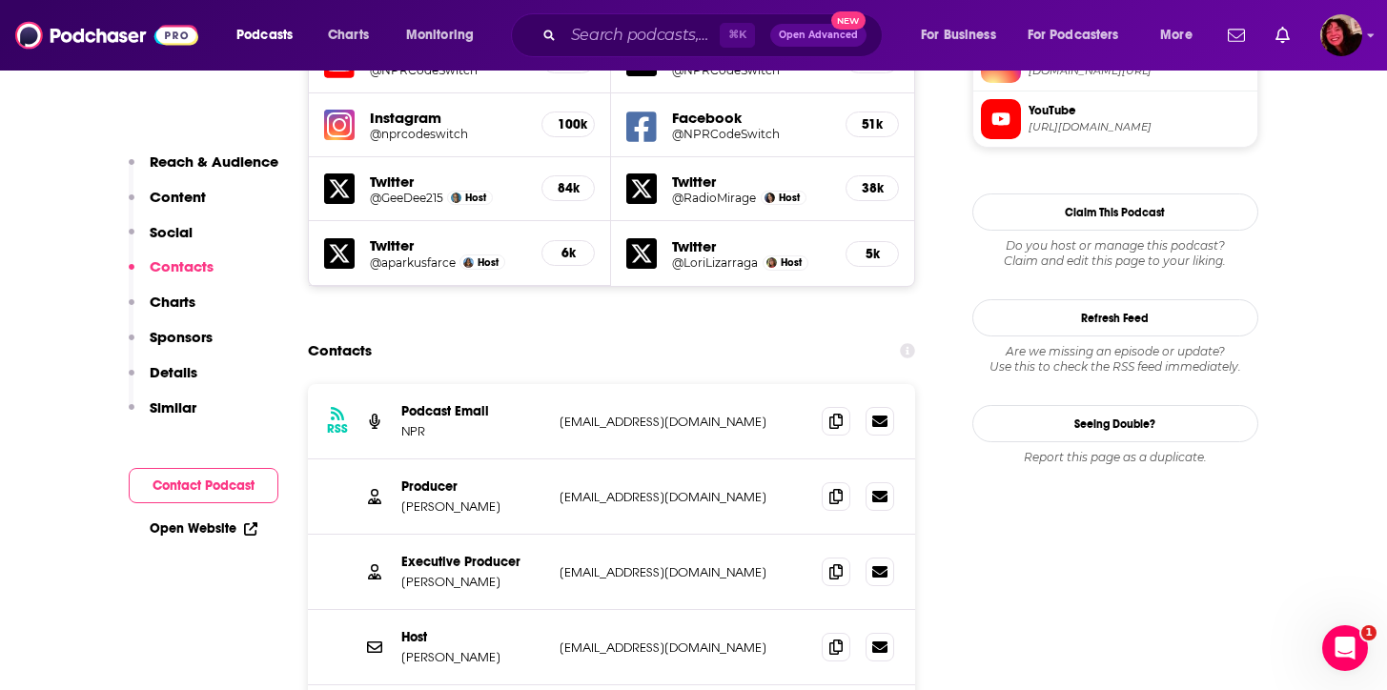
scroll to position [1812, 0]
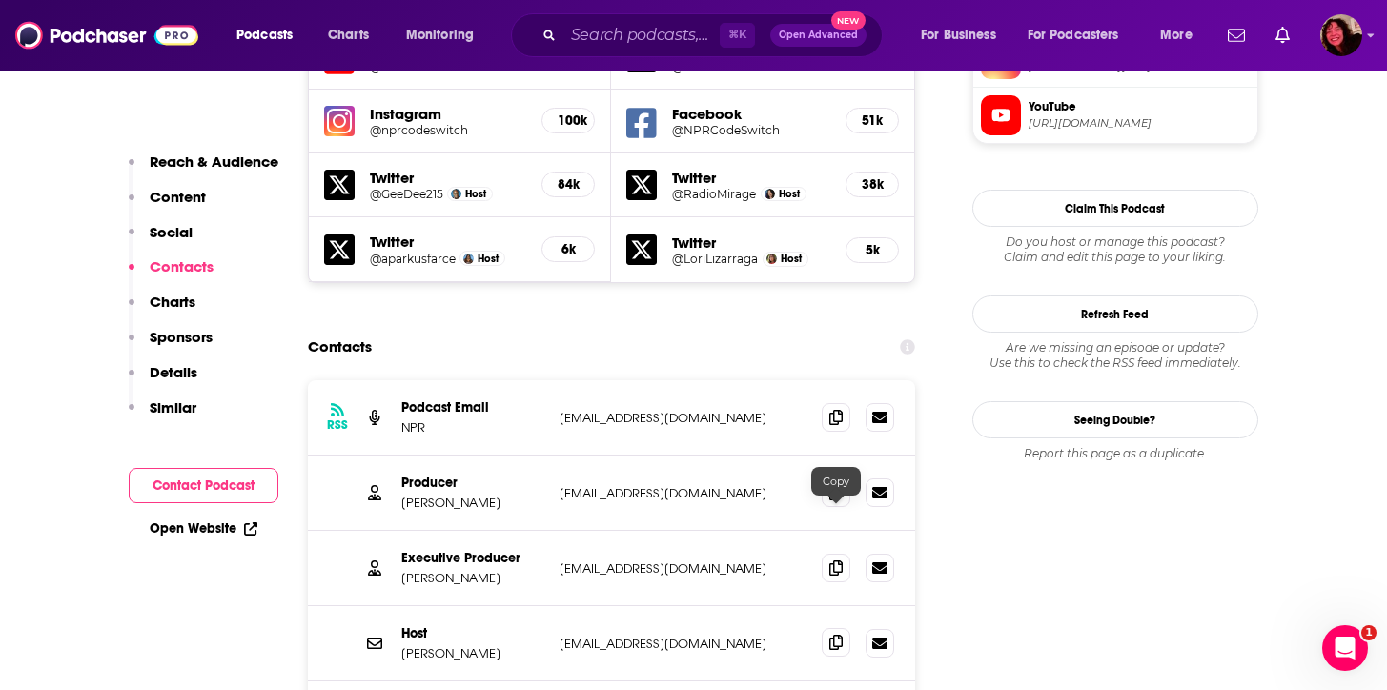
click at [832, 635] on icon at bounding box center [835, 642] width 13 height 15
click at [591, 44] on input "Search podcasts, credits, & more..." at bounding box center [641, 35] width 156 height 30
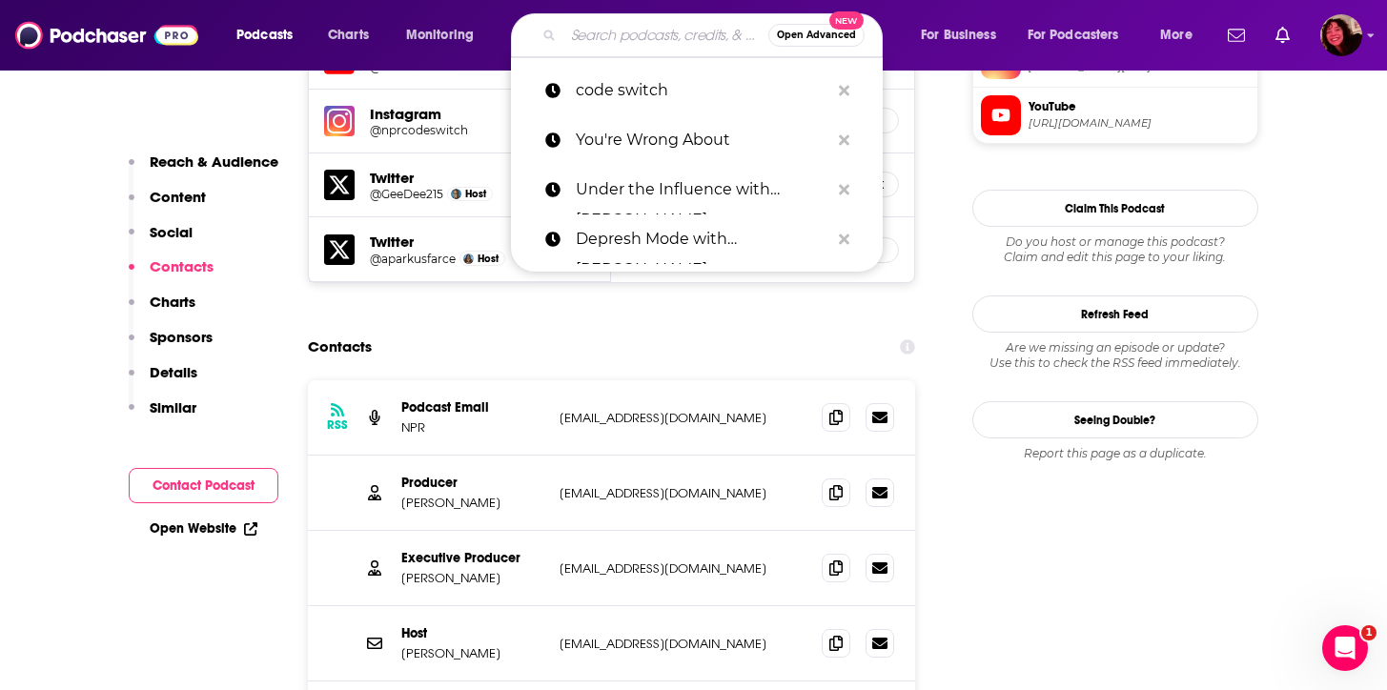
paste input "Culture Study Podcast"
type input "Culture Study Podcast"
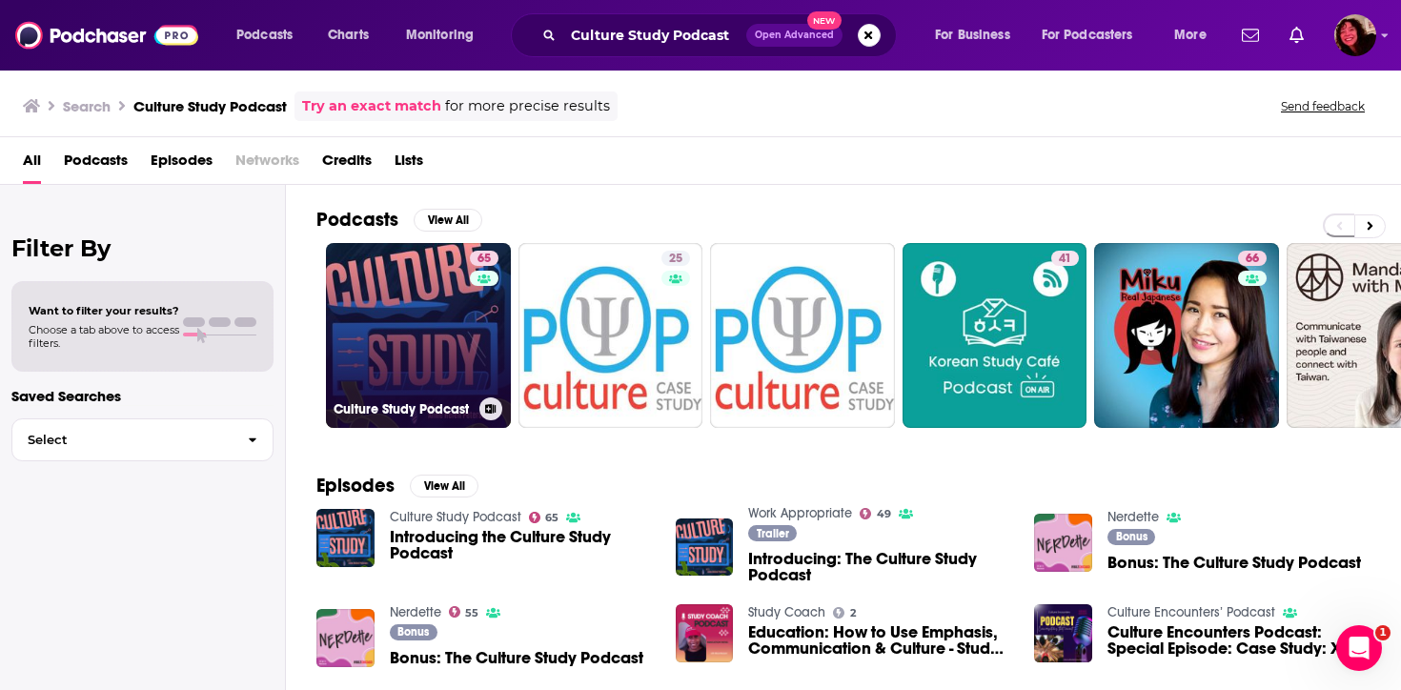
click at [409, 339] on link "65 Culture Study Podcast" at bounding box center [418, 335] width 185 height 185
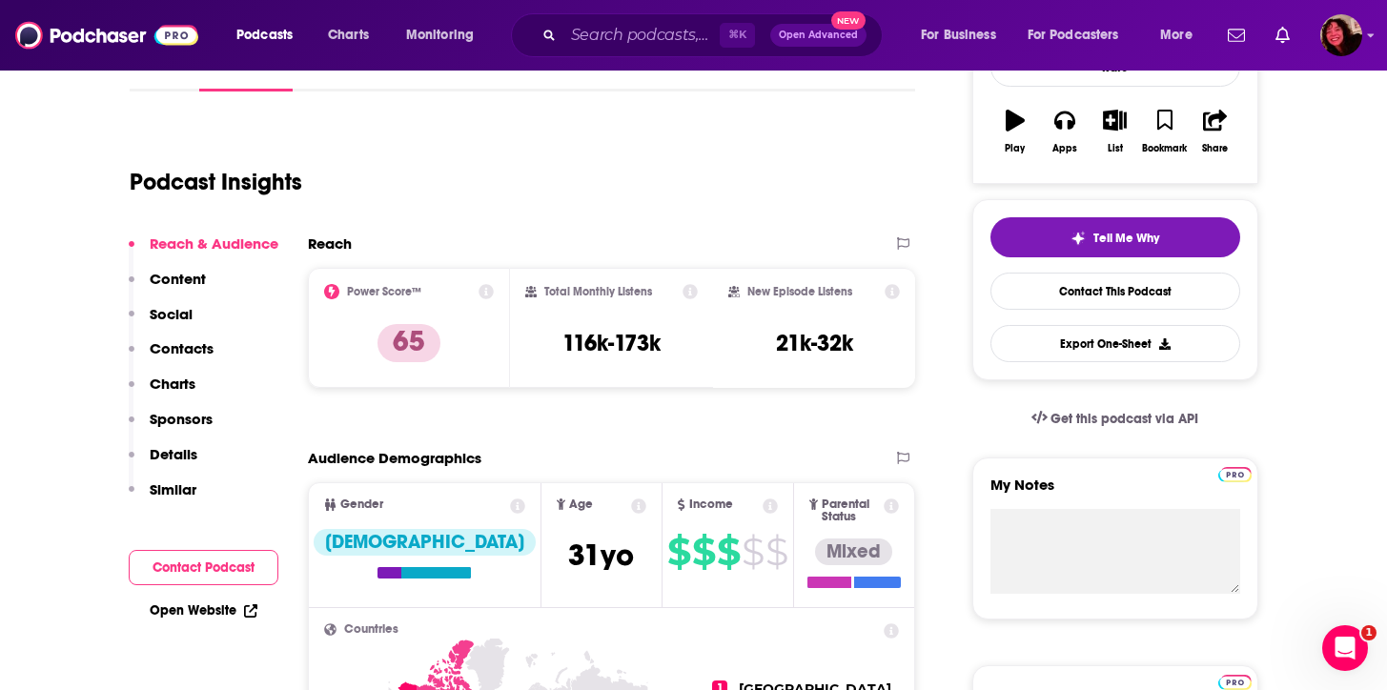
click at [169, 351] on p "Contacts" at bounding box center [182, 348] width 64 height 18
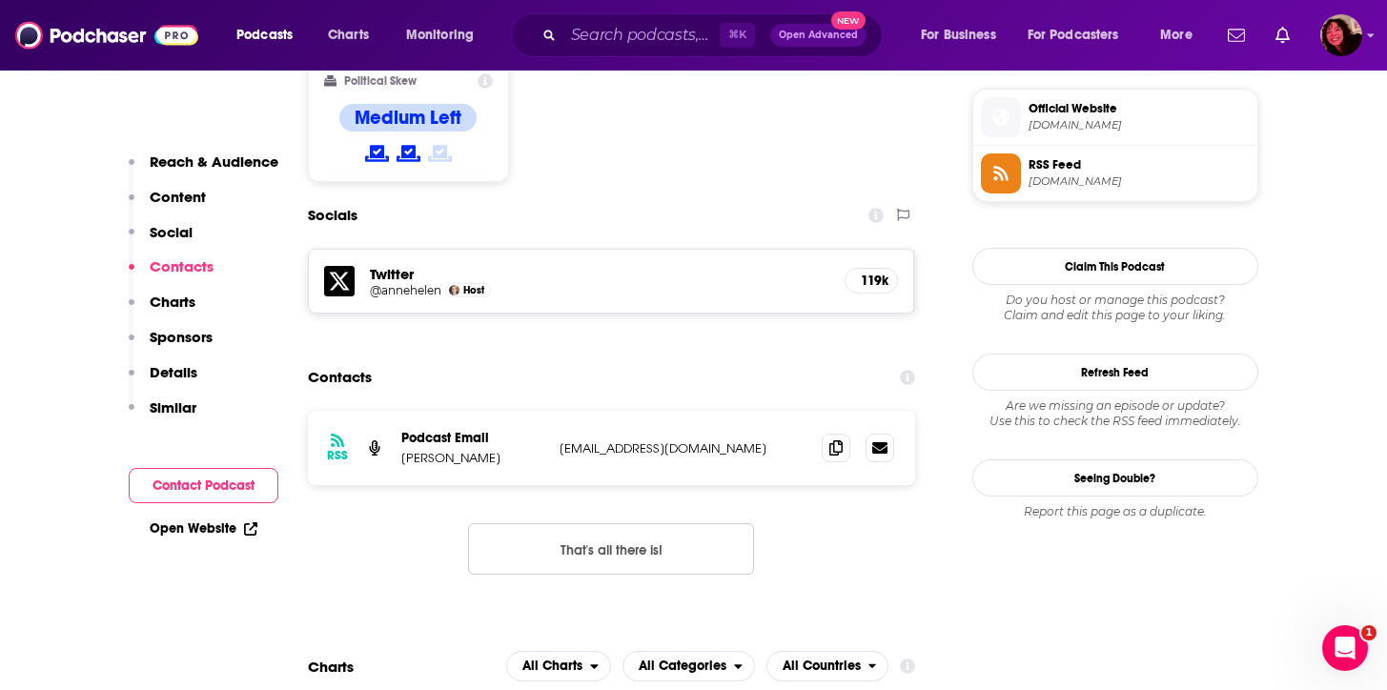
scroll to position [1552, 0]
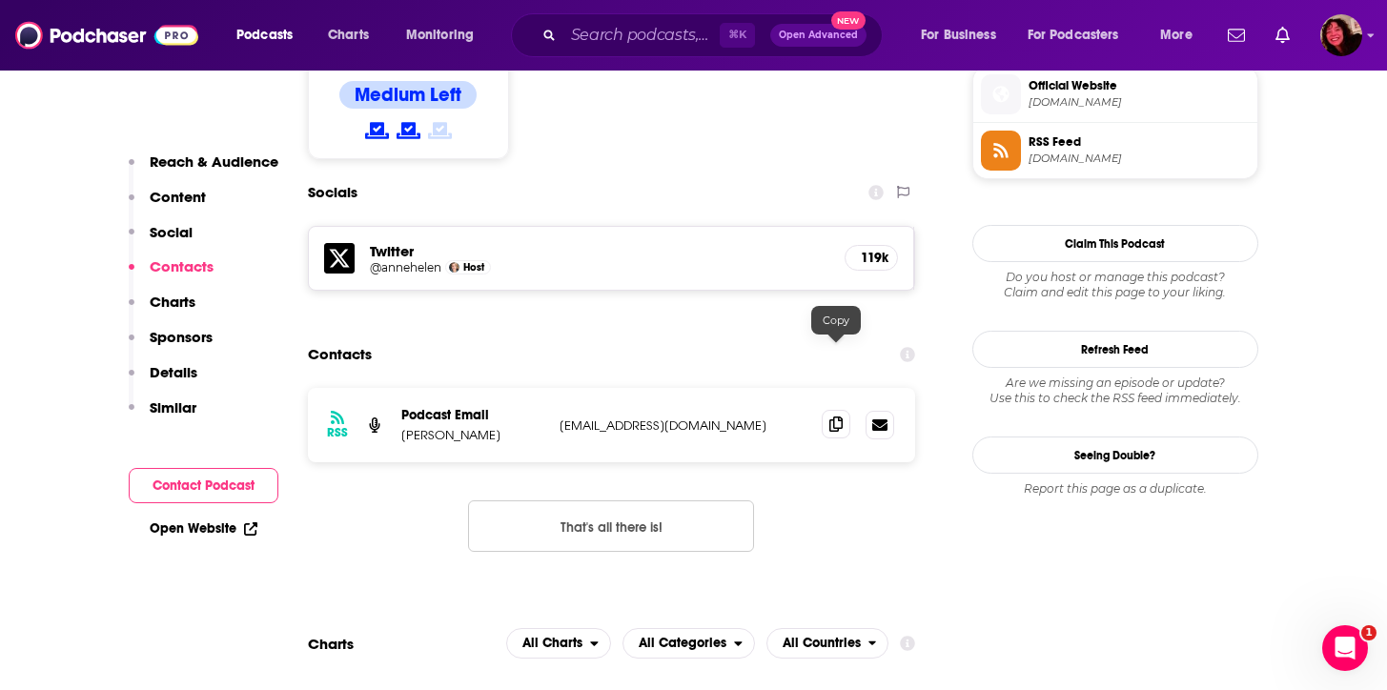
click at [844, 410] on span at bounding box center [836, 424] width 29 height 29
